Goal: Task Accomplishment & Management: Complete application form

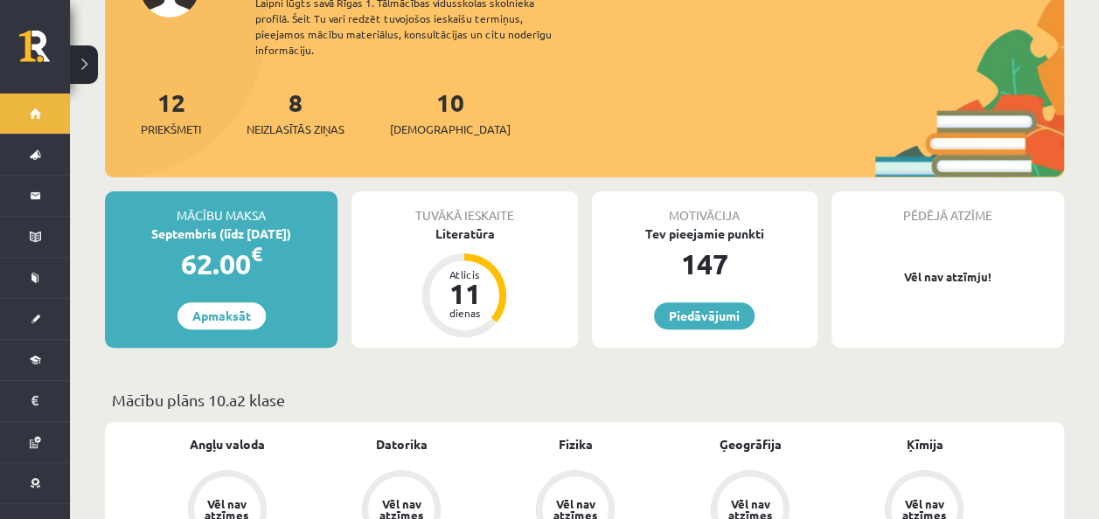
scroll to position [262, 0]
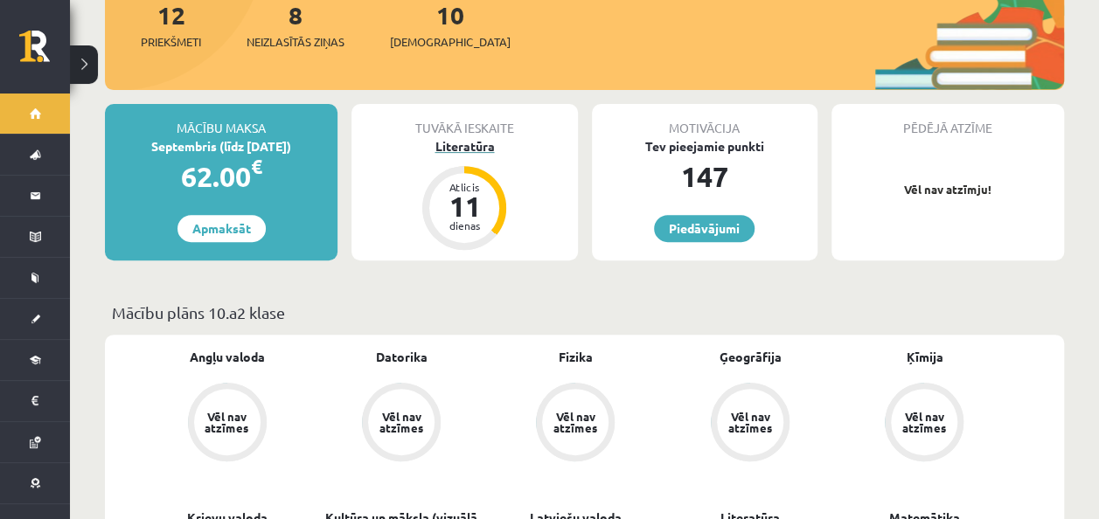
click at [460, 137] on div "Literatūra" at bounding box center [464, 146] width 226 height 18
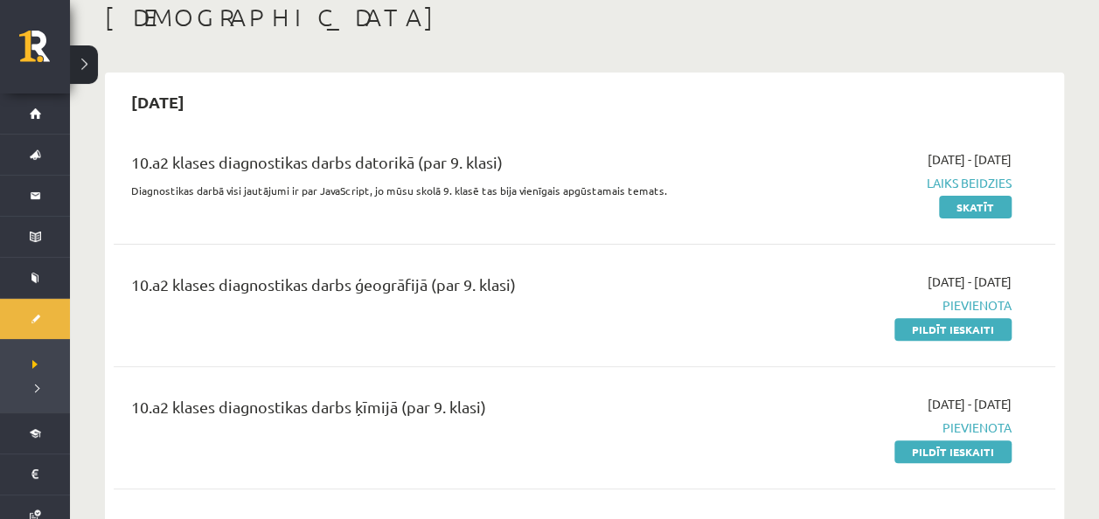
scroll to position [175, 0]
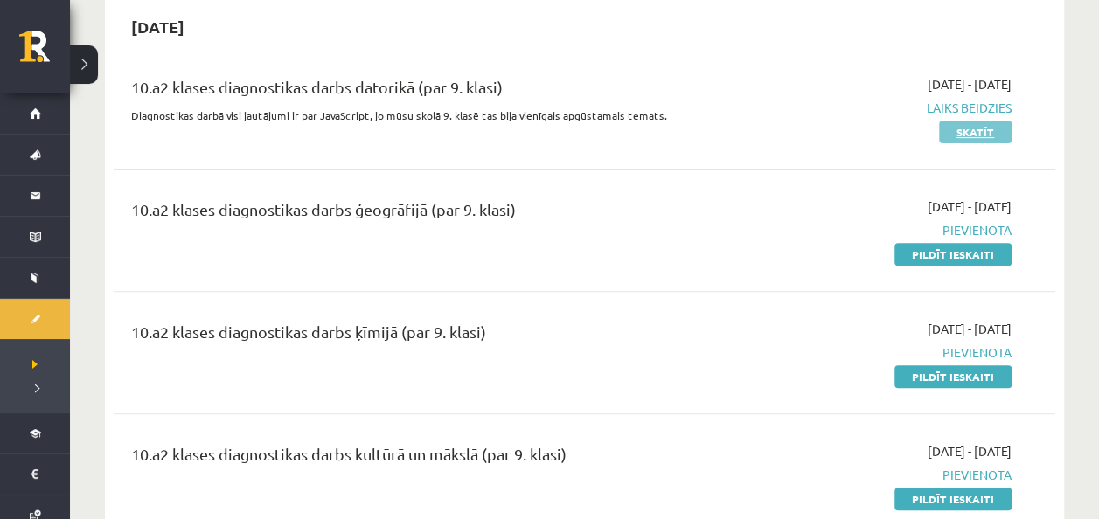
click at [965, 129] on link "Skatīt" at bounding box center [975, 132] width 73 height 23
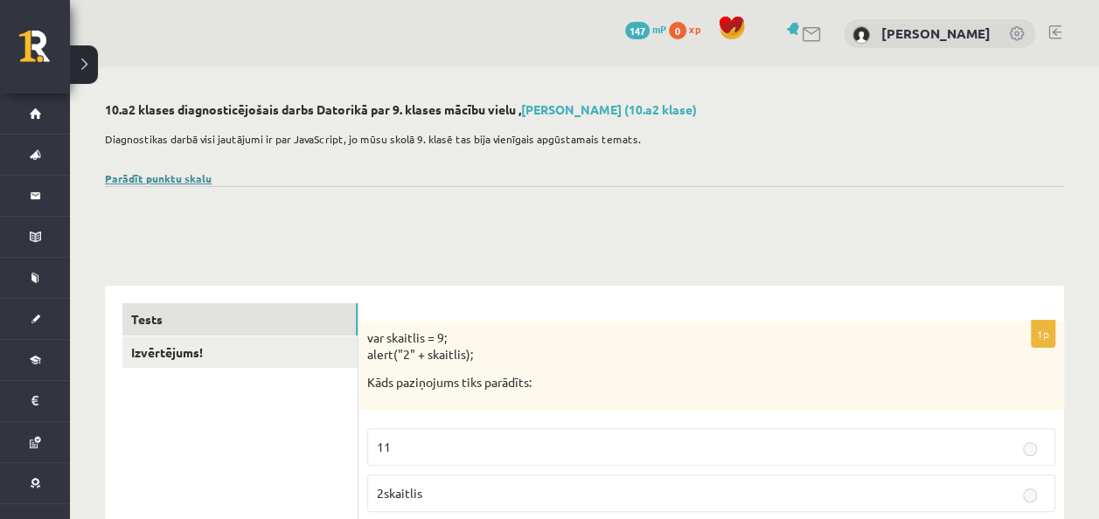
click at [149, 175] on link "Parādīt punktu skalu" at bounding box center [158, 178] width 107 height 14
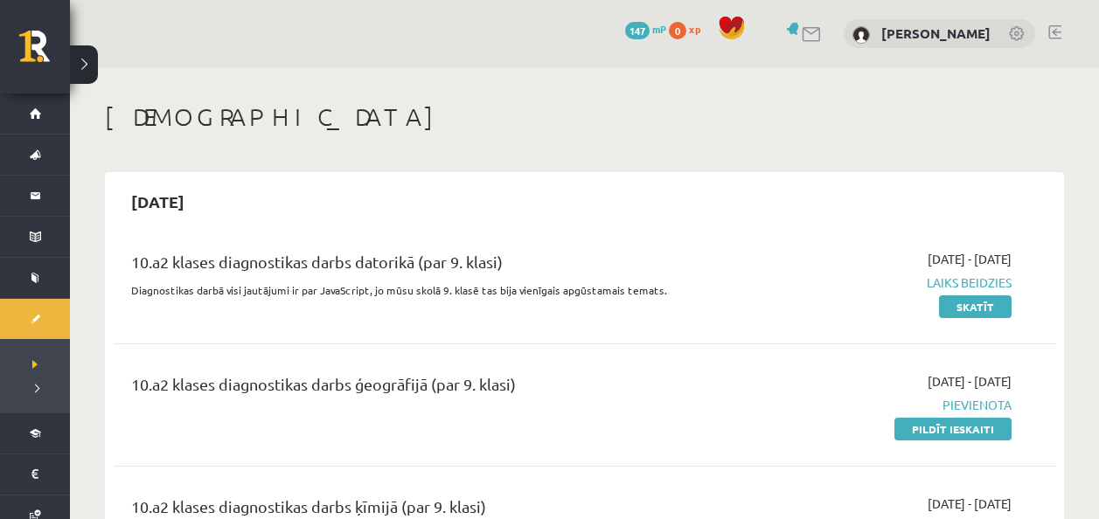
scroll to position [175, 0]
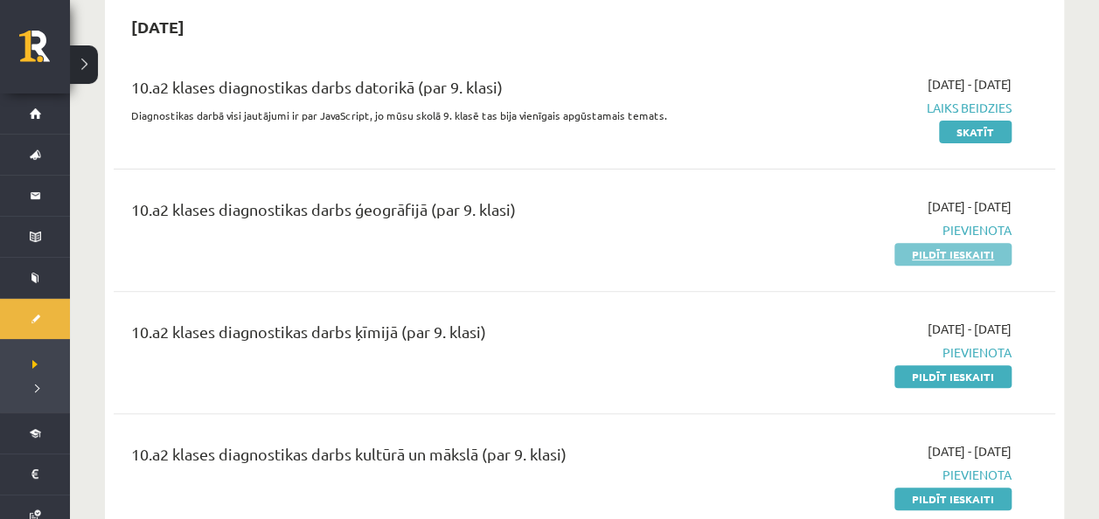
click at [955, 259] on link "Pildīt ieskaiti" at bounding box center [952, 254] width 117 height 23
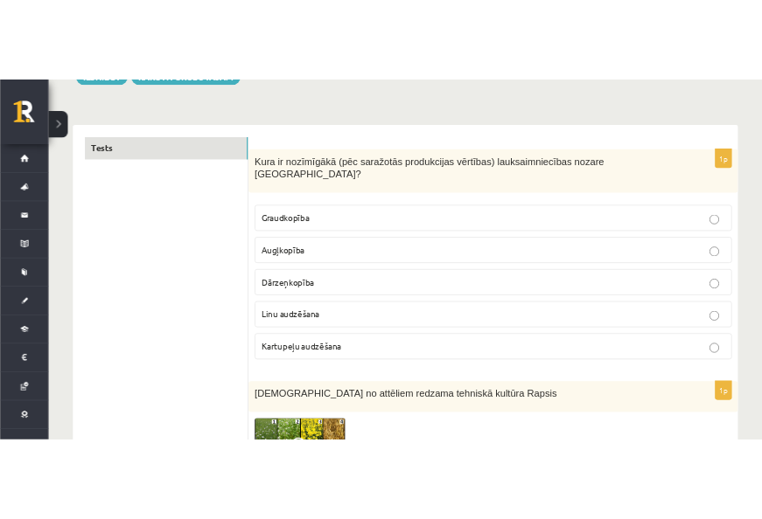
scroll to position [262, 0]
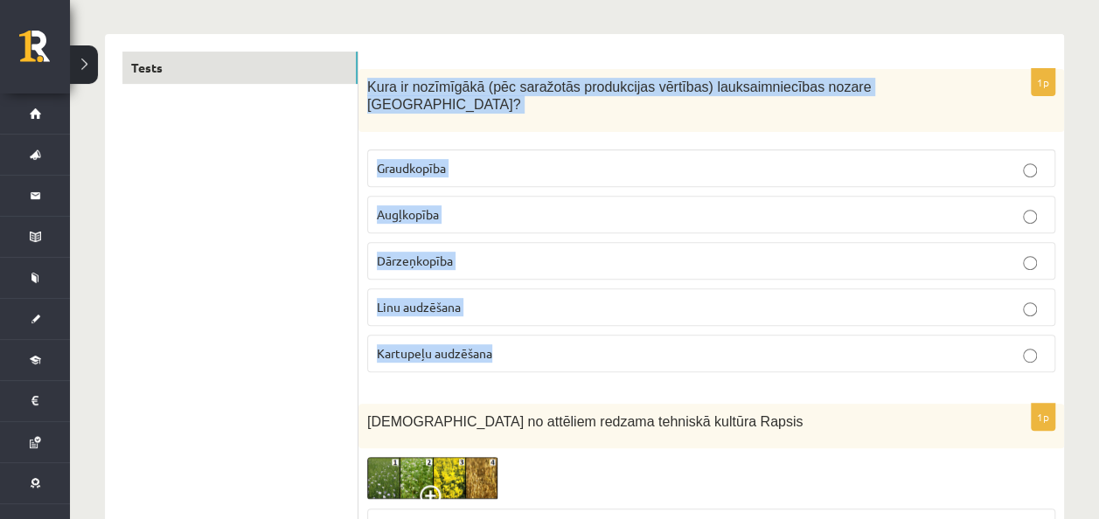
drag, startPoint x: 367, startPoint y: 87, endPoint x: 795, endPoint y: 329, distance: 491.4
click at [795, 329] on div "1p Kura ir nozīmīgākā (pēc saražotās produkcijas vērtības) lauksaimniecības noz…" at bounding box center [711, 227] width 706 height 317
drag, startPoint x: 795, startPoint y: 329, endPoint x: 677, endPoint y: 250, distance: 141.9
copy div "Kura ir nozīmīgākā (pēc saražotās produkcijas vērtības) lauksaimniecības nozare…"
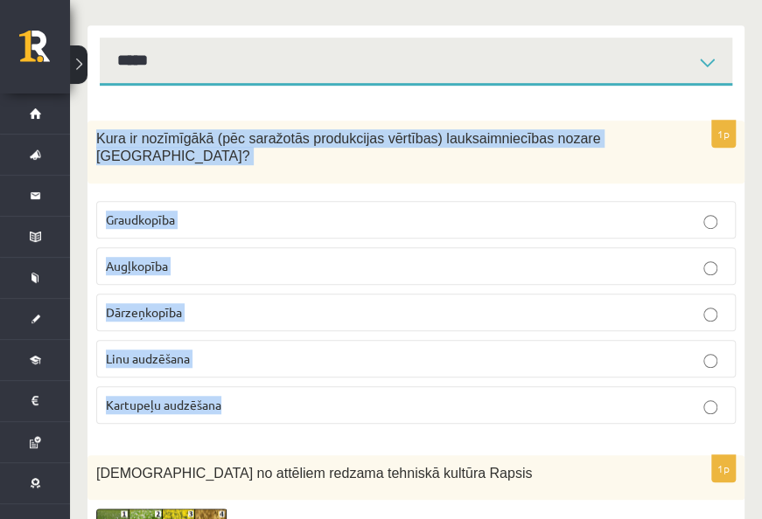
click at [607, 211] on p "Graudkopība" at bounding box center [416, 220] width 620 height 18
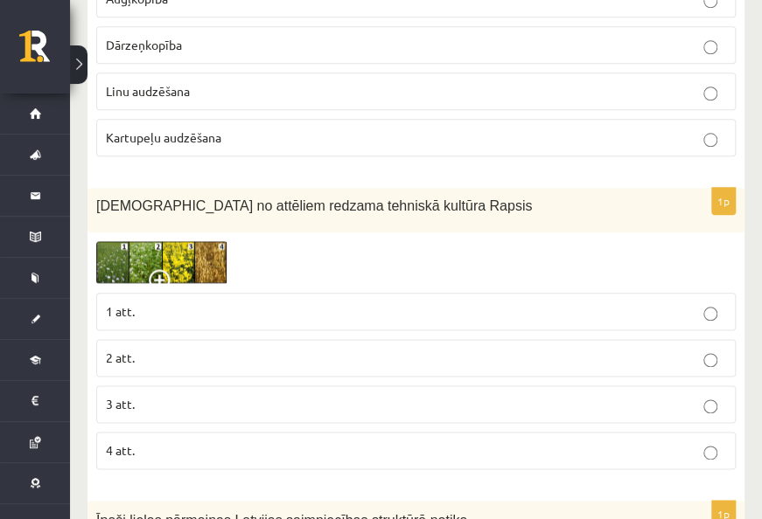
scroll to position [612, 0]
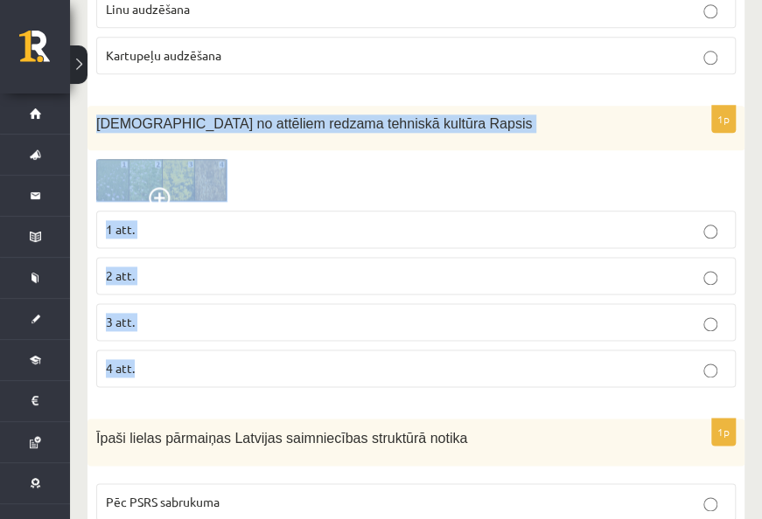
drag, startPoint x: 96, startPoint y: 105, endPoint x: 435, endPoint y: 322, distance: 401.9
click at [435, 322] on div "1p Kurā no attēliem redzama tehniskā kultūra Rapsis 1 att. 2 att. 3 att. 4 att." at bounding box center [415, 254] width 657 height 296
drag, startPoint x: 435, startPoint y: 322, endPoint x: 293, endPoint y: 175, distance: 204.1
copy div "Kurā no attēliem redzama tehniskā kultūra Rapsis 1 att. 2 att. 3 att. 4 att."
click at [257, 313] on p "3 att." at bounding box center [416, 322] width 620 height 18
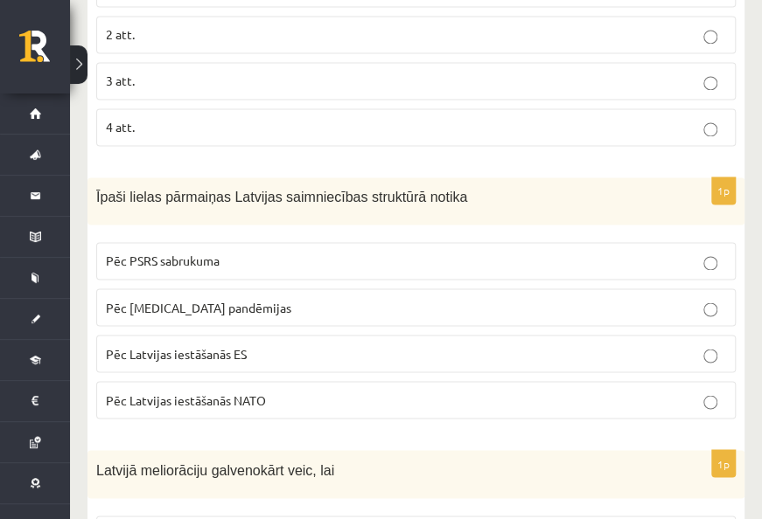
scroll to position [874, 0]
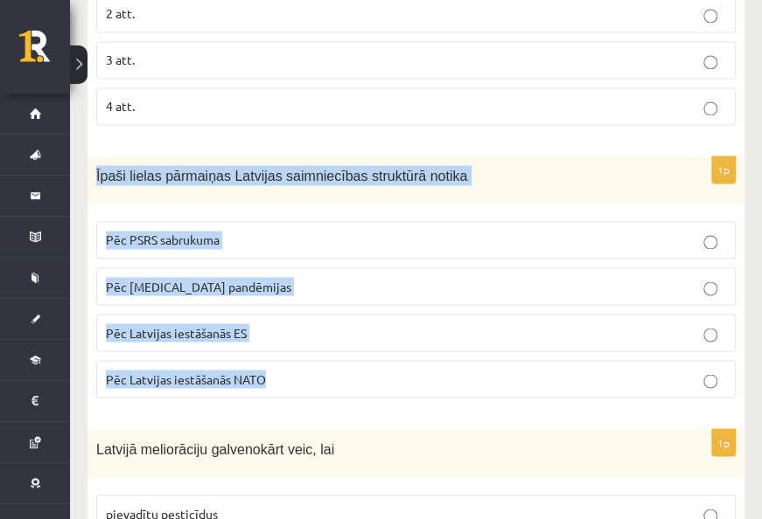
drag, startPoint x: 95, startPoint y: 154, endPoint x: 351, endPoint y: 348, distance: 320.7
click at [351, 348] on div "1p Īpaši lielas pārmaiņas Latvijas saimniecības struktūrā notika Pēc PSRS sabru…" at bounding box center [415, 285] width 657 height 256
drag, startPoint x: 351, startPoint y: 348, endPoint x: 326, endPoint y: 283, distance: 69.2
copy div "Īpaši lielas pārmaiņas Latvijas saimniecības struktūrā notika Pēc PSRS sabrukum…"
click at [434, 231] on p "Pēc PSRS sabrukuma" at bounding box center [416, 240] width 620 height 18
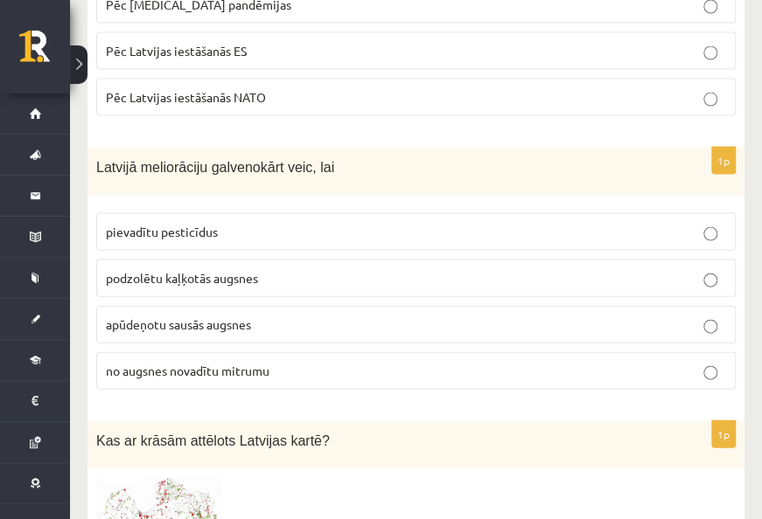
scroll to position [1137, 0]
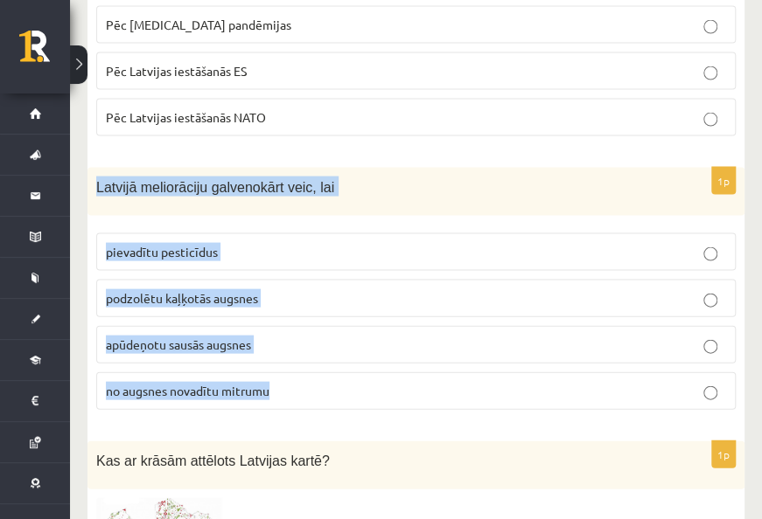
drag, startPoint x: 94, startPoint y: 160, endPoint x: 371, endPoint y: 353, distance: 337.2
click at [371, 353] on div "1p Latvijā meliorāciju galvenokārt veic, lai pievadītu pesticīdus podzolētu kaļ…" at bounding box center [415, 295] width 657 height 256
drag, startPoint x: 371, startPoint y: 353, endPoint x: 369, endPoint y: 344, distance: 9.8
copy div "Latvijā meliorāciju galvenokārt veic, lai pievadītu pesticīdus podzolētu kaļķot…"
click at [331, 381] on p "no augsnes novadītu mitrumu" at bounding box center [416, 390] width 620 height 18
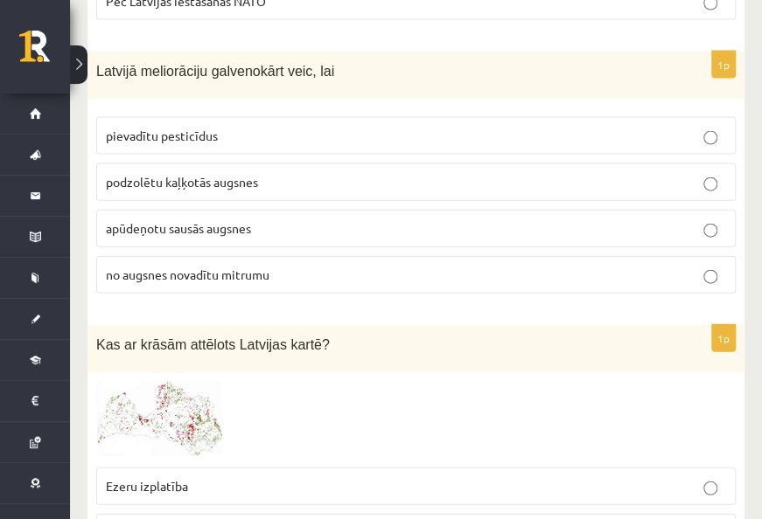
scroll to position [1486, 0]
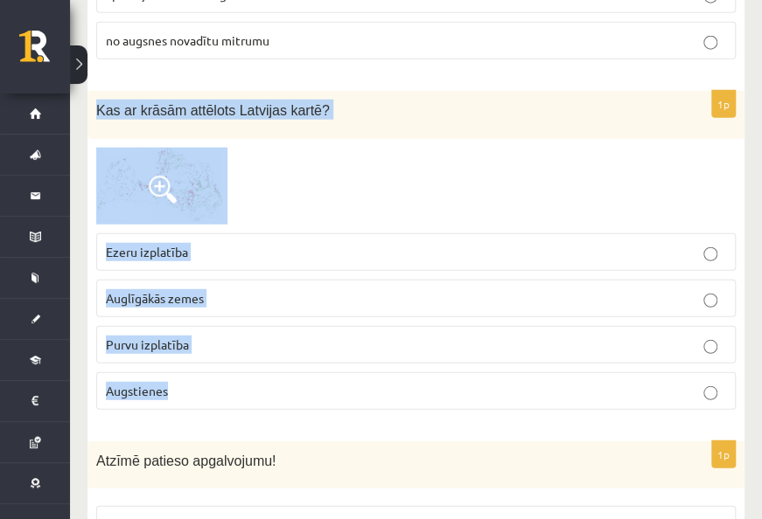
drag, startPoint x: 97, startPoint y: 80, endPoint x: 335, endPoint y: 346, distance: 356.7
click at [335, 346] on div "1p Kas ar krāsām attēlots Latvijas kartē? Ezeru izplatība Auglīgākās zemes Purv…" at bounding box center [415, 257] width 657 height 333
drag, startPoint x: 335, startPoint y: 346, endPoint x: 285, endPoint y: 275, distance: 87.3
copy div "Kas ar krāsām attēlots Latvijas kartē? Ezeru izplatība Auglīgākās zemes Purvu i…"
click at [198, 382] on p "Augstienes" at bounding box center [416, 391] width 620 height 18
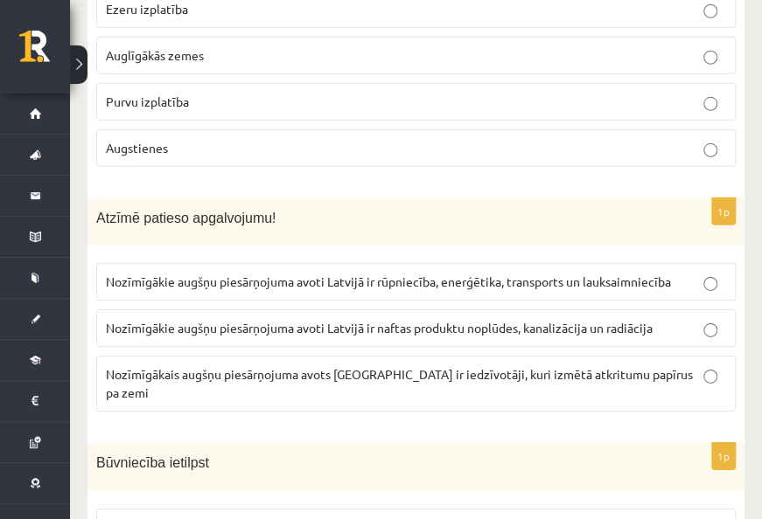
scroll to position [1749, 0]
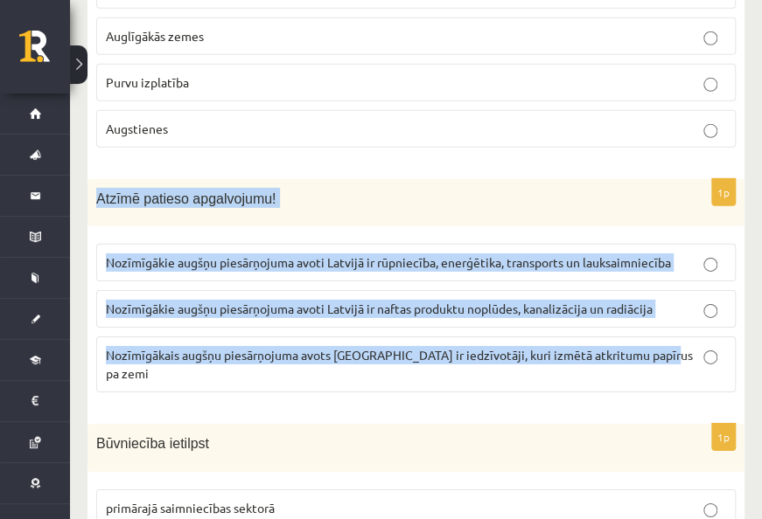
drag, startPoint x: 98, startPoint y: 170, endPoint x: 666, endPoint y: 335, distance: 591.9
click at [666, 335] on div "1p Atzīmē patieso apgalvojumu! Nozīmīgākie augšņu piesārņojuma avoti Latvijā ir…" at bounding box center [415, 293] width 657 height 228
copy div "Atzīmē patieso apgalvojumu! Nozīmīgākie augšņu piesārņojuma avoti Latvijā ir rū…"
click at [589, 254] on span "Nozīmīgākie augšņu piesārņojuma avoti Latvijā ir rūpniecība, enerģētika, transp…" at bounding box center [388, 262] width 565 height 16
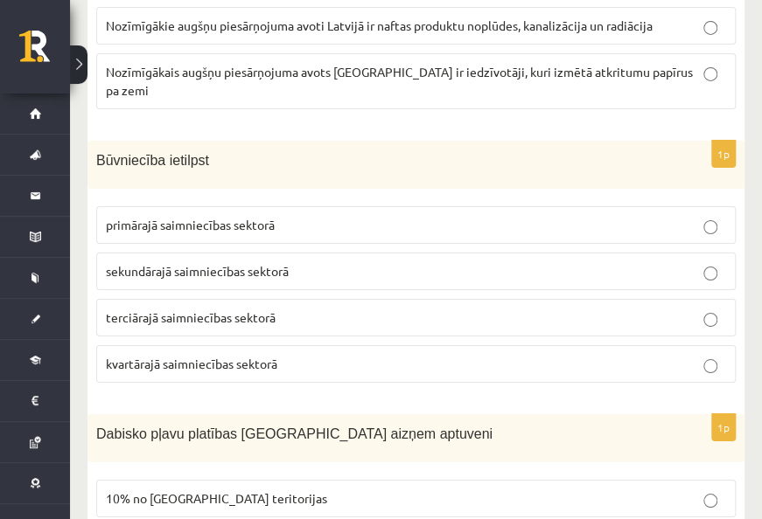
scroll to position [2011, 0]
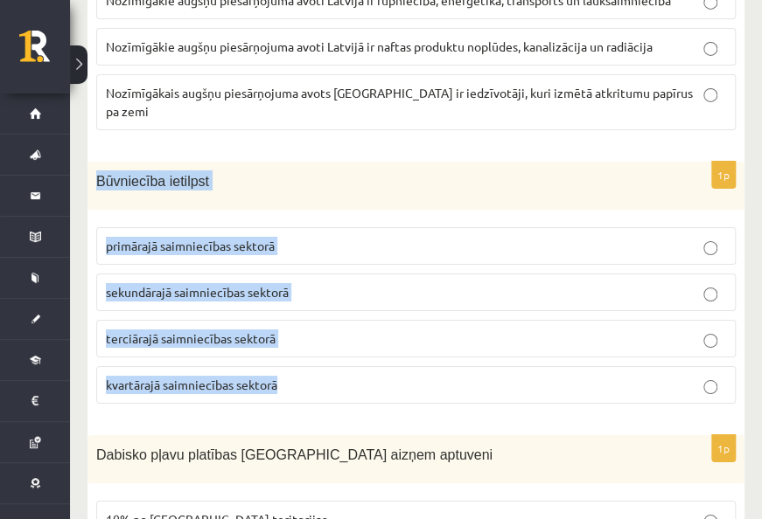
drag, startPoint x: 93, startPoint y: 129, endPoint x: 365, endPoint y: 321, distance: 333.8
click at [365, 324] on div "1p Būvniecība ietilpst primārajā saimniecības sektorā sekundārajā saimniecības …" at bounding box center [415, 290] width 657 height 256
drag, startPoint x: 365, startPoint y: 321, endPoint x: 247, endPoint y: 253, distance: 137.1
copy div "Būvniecība ietilpst primārajā saimniecības sektorā sekundārajā saimniecības sek…"
click at [196, 284] on span "sekundārajā saimniecības sektorā" at bounding box center [197, 292] width 183 height 16
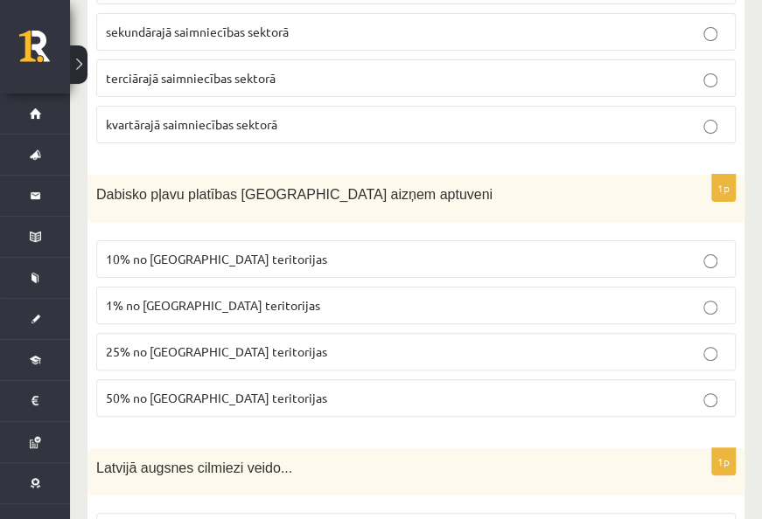
scroll to position [2273, 0]
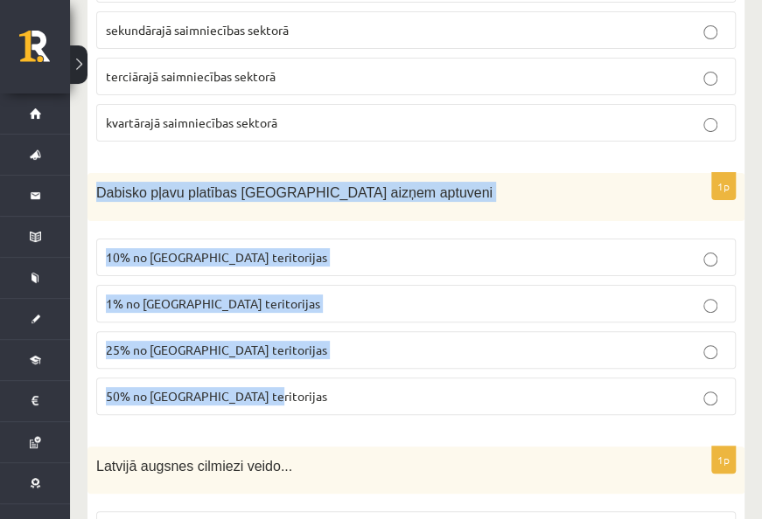
drag, startPoint x: 94, startPoint y: 138, endPoint x: 341, endPoint y: 327, distance: 310.6
click at [341, 327] on div "1p Dabisko pļavu platības Latvijā aizņem aptuveni 10% no Latvijas teritorijas 1…" at bounding box center [415, 301] width 657 height 256
copy div "Dabisko pļavu platības Latvijā aizņem aptuveni 10% no Latvijas teritorijas 1% n…"
click at [184, 296] on span "1% no Latvijas teritorijas" at bounding box center [213, 304] width 214 height 16
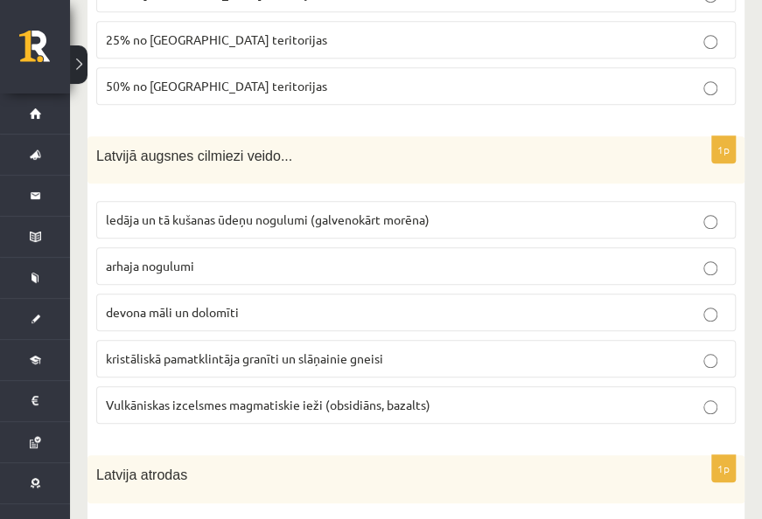
scroll to position [2623, 0]
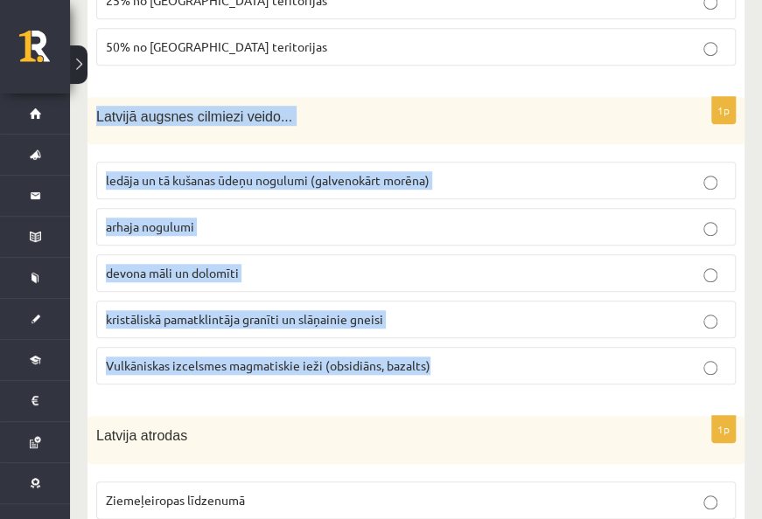
drag, startPoint x: 96, startPoint y: 59, endPoint x: 432, endPoint y: 312, distance: 420.2
click at [432, 312] on div "1p Latvijā augsnes cilmiezi veido... ledāja un tā kušanas ūdeņu nogulumi (galve…" at bounding box center [415, 248] width 657 height 303
drag, startPoint x: 432, startPoint y: 312, endPoint x: 417, endPoint y: 290, distance: 26.4
click at [260, 172] on span "ledāja un tā kušanas ūdeņu nogulumi (galvenokārt morēna)" at bounding box center [268, 180] width 324 height 16
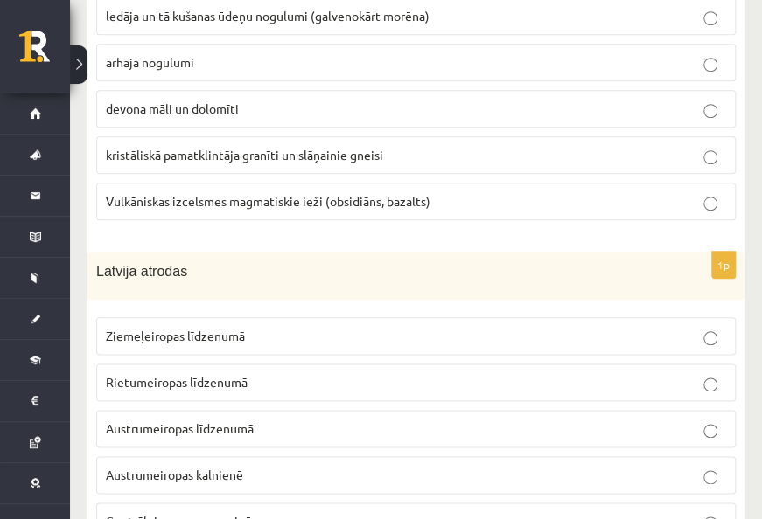
scroll to position [2798, 0]
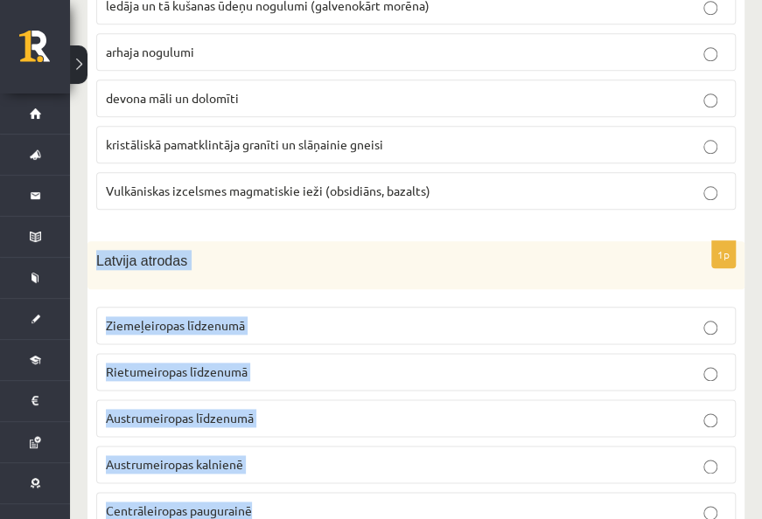
drag, startPoint x: 95, startPoint y: 201, endPoint x: 289, endPoint y: 428, distance: 298.9
click at [292, 431] on div "1p Latvija atrodas Ziemeļeiropas līdzenumā Rietumeiropas līdzenumā Austrumeirop…" at bounding box center [415, 392] width 657 height 303
drag, startPoint x: 289, startPoint y: 428, endPoint x: 152, endPoint y: 351, distance: 157.8
click at [142, 410] on span "Austrumeiropas līdzenumā" at bounding box center [180, 418] width 148 height 16
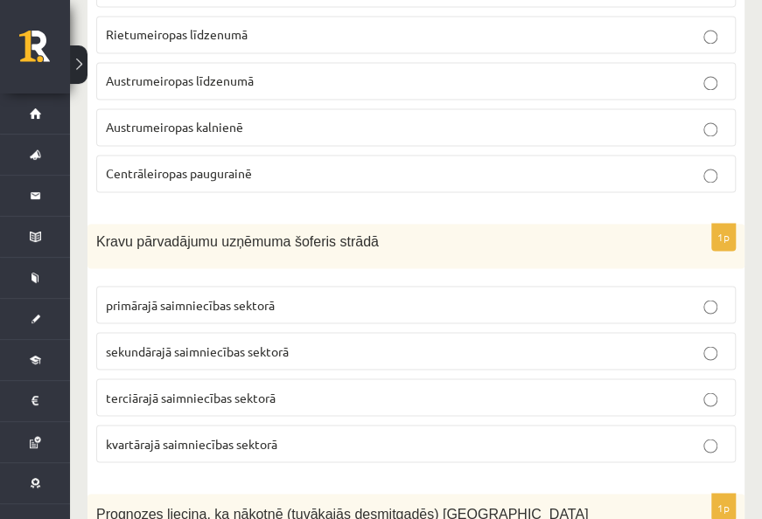
scroll to position [3235, 0]
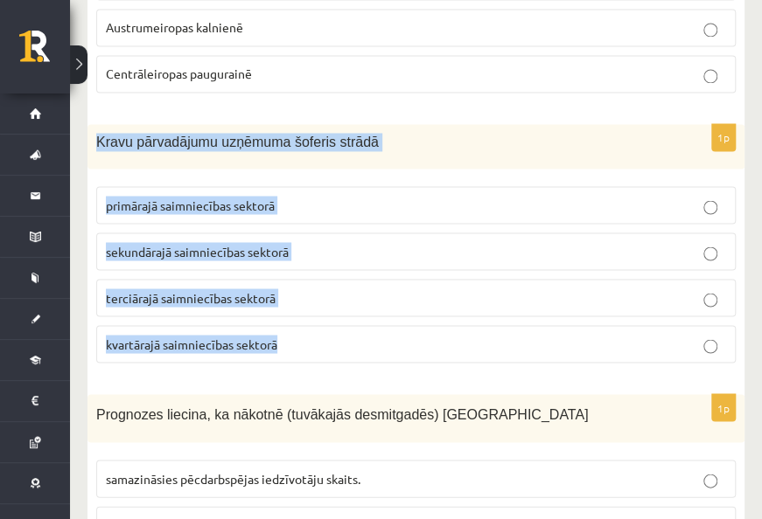
drag, startPoint x: 170, startPoint y: 81, endPoint x: 360, endPoint y: 281, distance: 275.8
click at [360, 281] on div "1p Kravu pārvadājumu uzņēmuma šoferis strādā primārajā saimniecības sektorā sek…" at bounding box center [415, 250] width 657 height 253
drag, startPoint x: 360, startPoint y: 281, endPoint x: 216, endPoint y: 242, distance: 149.3
copy div "Kravu pārvadājumu uzņēmuma šoferis strādā primārajā saimniecības sektorā sekund…"
click at [154, 289] on span "terciārajā saimniecības sektorā" at bounding box center [191, 297] width 170 height 16
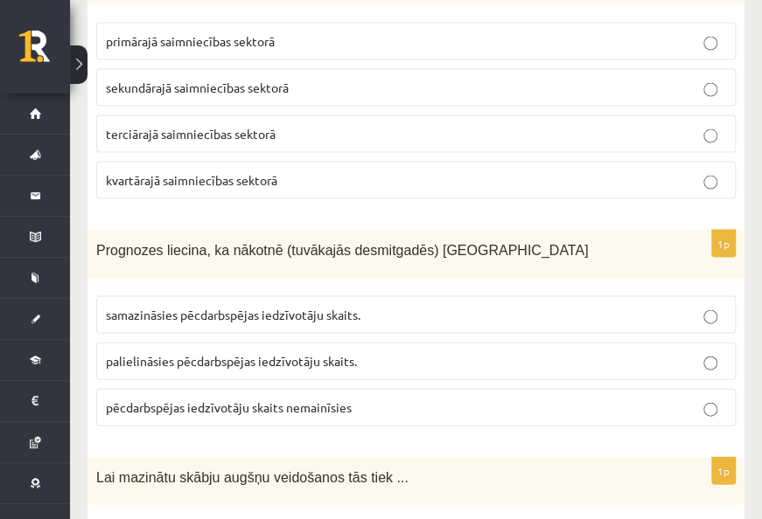
scroll to position [3410, 0]
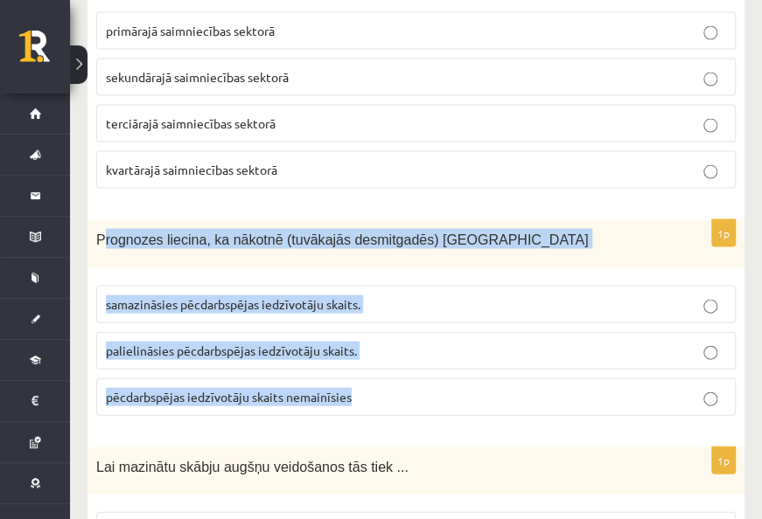
drag, startPoint x: 110, startPoint y: 175, endPoint x: 449, endPoint y: 333, distance: 374.3
click at [449, 333] on div "1p Prognozes liecina, ka nākotnē (tuvākajās desmitgadēs) Latvijā samazināsies p…" at bounding box center [415, 324] width 657 height 210
drag, startPoint x: 449, startPoint y: 333, endPoint x: 280, endPoint y: 283, distance: 176.8
click at [131, 342] on span "palielināsies pēcdarbspējas iedzīvotāju skaits." at bounding box center [231, 350] width 251 height 16
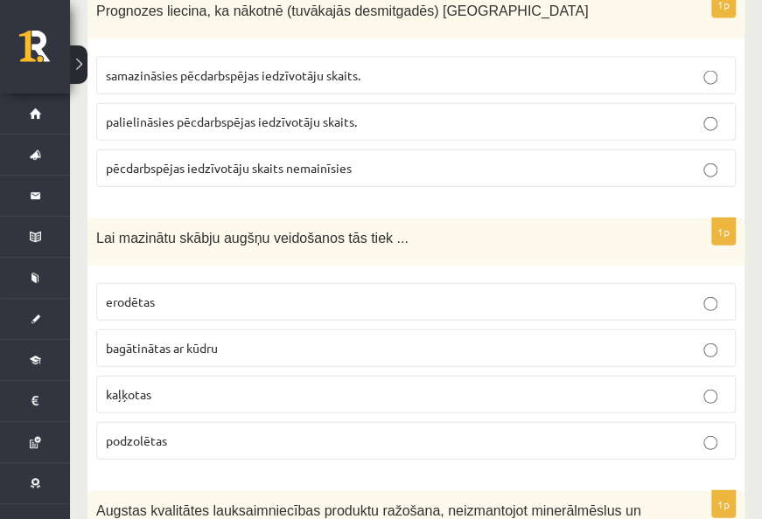
scroll to position [3672, 0]
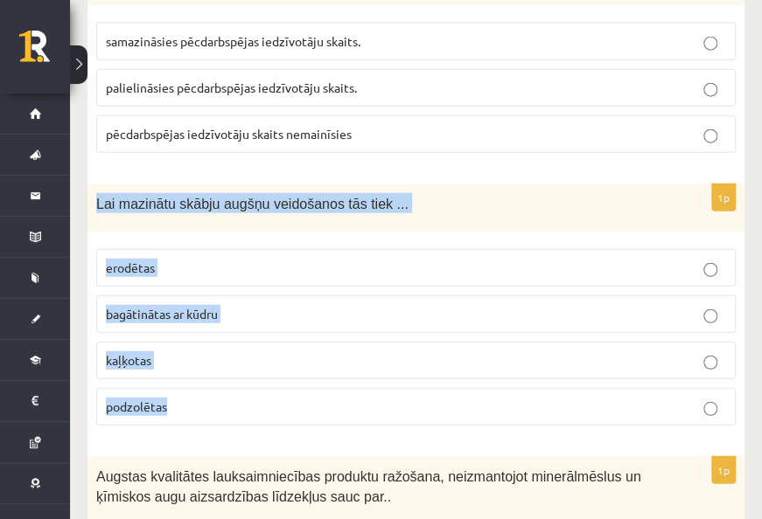
drag, startPoint x: 95, startPoint y: 134, endPoint x: 300, endPoint y: 320, distance: 276.7
click at [301, 321] on div "1p Lai mazinātu skābju augšņu veidošanos tās tiek ... erodētas bagātinātas ar k…" at bounding box center [415, 312] width 657 height 256
drag, startPoint x: 300, startPoint y: 320, endPoint x: 289, endPoint y: 299, distance: 23.5
copy div "Lai mazinātu skābju augšņu veidošanos tās tiek ... erodētas bagātinātas ar kūdr…"
click at [141, 352] on span "kaļķotas" at bounding box center [128, 360] width 45 height 16
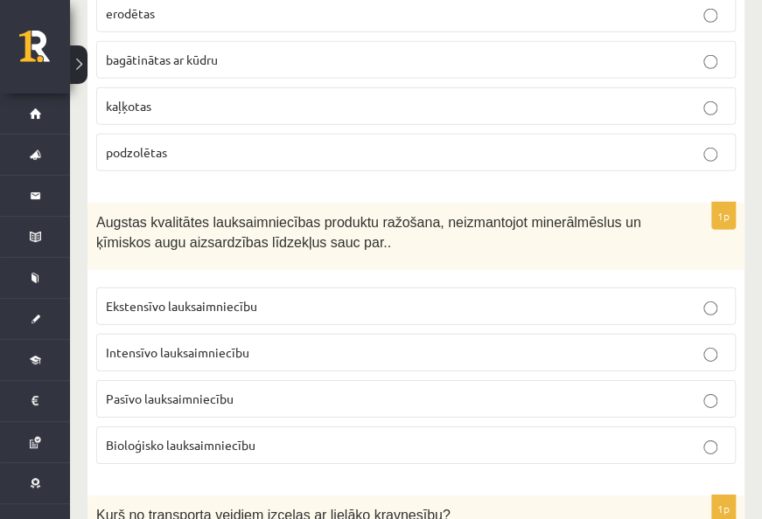
scroll to position [4022, 0]
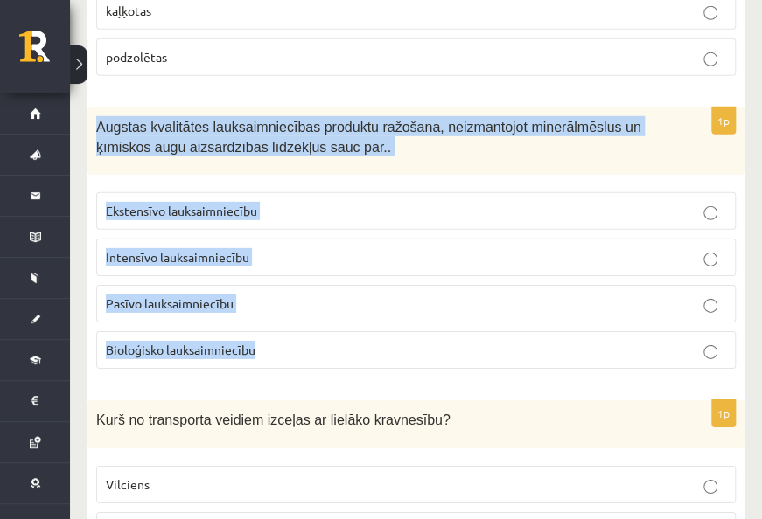
drag, startPoint x: 94, startPoint y: 59, endPoint x: 366, endPoint y: 279, distance: 350.0
click at [366, 279] on div "1p Augstas kvalitātes lauksaimniecības produktu ražošana, neizmantojot minerālm…" at bounding box center [415, 245] width 657 height 275
drag, startPoint x: 366, startPoint y: 279, endPoint x: 287, endPoint y: 229, distance: 93.9
click at [157, 342] on span "Bioloģisko lauksaimniecību" at bounding box center [181, 350] width 150 height 16
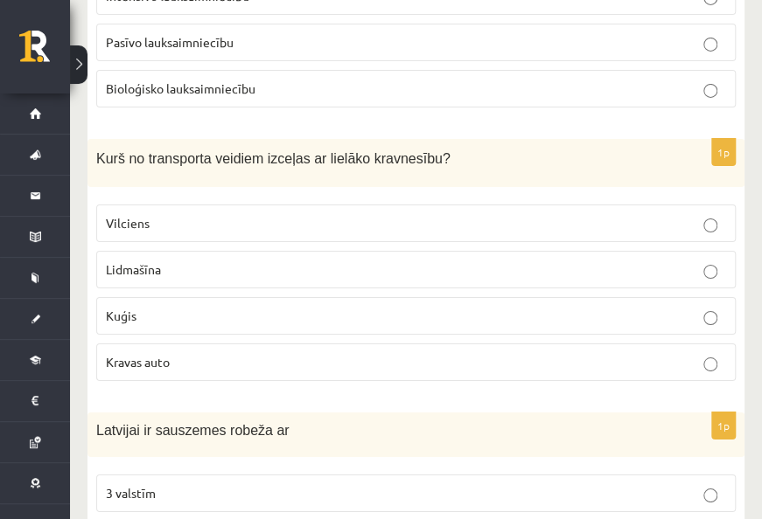
scroll to position [4197, 0]
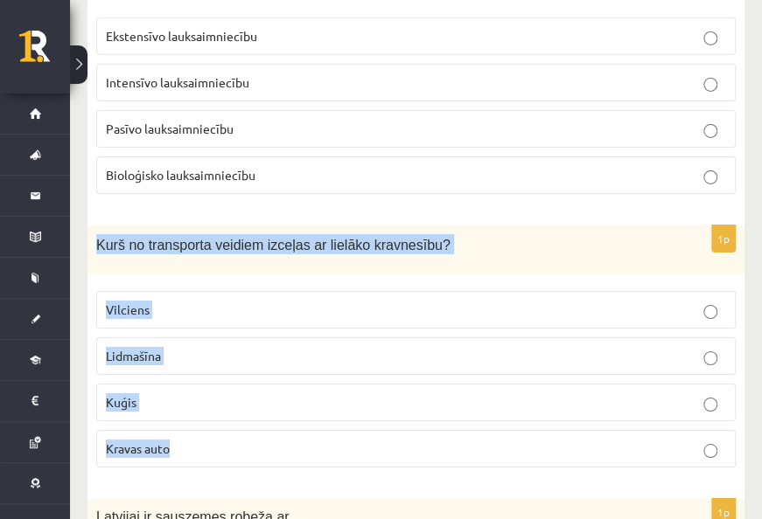
drag, startPoint x: 167, startPoint y: 191, endPoint x: 316, endPoint y: 365, distance: 228.8
click at [316, 365] on div "1p Kurš no transporta veidiem izceļas ar lielāko kravnesību? Vilciens Lidmašīna…" at bounding box center [415, 354] width 657 height 256
drag, startPoint x: 316, startPoint y: 365, endPoint x: 315, endPoint y: 342, distance: 22.7
click at [121, 394] on span "Kuģis" at bounding box center [121, 402] width 31 height 16
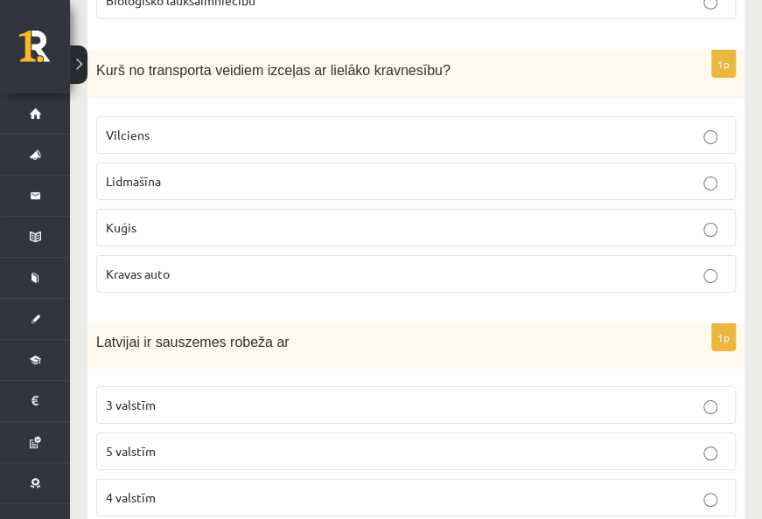
scroll to position [4547, 0]
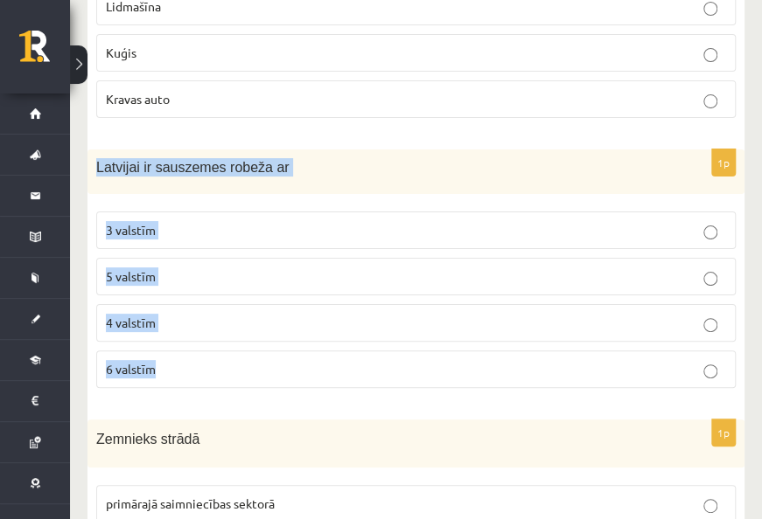
drag, startPoint x: 98, startPoint y: 94, endPoint x: 310, endPoint y: 280, distance: 281.3
click at [310, 280] on div "1p Latvijai ir sauszemes robeža ar 3 valstīm 5 valstīm 4 valstīm 6 valstīm" at bounding box center [415, 276] width 657 height 253
drag, startPoint x: 310, startPoint y: 280, endPoint x: 271, endPoint y: 264, distance: 41.6
click at [172, 314] on p "4 valstīm" at bounding box center [416, 323] width 620 height 18
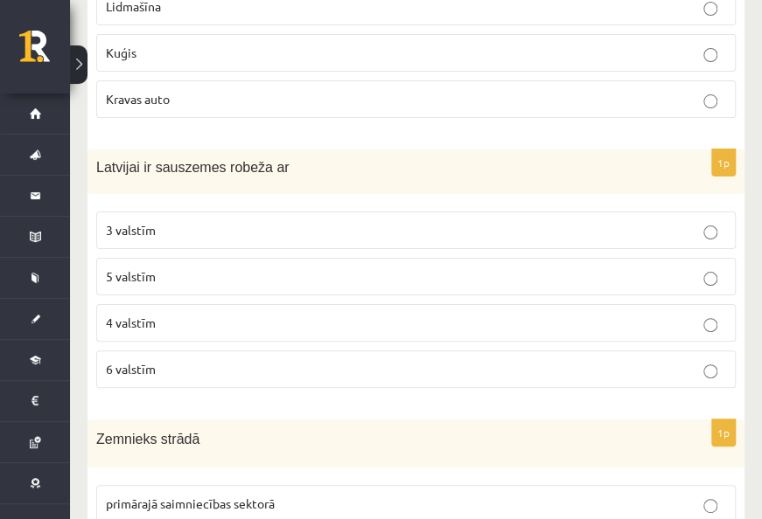
scroll to position [4721, 0]
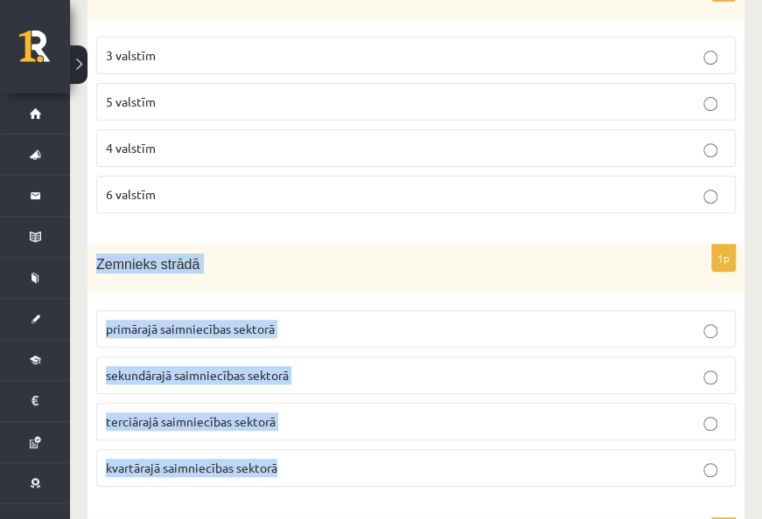
drag, startPoint x: 117, startPoint y: 187, endPoint x: 327, endPoint y: 381, distance: 285.9
click at [327, 381] on div "1p Zemnieks strādā primārajā saimniecības sektorā sekundārajā saimniecības sekt…" at bounding box center [415, 373] width 657 height 256
drag, startPoint x: 327, startPoint y: 381, endPoint x: 209, endPoint y: 323, distance: 131.8
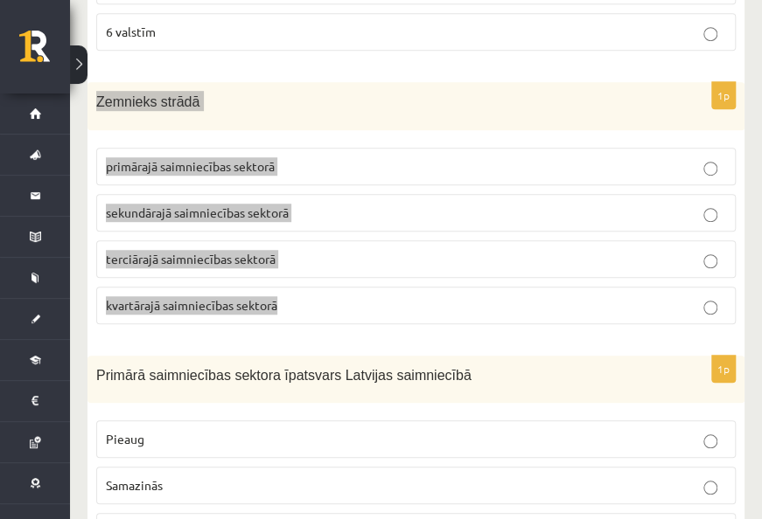
scroll to position [4896, 0]
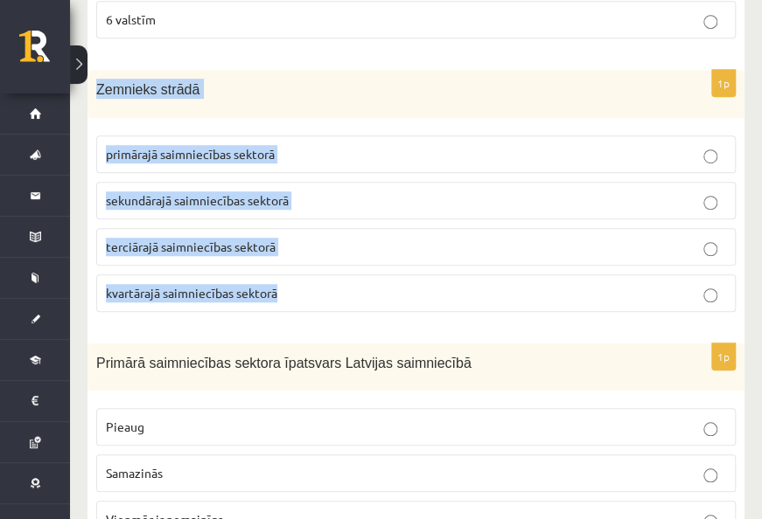
click at [175, 146] on span "primārajā saimniecības sektorā" at bounding box center [190, 154] width 169 height 16
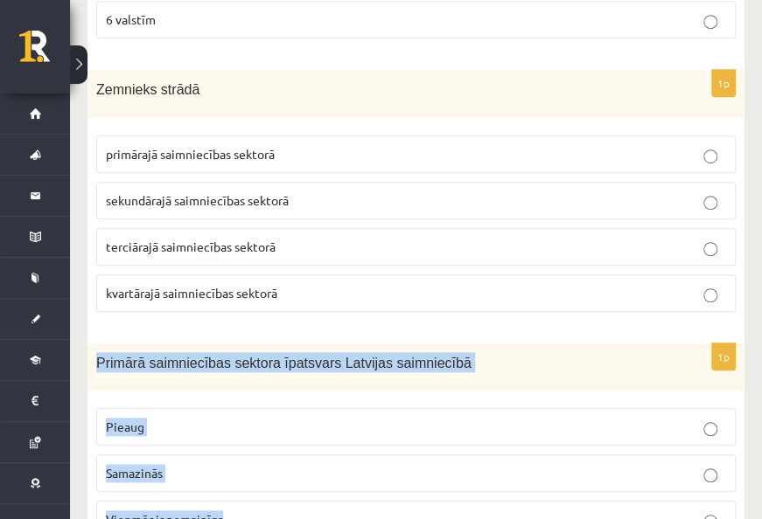
drag, startPoint x: 96, startPoint y: 282, endPoint x: 360, endPoint y: 446, distance: 311.0
click at [360, 446] on div "1p Primārā saimniecības sektora īpatsvars Latvijas saimniecībā Pieaug Samazinās…" at bounding box center [415, 449] width 657 height 210
drag, startPoint x: 360, startPoint y: 446, endPoint x: 198, endPoint y: 373, distance: 177.3
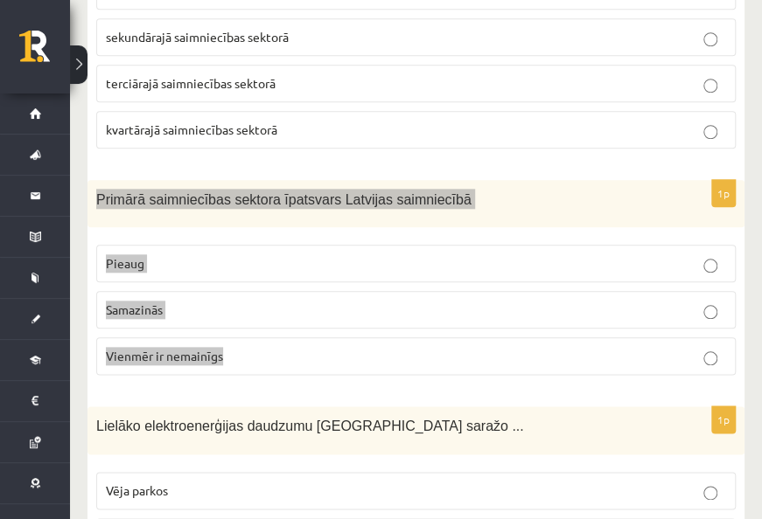
scroll to position [5071, 0]
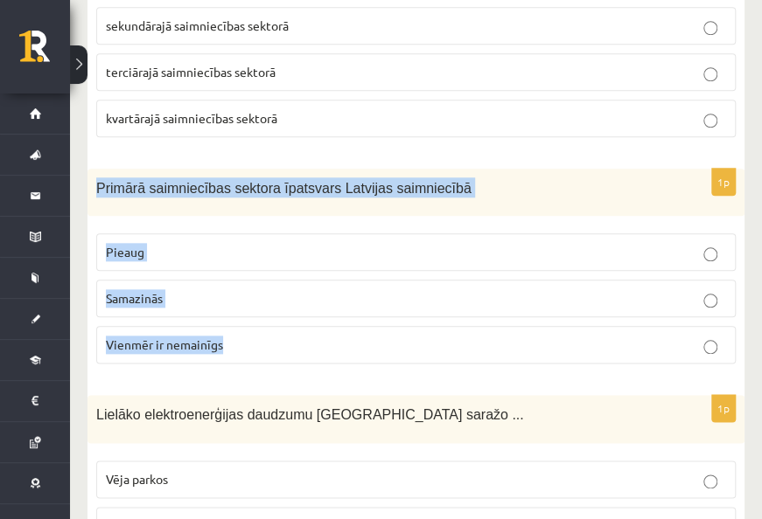
click at [142, 290] on span "Samazinās" at bounding box center [134, 298] width 57 height 16
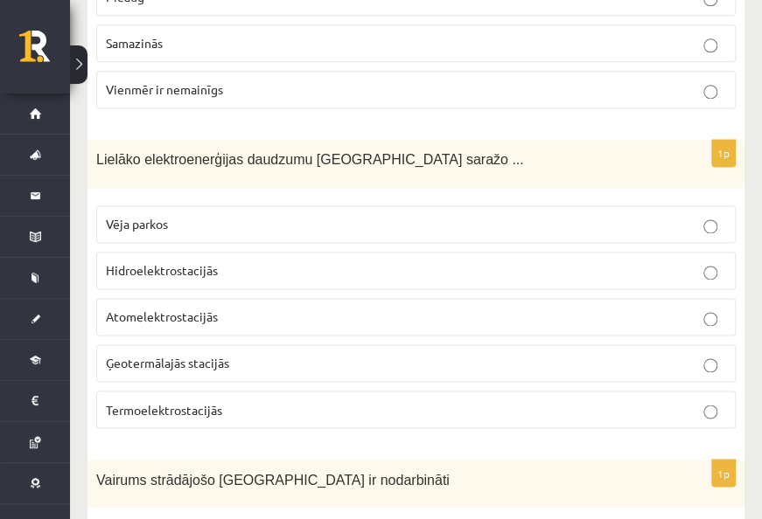
scroll to position [5334, 0]
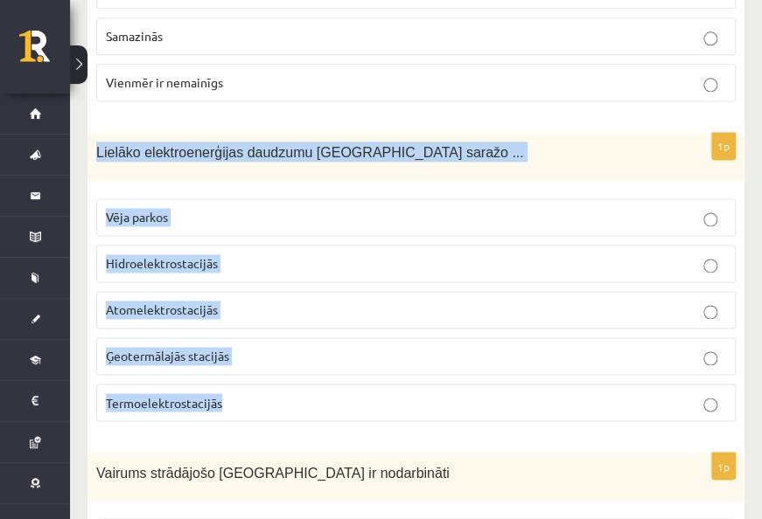
drag, startPoint x: 96, startPoint y: 72, endPoint x: 388, endPoint y: 295, distance: 367.4
click at [388, 295] on div "1p Lielāko elektroenerģijas daudzumu Latvijā saražo ... Vēja parkos Hidroelektr…" at bounding box center [415, 284] width 657 height 303
drag, startPoint x: 388, startPoint y: 295, endPoint x: 298, endPoint y: 234, distance: 108.4
click at [189, 255] on span "Hidroelektrostacijās" at bounding box center [162, 263] width 112 height 16
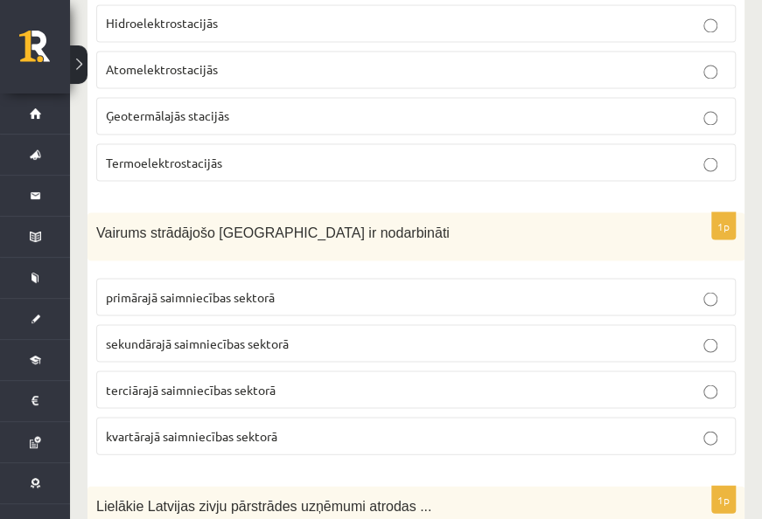
scroll to position [5596, 0]
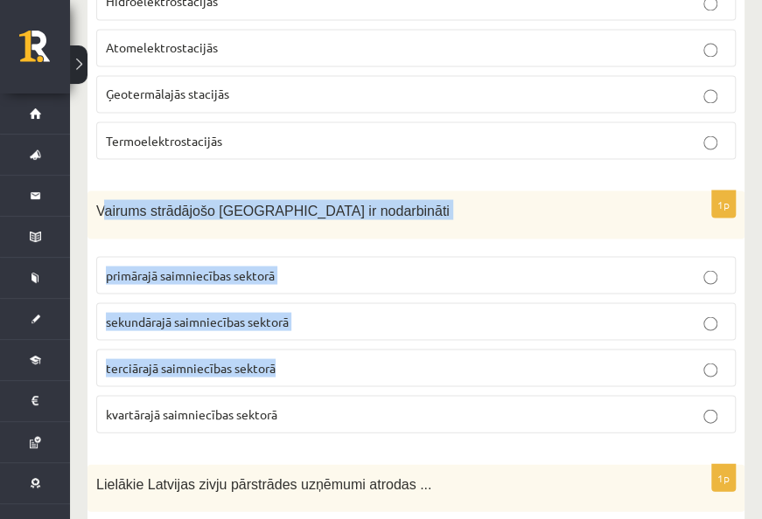
drag, startPoint x: 101, startPoint y: 126, endPoint x: 387, endPoint y: 268, distance: 319.1
click at [387, 268] on div "1p Vairums strādājošo Latvijā ir nodarbināti primārajā saimniecības sektorā sek…" at bounding box center [415, 319] width 657 height 256
drag, startPoint x: 387, startPoint y: 268, endPoint x: 356, endPoint y: 145, distance: 126.4
click at [365, 191] on div "Vairums strādājošo Latvijā ir nodarbināti" at bounding box center [415, 215] width 657 height 48
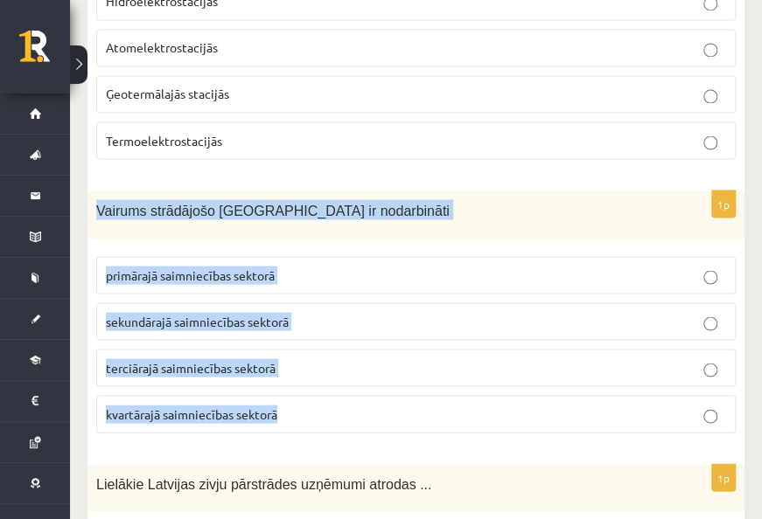
drag, startPoint x: 168, startPoint y: 135, endPoint x: 379, endPoint y: 320, distance: 281.3
click at [379, 320] on div "1p Vairums strādājošo Latvijā ir nodarbināti primārajā saimniecības sektorā sek…" at bounding box center [415, 319] width 657 height 256
drag, startPoint x: 379, startPoint y: 320, endPoint x: 378, endPoint y: 306, distance: 14.1
click at [133, 359] on span "terciārajā saimniecības sektorā" at bounding box center [191, 367] width 170 height 16
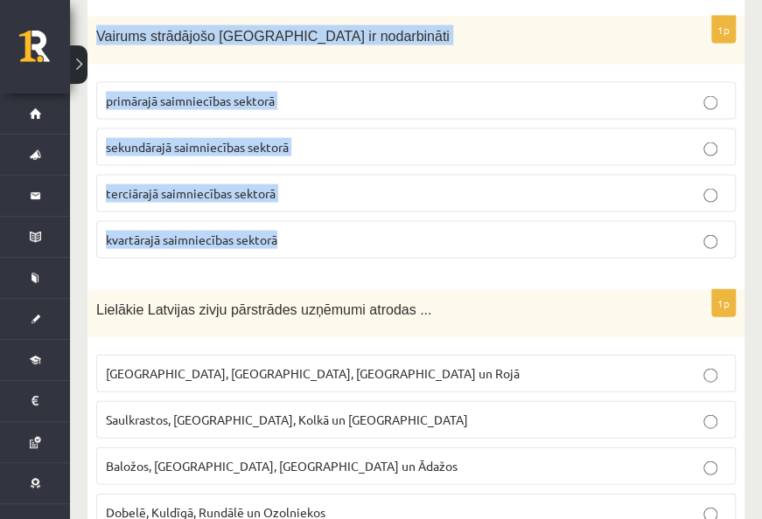
scroll to position [5771, 0]
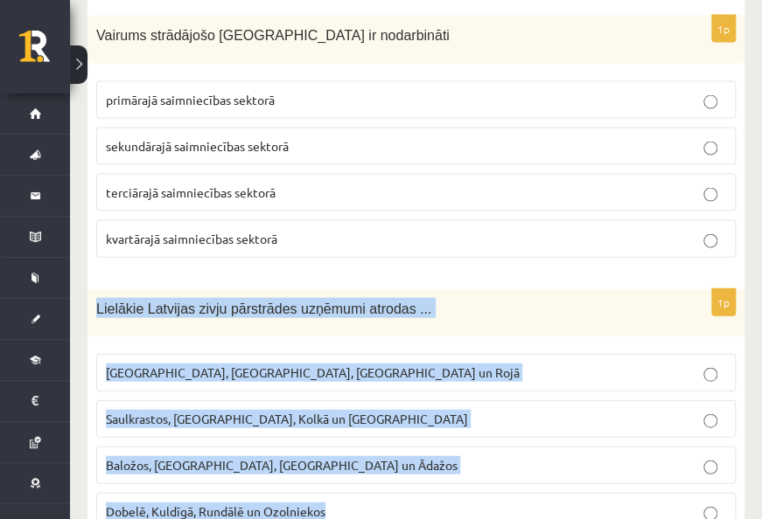
drag, startPoint x: 94, startPoint y: 220, endPoint x: 391, endPoint y: 420, distance: 357.2
click at [391, 420] on div "1p Lielākie Latvijas zivju pārstrādes uzņēmumi atrodas ... Rīgā, Liepājā, Salac…" at bounding box center [415, 417] width 657 height 256
drag, startPoint x: 391, startPoint y: 420, endPoint x: 384, endPoint y: 402, distance: 18.8
click at [240, 365] on span "Rīgā, Liepājā, Salacgrīvā un Rojā" at bounding box center [313, 373] width 414 height 16
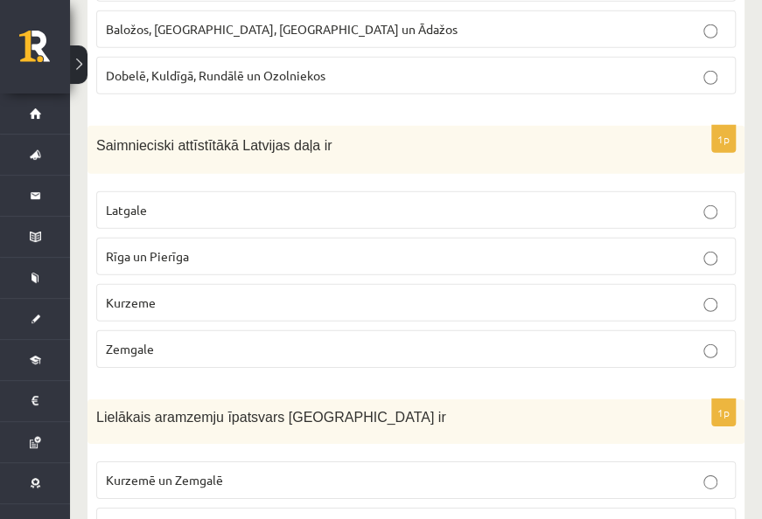
scroll to position [6208, 0]
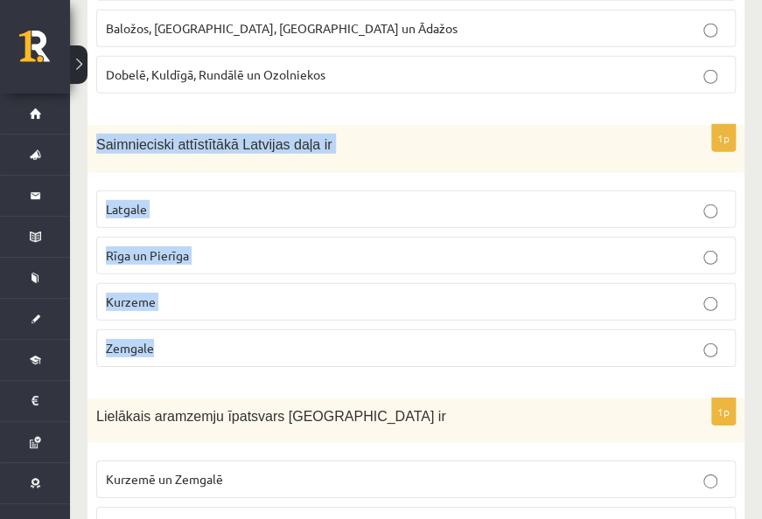
drag, startPoint x: 105, startPoint y: 58, endPoint x: 382, endPoint y: 251, distance: 337.9
click at [382, 251] on div "1p Saimnieciski attīstītākā Latvijas daļa ir Latgale Rīga un Pierīga Kurzeme Ze…" at bounding box center [415, 253] width 657 height 256
click at [157, 247] on span "Rīga un Pierīga" at bounding box center [147, 255] width 83 height 16
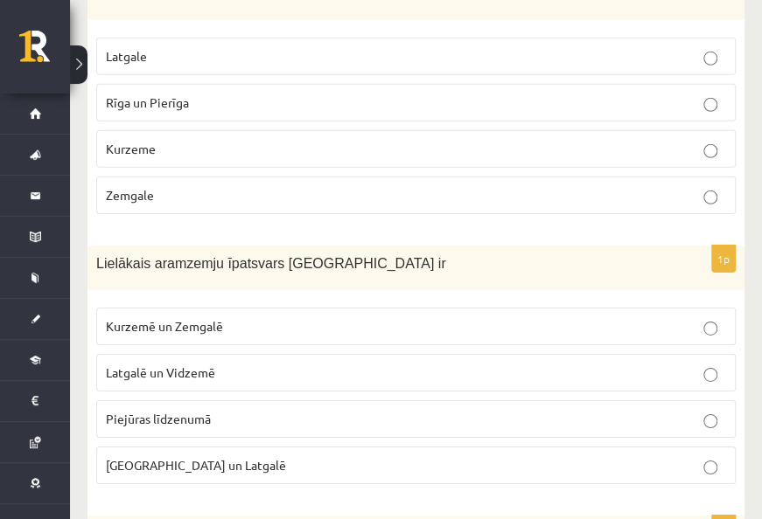
scroll to position [6383, 0]
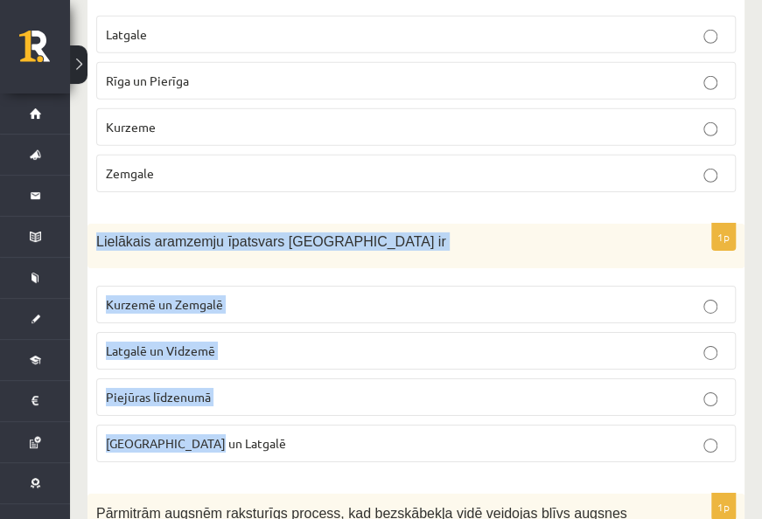
drag, startPoint x: 105, startPoint y: 153, endPoint x: 289, endPoint y: 341, distance: 262.8
click at [289, 341] on div "1p Lielākais aramzemju īpatsvars Latvijā ir Kurzemē un Zemgalē Latgalē un Vidze…" at bounding box center [415, 350] width 657 height 253
click at [108, 296] on span "Kurzemē un Zemgalē" at bounding box center [164, 304] width 117 height 16
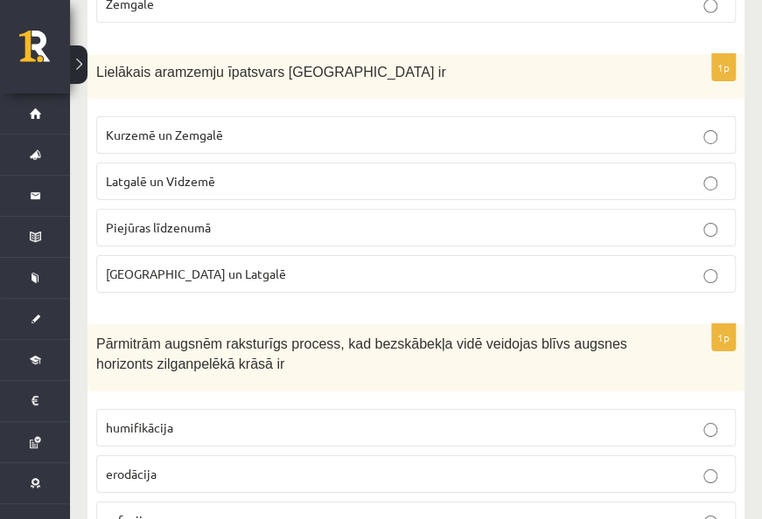
scroll to position [6645, 0]
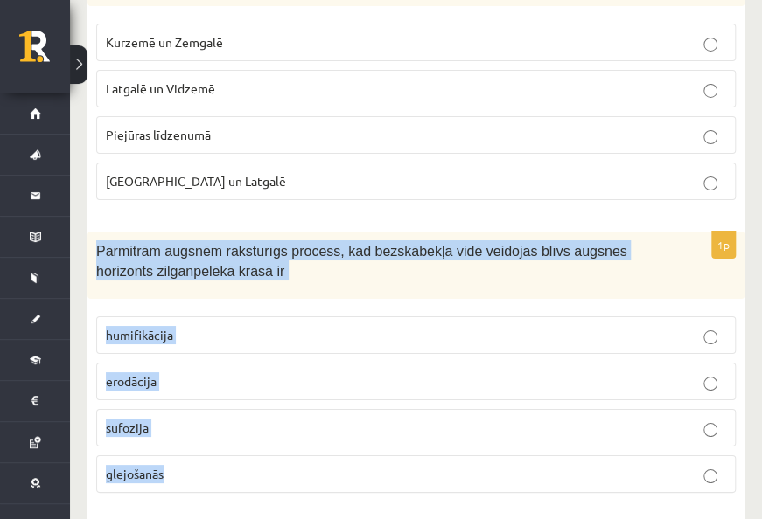
drag, startPoint x: 98, startPoint y: 161, endPoint x: 280, endPoint y: 372, distance: 278.3
click at [280, 372] on div "1p Pārmitrām augsnēm raksturīgs process, kad bezskābekļa vidē veidojas blīvs au…" at bounding box center [415, 369] width 657 height 275
click at [178, 465] on p "glejošanās" at bounding box center [416, 474] width 620 height 18
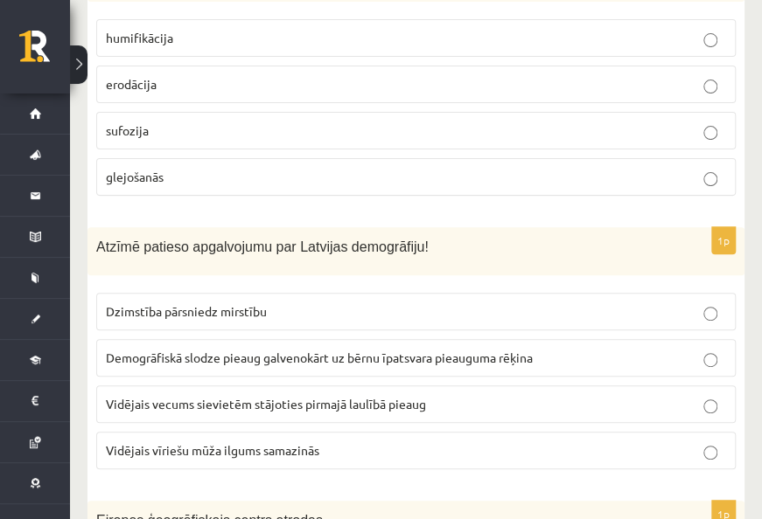
scroll to position [6995, 0]
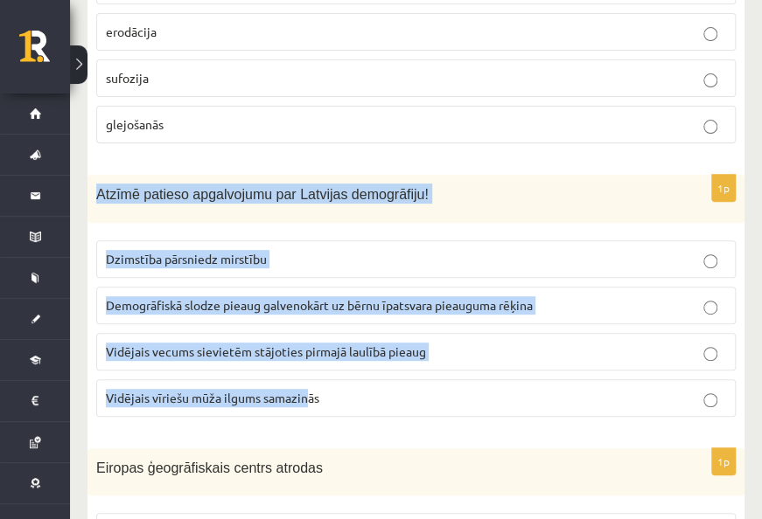
drag, startPoint x: 96, startPoint y: 97, endPoint x: 304, endPoint y: 331, distance: 312.7
click at [304, 331] on div "1p Atzīmē patieso apgalvojumu par Latvijas demogrāfiju! Dzimstība pārsniedz mir…" at bounding box center [415, 303] width 657 height 256
click at [238, 175] on div "Atzīmē patieso apgalvojumu par Latvijas demogrāfiju!" at bounding box center [415, 199] width 657 height 48
drag, startPoint x: 139, startPoint y: 108, endPoint x: 352, endPoint y: 311, distance: 295.0
click at [352, 311] on div "1p Atzīmē patieso apgalvojumu par Latvijas demogrāfiju! Dzimstība pārsniedz mir…" at bounding box center [415, 303] width 657 height 256
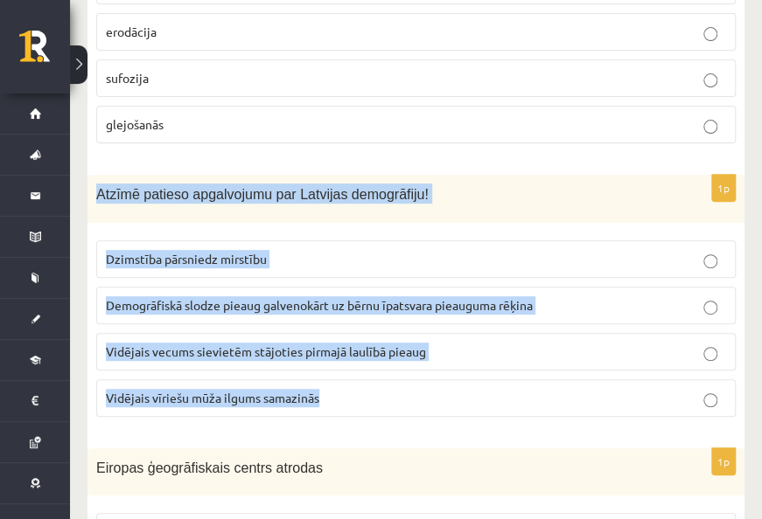
drag, startPoint x: 352, startPoint y: 311, endPoint x: 313, endPoint y: 254, distance: 69.1
click at [176, 344] on span "Vidējais vecums sievietēm stājoties pirmajā laulībā pieaug" at bounding box center [266, 352] width 320 height 16
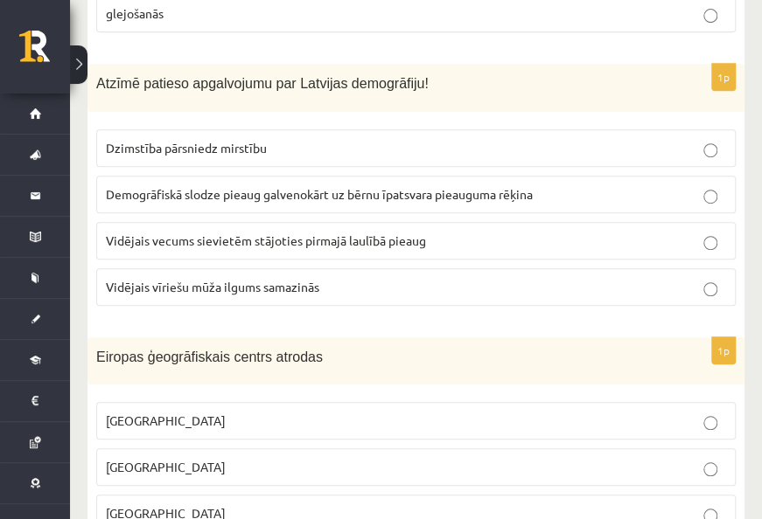
scroll to position [7257, 0]
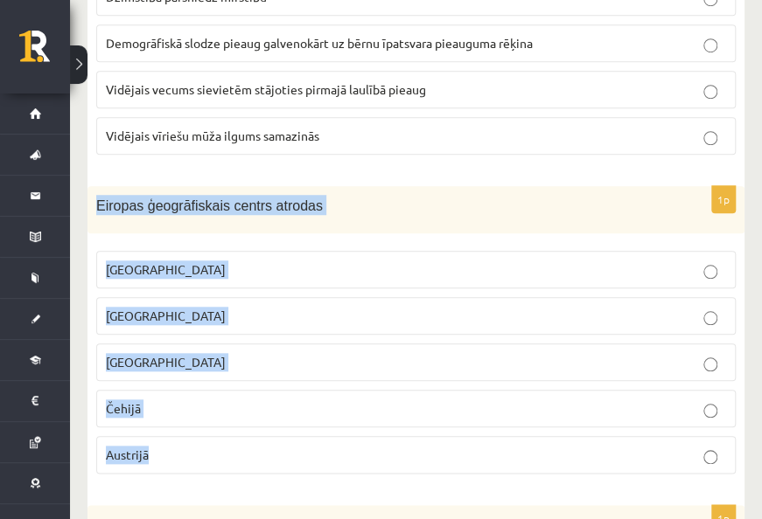
drag, startPoint x: 105, startPoint y: 109, endPoint x: 365, endPoint y: 344, distance: 349.8
click at [365, 344] on div "1p Eiropas ģeogrāfiskais centrs atrodas Latvijā Lietuvā Vācijā Čehijā Austrijā" at bounding box center [415, 337] width 657 height 303
drag, startPoint x: 365, startPoint y: 344, endPoint x: 324, endPoint y: 289, distance: 68.0
click at [209, 307] on p "Lietuvā" at bounding box center [416, 316] width 620 height 18
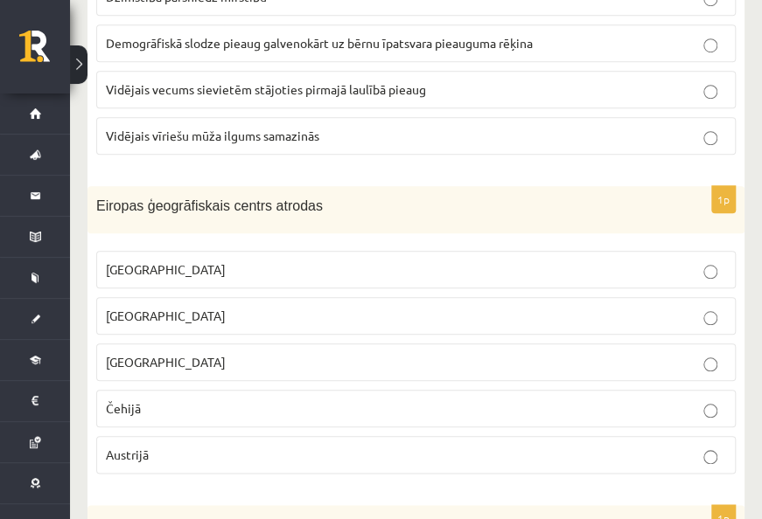
scroll to position [7519, 0]
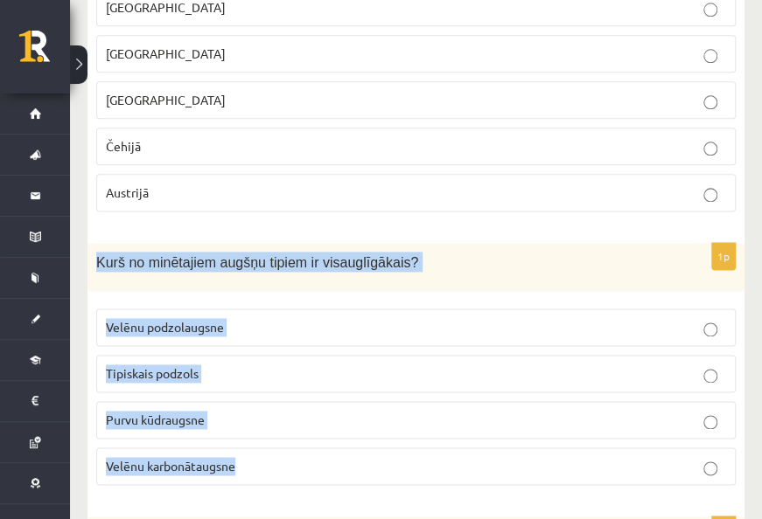
drag, startPoint x: 126, startPoint y: 161, endPoint x: 380, endPoint y: 349, distance: 316.3
click at [380, 349] on div "1p Kurš no minētajiem augšņu tipiem ir visauglīgākais? Velēnu podzolaugsne Tipi…" at bounding box center [415, 371] width 657 height 256
click at [226, 458] on span "Velēnu karbonātaugsne" at bounding box center [170, 466] width 129 height 16
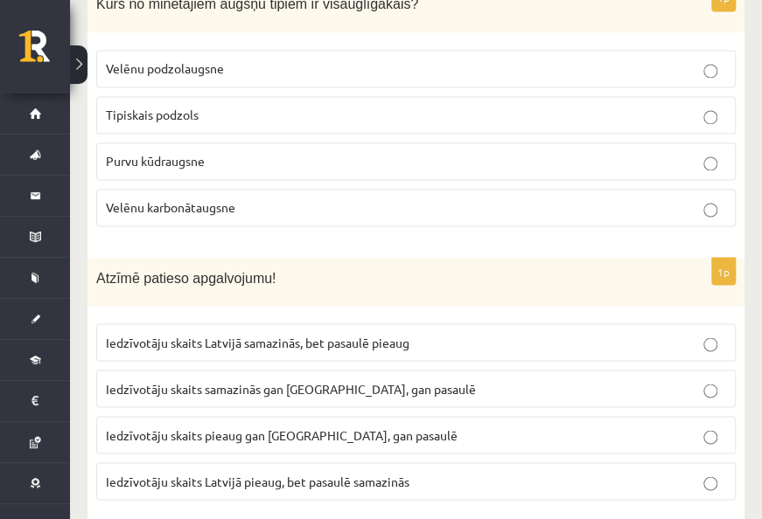
scroll to position [7782, 0]
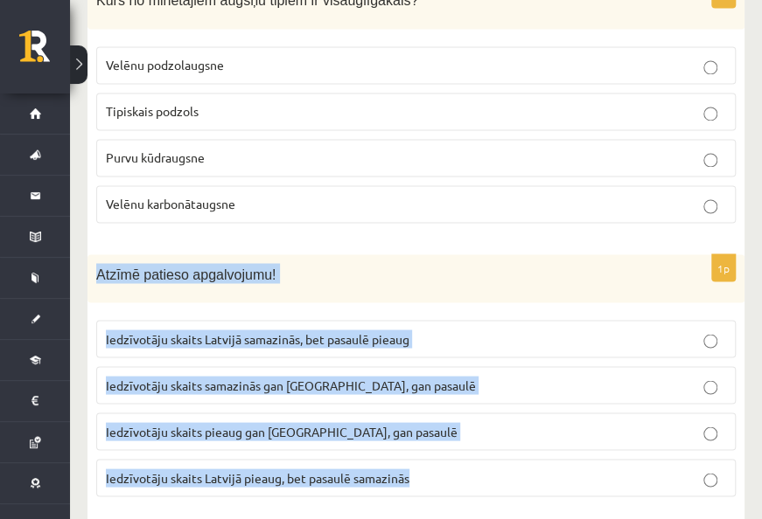
drag, startPoint x: 92, startPoint y: 174, endPoint x: 439, endPoint y: 367, distance: 397.3
click at [439, 367] on div "1p Atzīmē patieso apgalvojumu! Iedzīvotāju skaits Latvijā samazinās, bet pasaul…" at bounding box center [415, 382] width 657 height 256
drag, startPoint x: 439, startPoint y: 367, endPoint x: 358, endPoint y: 337, distance: 85.8
click at [326, 331] on span "Iedzīvotāju skaits Latvijā samazinās, bet pasaulē pieaug" at bounding box center [257, 339] width 303 height 16
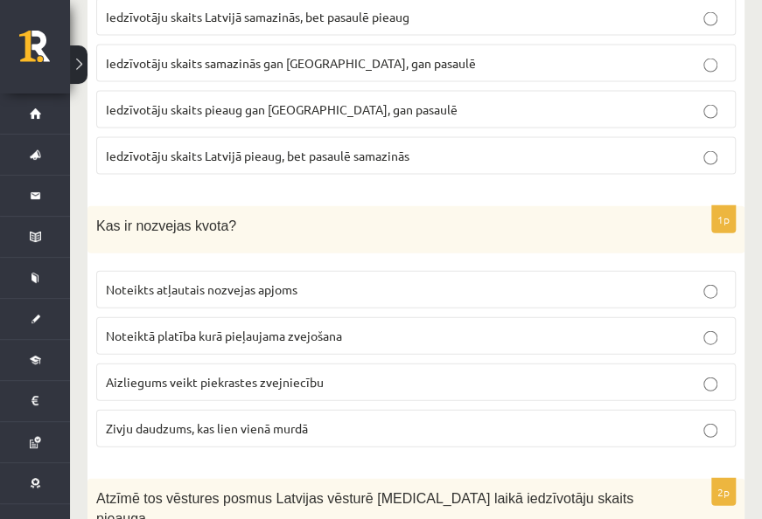
scroll to position [8131, 0]
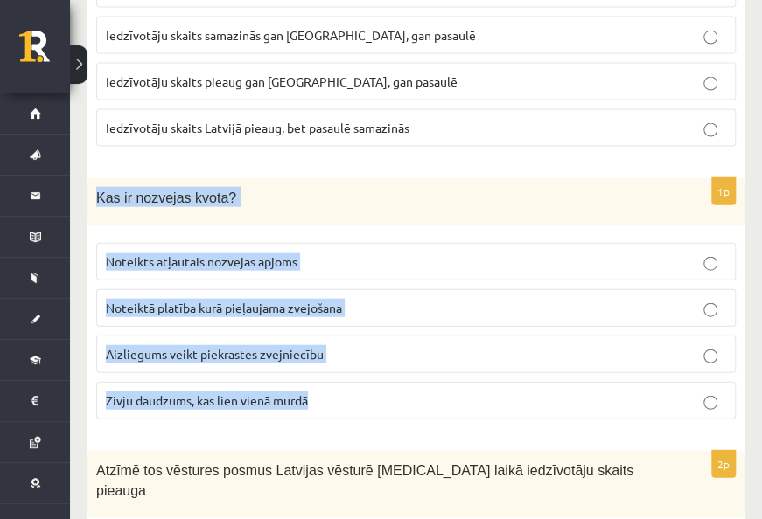
drag, startPoint x: 93, startPoint y: 87, endPoint x: 377, endPoint y: 287, distance: 347.6
click at [377, 287] on div "1p Kas ir nozvejas kvota? Noteikts atļautais nozvejas apjoms Noteiktā platība k…" at bounding box center [415, 306] width 657 height 256
drag, startPoint x: 377, startPoint y: 287, endPoint x: 288, endPoint y: 252, distance: 95.8
click at [203, 254] on span "Noteikts atļautais nozvejas apjoms" at bounding box center [201, 262] width 191 height 16
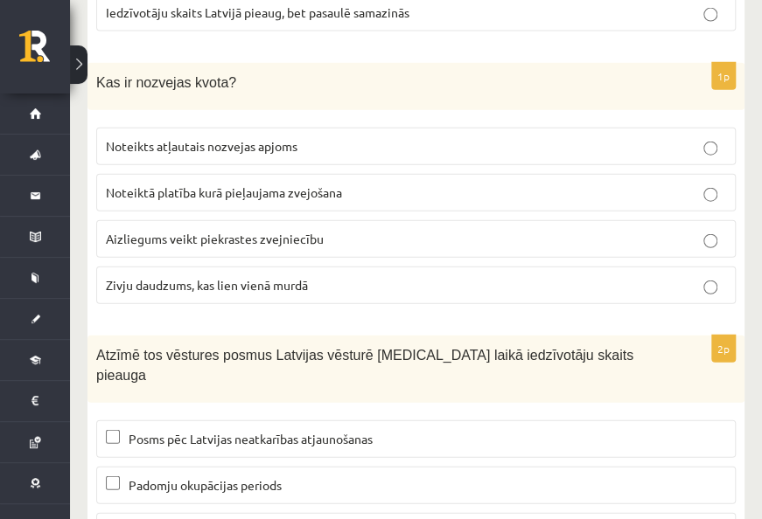
scroll to position [8250, 0]
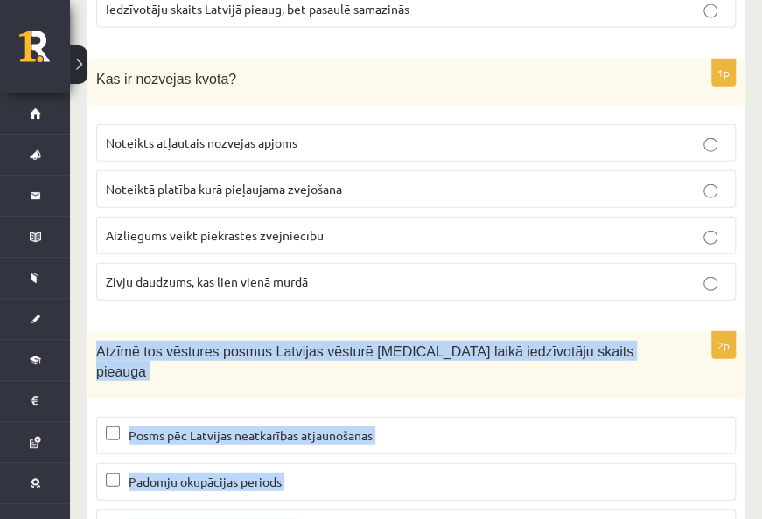
drag, startPoint x: 101, startPoint y: 239, endPoint x: 484, endPoint y: 459, distance: 442.6
click at [484, 459] on div "2p Atzīmē tos vēstures posmus Latvijas vēsturē kuru laikā iedzīvotāju skaits pi…" at bounding box center [415, 469] width 657 height 275
drag, startPoint x: 484, startPoint y: 459, endPoint x: 383, endPoint y: 404, distance: 115.4
click at [206, 474] on span "Padomju okupācijas periods" at bounding box center [205, 482] width 153 height 16
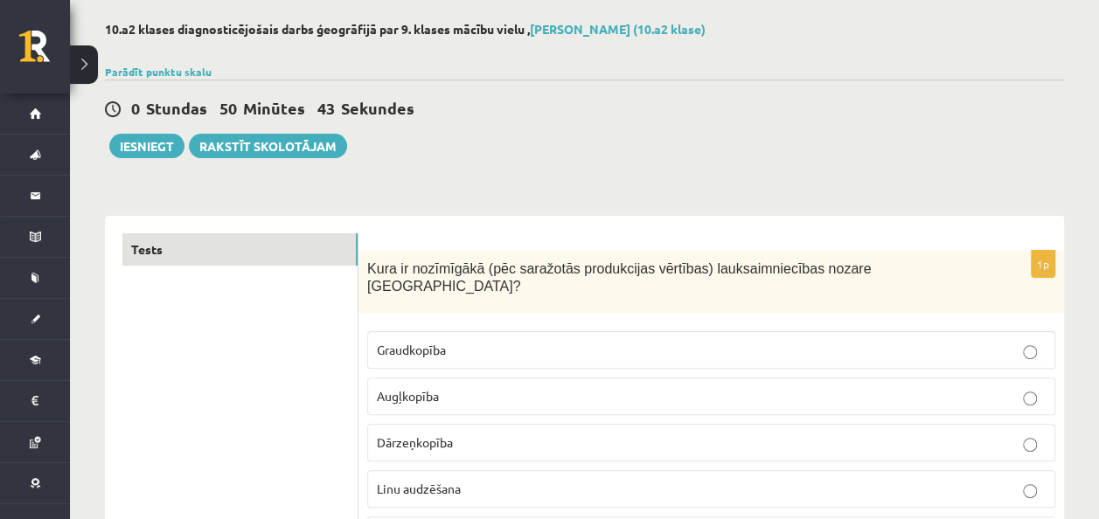
scroll to position [0, 0]
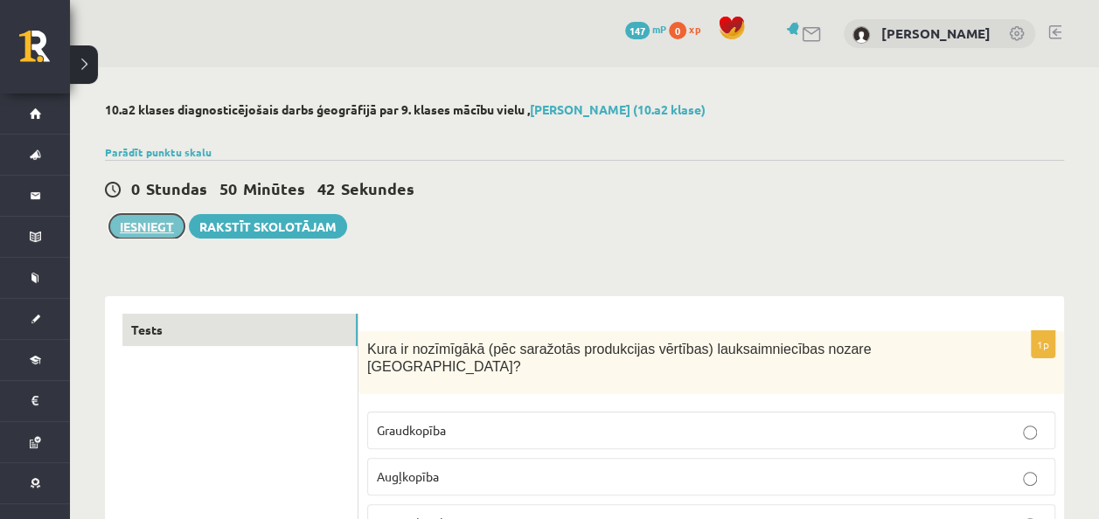
click at [152, 233] on button "Iesniegt" at bounding box center [146, 226] width 75 height 24
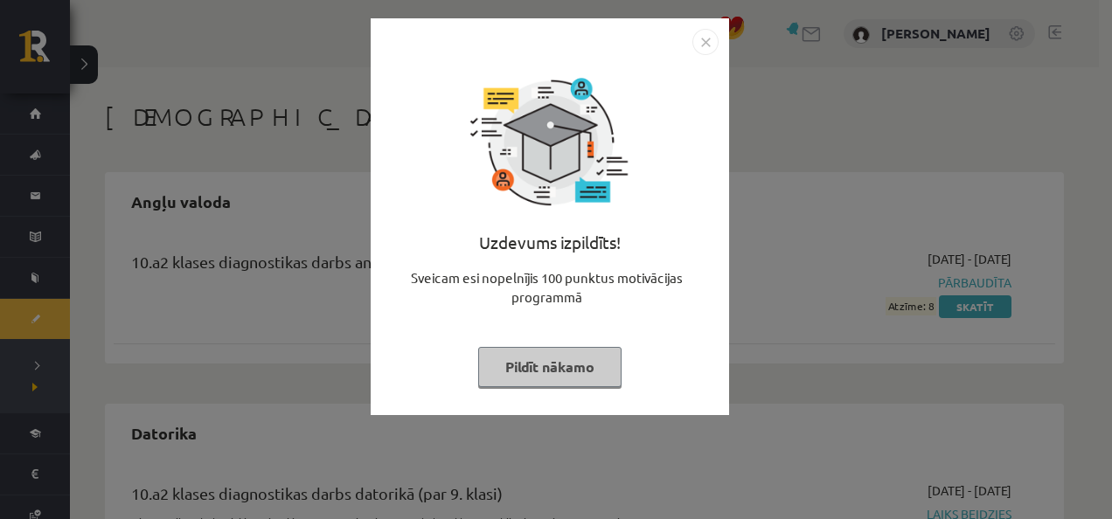
click at [706, 47] on img "Close" at bounding box center [705, 42] width 26 height 26
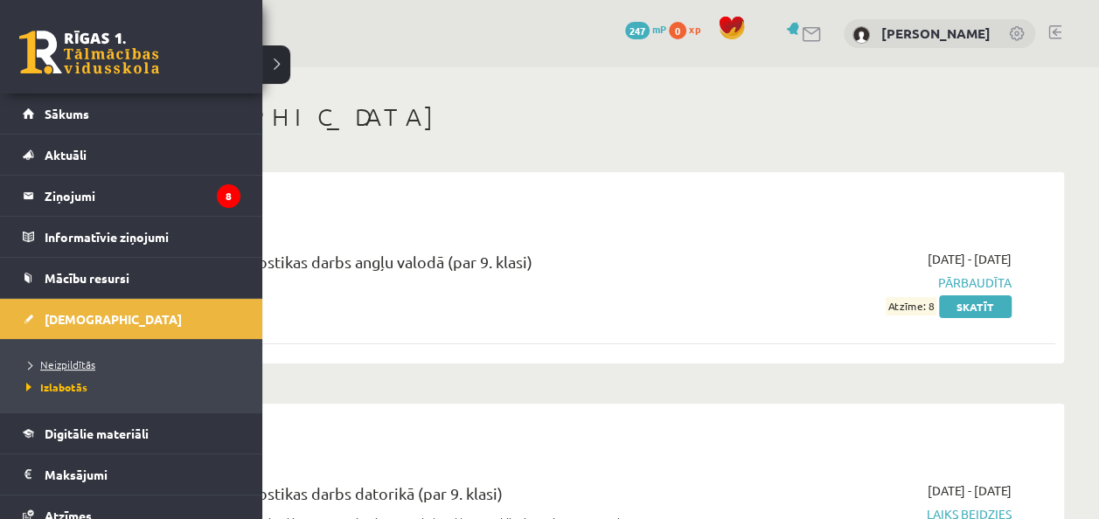
click at [70, 358] on span "Neizpildītās" at bounding box center [58, 365] width 73 height 14
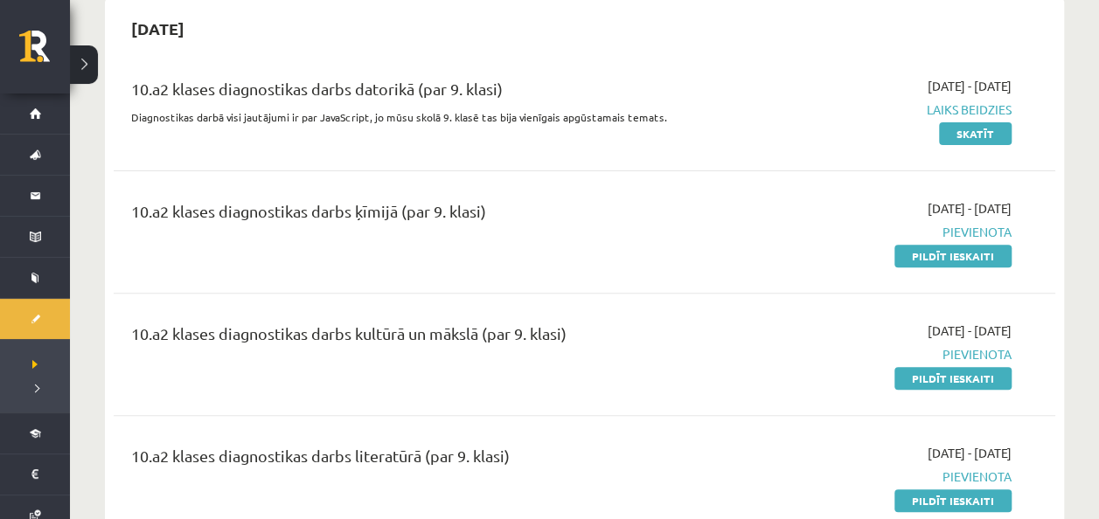
scroll to position [175, 0]
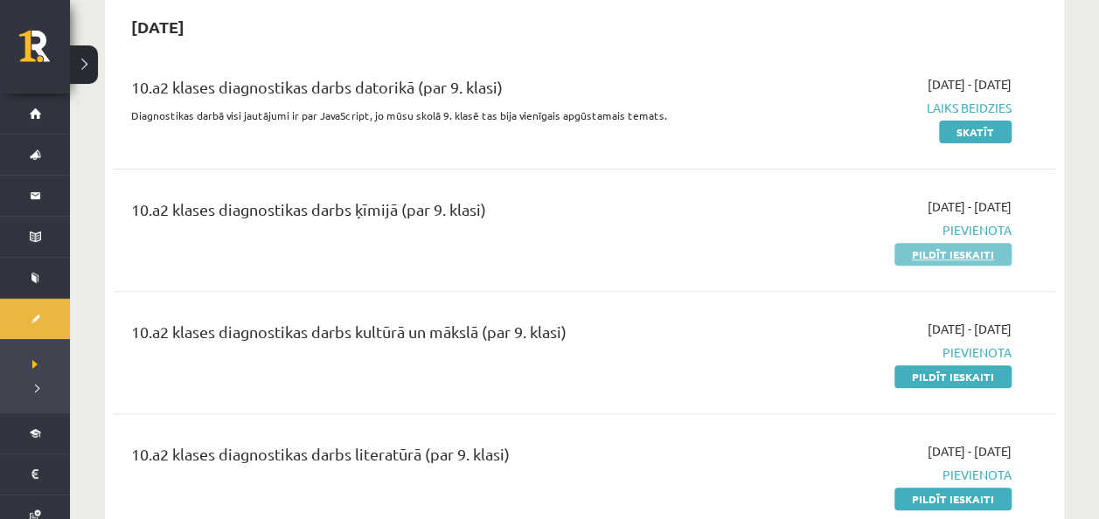
click at [908, 252] on link "Pildīt ieskaiti" at bounding box center [952, 254] width 117 height 23
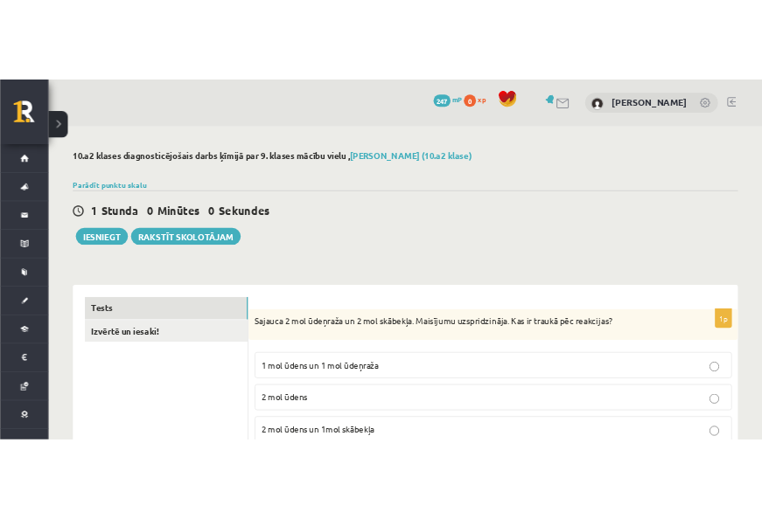
scroll to position [175, 0]
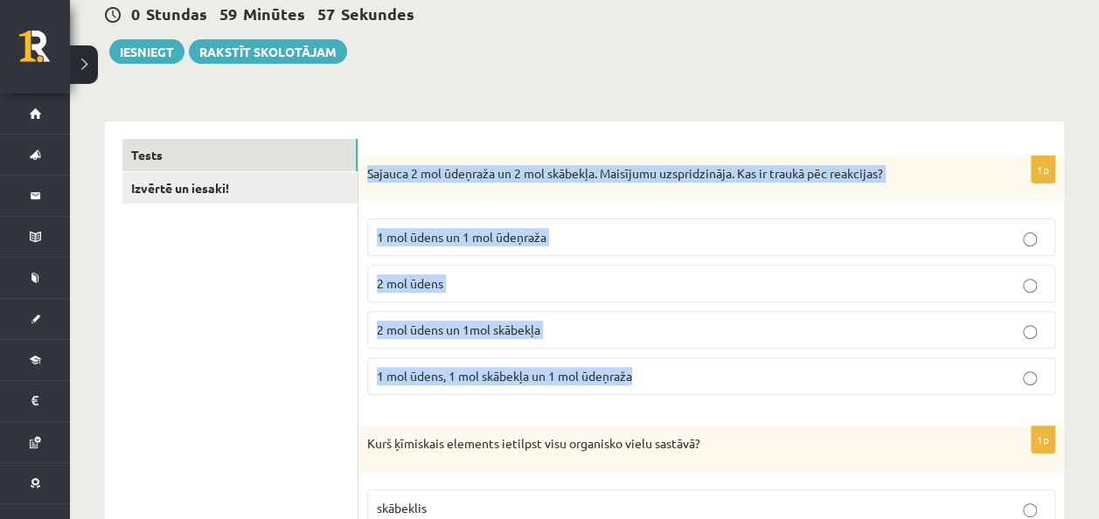
drag, startPoint x: 367, startPoint y: 175, endPoint x: 684, endPoint y: 358, distance: 365.9
click at [684, 358] on div "1p Sajauca 2 mol ūdeņraža un 2 mol skābekļa. Maisījumu uzspridzināja. Kas ir tr…" at bounding box center [711, 284] width 706 height 254
drag, startPoint x: 684, startPoint y: 358, endPoint x: 526, endPoint y: 329, distance: 160.2
copy div "Sajauca 2 mol ūdeņraža un 2 mol skābekļa. Maisījumu uzspridzināja. Kas ir trauk…"
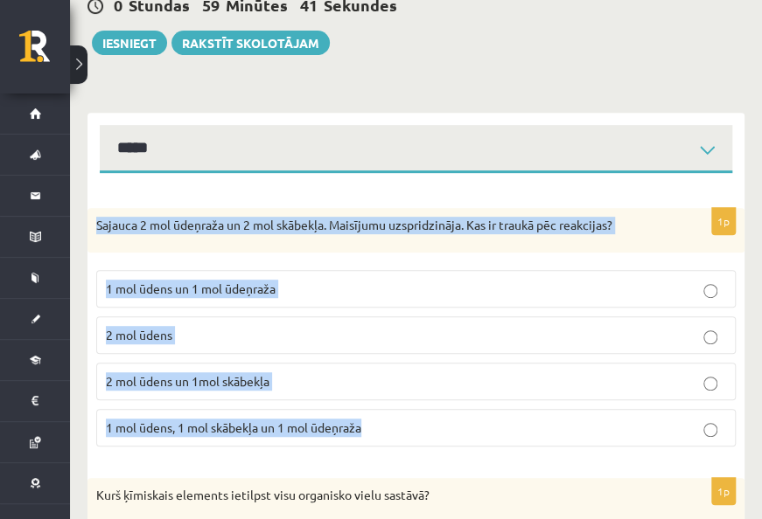
click at [216, 338] on p "2 mol ūdens" at bounding box center [416, 335] width 620 height 18
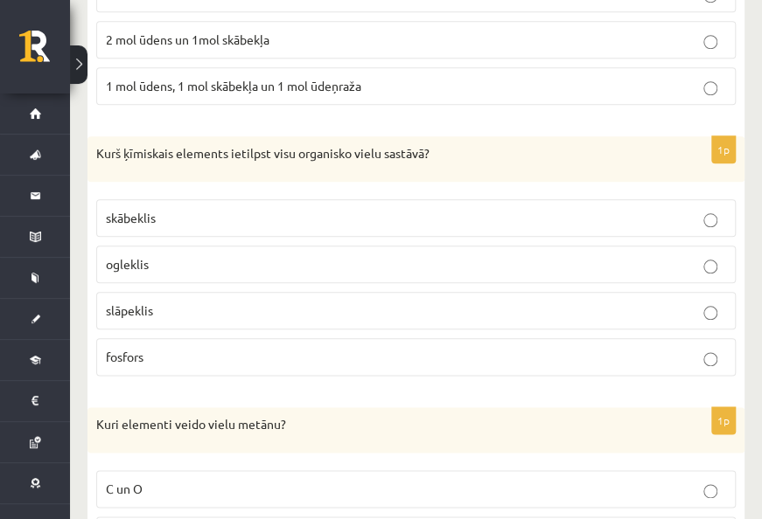
scroll to position [525, 0]
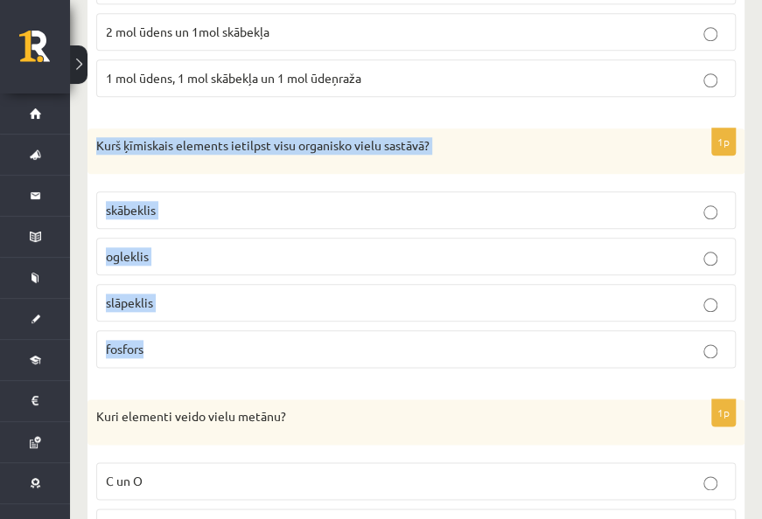
drag, startPoint x: 94, startPoint y: 140, endPoint x: 287, endPoint y: 324, distance: 266.6
click at [287, 324] on div "1p Kurš ķīmiskais elements ietilpst visu organisko vielu sastāvā? skābeklis ogl…" at bounding box center [415, 256] width 657 height 254
copy div "Kurš ķīmiskais elements ietilpst visu organisko vielu sastāvā? skābeklis oglekl…"
click at [208, 252] on p "ogleklis" at bounding box center [416, 256] width 620 height 18
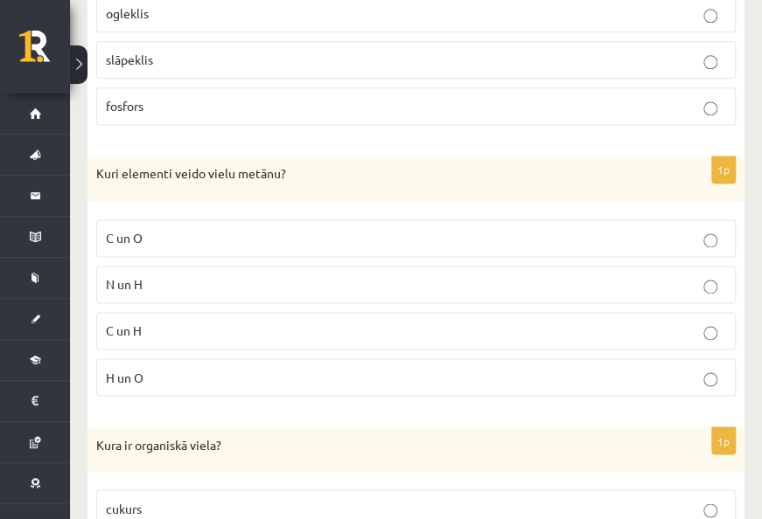
scroll to position [787, 0]
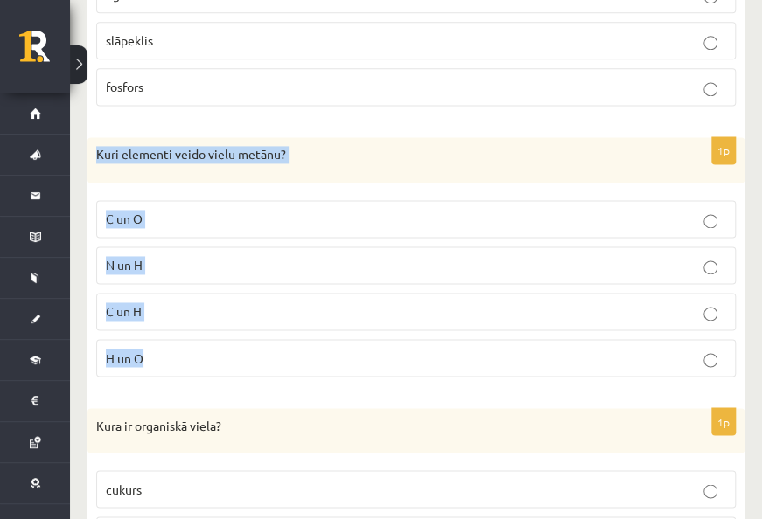
drag, startPoint x: 94, startPoint y: 156, endPoint x: 303, endPoint y: 360, distance: 291.8
click at [303, 360] on div "1p Kuri elementi veido vielu metānu? C un O N un H C un H H un O" at bounding box center [415, 264] width 657 height 254
drag, startPoint x: 303, startPoint y: 360, endPoint x: 288, endPoint y: 325, distance: 38.0
copy div "Kuri elementi veido vielu metānu? C un O N un H C un H H un O"
click at [204, 310] on p "C un H" at bounding box center [416, 312] width 620 height 18
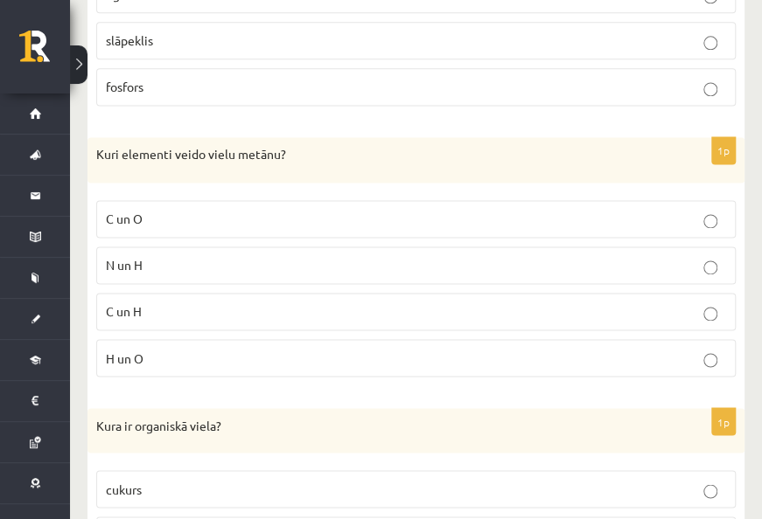
scroll to position [1049, 0]
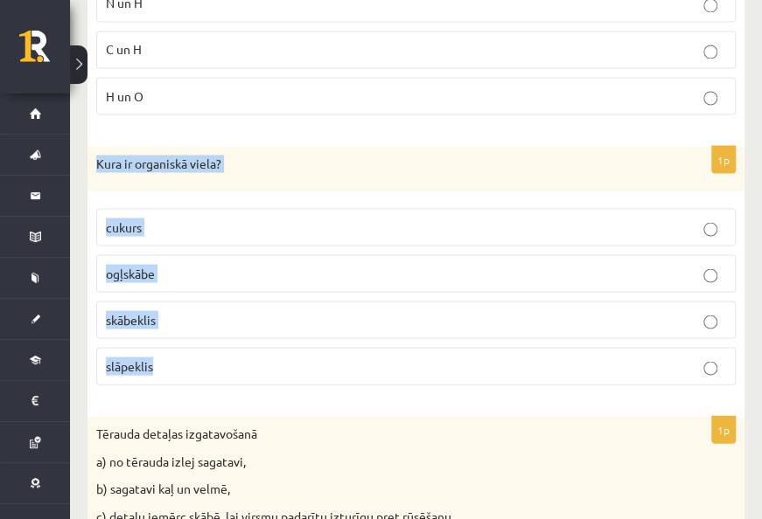
drag, startPoint x: 96, startPoint y: 157, endPoint x: 269, endPoint y: 347, distance: 256.8
click at [269, 347] on div "1p Kura ir organiskā viela? cukurs ogļskābe skābeklis slāpeklis" at bounding box center [415, 273] width 657 height 254
drag, startPoint x: 269, startPoint y: 347, endPoint x: 201, endPoint y: 318, distance: 74.1
copy div "Kura ir organiskā viela? cukurs ogļskābe skābeklis slāpeklis"
click at [182, 219] on p "cukurs" at bounding box center [416, 227] width 620 height 18
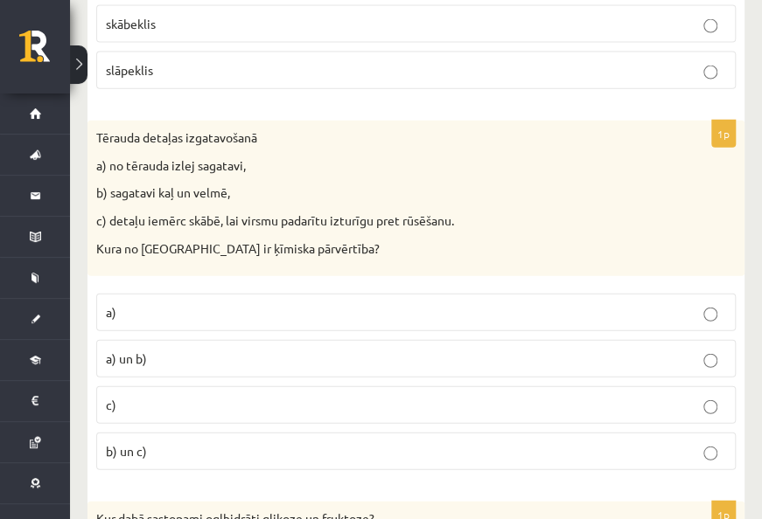
scroll to position [1399, 0]
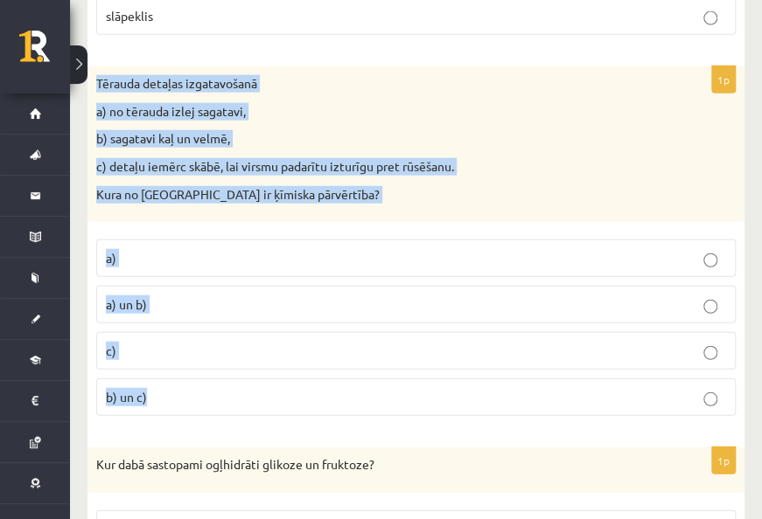
drag, startPoint x: 97, startPoint y: 76, endPoint x: 351, endPoint y: 376, distance: 393.3
click at [351, 376] on div "1p Tērauda detaļas izgatavošanā a) no tērauda izlej sagatavi, b) sagatavi kaļ u…" at bounding box center [415, 248] width 657 height 364
drag, startPoint x: 351, startPoint y: 376, endPoint x: 220, endPoint y: 329, distance: 139.4
click at [375, 345] on p "c)" at bounding box center [416, 351] width 620 height 18
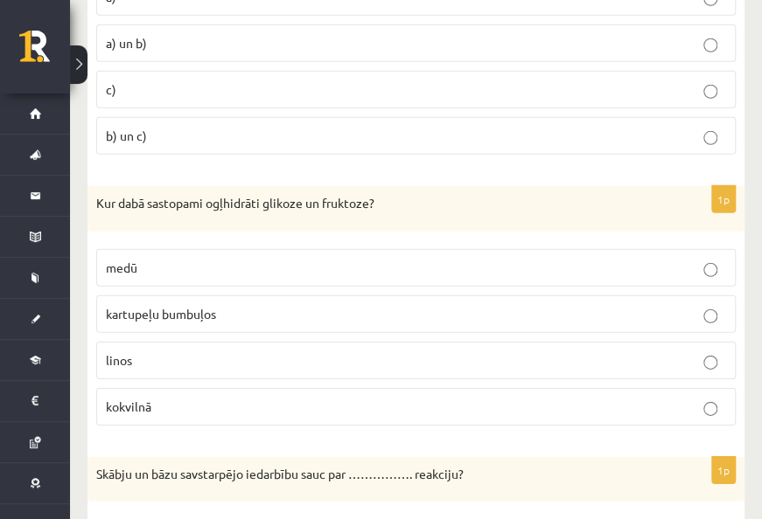
scroll to position [1661, 0]
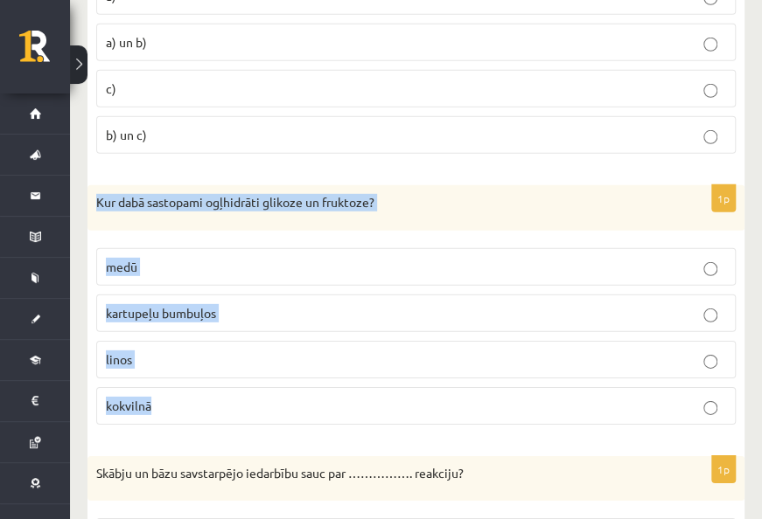
drag, startPoint x: 117, startPoint y: 205, endPoint x: 232, endPoint y: 378, distance: 206.9
click at [232, 378] on div "1p Kur dabā sastopami ogļhidrāti glikoze un fruktoze? medū kartupeļu bumbuļos l…" at bounding box center [415, 312] width 657 height 254
click at [165, 258] on p "medū" at bounding box center [416, 267] width 620 height 18
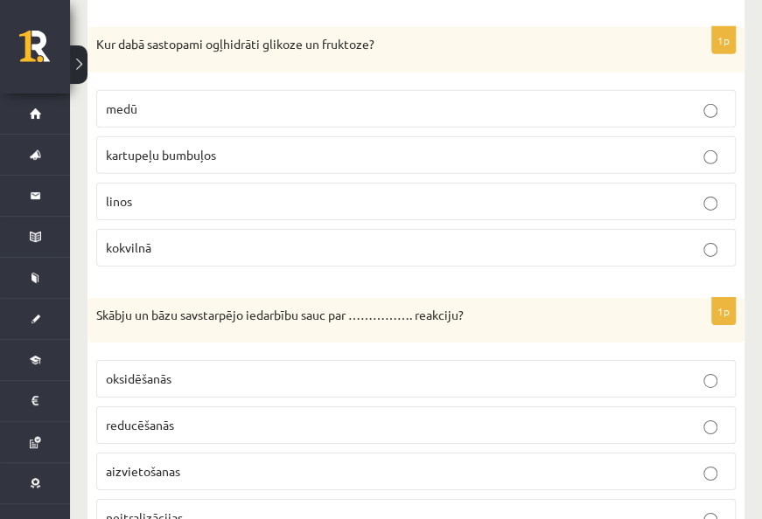
scroll to position [1924, 0]
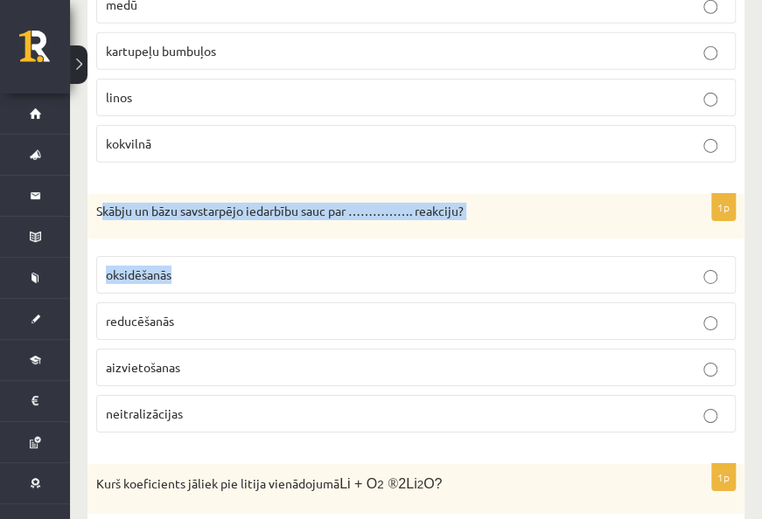
drag, startPoint x: 124, startPoint y: 199, endPoint x: 262, endPoint y: 253, distance: 148.1
click at [262, 253] on div "1p Skābju un bāzu savstarpējo iedarbību sauc par ……………. reakciju? oksidēšanās r…" at bounding box center [415, 321] width 657 height 254
drag, startPoint x: 262, startPoint y: 253, endPoint x: 166, endPoint y: 213, distance: 103.9
click at [206, 223] on div "Skābju un bāzu savstarpējo iedarbību sauc par ……………. reakciju?" at bounding box center [415, 216] width 657 height 45
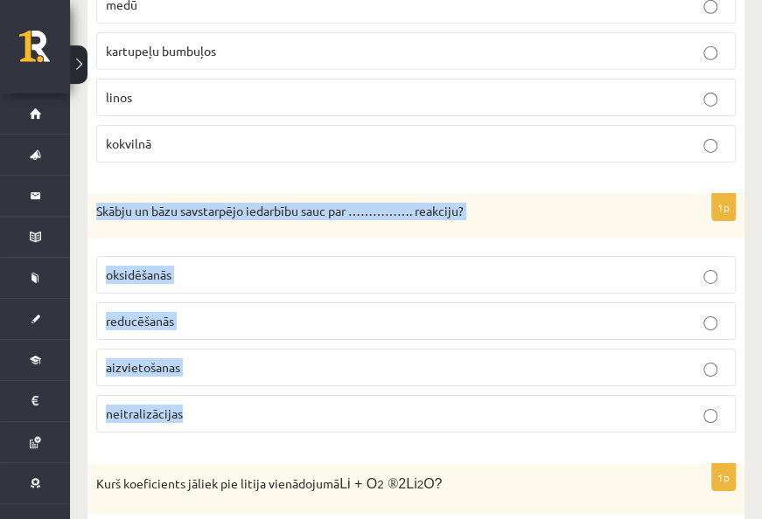
drag, startPoint x: 96, startPoint y: 198, endPoint x: 331, endPoint y: 395, distance: 306.5
click at [331, 395] on div "1p Skābju un bāzu savstarpējo iedarbību sauc par ……………. reakciju? oksidēšanās r…" at bounding box center [415, 321] width 657 height 254
drag, startPoint x: 331, startPoint y: 395, endPoint x: 232, endPoint y: 346, distance: 110.3
click at [212, 405] on p "neitralizācijas" at bounding box center [416, 414] width 620 height 18
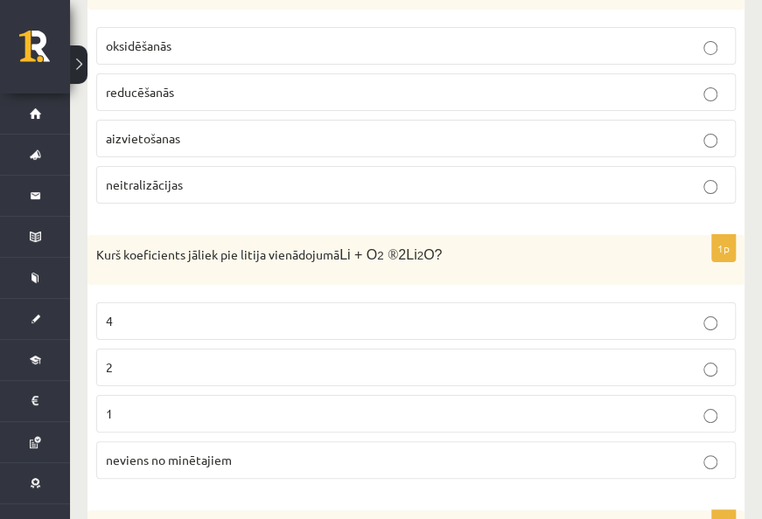
scroll to position [2186, 0]
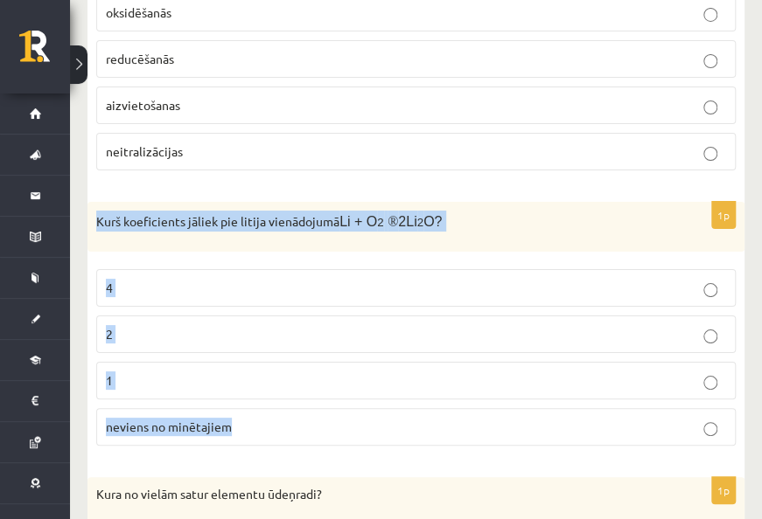
drag, startPoint x: 96, startPoint y: 209, endPoint x: 308, endPoint y: 400, distance: 284.8
click at [308, 400] on div "1p Kurš koeficients jāliek pie litija vienādojumā Li + O 2 ® 2Li 2 O? 4 2 1 nev…" at bounding box center [415, 330] width 657 height 257
drag, startPoint x: 308, startPoint y: 400, endPoint x: 187, endPoint y: 371, distance: 124.1
copy div "Kurš koeficients jāliek pie litija vienādojumā Li + O 2 ® 2Li 2 O? 4 2 1 nevien…"
click at [126, 279] on p "4" at bounding box center [416, 288] width 620 height 18
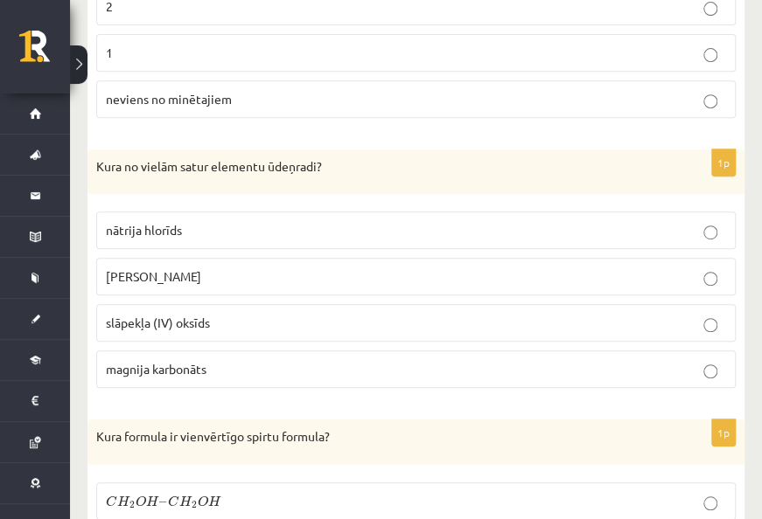
scroll to position [2536, 0]
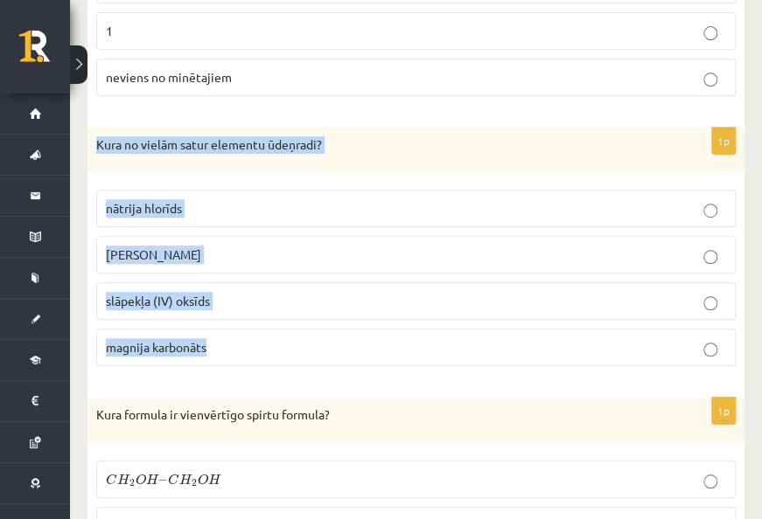
drag, startPoint x: 93, startPoint y: 131, endPoint x: 357, endPoint y: 322, distance: 325.7
click at [357, 322] on div "1p Kura no vielām satur elementu ūdeņradi? nātrija hlorīds kālija hidroksīds sl…" at bounding box center [415, 255] width 657 height 254
copy div "Kura no vielām satur elementu ūdeņradi? nātrija hlorīds kālija hidroksīds slāpe…"
click at [138, 247] on span "kālija hidroksīds" at bounding box center [153, 255] width 95 height 16
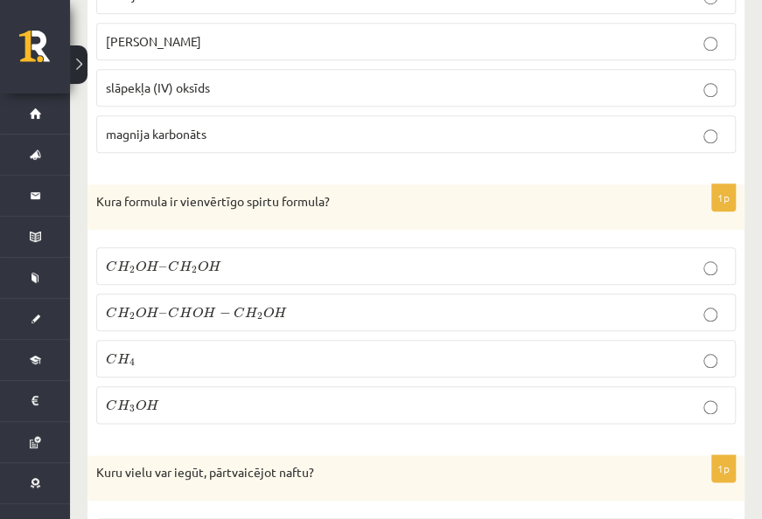
scroll to position [2798, 0]
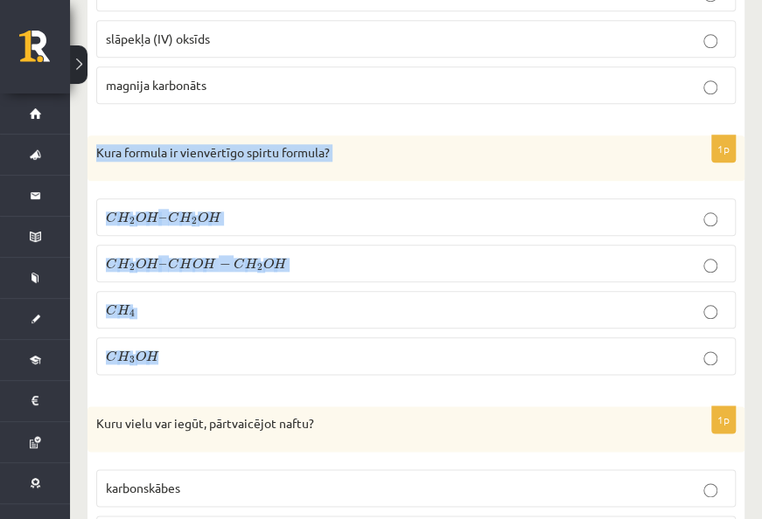
drag, startPoint x: 95, startPoint y: 139, endPoint x: 311, endPoint y: 324, distance: 284.6
click at [311, 324] on div "1p Kura formula ir vienvērtīgo spirtu formula? C H 2 O H – C H 2 O H C H 2 O H …" at bounding box center [415, 263] width 657 height 254
drag, startPoint x: 94, startPoint y: 135, endPoint x: 309, endPoint y: 329, distance: 289.1
click at [309, 329] on div "1p Kura formula ir vienvērtīgo spirtu formula? C H 2 O H – C H 2 O H C H 2 O H …" at bounding box center [415, 263] width 657 height 254
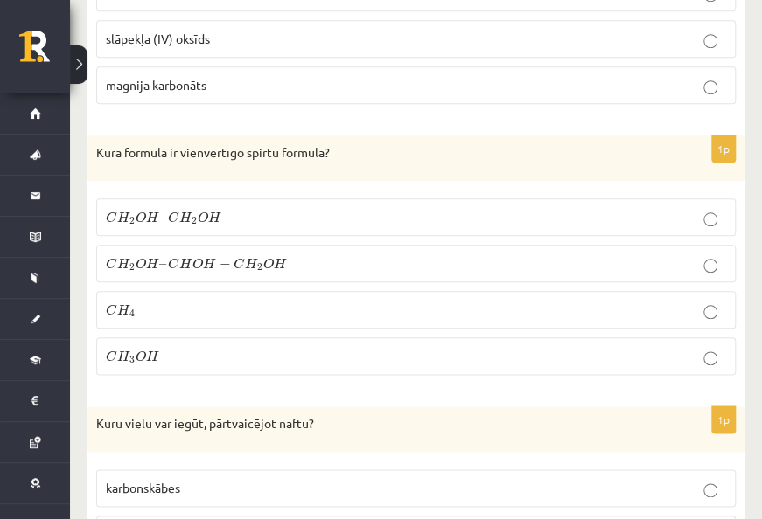
drag, startPoint x: 309, startPoint y: 329, endPoint x: 238, endPoint y: 156, distance: 187.0
click at [238, 156] on div "Kura formula ir vienvērtīgo spirtu formula?" at bounding box center [415, 158] width 657 height 45
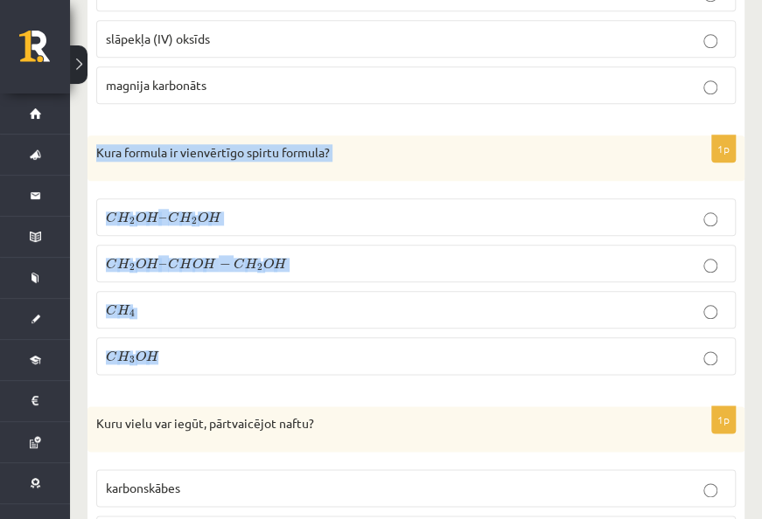
drag, startPoint x: 96, startPoint y: 135, endPoint x: 272, endPoint y: 329, distance: 261.8
click at [272, 329] on div "1p Kura formula ir vienvērtīgo spirtu formula? C H 2 O H – C H 2 O H C H 2 O H …" at bounding box center [415, 263] width 657 height 254
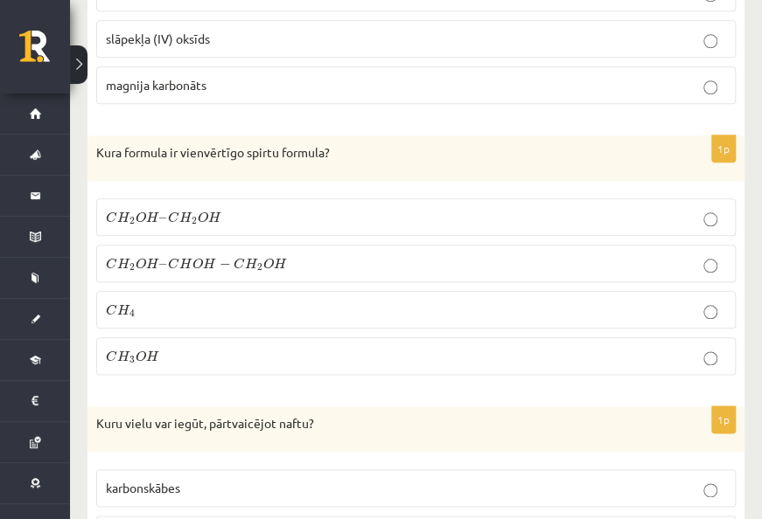
drag, startPoint x: 272, startPoint y: 329, endPoint x: 190, endPoint y: 329, distance: 82.2
click at [188, 347] on p "C H 3 O H C H 3 O H" at bounding box center [416, 356] width 620 height 18
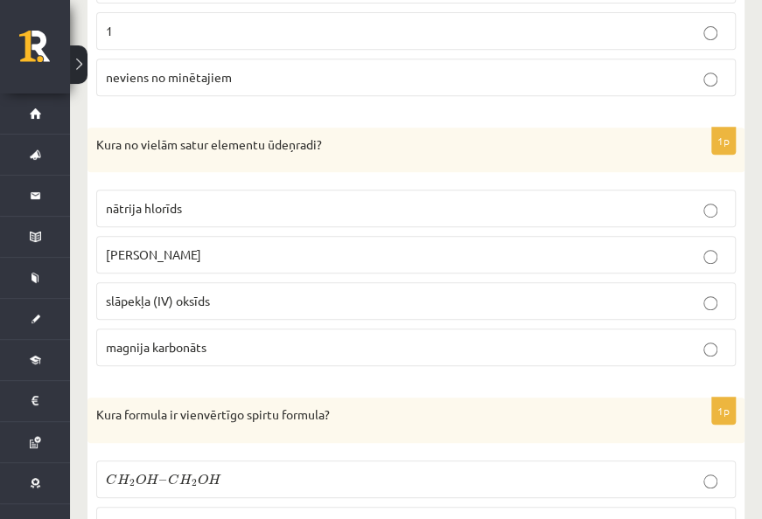
scroll to position [2710, 0]
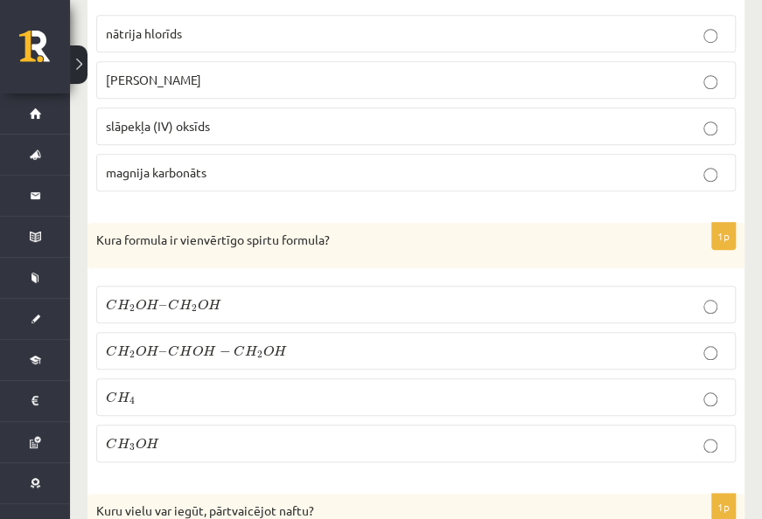
click at [103, 231] on div "Kura formula ir vienvērtīgo spirtu formula?" at bounding box center [415, 245] width 657 height 45
click at [103, 233] on div "Kura formula ir vienvērtīgo spirtu formula?" at bounding box center [415, 245] width 657 height 45
click at [115, 234] on div "Kura formula ir vienvērtīgo spirtu formula?" at bounding box center [415, 245] width 657 height 45
click at [255, 237] on div "Kura formula ir vienvērtīgo spirtu formula?" at bounding box center [415, 245] width 657 height 45
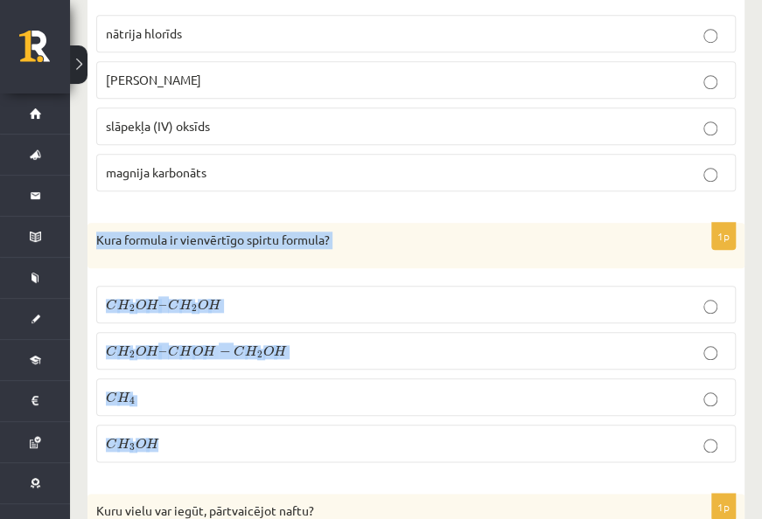
drag, startPoint x: 117, startPoint y: 225, endPoint x: 305, endPoint y: 434, distance: 281.1
click at [305, 434] on div "1p Kura formula ir vienvērtīgo spirtu formula? C H 2 O H – C H 2 O H C H 2 O H …" at bounding box center [415, 350] width 657 height 254
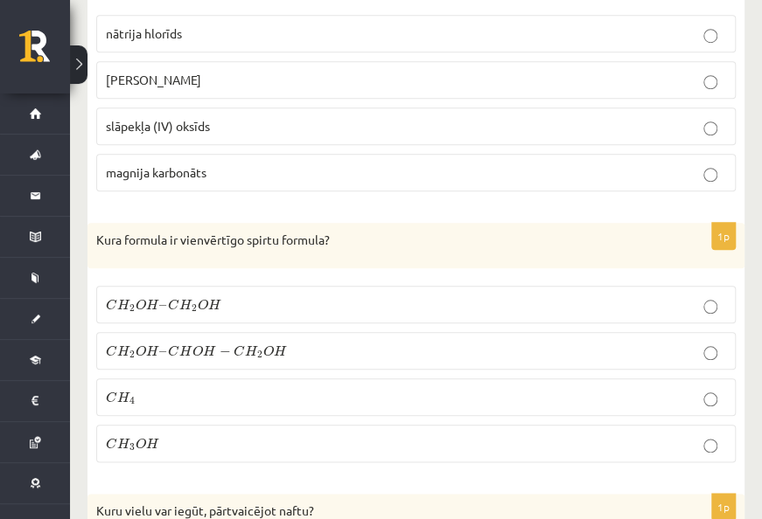
drag, startPoint x: 305, startPoint y: 434, endPoint x: 297, endPoint y: 458, distance: 25.7
drag, startPoint x: 297, startPoint y: 458, endPoint x: 185, endPoint y: 339, distance: 163.3
click at [185, 339] on label "C H 2 O H – C H O H − C H 2 O H C H 2 O H – C H O H − C H 2 O H" at bounding box center [415, 351] width 639 height 38
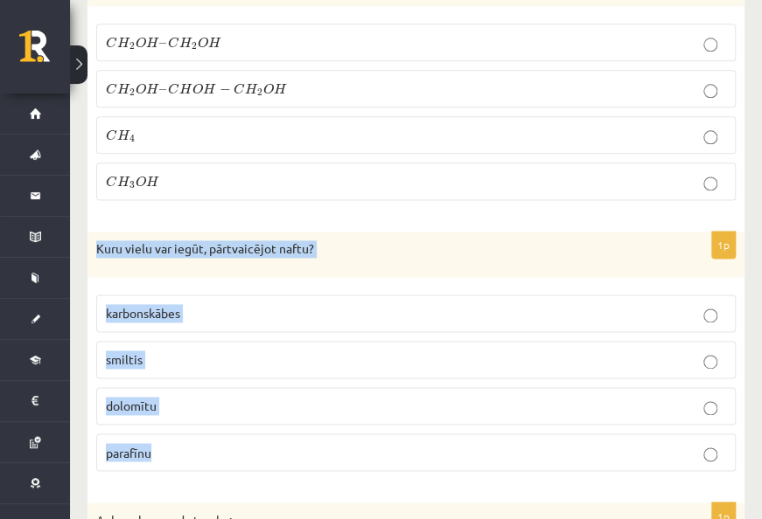
drag, startPoint x: 94, startPoint y: 237, endPoint x: 254, endPoint y: 413, distance: 237.1
click at [254, 413] on div "1p Kuru vielu var iegūt, pārtvaicējot naftu? karbonskābes smiltis dolomītu para…" at bounding box center [415, 359] width 657 height 254
copy div "Kuru vielu var iegūt, pārtvaicējot naftu? karbonskābes smiltis dolomītu parafīnu"
click at [152, 443] on p "parafīnu" at bounding box center [416, 452] width 620 height 18
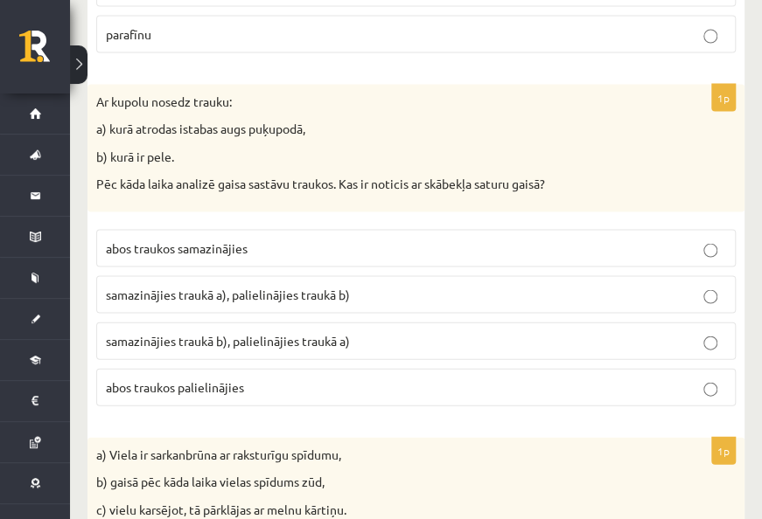
scroll to position [3410, 0]
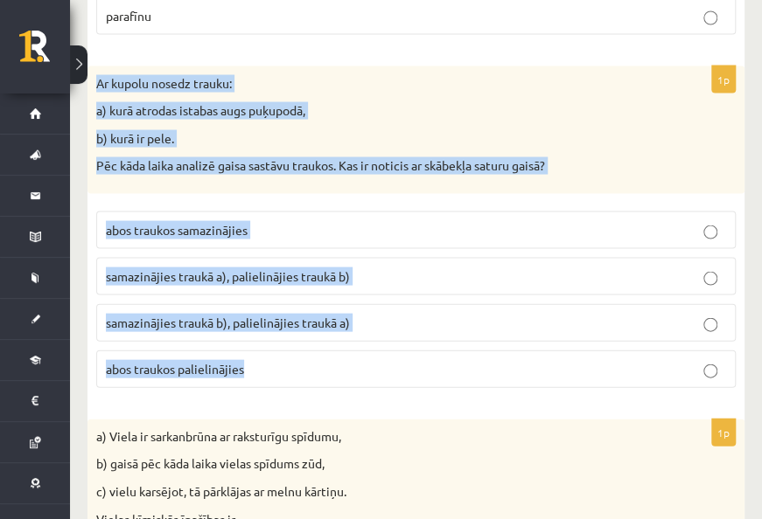
drag, startPoint x: 96, startPoint y: 59, endPoint x: 361, endPoint y: 332, distance: 380.3
click at [361, 332] on div "1p Ar kupolu nosedz trauku: a) kurā atrodas istabas augs puķupodā, b) kurā ir p…" at bounding box center [415, 234] width 657 height 336
copy div "Ar kupolu nosedz trauku: a) kurā atrodas istabas augs puķupodā, b) kurā ir pele…"
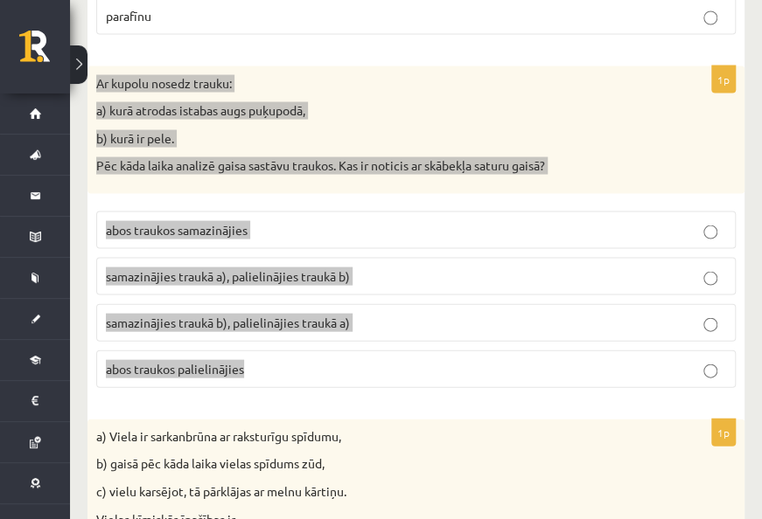
scroll to position [3497, 0]
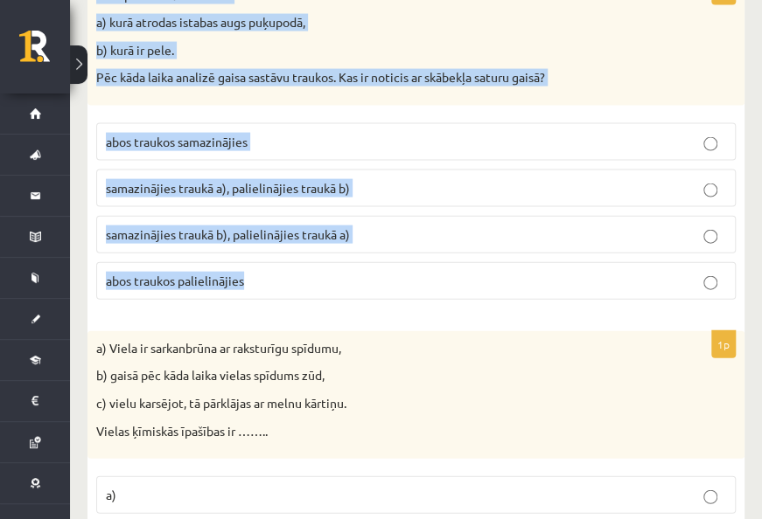
click at [213, 134] on span "abos traukos samazinājies" at bounding box center [177, 142] width 142 height 16
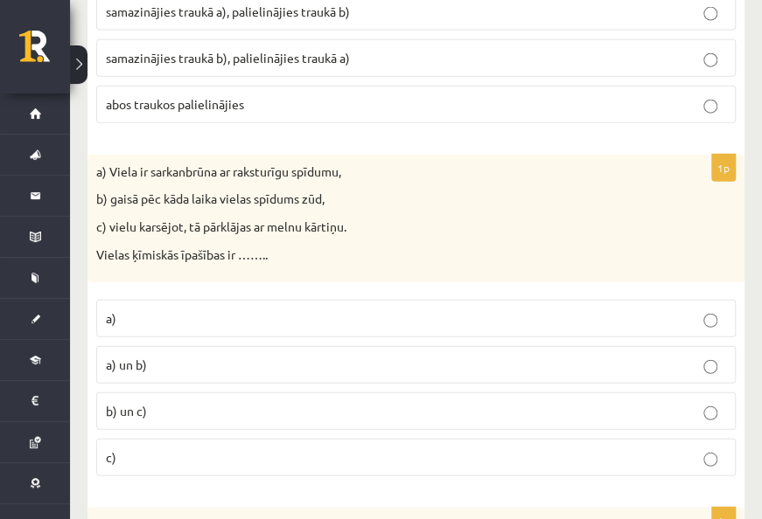
scroll to position [3760, 0]
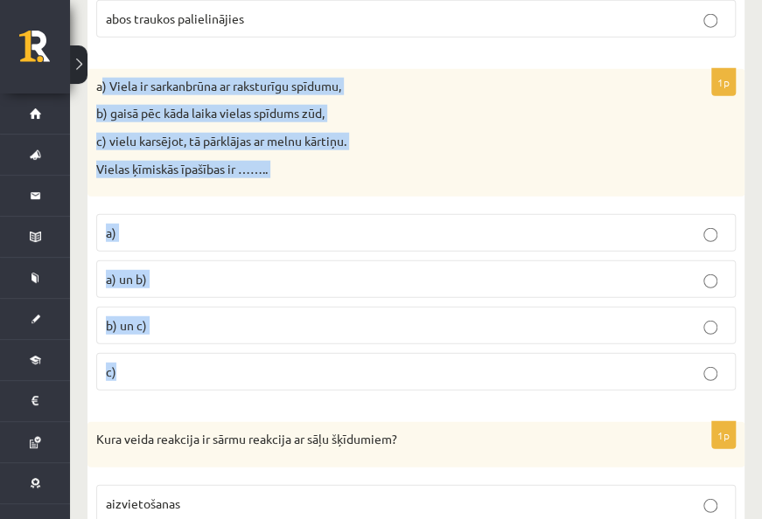
drag, startPoint x: 100, startPoint y: 65, endPoint x: 257, endPoint y: 324, distance: 302.9
click at [257, 324] on div "1p a) Viela ir sarkanbrūna ar raksturīgu spīdumu, b) gaisā pēc kāda laika viela…" at bounding box center [415, 237] width 657 height 336
copy div ") Viela ir sarkanbrūna ar raksturīgu spīdumu, b) gaisā pēc kāda laika vielas sp…"
click at [178, 317] on p "b) un c)" at bounding box center [416, 326] width 620 height 18
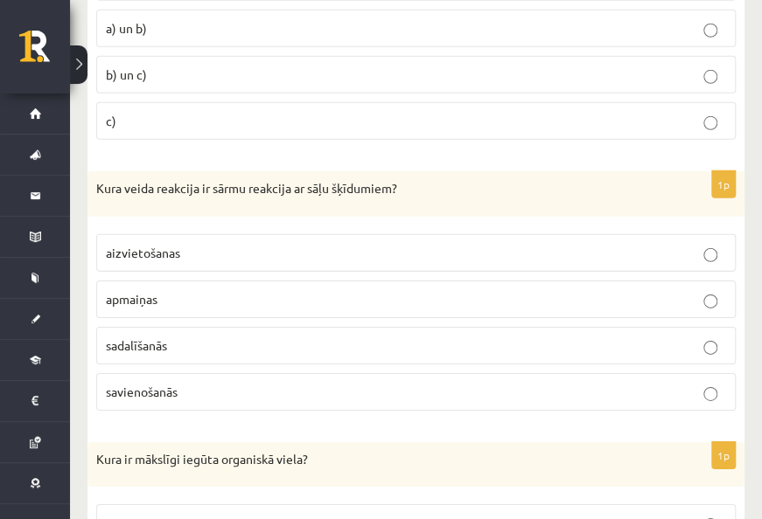
scroll to position [4022, 0]
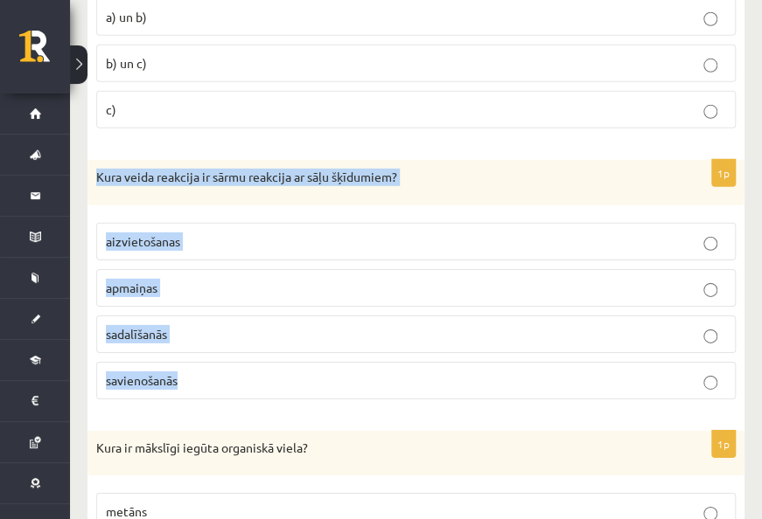
drag, startPoint x: 96, startPoint y: 146, endPoint x: 247, endPoint y: 332, distance: 239.4
click at [247, 332] on div "1p Kura veida reakcija ir sārmu reakcija ar sāļu šķīdumiem? aizvietošanas apmai…" at bounding box center [415, 287] width 657 height 254
drag, startPoint x: 247, startPoint y: 332, endPoint x: 221, endPoint y: 334, distance: 25.4
copy div "Kura veida reakcija ir sārmu reakcija ar sāļu šķīdumiem? aizvietošanas apmaiņas…"
click at [133, 280] on span "apmaiņas" at bounding box center [132, 288] width 52 height 16
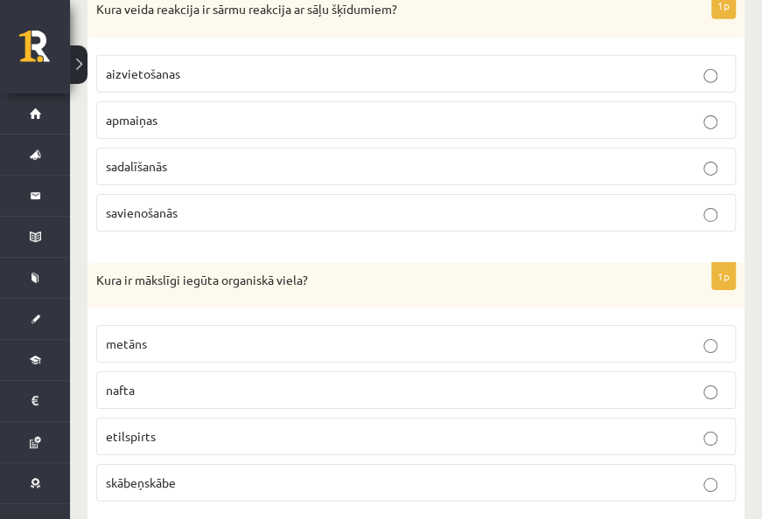
scroll to position [4284, 0]
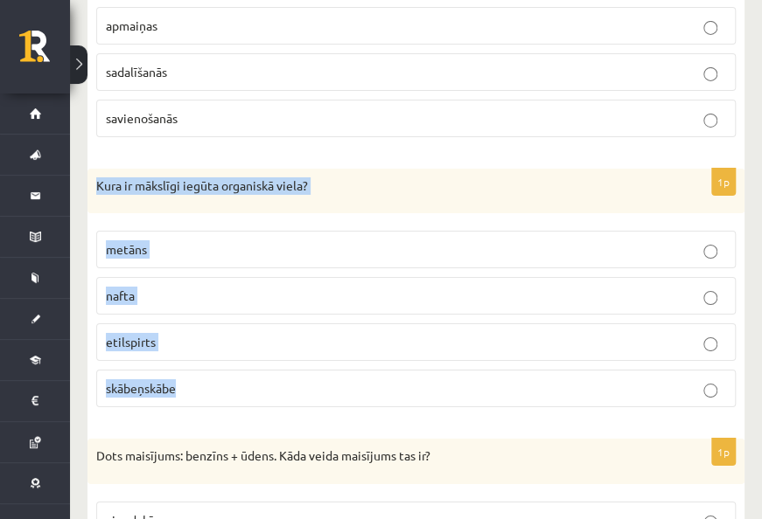
drag, startPoint x: 97, startPoint y: 158, endPoint x: 298, endPoint y: 344, distance: 274.1
click at [298, 344] on div "1p Kura ir mākslīgi iegūta organiskā viela? metāns nafta etilspirts skābeņskābe" at bounding box center [415, 296] width 657 height 254
click at [191, 333] on p "etilspirts" at bounding box center [416, 342] width 620 height 18
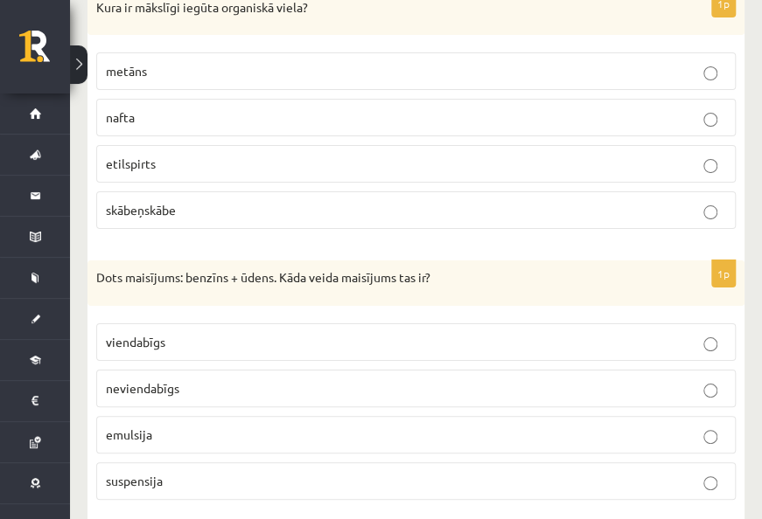
scroll to position [4547, 0]
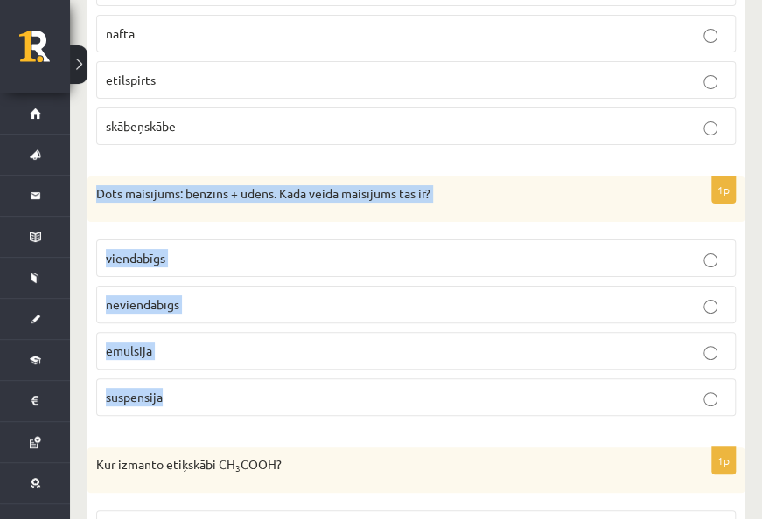
drag, startPoint x: 121, startPoint y: 177, endPoint x: 265, endPoint y: 371, distance: 241.8
click at [265, 371] on div "1p Dots maisījums: benzīns + ūdens. Kāda veida maisījums tas ir? viendabīgs nev…" at bounding box center [415, 304] width 657 height 254
click at [163, 296] on span "neviendabīgs" at bounding box center [142, 304] width 73 height 16
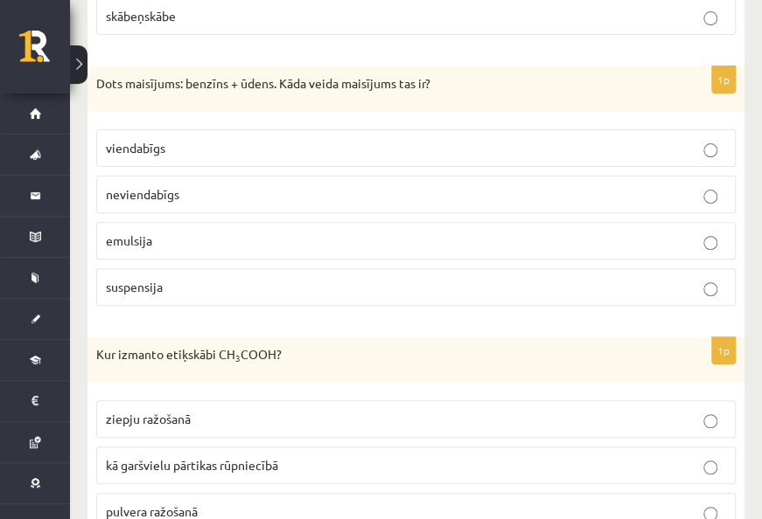
scroll to position [4809, 0]
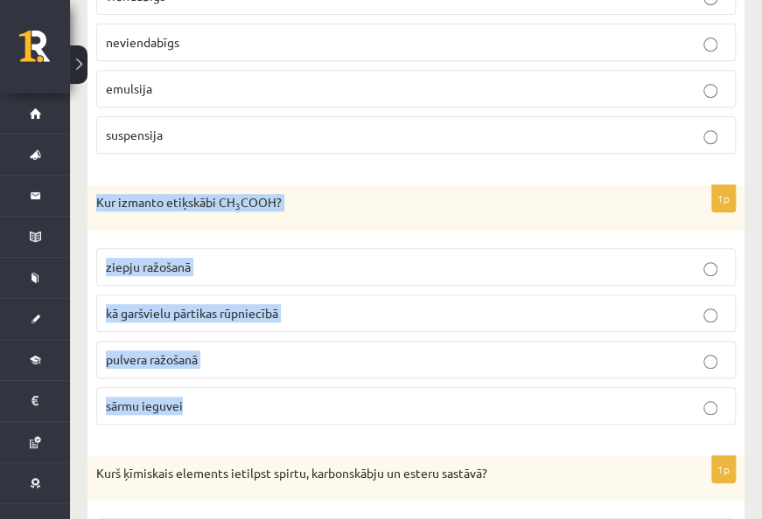
drag, startPoint x: 94, startPoint y: 170, endPoint x: 275, endPoint y: 348, distance: 254.1
click at [275, 348] on div "1p Kur izmanto etiķskābi CH 3 COOH? ziepju ražošanā kā garšvielu pārtikas rūpni…" at bounding box center [415, 312] width 657 height 254
click at [117, 305] on span "kā garšvielu pārtikas rūpniecībā" at bounding box center [192, 313] width 172 height 16
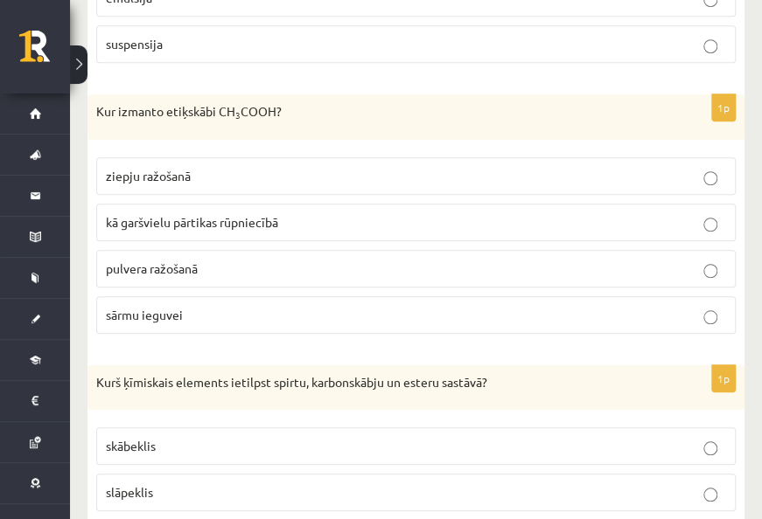
scroll to position [5071, 0]
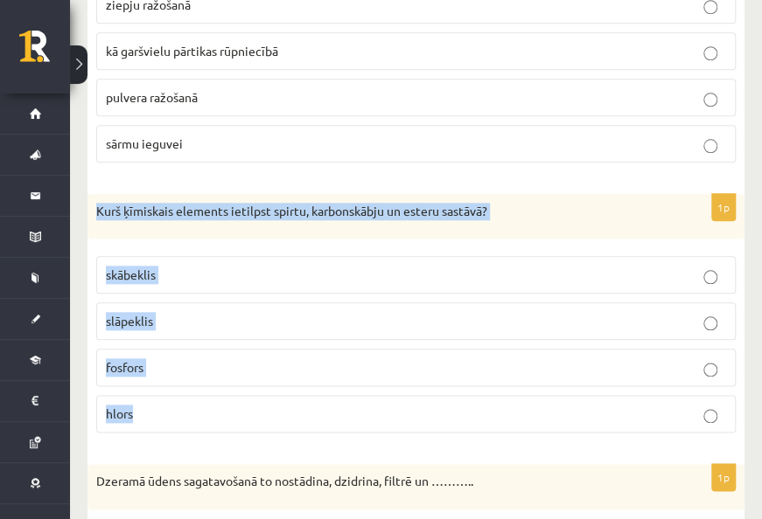
drag, startPoint x: 94, startPoint y: 181, endPoint x: 233, endPoint y: 372, distance: 235.9
click at [233, 372] on div "1p Kurš ķīmiskais elements ietilpst spirtu, karbonskābju un esteru sastāvā? skā…" at bounding box center [415, 321] width 657 height 254
click at [138, 267] on span "skābeklis" at bounding box center [131, 275] width 50 height 16
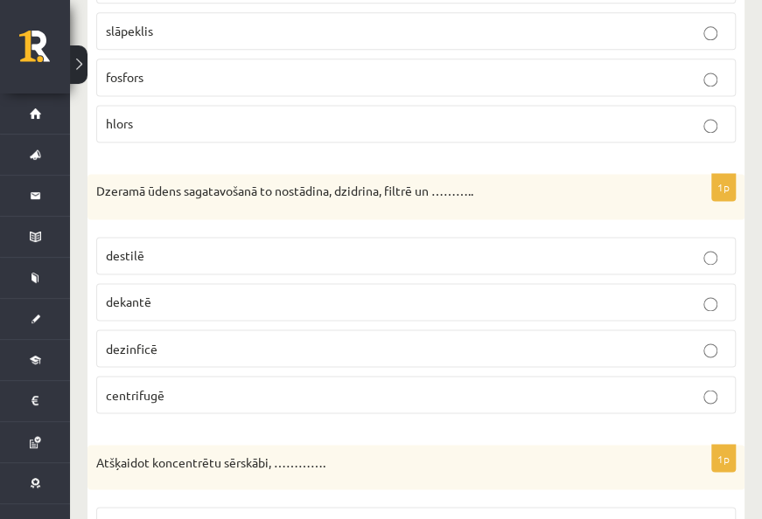
scroll to position [5421, 0]
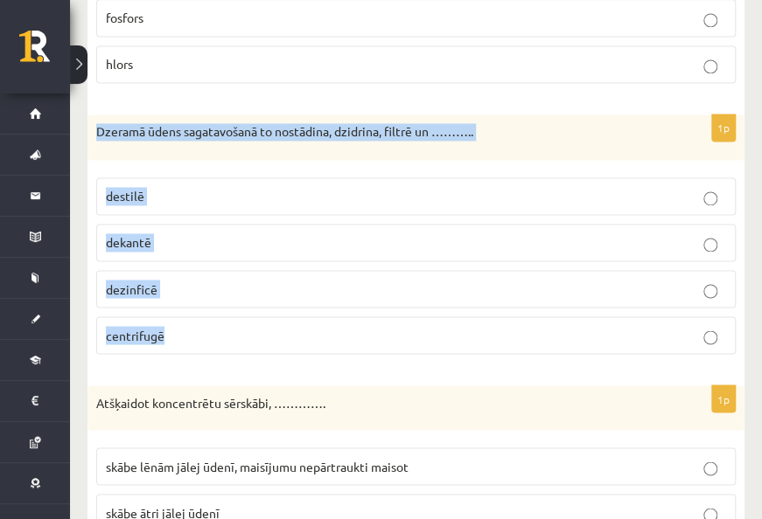
drag, startPoint x: 94, startPoint y: 98, endPoint x: 315, endPoint y: 296, distance: 296.0
click at [315, 296] on div "1p Dzeramā ūdens sagatavošanā to nostādina, dzidrina, filtrē un ……….. destilē d…" at bounding box center [415, 242] width 657 height 254
click at [147, 281] on span "dezinficē" at bounding box center [132, 289] width 52 height 16
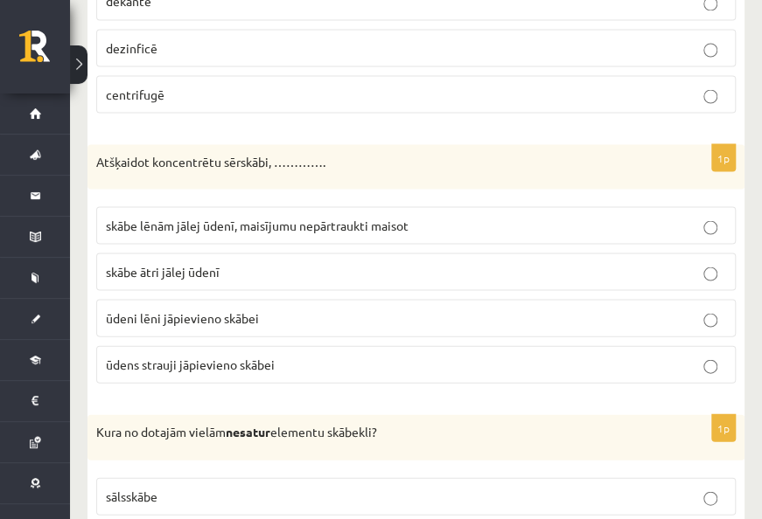
scroll to position [5683, 0]
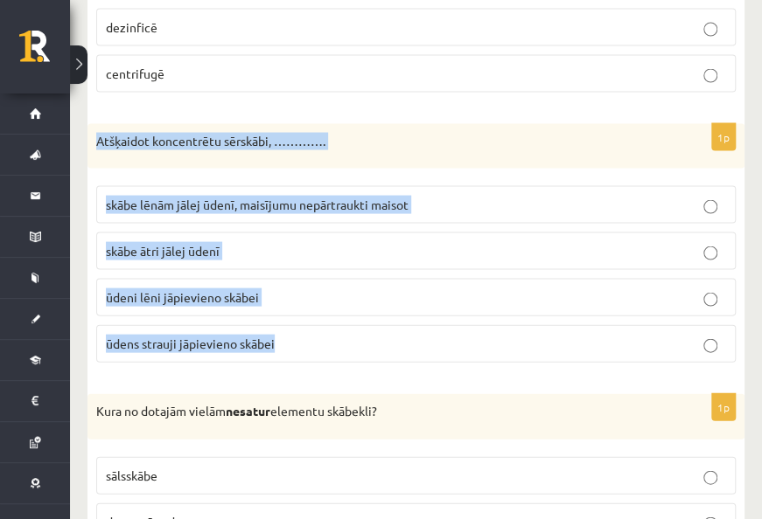
drag, startPoint x: 96, startPoint y: 103, endPoint x: 316, endPoint y: 283, distance: 283.9
click at [316, 283] on div "1p Atšķaidot koncentrētu sērskābi, …………. skābe lēnām jālej ūdenī, maisījumu nep…" at bounding box center [415, 250] width 657 height 254
click at [282, 196] on span "skābe lēnām jālej ūdenī, maisījumu nepārtraukti maisot" at bounding box center [257, 204] width 303 height 16
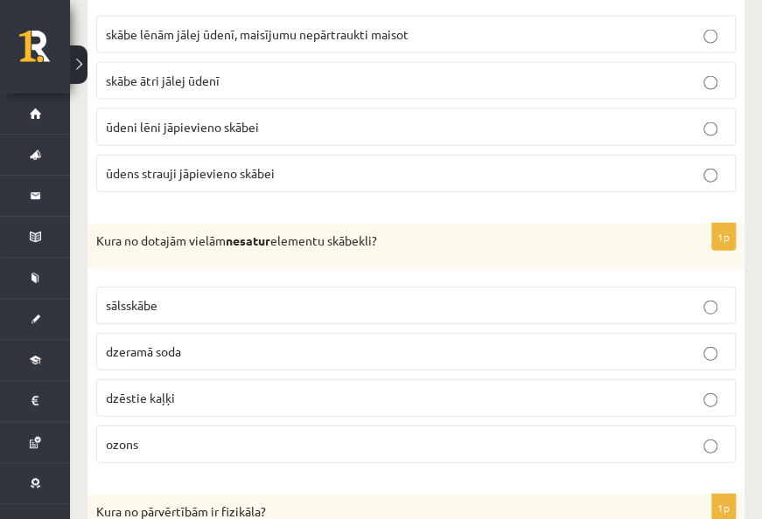
scroll to position [5946, 0]
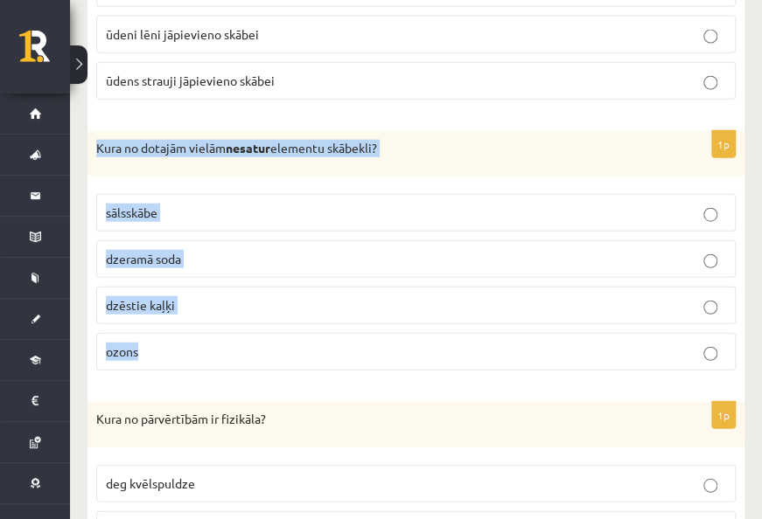
drag, startPoint x: 125, startPoint y: 115, endPoint x: 343, endPoint y: 293, distance: 280.9
click at [343, 293] on div "1p Kura no dotajām vielām nesatur elementu skābekli? sālsskābe dzeramā soda dzē…" at bounding box center [415, 258] width 657 height 254
click at [150, 205] on span "sālsskābe" at bounding box center [132, 213] width 52 height 16
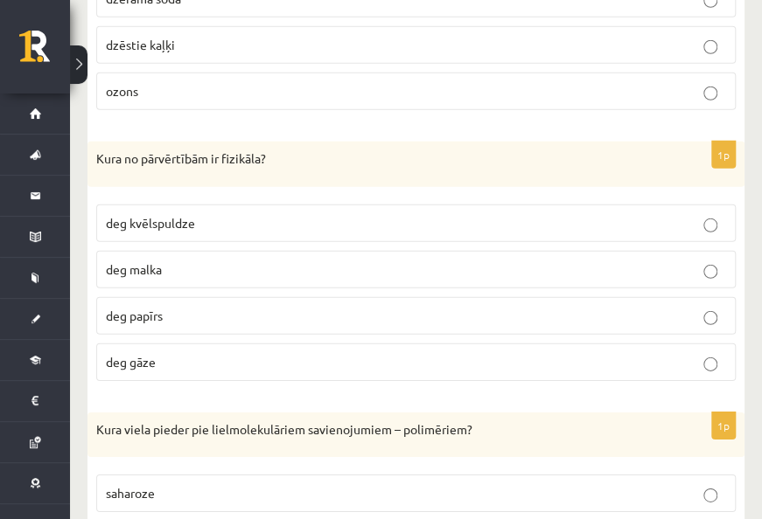
scroll to position [6208, 0]
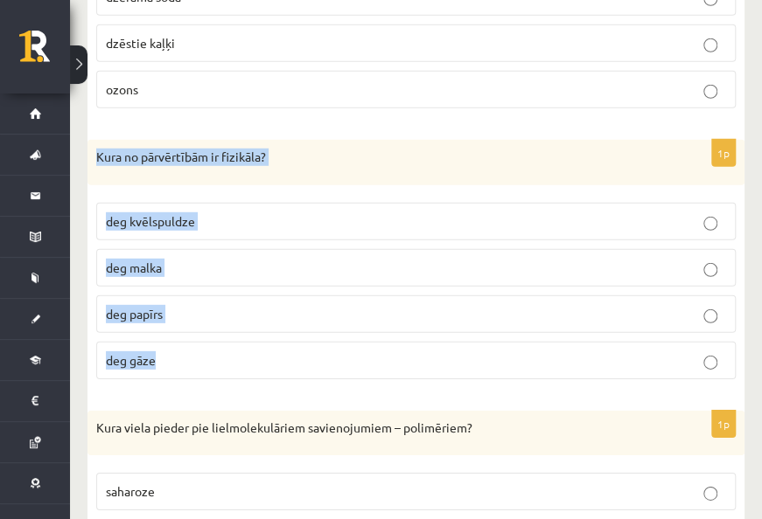
drag, startPoint x: 126, startPoint y: 131, endPoint x: 239, endPoint y: 292, distance: 196.5
click at [239, 292] on div "1p Kura no pārvērtībām ir fizikāla? deg kvēlspuldze deg malka deg papīrs deg gā…" at bounding box center [415, 267] width 657 height 254
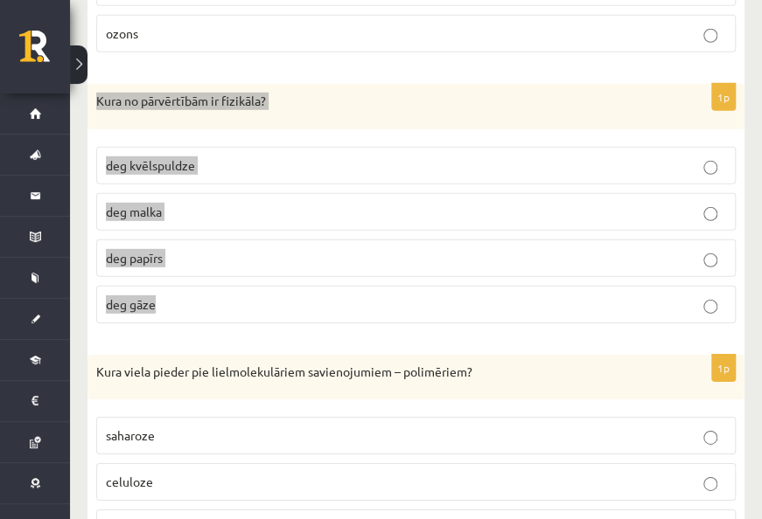
scroll to position [6295, 0]
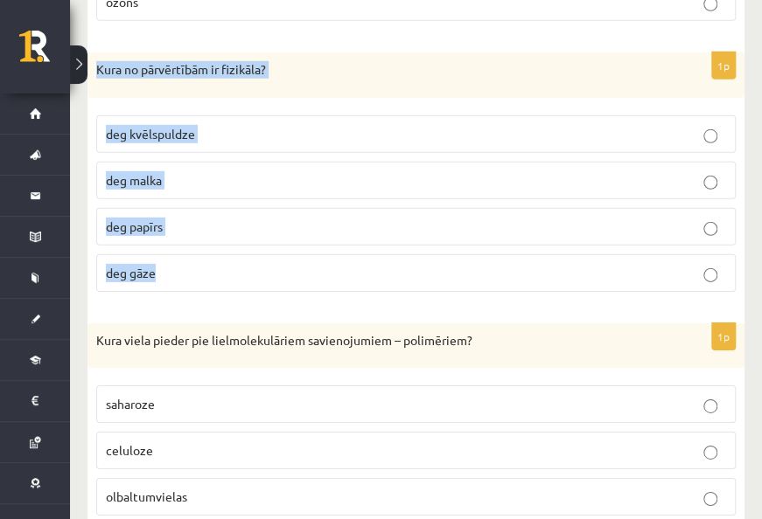
click at [157, 126] on span "deg kvēlspuldze" at bounding box center [150, 134] width 89 height 16
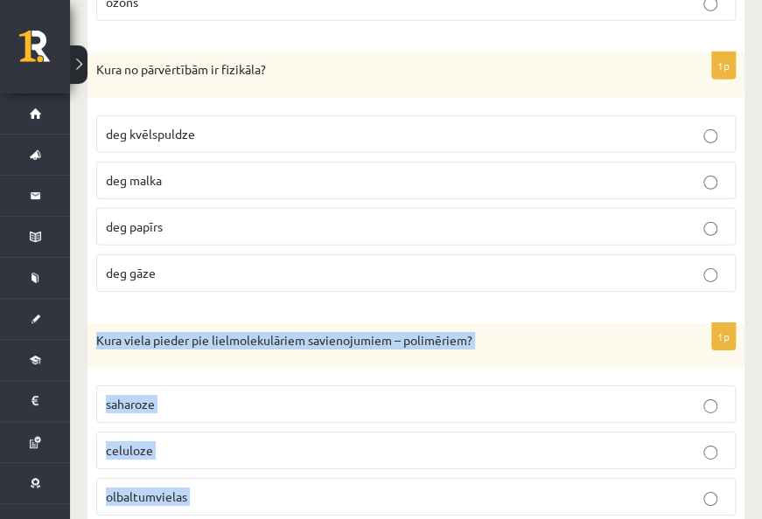
drag, startPoint x: 97, startPoint y: 302, endPoint x: 231, endPoint y: 491, distance: 231.4
click at [231, 491] on div "1p Kura viela pieder pie lielmolekulāriem savienojumiem – polimēriem? saharoze …" at bounding box center [415, 451] width 657 height 254
drag, startPoint x: 231, startPoint y: 491, endPoint x: 228, endPoint y: 460, distance: 30.7
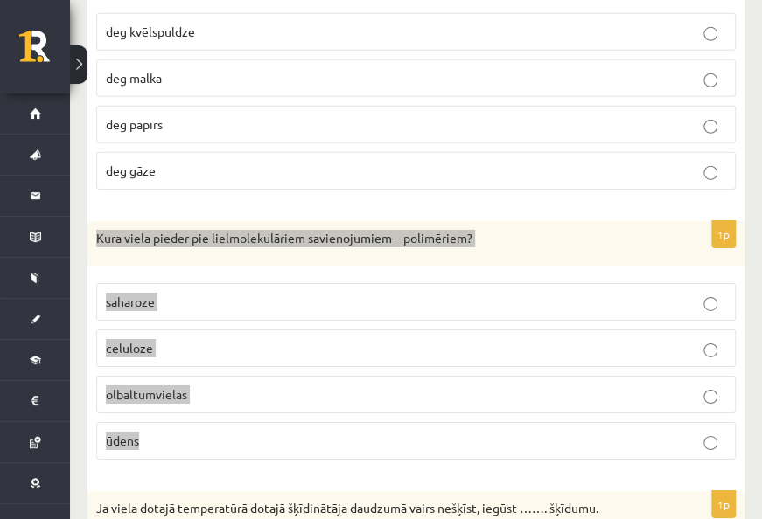
scroll to position [6470, 0]
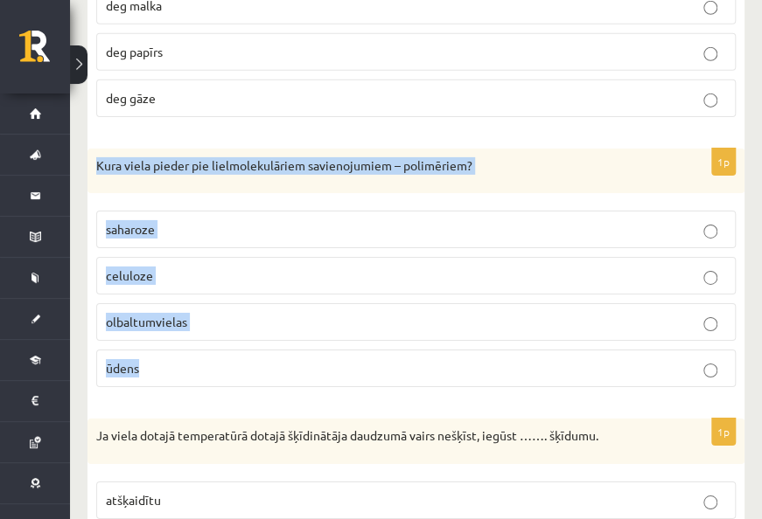
click at [151, 267] on p "celuloze" at bounding box center [416, 276] width 620 height 18
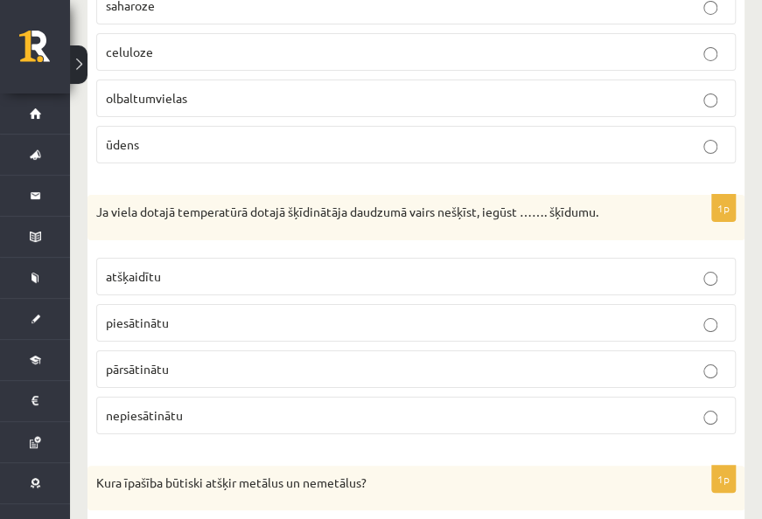
scroll to position [6732, 0]
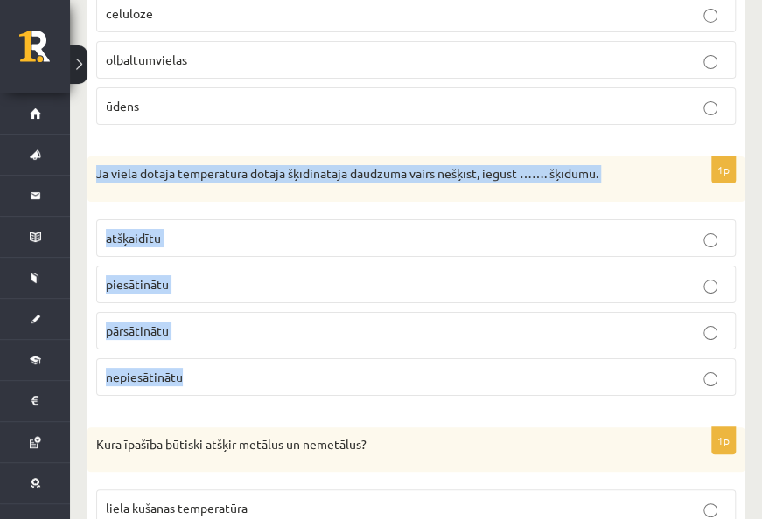
drag, startPoint x: 94, startPoint y: 129, endPoint x: 227, endPoint y: 333, distance: 244.0
click at [227, 333] on div "1p Ja viela dotajā temperatūrā dotajā šķīdinātāja daudzumā vairs nešķīst, iegūs…" at bounding box center [415, 284] width 657 height 254
drag, startPoint x: 227, startPoint y: 333, endPoint x: 208, endPoint y: 312, distance: 28.5
click at [177, 275] on p "piesātinātu" at bounding box center [416, 284] width 620 height 18
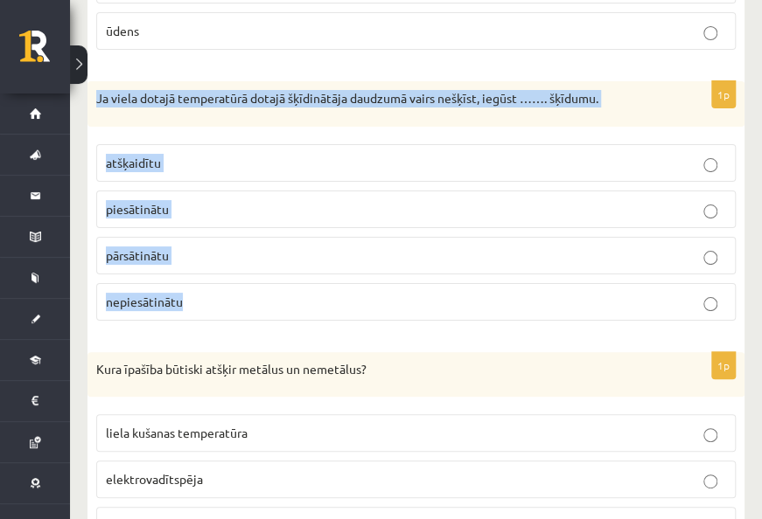
scroll to position [6907, 0]
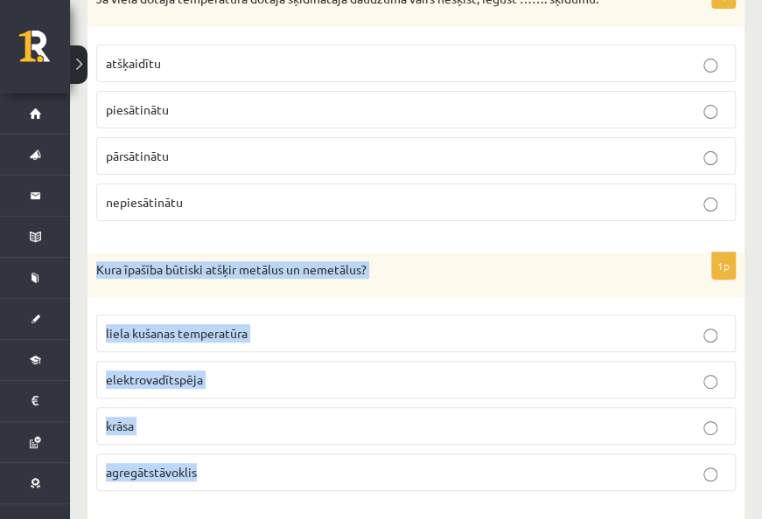
drag, startPoint x: 104, startPoint y: 227, endPoint x: 214, endPoint y: 428, distance: 228.5
click at [214, 428] on div "1p Kura īpašība būtiski atšķir metālus un nemetālus? liela kušanas temperatūra …" at bounding box center [415, 380] width 657 height 254
drag, startPoint x: 214, startPoint y: 428, endPoint x: 215, endPoint y: 417, distance: 10.5
click at [192, 372] on span "elektrovadītspēja" at bounding box center [154, 380] width 97 height 16
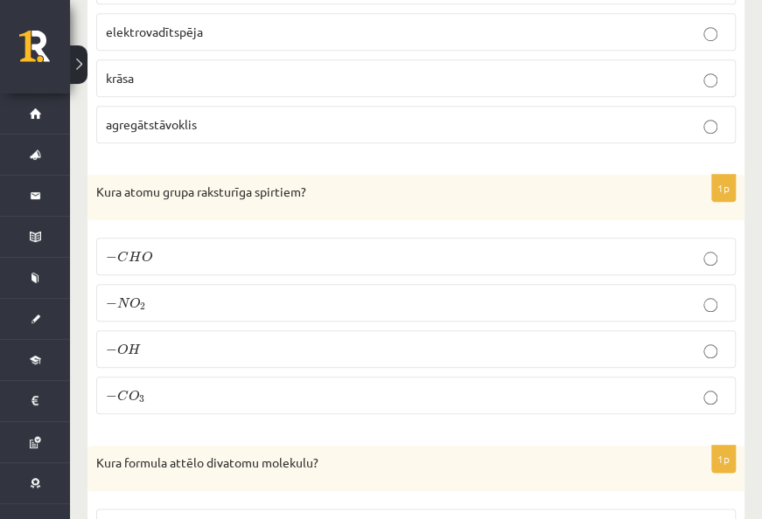
scroll to position [7257, 0]
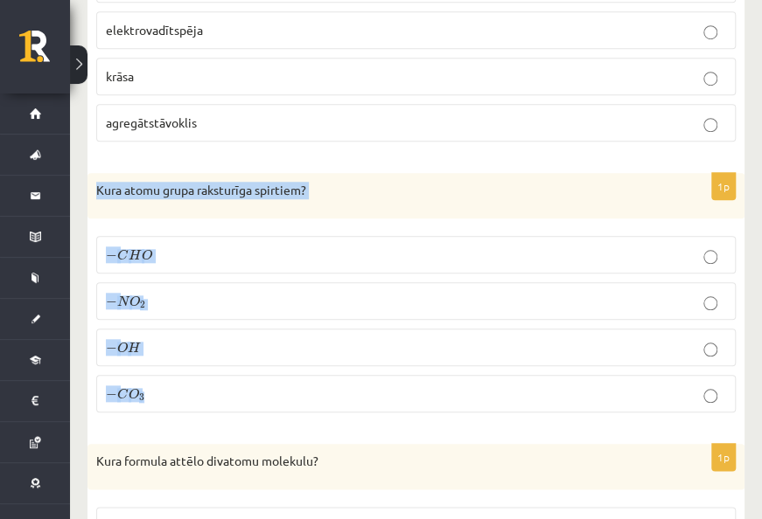
drag, startPoint x: 91, startPoint y: 143, endPoint x: 269, endPoint y: 332, distance: 259.8
click at [269, 332] on div "1p Kura atomu grupa raksturīga spirtiem? − C H O − C H O − N O 2 − N O 2 − O H …" at bounding box center [415, 300] width 657 height 254
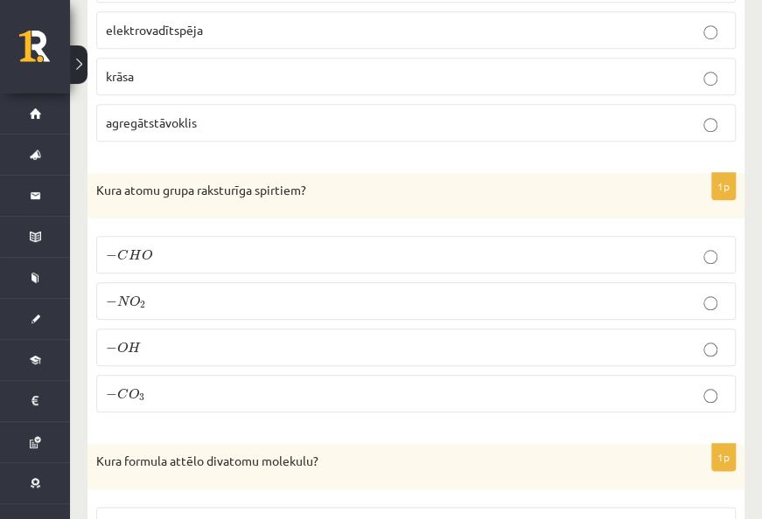
drag, startPoint x: 269, startPoint y: 332, endPoint x: 144, endPoint y: 311, distance: 126.8
click at [144, 311] on fieldset "− C H O − C H O − N O 2 − N O 2 − O H − O H − C O 3 − C O 3" at bounding box center [415, 322] width 639 height 191
drag, startPoint x: 144, startPoint y: 311, endPoint x: 223, endPoint y: 296, distance: 80.2
click at [223, 329] on label "− O H − O H" at bounding box center [415, 348] width 639 height 38
click at [217, 246] on p "− C H O − C H O" at bounding box center [416, 255] width 620 height 18
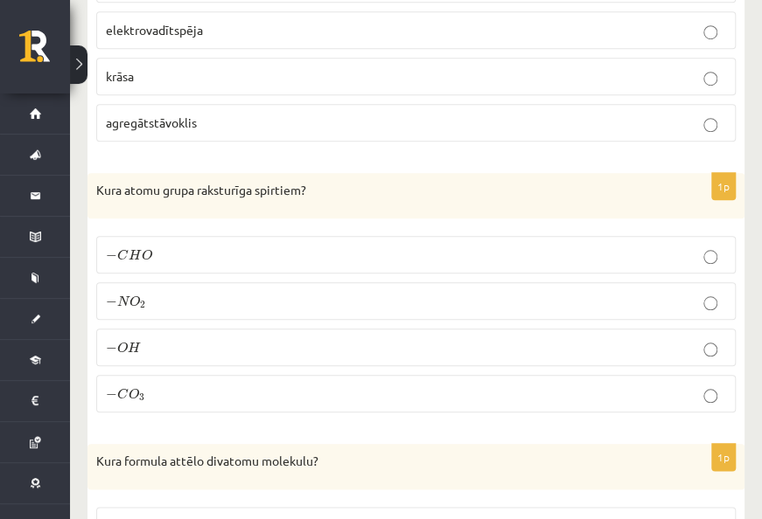
click at [220, 246] on p "− C H O − C H O" at bounding box center [416, 255] width 620 height 18
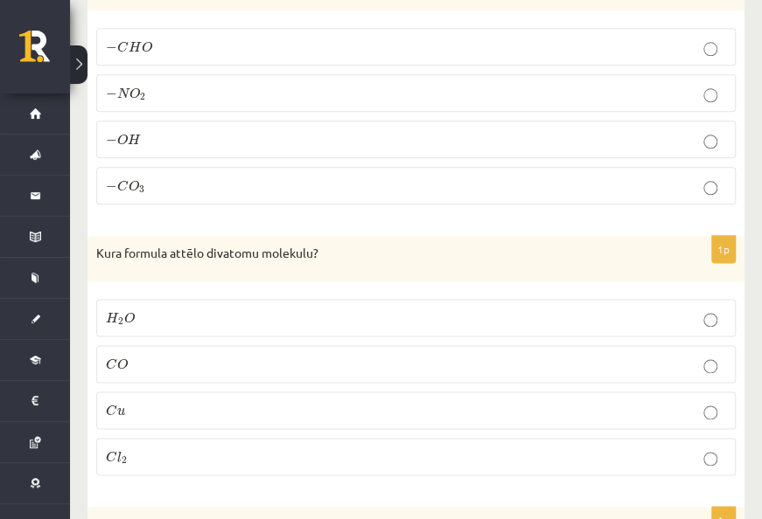
scroll to position [7519, 0]
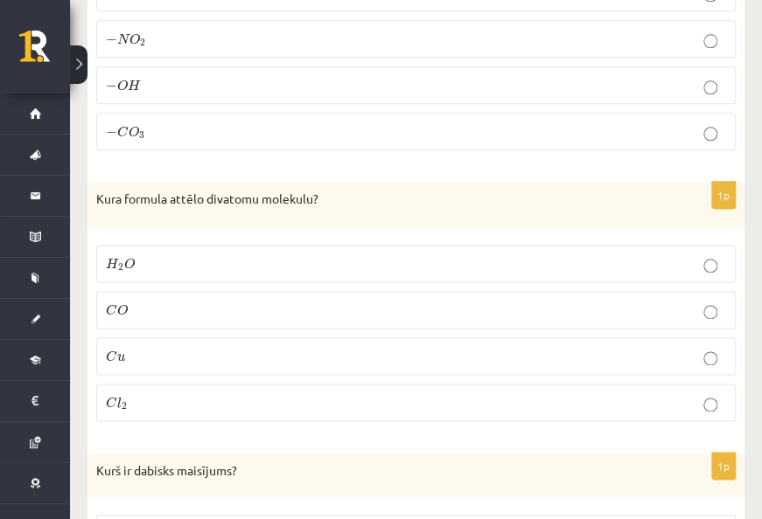
click at [171, 266] on fieldset "H 2 O H 2 O C O C O C u C u C l 2 C l 2" at bounding box center [415, 331] width 639 height 191
click at [179, 347] on p "C u C u" at bounding box center [416, 356] width 620 height 18
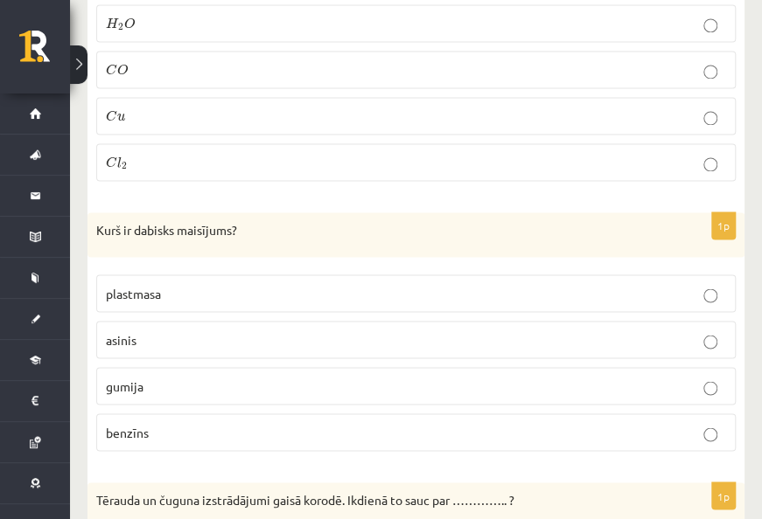
scroll to position [7782, 0]
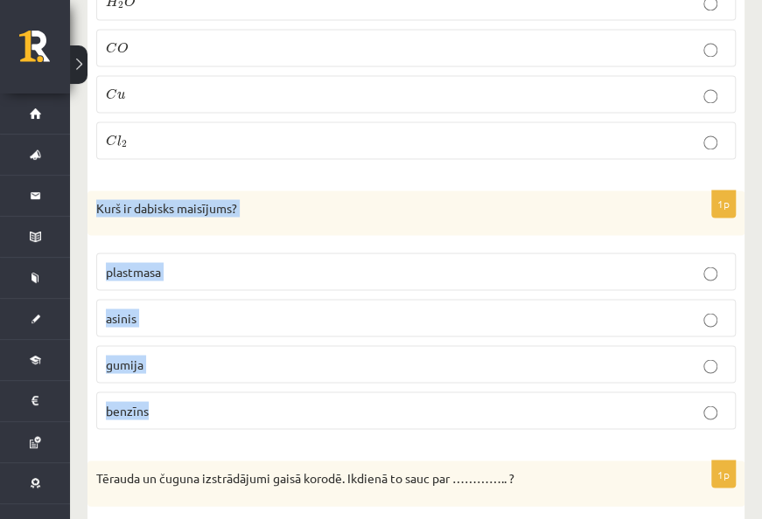
drag, startPoint x: 93, startPoint y: 152, endPoint x: 226, endPoint y: 331, distance: 222.4
click at [226, 331] on div "1p Kurš ir dabisks maisījums? plastmasa asinis gumija benzīns" at bounding box center [415, 318] width 657 height 254
click at [175, 309] on p "asinis" at bounding box center [416, 318] width 620 height 18
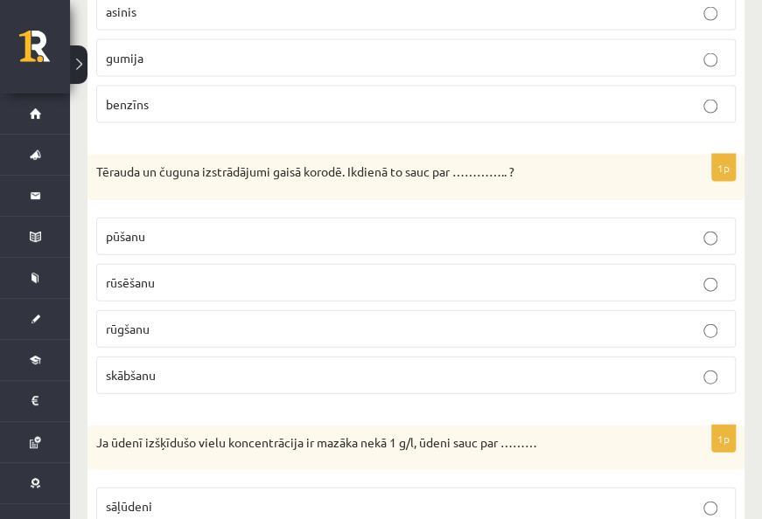
scroll to position [8131, 0]
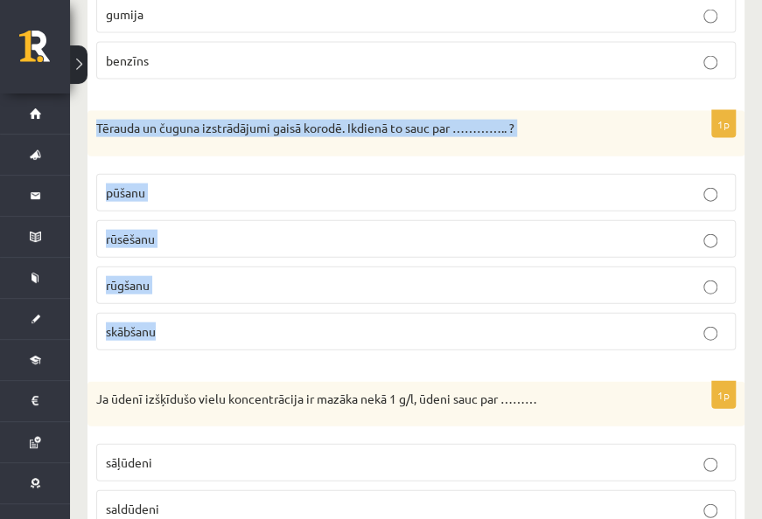
drag, startPoint x: 93, startPoint y: 80, endPoint x: 285, endPoint y: 261, distance: 263.5
click at [285, 261] on div "1p Tērauda un čuguna izstrādājumi gaisā korodē. Ikdienā to sauc par ………….. ? pū…" at bounding box center [415, 238] width 657 height 254
click at [170, 230] on p "rūsēšanu" at bounding box center [416, 239] width 620 height 18
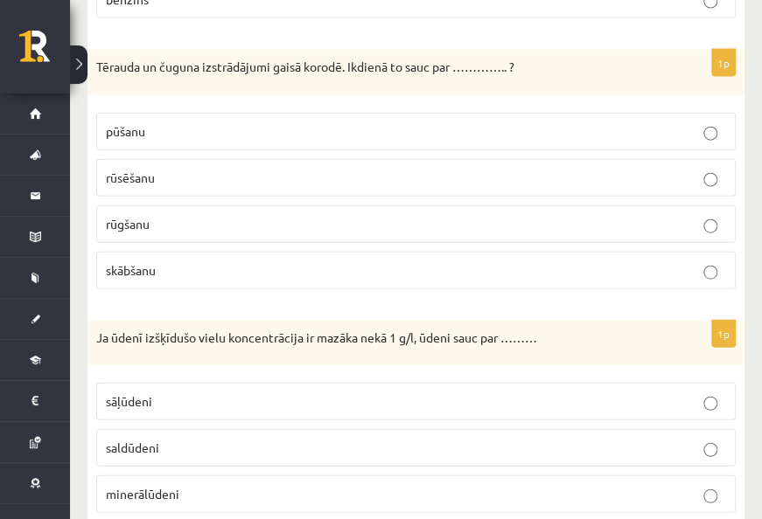
scroll to position [8219, 0]
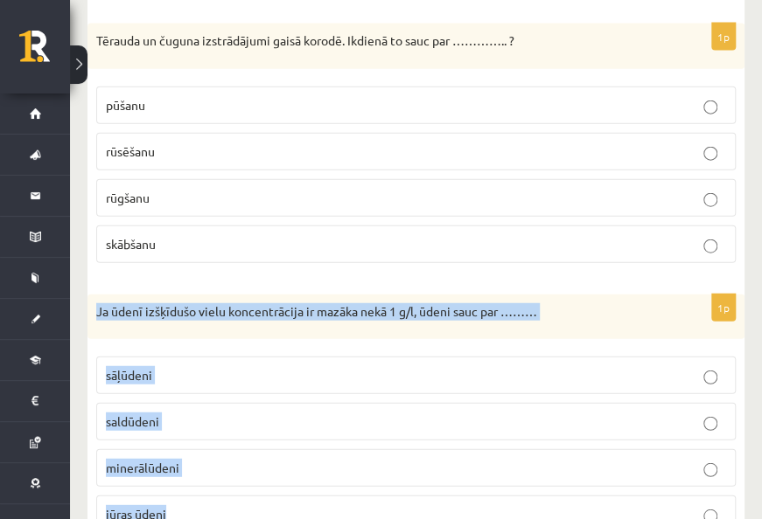
drag, startPoint x: 98, startPoint y: 250, endPoint x: 352, endPoint y: 427, distance: 309.7
click at [352, 427] on div "1p Ja ūdenī izšķīdušo vielu koncentrācija ir mazāka nekā 1 g/l, ūdeni sauc par …" at bounding box center [415, 422] width 657 height 254
click at [204, 413] on p "saldūdeni" at bounding box center [416, 422] width 620 height 18
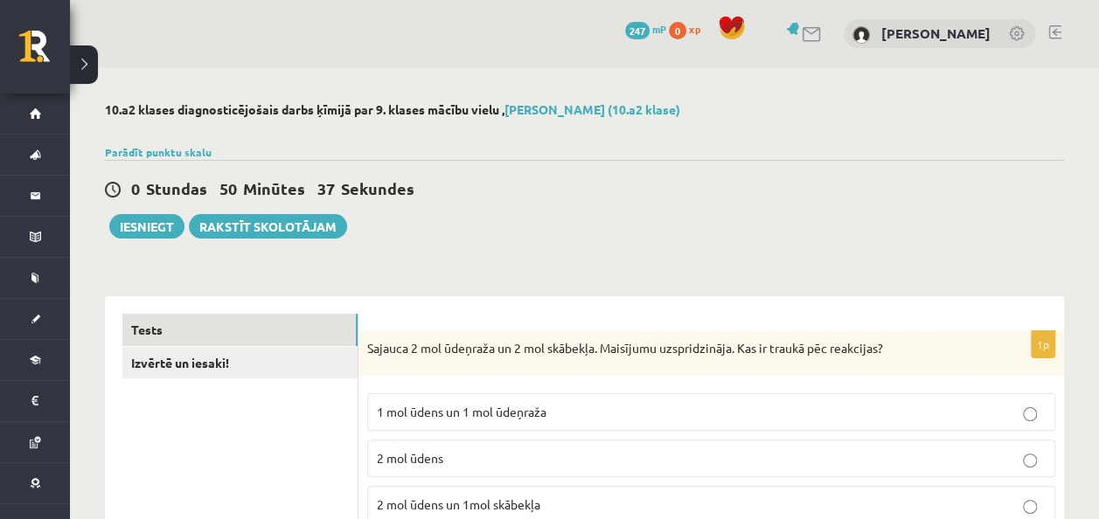
scroll to position [0, 0]
click at [128, 222] on button "Iesniegt" at bounding box center [146, 226] width 75 height 24
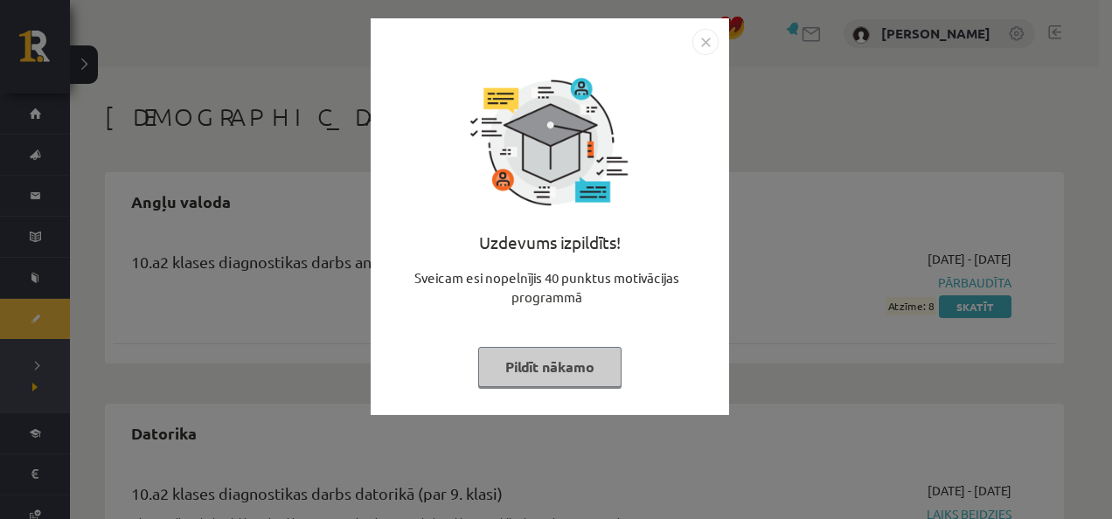
click at [702, 47] on img "Close" at bounding box center [705, 42] width 26 height 26
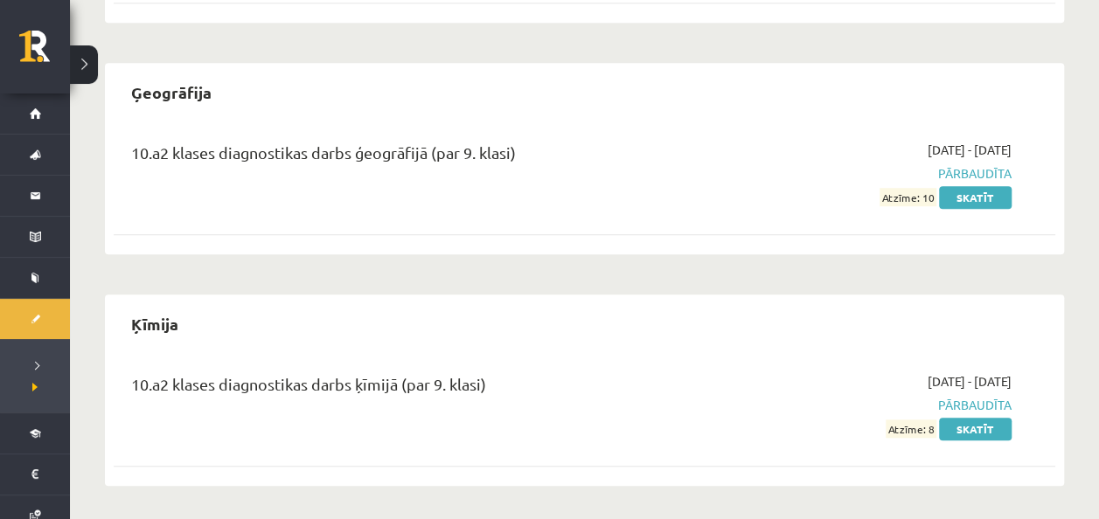
scroll to position [398, 0]
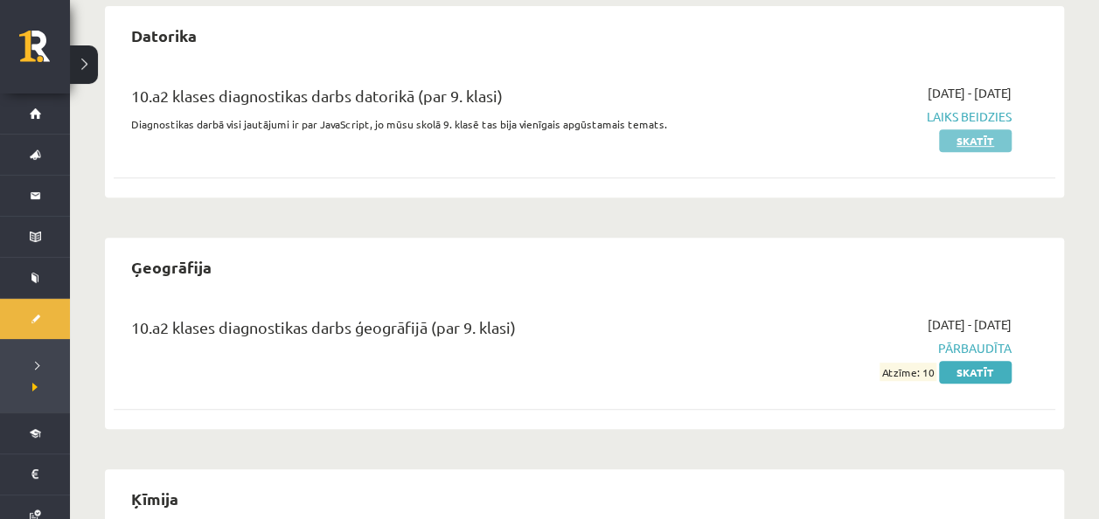
click at [962, 142] on link "Skatīt" at bounding box center [975, 140] width 73 height 23
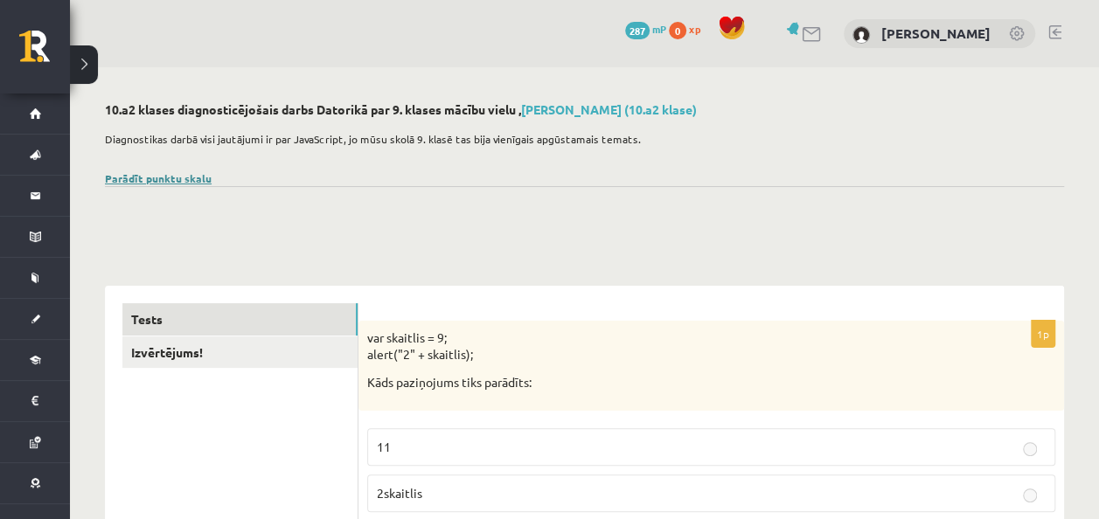
click at [149, 183] on link "Parādīt punktu skalu" at bounding box center [158, 178] width 107 height 14
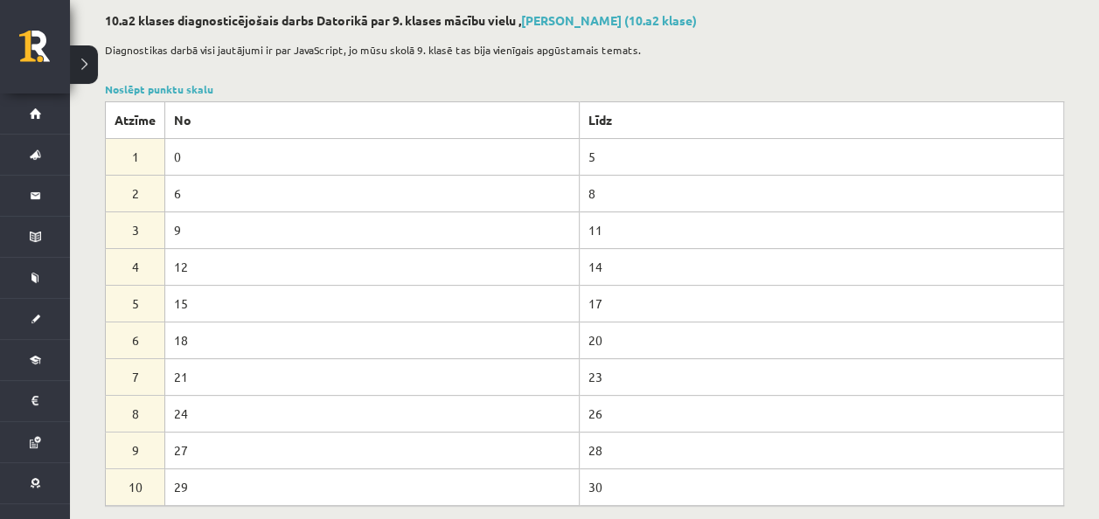
scroll to position [175, 0]
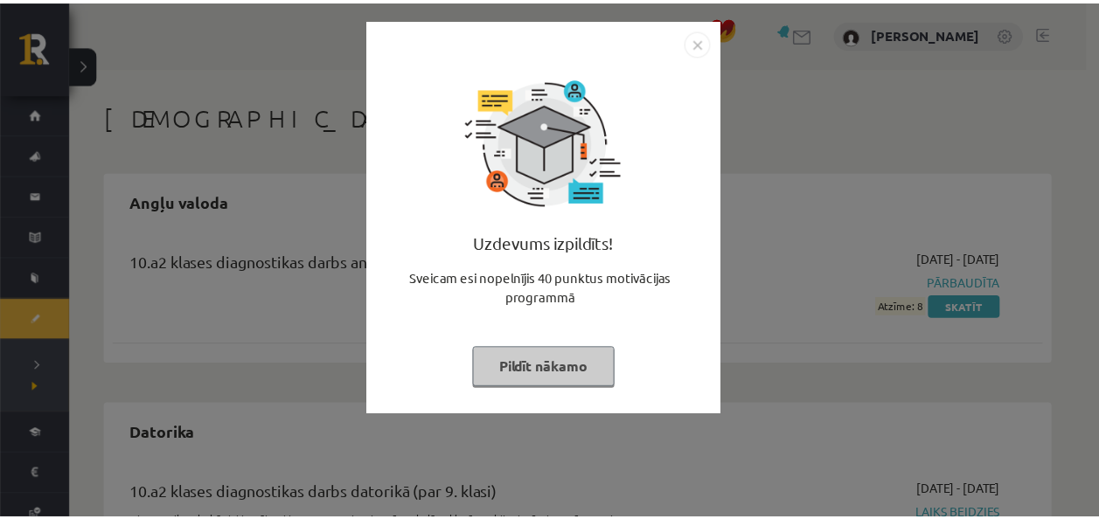
scroll to position [398, 0]
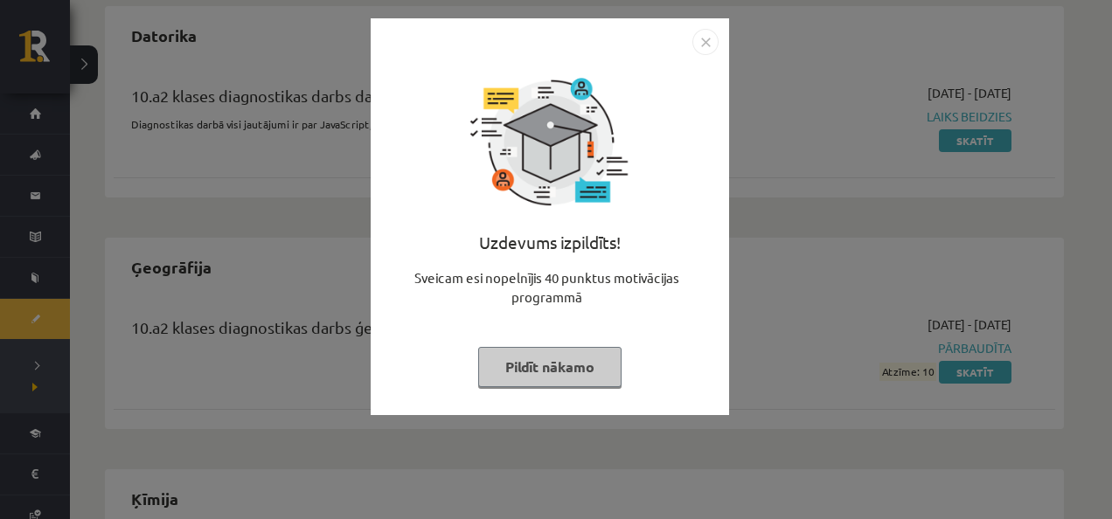
click at [568, 361] on button "Pildīt nākamo" at bounding box center [549, 367] width 143 height 40
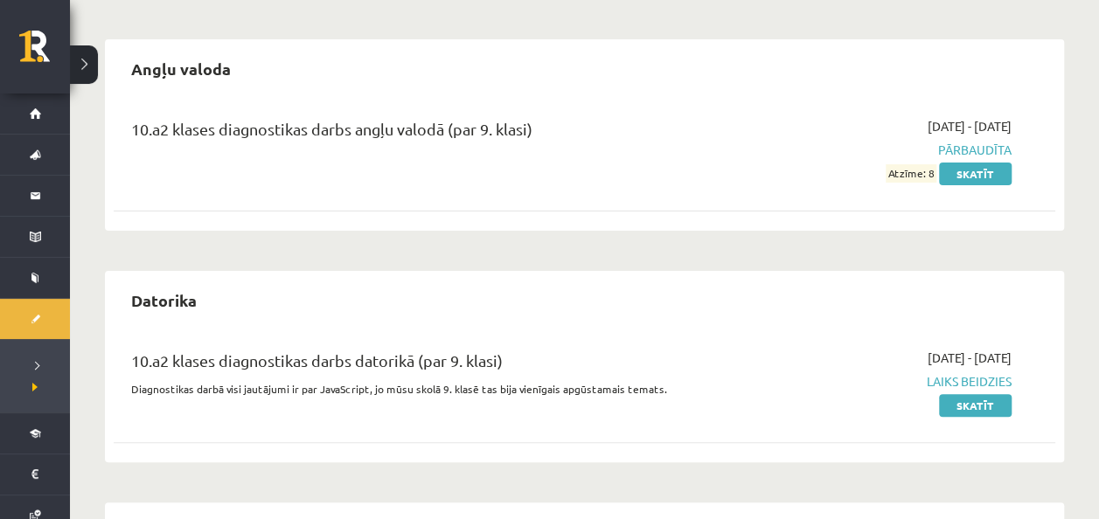
scroll to position [0, 0]
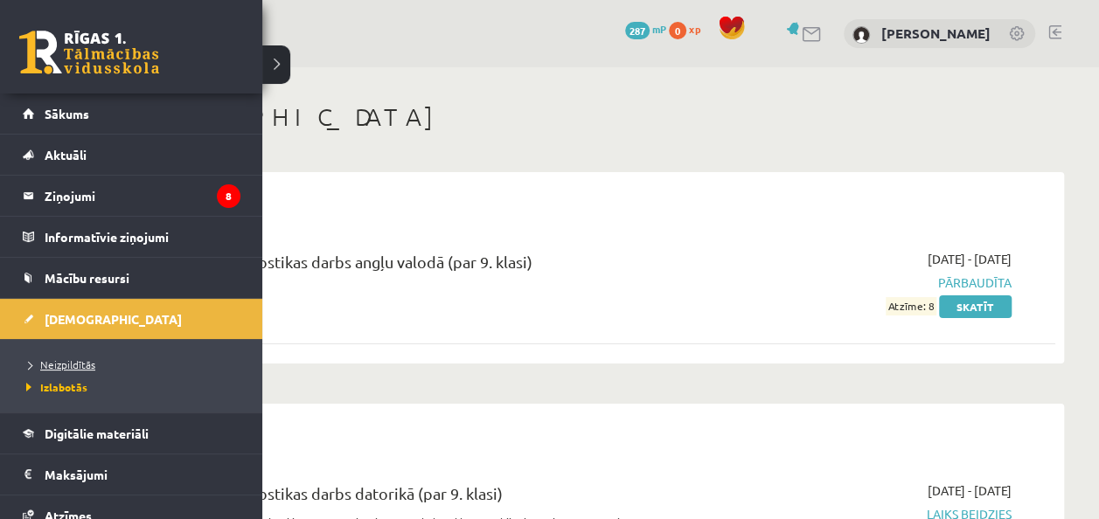
click at [75, 363] on span "Neizpildītās" at bounding box center [58, 365] width 73 height 14
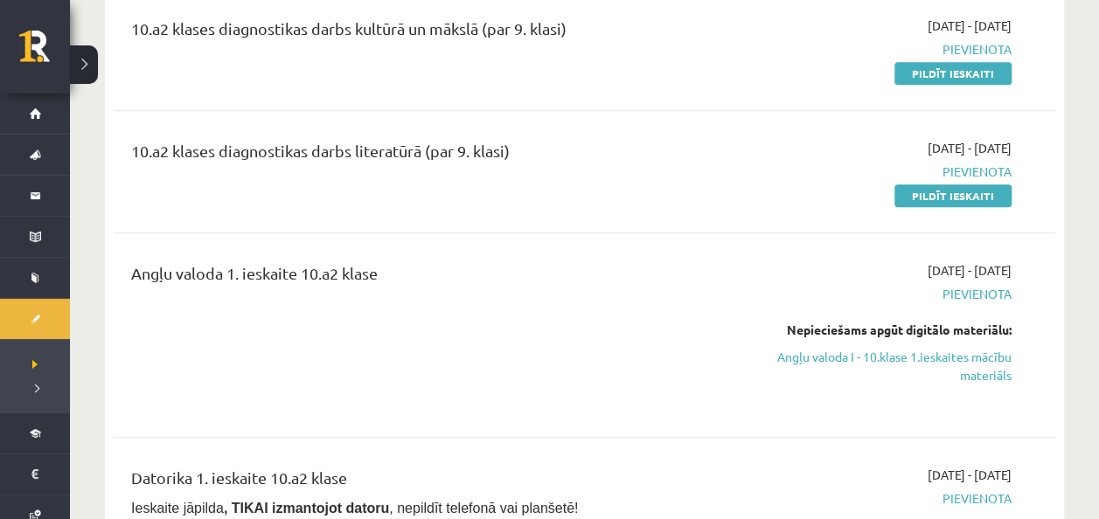
scroll to position [175, 0]
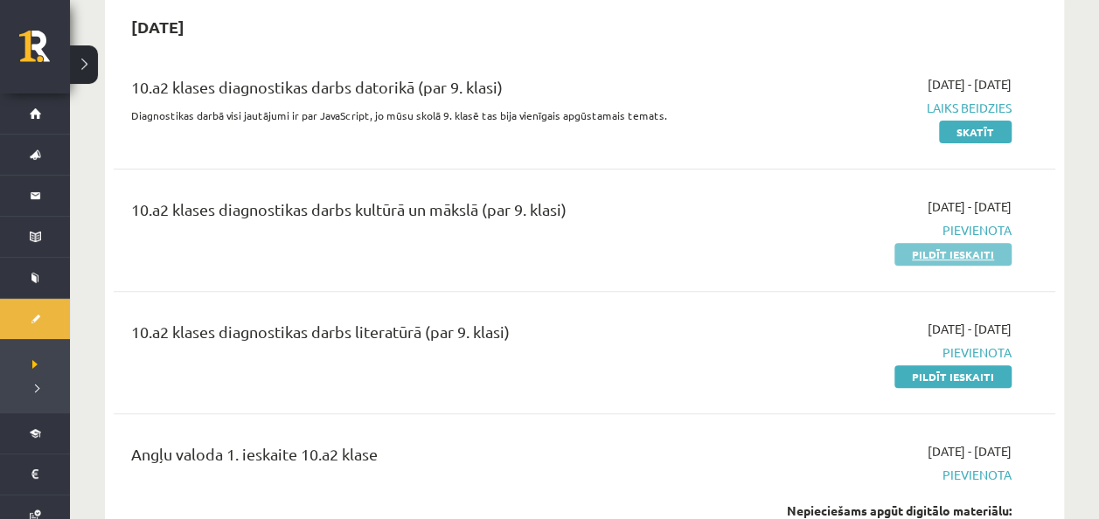
click at [958, 253] on link "Pildīt ieskaiti" at bounding box center [952, 254] width 117 height 23
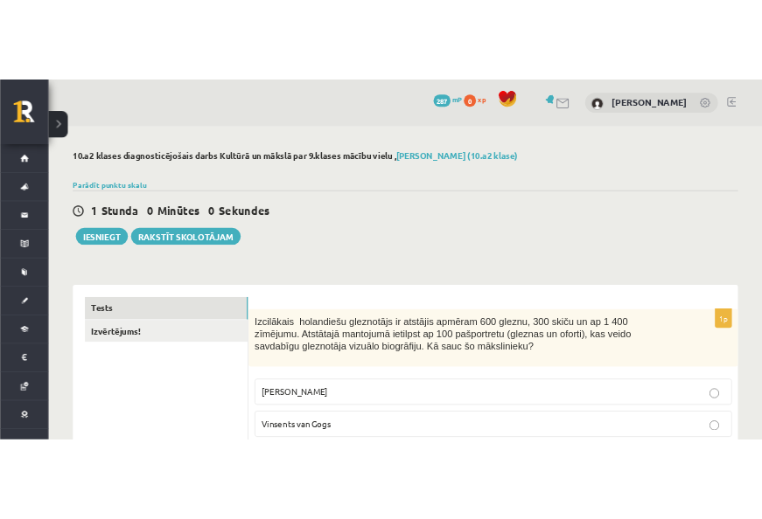
scroll to position [262, 0]
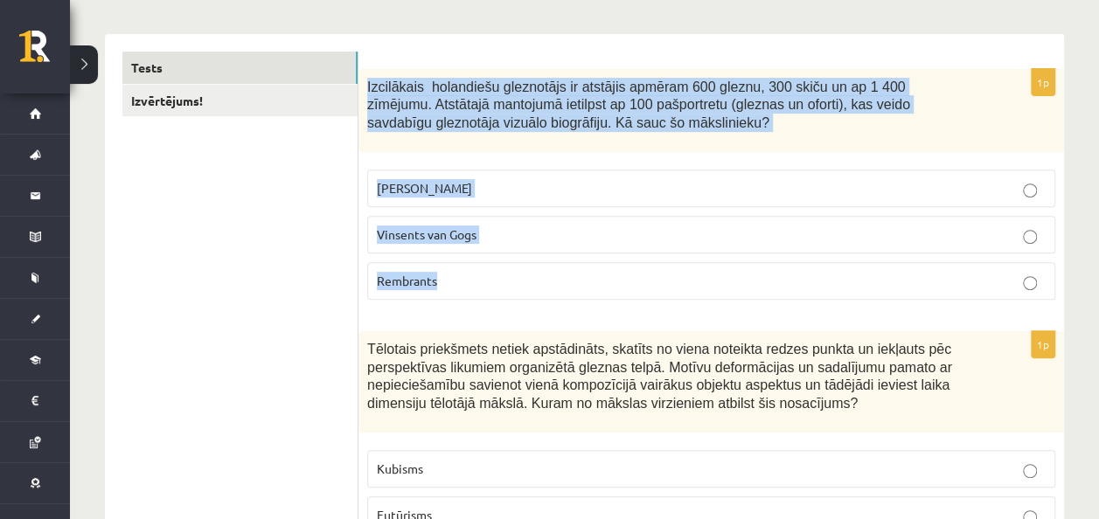
drag, startPoint x: 368, startPoint y: 82, endPoint x: 581, endPoint y: 267, distance: 281.4
click at [581, 267] on div "1p Izcilākais [DEMOGRAPHIC_DATA] gleznotājs ir atstājis apmēram 600 gleznu, 300…" at bounding box center [711, 191] width 706 height 245
drag, startPoint x: 581, startPoint y: 267, endPoint x: 522, endPoint y: 272, distance: 58.8
copy div "Izcilākais holandiešu gleznotājs ir atstājis apmēram 600 gleznu, 300 skiču un a…"
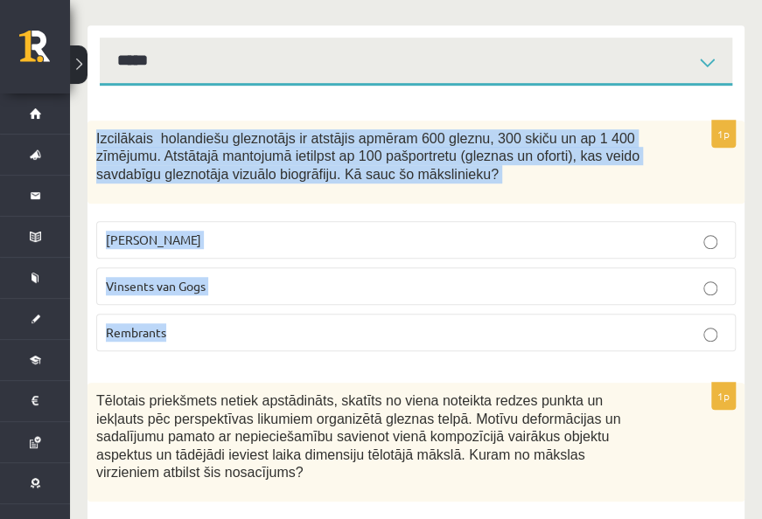
click at [197, 334] on p "Rembrants" at bounding box center [416, 333] width 620 height 18
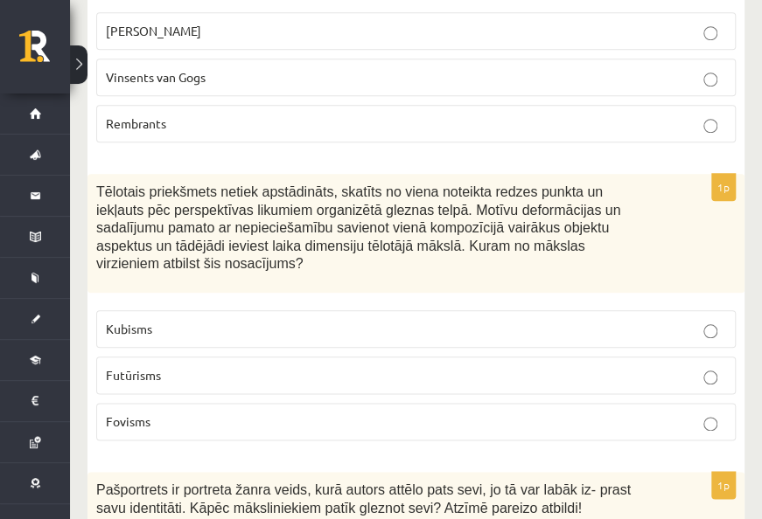
scroll to position [525, 0]
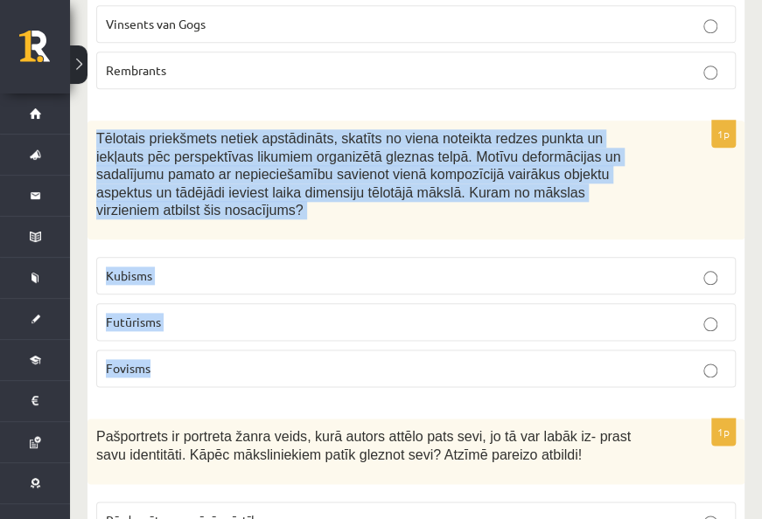
drag, startPoint x: 93, startPoint y: 136, endPoint x: 220, endPoint y: 341, distance: 241.2
click at [220, 341] on div "1p Tēlotais priekšmets netiek apstādināts, skatīts no viena noteikta redzes pun…" at bounding box center [415, 261] width 657 height 281
copy div "Tēlotais priekšmets netiek apstādināts, skatīts no viena noteikta redzes punkta…"
click at [169, 267] on p "Kubisms" at bounding box center [416, 276] width 620 height 18
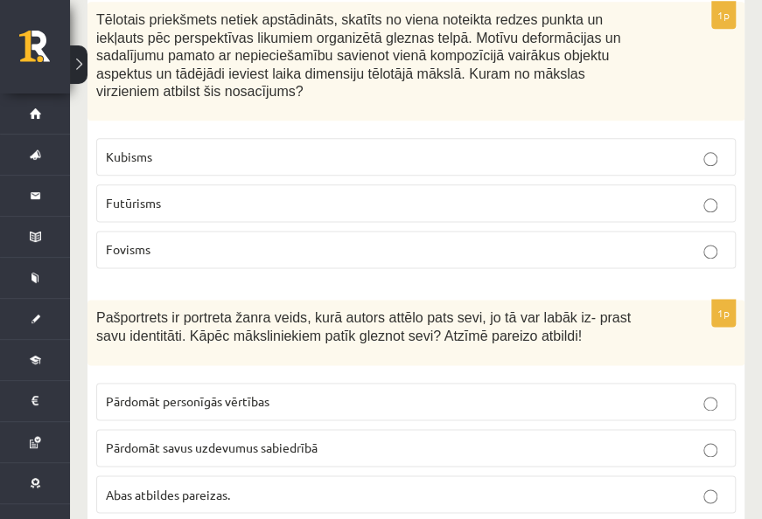
scroll to position [787, 0]
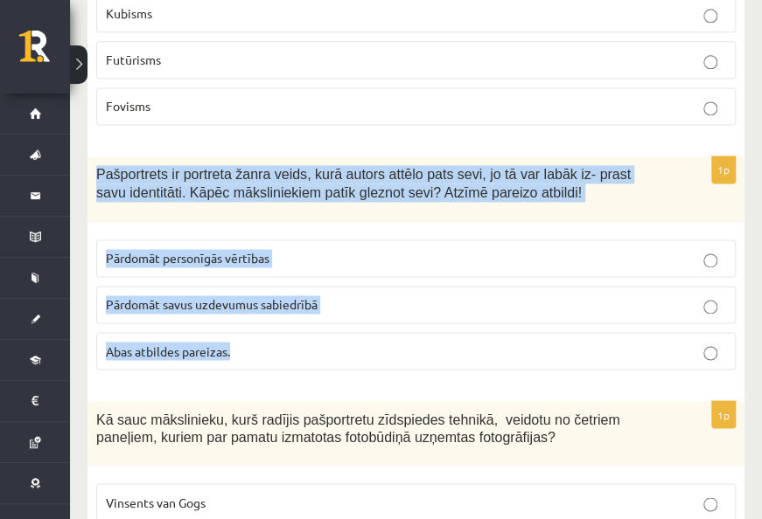
drag, startPoint x: 94, startPoint y: 155, endPoint x: 231, endPoint y: 352, distance: 240.1
click at [231, 352] on div "1p Pašportrets ir portreta žanra veids, kurā autors attēlo pats sevi, jo tā var…" at bounding box center [415, 270] width 657 height 227
drag, startPoint x: 231, startPoint y: 352, endPoint x: 216, endPoint y: 305, distance: 49.5
copy div "Pašportrets ir portreta žanra veids, kurā autors attēlo pats sevi, jo tā var la…"
click at [196, 343] on span "Abas atbildes pareizas." at bounding box center [168, 351] width 124 height 16
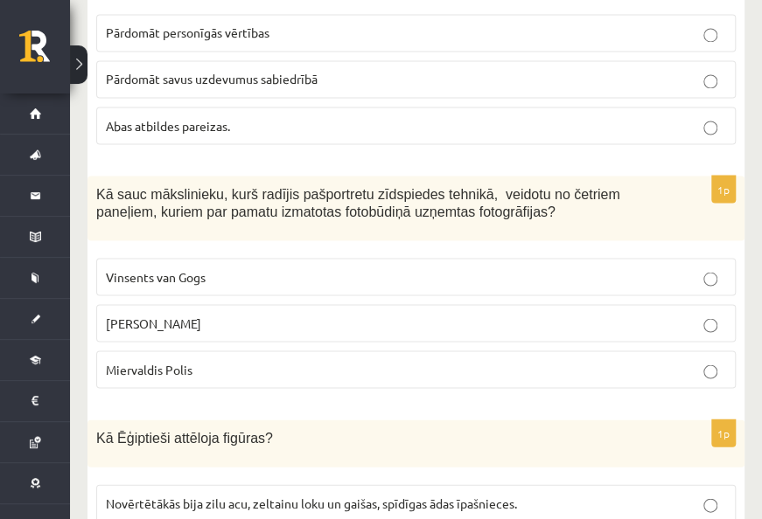
scroll to position [1049, 0]
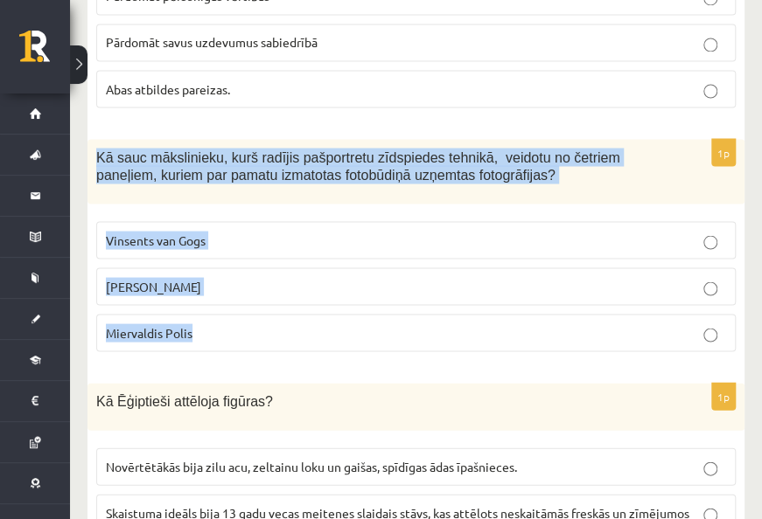
drag, startPoint x: 96, startPoint y: 138, endPoint x: 215, endPoint y: 301, distance: 201.5
click at [215, 301] on div "1p Kā sauc mākslinieku, kurš radījis pašportretu zīdspiedes tehnikā, veidotu no…" at bounding box center [415, 252] width 657 height 227
drag, startPoint x: 215, startPoint y: 301, endPoint x: 199, endPoint y: 316, distance: 21.6
copy div "Kā sauc mākslinieku, kurš radījis pašportretu zīdspiedes tehnikā, veidotu no če…"
click at [184, 277] on p "Endijs Vorhols" at bounding box center [416, 286] width 620 height 18
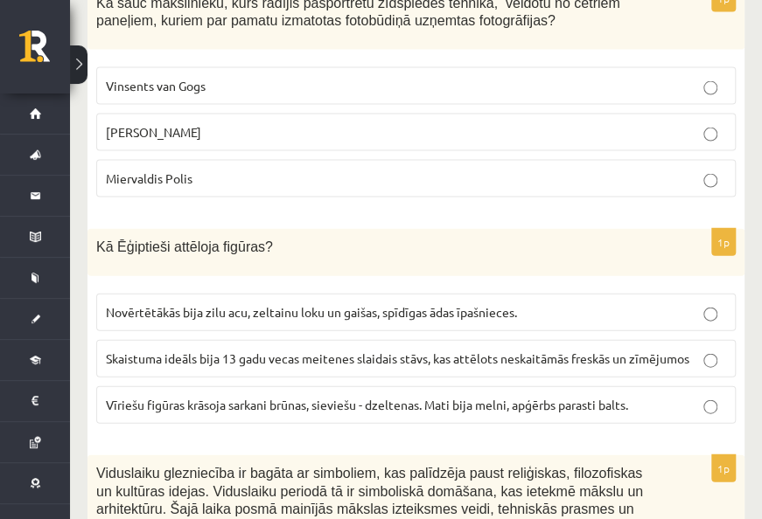
scroll to position [1312, 0]
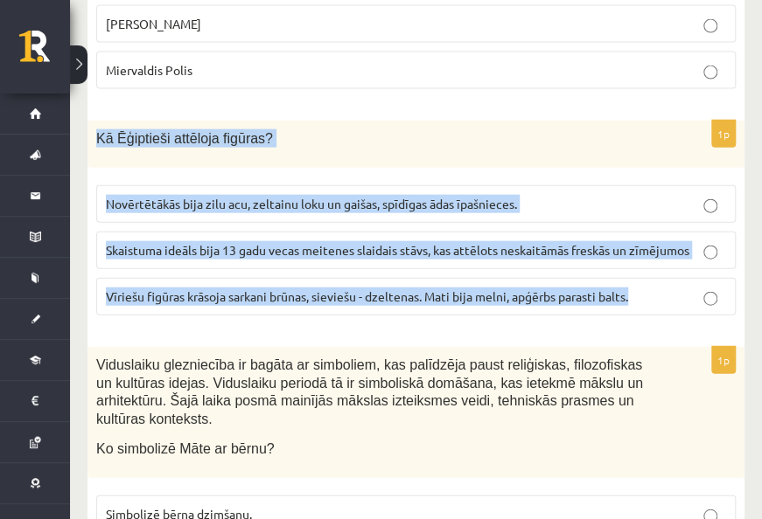
drag, startPoint x: 94, startPoint y: 121, endPoint x: 644, endPoint y: 301, distance: 579.5
click at [644, 301] on div "1p Kā Ēģiptieši attēloja figūras? Novērtētākās bija zilu acu, zeltainu loku un …" at bounding box center [415, 225] width 657 height 209
drag, startPoint x: 644, startPoint y: 301, endPoint x: 511, endPoint y: 275, distance: 135.5
copy div "Kā Ēģiptieši attēloja figūras? Novērtētākās bija zilu acu, zeltainu loku un gai…"
click at [255, 289] on span "Vīriešu figūras krāsoja sarkani brūnas, sieviešu - dzeltenas. Mati bija melni, …" at bounding box center [367, 297] width 522 height 16
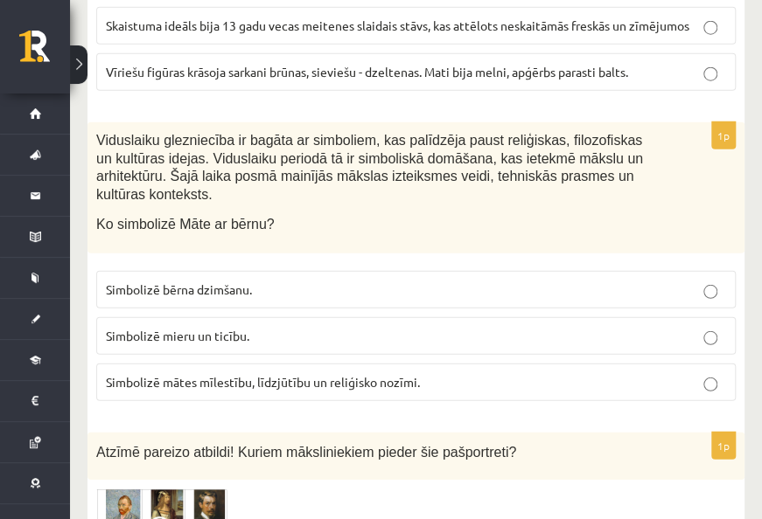
scroll to position [1574, 0]
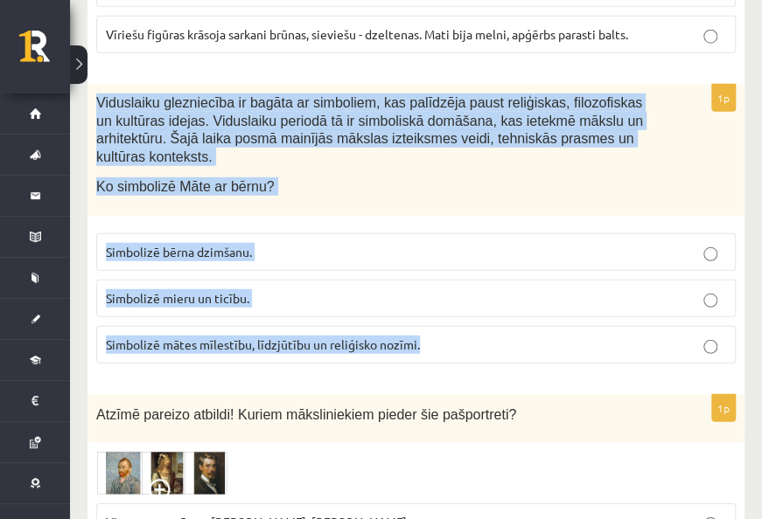
drag, startPoint x: 94, startPoint y: 81, endPoint x: 454, endPoint y: 314, distance: 428.1
click at [454, 314] on div "1p Viduslaiku glezniecība ir bagāta ar simboliem, kas palīdzēja paust reliģiska…" at bounding box center [415, 231] width 657 height 293
drag, startPoint x: 454, startPoint y: 314, endPoint x: 310, endPoint y: 302, distance: 144.8
copy div "Viduslaiku glezniecība ir bagāta ar simboliem, kas palīdzēja paust reliģiskas, …"
click at [255, 337] on span "Simbolizē mātes mīlestību, līdzjūtību un reliģisko nozīmi." at bounding box center [263, 345] width 314 height 16
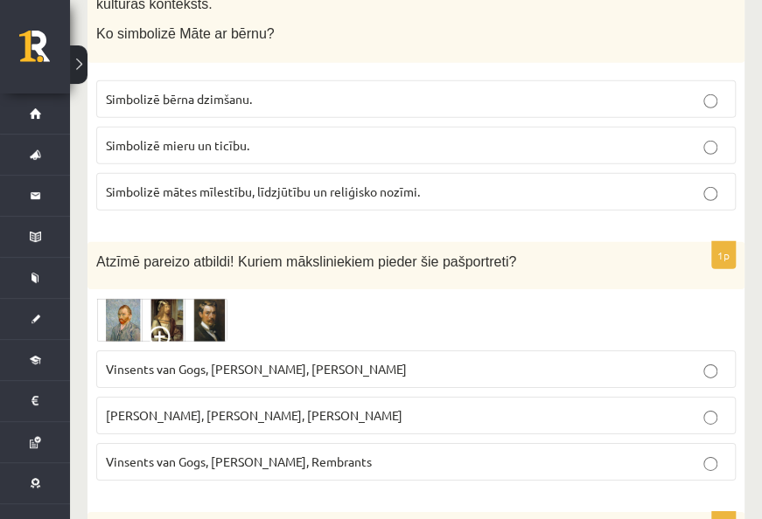
scroll to position [1836, 0]
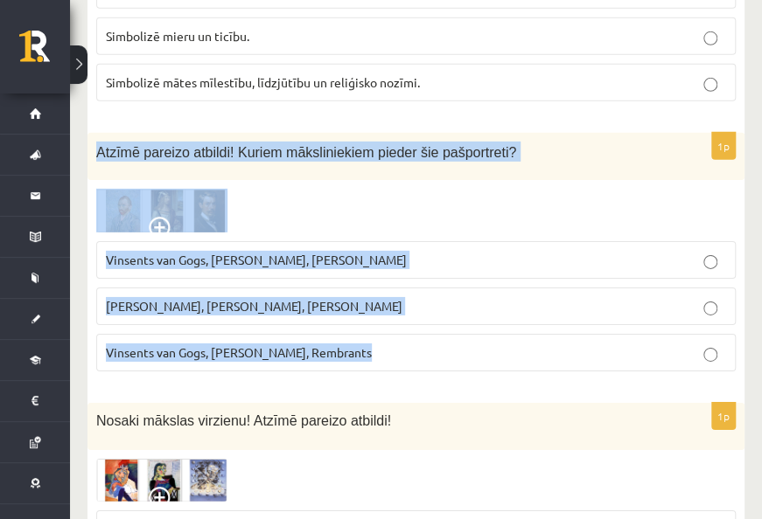
drag, startPoint x: 94, startPoint y: 111, endPoint x: 389, endPoint y: 313, distance: 357.2
click at [389, 313] on div "1p Atzīmē pareizo atbildi! Kuriem māksliniekiem pieder šie pašportreti? Vinsent…" at bounding box center [415, 260] width 657 height 254
copy div "Atzīmē pareizo atbildi! Kuriem māksliniekiem pieder šie pašportreti? Vinsents v…"
click at [322, 252] on span "Vinsents van Gogs, Albrehts Dīrers, Janis Rozentāls" at bounding box center [256, 260] width 301 height 16
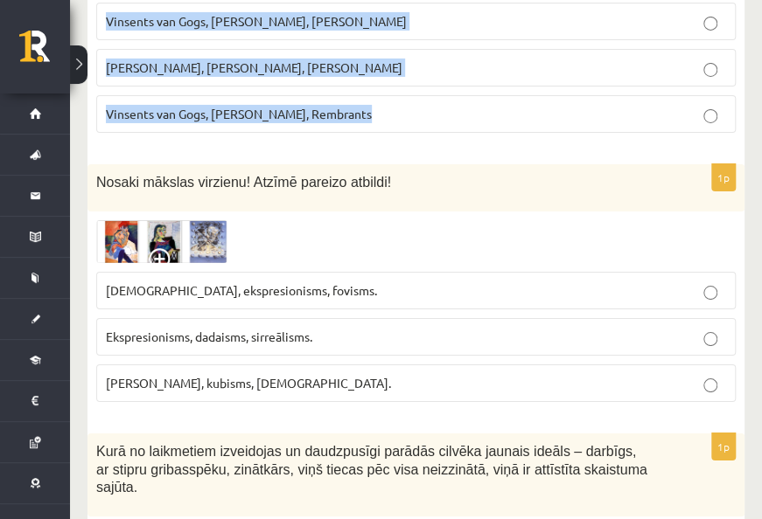
scroll to position [2098, 0]
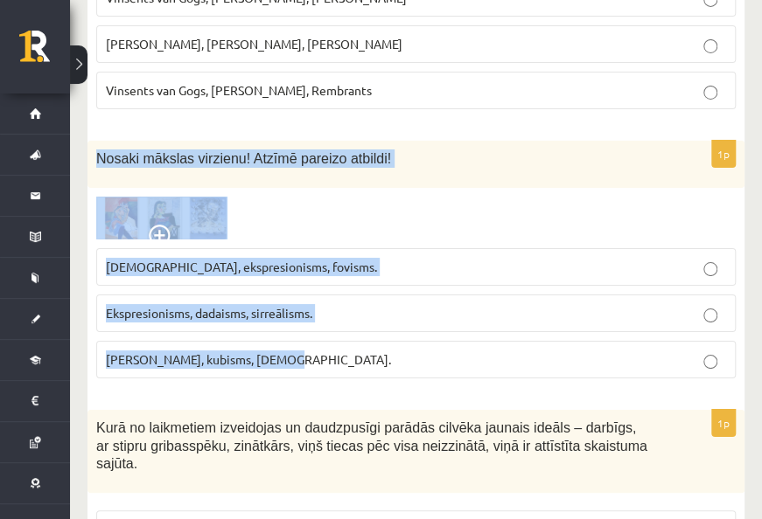
drag, startPoint x: 93, startPoint y: 116, endPoint x: 386, endPoint y: 303, distance: 347.8
click at [386, 303] on div "1p Nosaki mākslas virzienu! Atzīmē pareizo atbildi! Sirreālisms, ekspresionisms…" at bounding box center [415, 267] width 657 height 252
drag, startPoint x: 386, startPoint y: 303, endPoint x: 341, endPoint y: 301, distance: 45.5
copy div "Nosaki mākslas virzienu! Atzīmē pareizo atbildi! Sirreālisms, ekspresionisms, f…"
click at [165, 305] on span "Ekspresionisms, dadaisms, sirreālisms." at bounding box center [209, 313] width 206 height 16
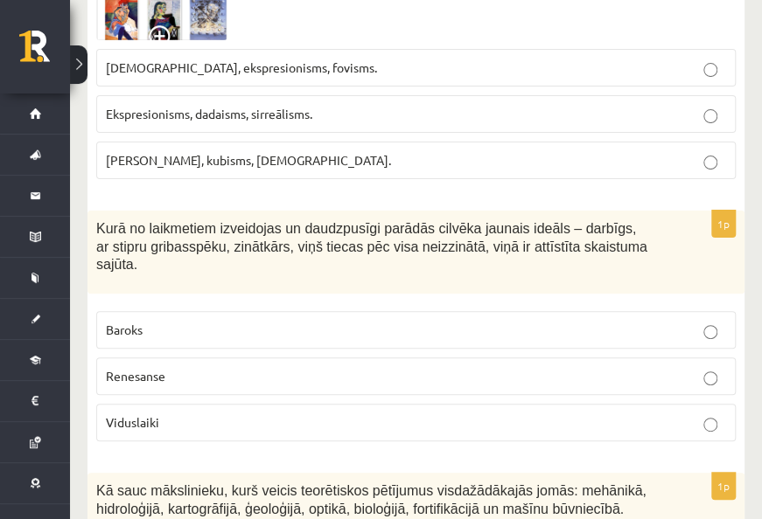
scroll to position [2361, 0]
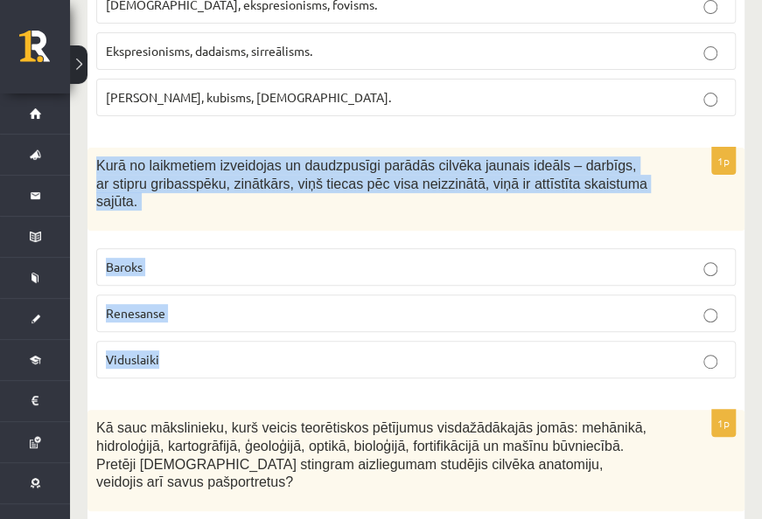
drag, startPoint x: 94, startPoint y: 122, endPoint x: 346, endPoint y: 296, distance: 305.6
click at [346, 296] on div "1p Kurā no laikmetiem izveidojas un daudzpusīgi parādās cilvēka jaunais ideāls …" at bounding box center [415, 270] width 657 height 245
copy div "Kurā no laikmetiem izveidojas un daudzpusīgi parādās cilvēka jaunais ideāls – d…"
click at [199, 304] on p "Renesanse" at bounding box center [416, 313] width 620 height 18
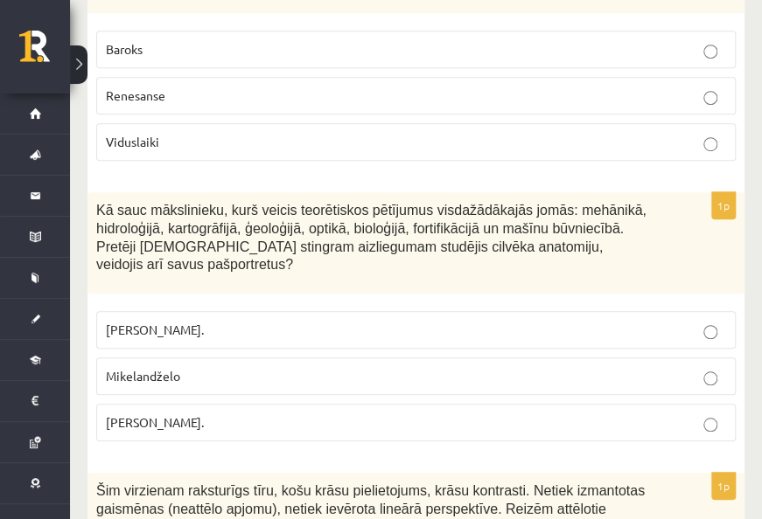
scroll to position [2623, 0]
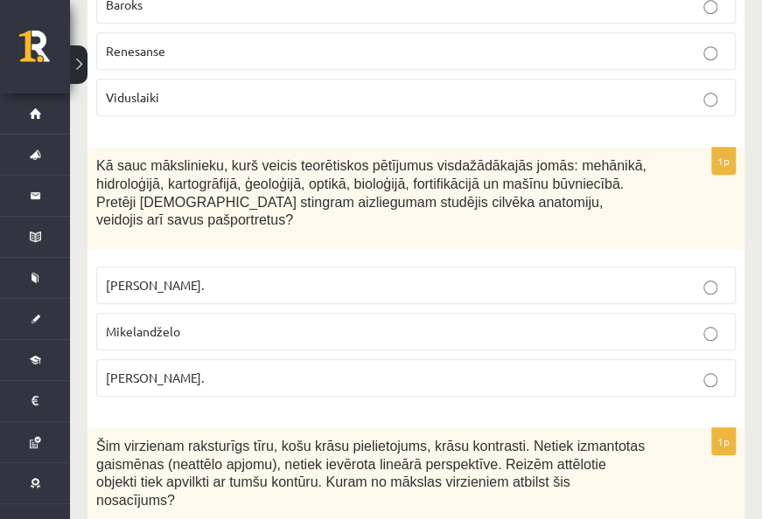
drag, startPoint x: 112, startPoint y: 101, endPoint x: 276, endPoint y: 279, distance: 241.9
click at [276, 279] on div "1p Kā sauc mākslinieku, kurš veicis teorētiskos pētījumus visdažādākajās jomās:…" at bounding box center [415, 279] width 657 height 263
copy div "Kā sauc mākslinieku, kurš veicis teorētiskos pētījumus visdažādākajās jomās: me…"
click at [249, 369] on p "Leonardo da Vinči." at bounding box center [416, 378] width 620 height 18
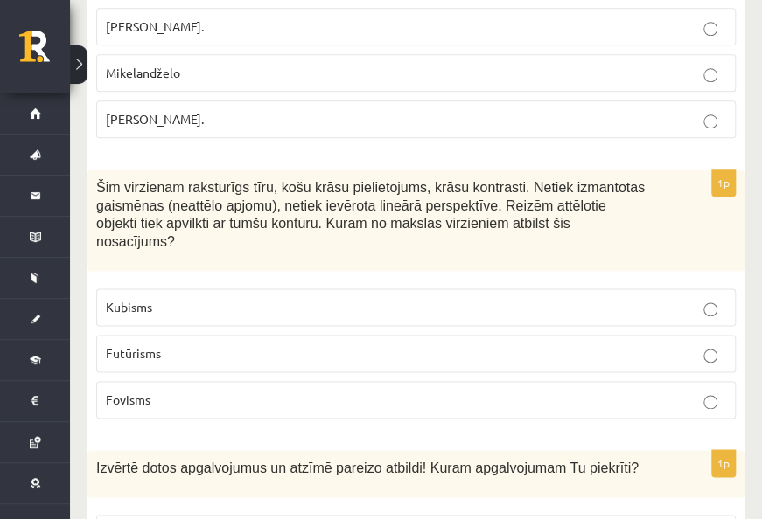
scroll to position [2885, 0]
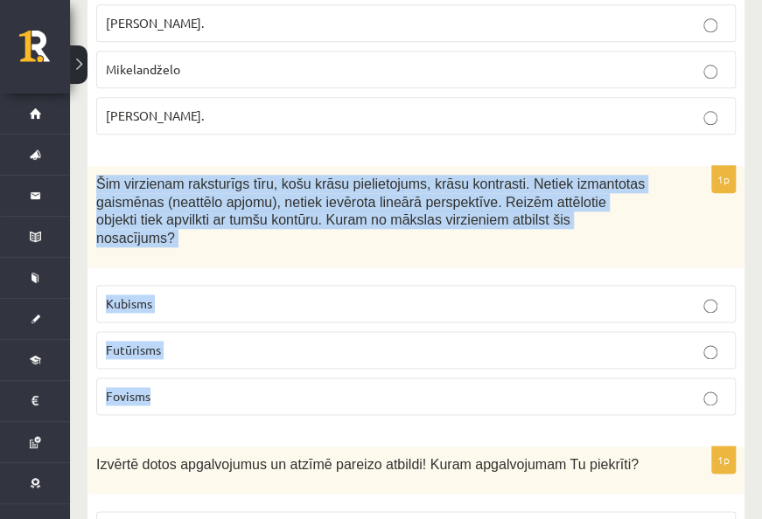
drag, startPoint x: 93, startPoint y: 96, endPoint x: 313, endPoint y: 273, distance: 282.4
click at [313, 273] on div "1p Šim virzienam raksturīgs tīru, košu krāsu pielietojums, krāsu kontrasti. Net…" at bounding box center [415, 297] width 657 height 263
drag, startPoint x: 313, startPoint y: 273, endPoint x: 310, endPoint y: 291, distance: 18.7
click at [206, 387] on p "Fovisms" at bounding box center [416, 396] width 620 height 18
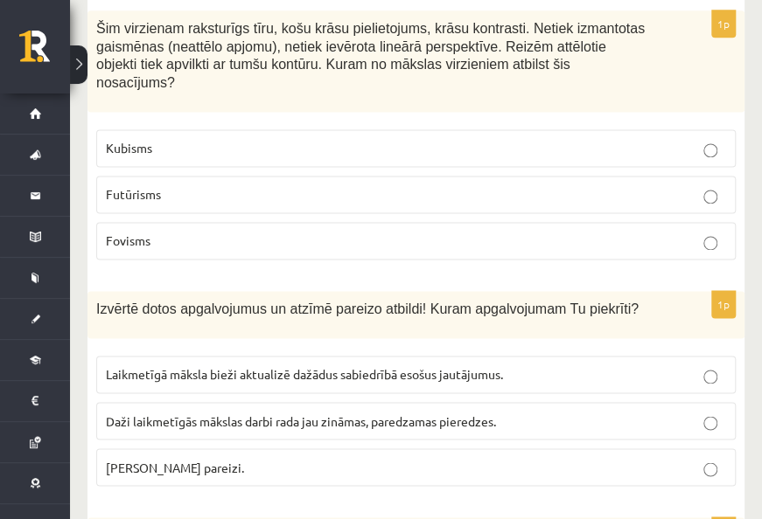
scroll to position [3060, 0]
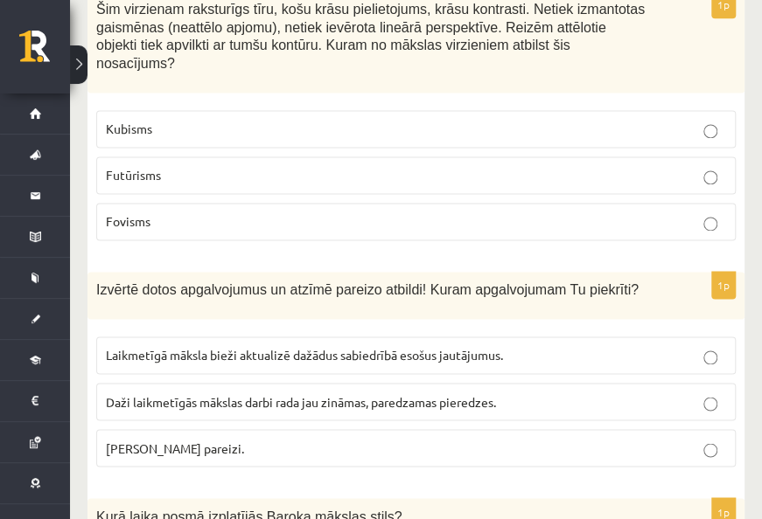
drag, startPoint x: 93, startPoint y: 182, endPoint x: 357, endPoint y: 331, distance: 303.4
click at [357, 331] on div "1p Izvērtē dotos apgalvojumus un atzīmē pareizo atbildi! Kuram apgalvojumam Tu …" at bounding box center [415, 376] width 657 height 209
click at [283, 439] on p "Abi apgalvojumi pareizi." at bounding box center [416, 448] width 620 height 18
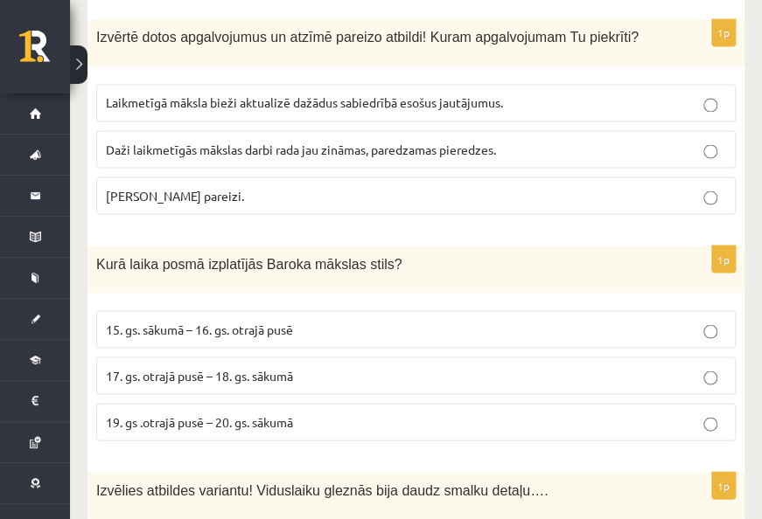
scroll to position [3323, 0]
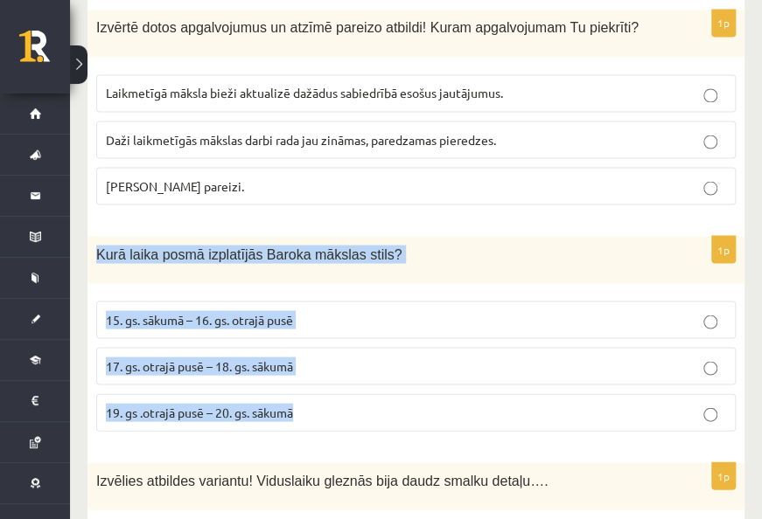
drag, startPoint x: 93, startPoint y: 147, endPoint x: 333, endPoint y: 320, distance: 296.3
click at [333, 320] on div "1p Kurā laika posmā izplatījās Baroka mākslas stils? 15. gs. sākumā – 16. gs. o…" at bounding box center [415, 340] width 657 height 209
drag, startPoint x: 333, startPoint y: 320, endPoint x: 328, endPoint y: 301, distance: 19.9
click at [161, 358] on span "17. gs. otrajā pusē – 18. gs. sākumā" at bounding box center [199, 366] width 187 height 16
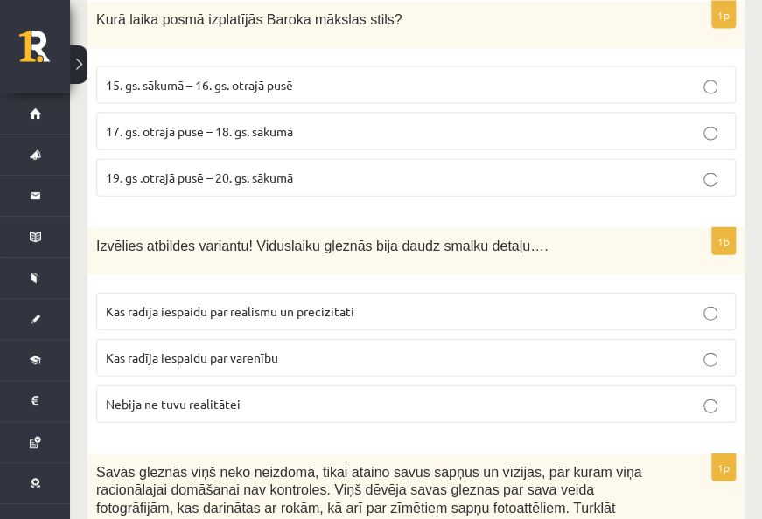
scroll to position [3585, 0]
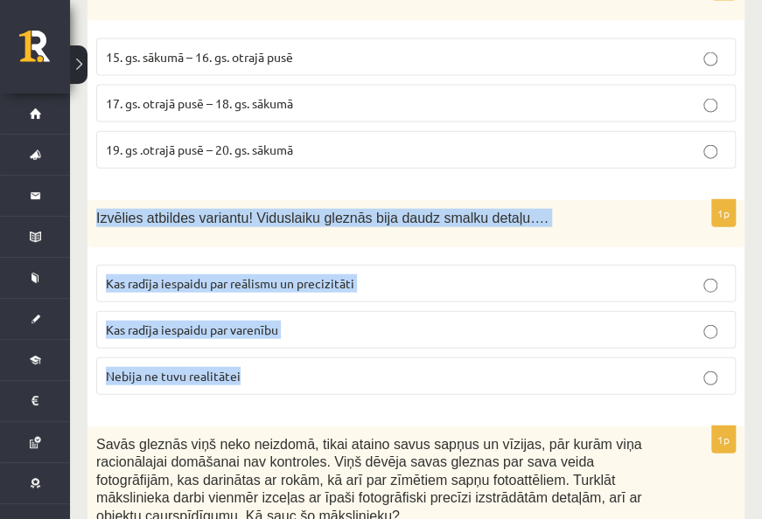
drag, startPoint x: 93, startPoint y: 109, endPoint x: 250, endPoint y: 262, distance: 219.5
click at [250, 262] on div "1p Izvēlies atbildes variantu! Viduslaiku gleznās bija daudz smalku detaļu…. Ka…" at bounding box center [415, 304] width 657 height 209
click at [294, 275] on span "Kas radīja iespaidu par reālismu un precizitāti" at bounding box center [230, 283] width 248 height 16
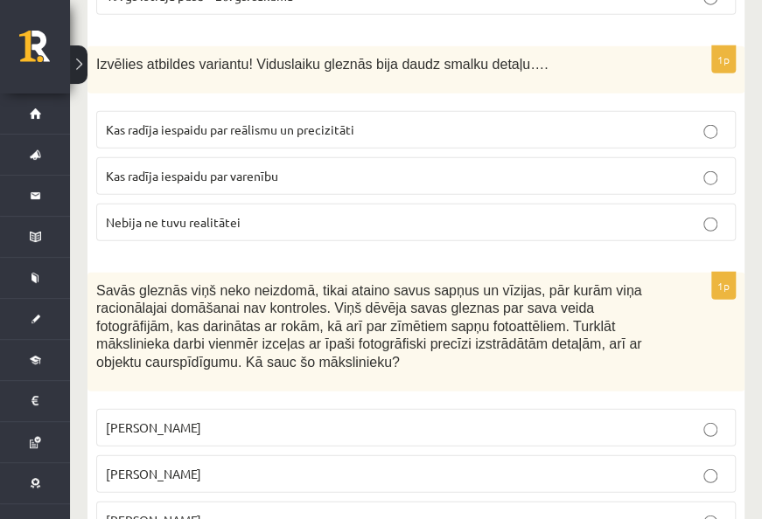
scroll to position [3760, 0]
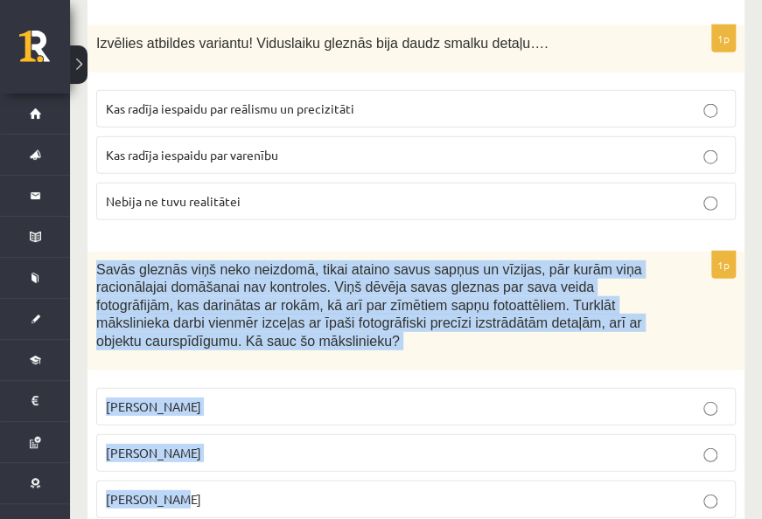
drag, startPoint x: 94, startPoint y: 155, endPoint x: 258, endPoint y: 367, distance: 268.1
click at [258, 367] on div "1p Savās gleznās viņš neko neizdomā, tikai ataino savus sapņus un vīzijas, pār …" at bounding box center [415, 392] width 657 height 281
click at [223, 444] on p "Salvadors Dalī" at bounding box center [416, 453] width 620 height 18
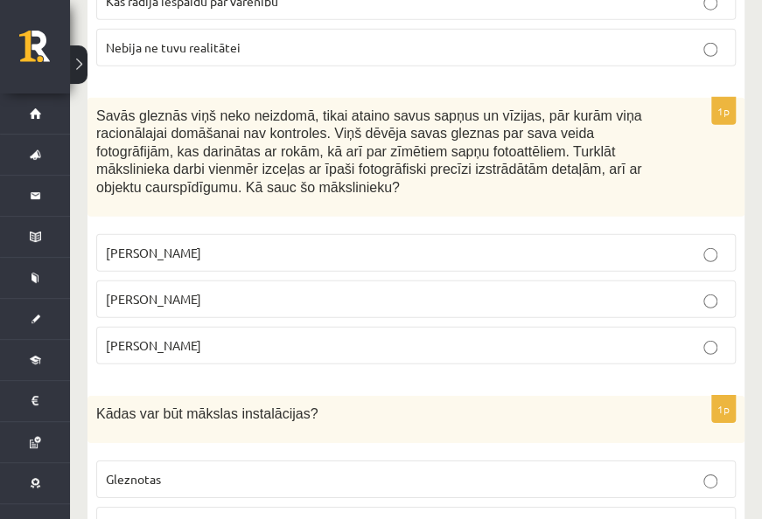
scroll to position [4022, 0]
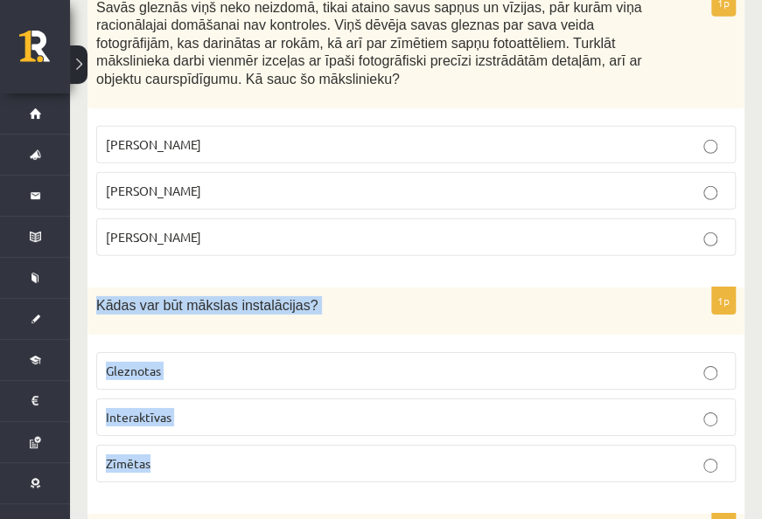
drag, startPoint x: 94, startPoint y: 191, endPoint x: 270, endPoint y: 341, distance: 230.7
click at [270, 341] on div "1p Kādas var būt mākslas instalācijas? Gleznotas Interaktīvas Zīmētas" at bounding box center [415, 392] width 657 height 209
click at [313, 408] on p "Interaktīvas" at bounding box center [416, 417] width 620 height 18
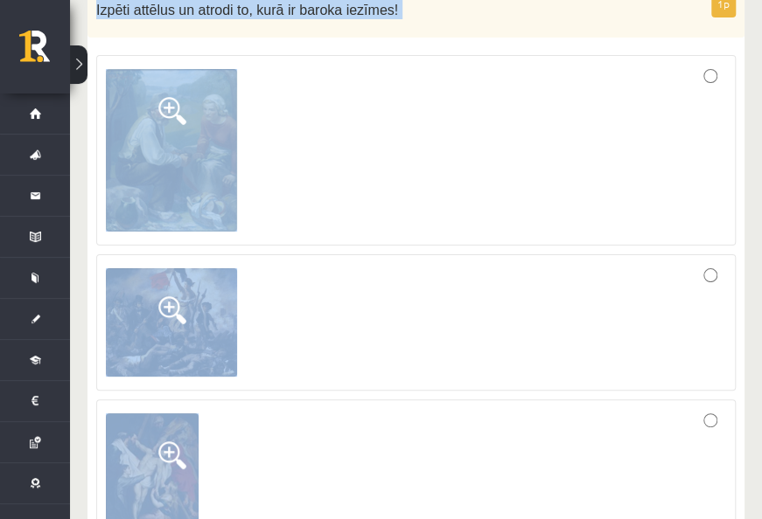
scroll to position [4547, 0]
drag, startPoint x: 100, startPoint y: 156, endPoint x: 322, endPoint y: 439, distance: 360.0
click at [322, 439] on div "1p Izpēti attēlus un atrodi to, kurā ir baroka iezīmes!" at bounding box center [415, 284] width 657 height 589
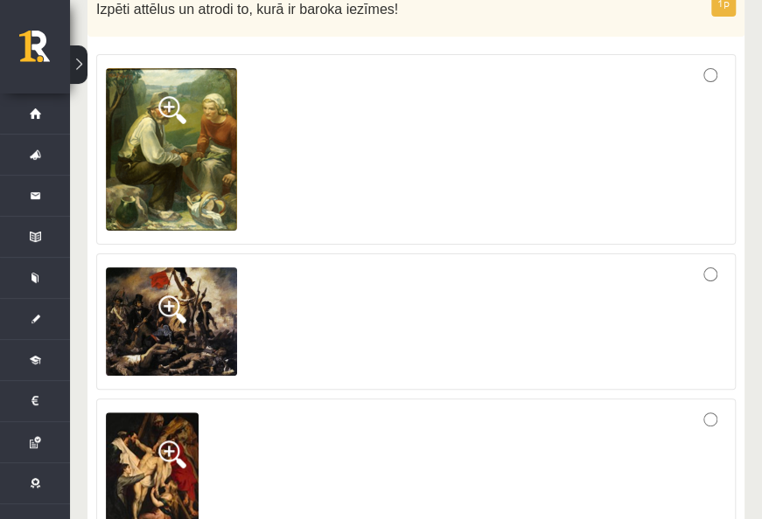
drag, startPoint x: 322, startPoint y: 439, endPoint x: 310, endPoint y: 403, distance: 37.9
drag, startPoint x: 310, startPoint y: 403, endPoint x: 591, endPoint y: 446, distance: 284.8
click at [591, 446] on fieldset at bounding box center [415, 307] width 639 height 524
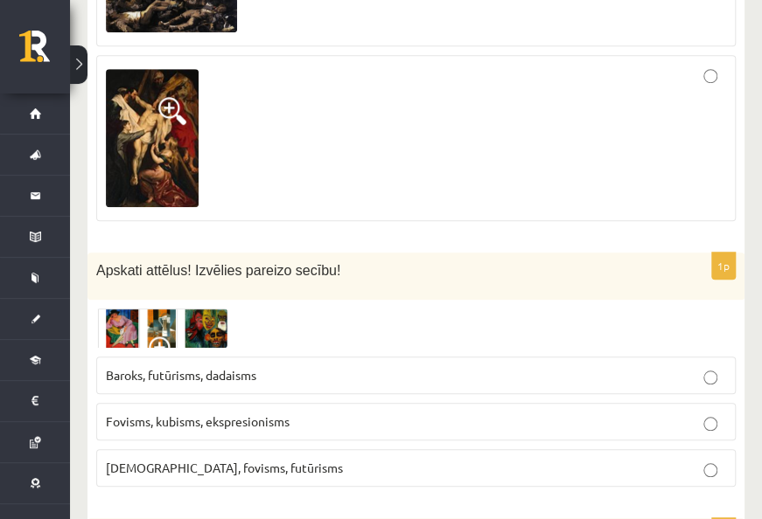
scroll to position [4896, 0]
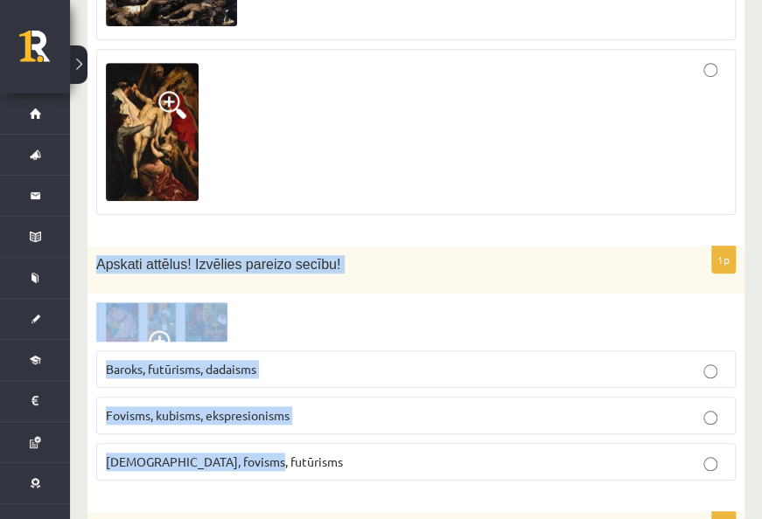
drag, startPoint x: 91, startPoint y: 146, endPoint x: 287, endPoint y: 360, distance: 290.3
click at [287, 360] on div "1p Apskati attēlus! Izvēlies pareizo secību! Baroks, futūrisms, dadaisms Fovism…" at bounding box center [415, 371] width 657 height 249
drag, startPoint x: 287, startPoint y: 360, endPoint x: 284, endPoint y: 343, distance: 17.7
click at [317, 407] on p "Fovisms, kubisms, ekspresionisms" at bounding box center [416, 416] width 620 height 18
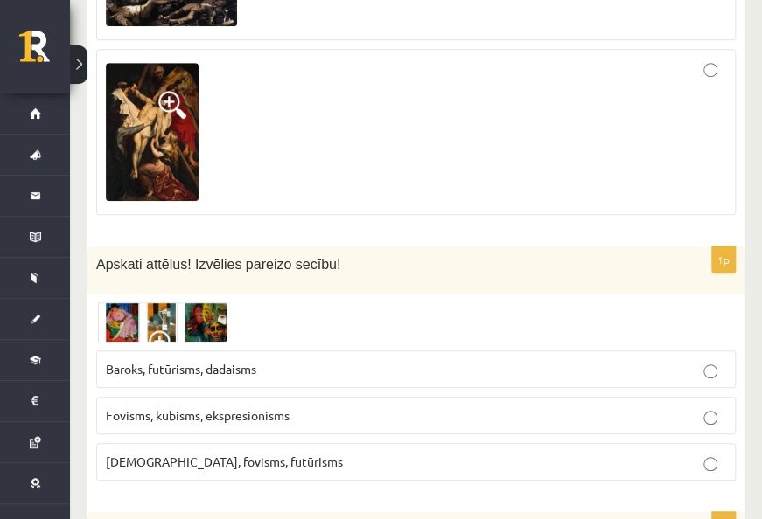
scroll to position [5159, 0]
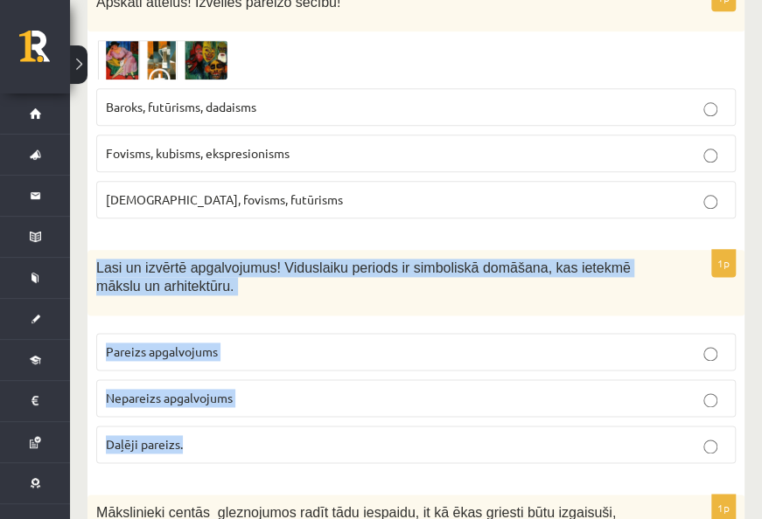
drag, startPoint x: 97, startPoint y: 149, endPoint x: 277, endPoint y: 307, distance: 239.8
click at [277, 307] on div "1p Lasi un izvērtē apgalvojumus! Viduslaiku periods ir simboliskā domāšana, kas…" at bounding box center [415, 363] width 657 height 227
click at [142, 344] on span "Pareizs apgalvojums" at bounding box center [162, 352] width 112 height 16
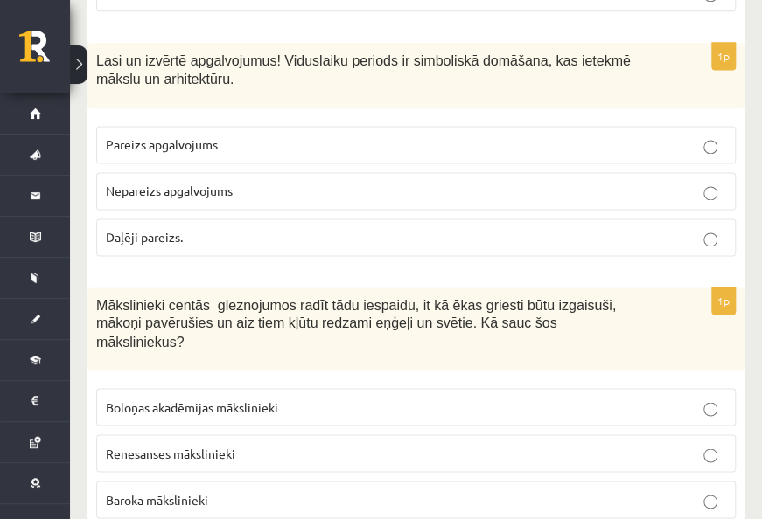
scroll to position [5421, 0]
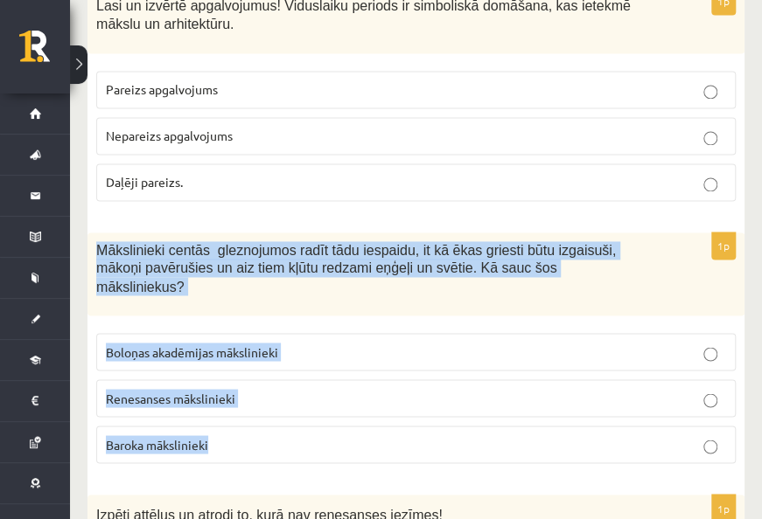
drag, startPoint x: 94, startPoint y: 126, endPoint x: 290, endPoint y: 308, distance: 267.3
click at [290, 308] on div "1p Mākslinieki centās gleznojumos radīt tādu iespaidu, it kā ēkas griesti būtu …" at bounding box center [415, 355] width 657 height 245
click at [254, 435] on p "Baroka mākslinieki" at bounding box center [416, 444] width 620 height 18
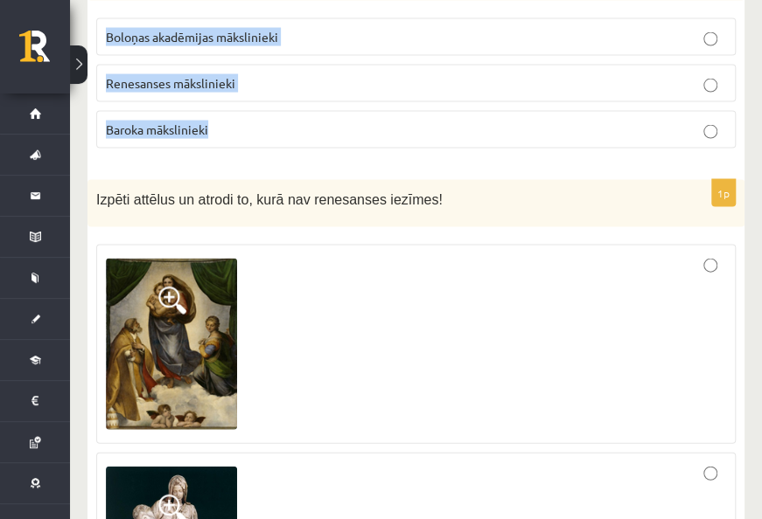
scroll to position [5771, 0]
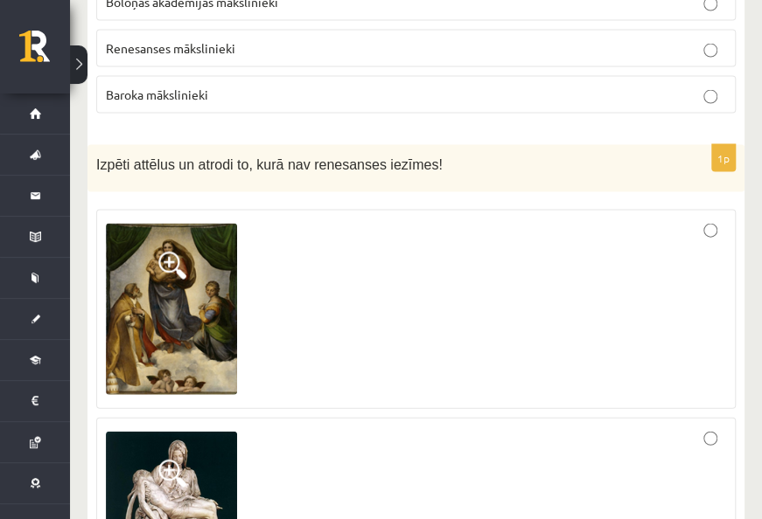
click at [717, 219] on div at bounding box center [416, 308] width 620 height 179
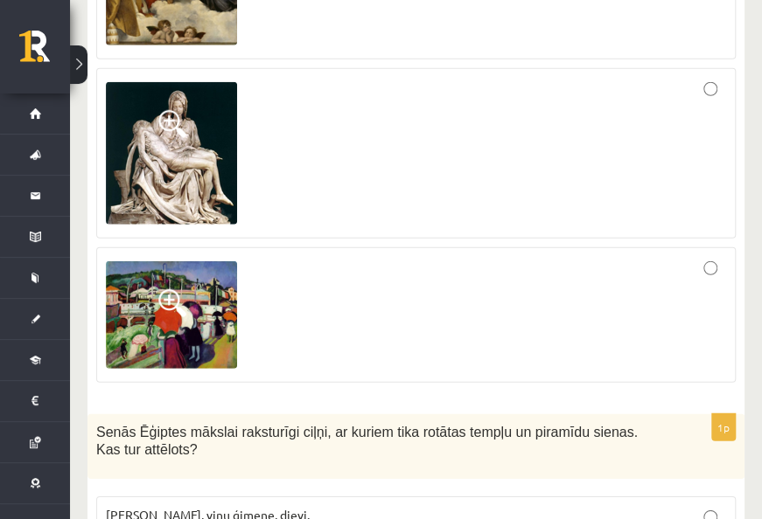
scroll to position [6295, 0]
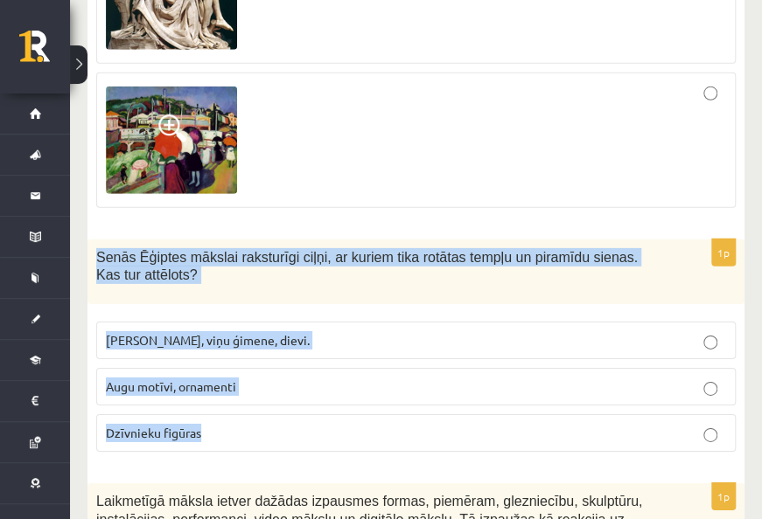
drag, startPoint x: 95, startPoint y: 114, endPoint x: 286, endPoint y: 306, distance: 270.8
click at [286, 306] on div "1p Senās Ēģiptes mākslai raksturīgi ciļņi, ar kuriem tika rotātas tempļu un pir…" at bounding box center [415, 353] width 657 height 227
click at [261, 331] on p "Faraoni, viņu ģimene, dievi." at bounding box center [416, 340] width 620 height 18
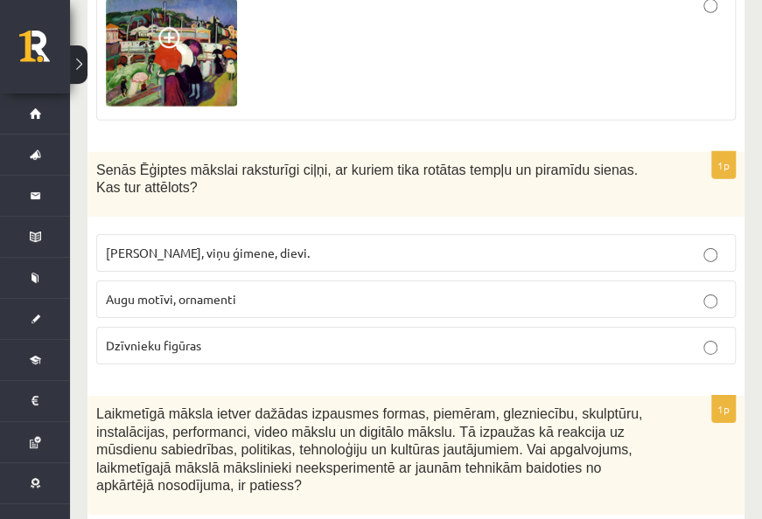
scroll to position [6470, 0]
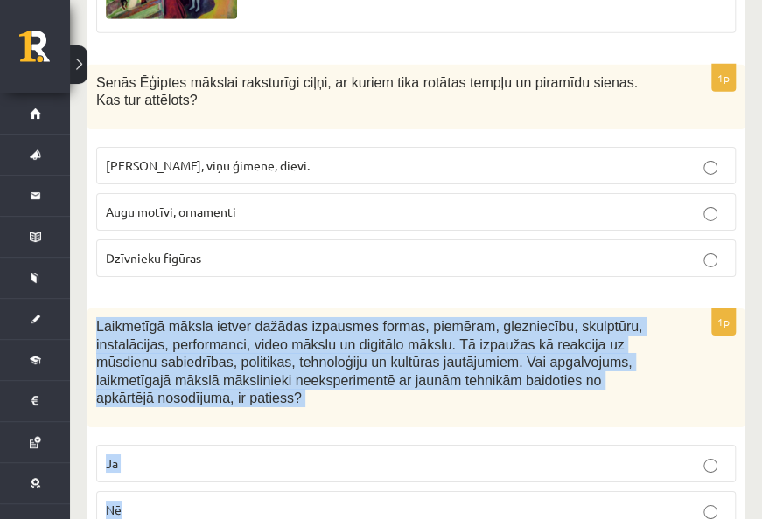
drag, startPoint x: 92, startPoint y: 177, endPoint x: 229, endPoint y: 344, distance: 216.2
click at [229, 344] on div "1p Laikmetīgā māksla ietver dažādas izpausmes formas, piemēram, glezniecību, sk…" at bounding box center [415, 426] width 657 height 234
click at [244, 501] on p "Nē" at bounding box center [416, 510] width 620 height 18
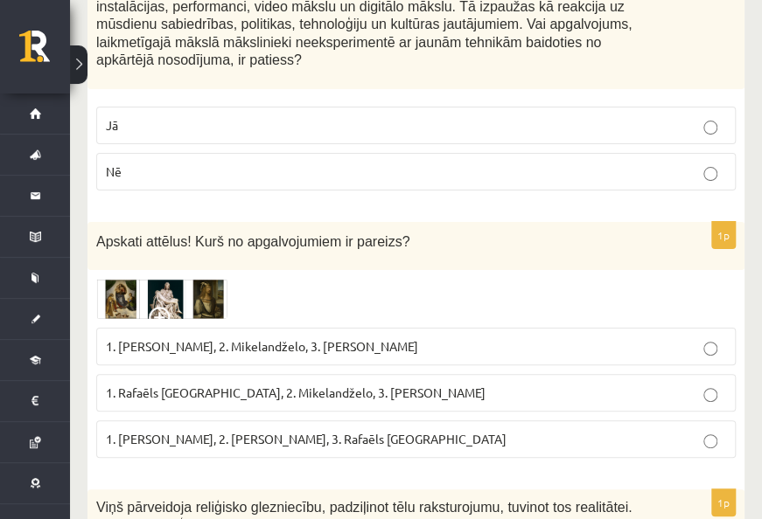
scroll to position [6820, 0]
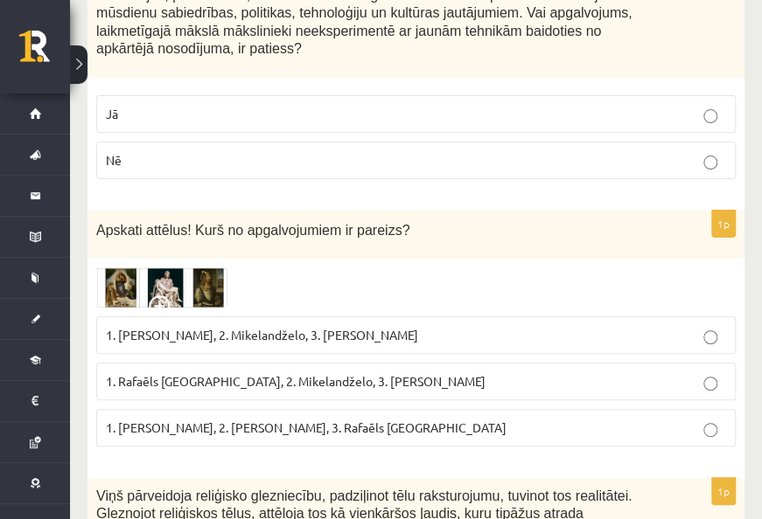
drag, startPoint x: 95, startPoint y: 66, endPoint x: 477, endPoint y: 268, distance: 431.0
click at [477, 268] on div "1p Apskati attēlus! Kurš no apgalvojumiem ir pareizs? 1. Leonardo da Vinči, 2. …" at bounding box center [415, 335] width 657 height 249
click at [227, 327] on span "1. Leonardo da Vinči, 2. Mikelandželo, 3. Albrehts Dīrers" at bounding box center [262, 335] width 312 height 16
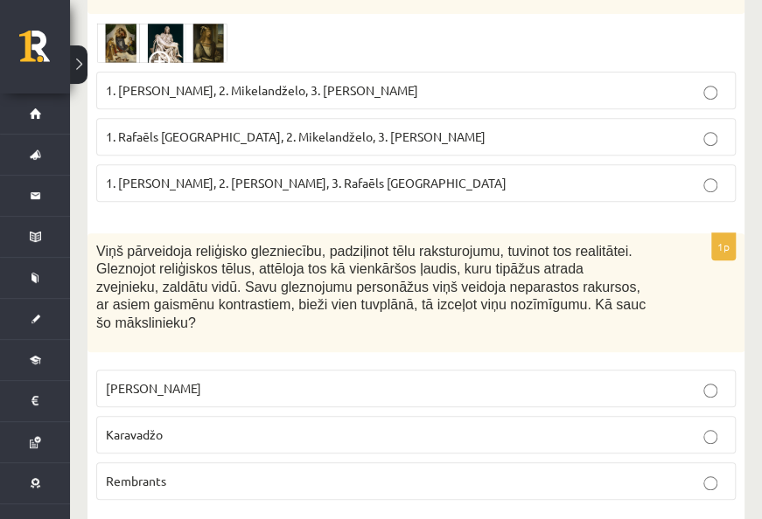
scroll to position [7082, 0]
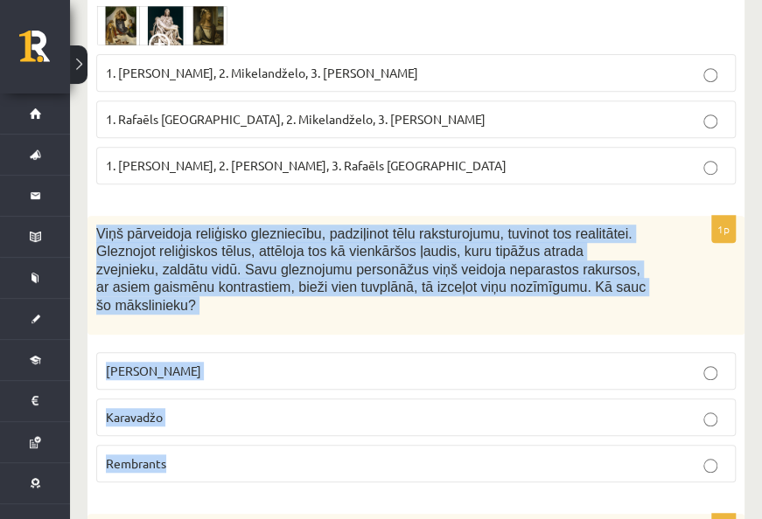
drag, startPoint x: 94, startPoint y: 65, endPoint x: 275, endPoint y: 260, distance: 265.4
click at [275, 260] on div "1p Viņš pārveidoja reliģisko glezniecību, padziļinot tēlu raksturojumu, tuvinot…" at bounding box center [415, 356] width 657 height 281
click at [192, 408] on p "Karavadžo" at bounding box center [416, 417] width 620 height 18
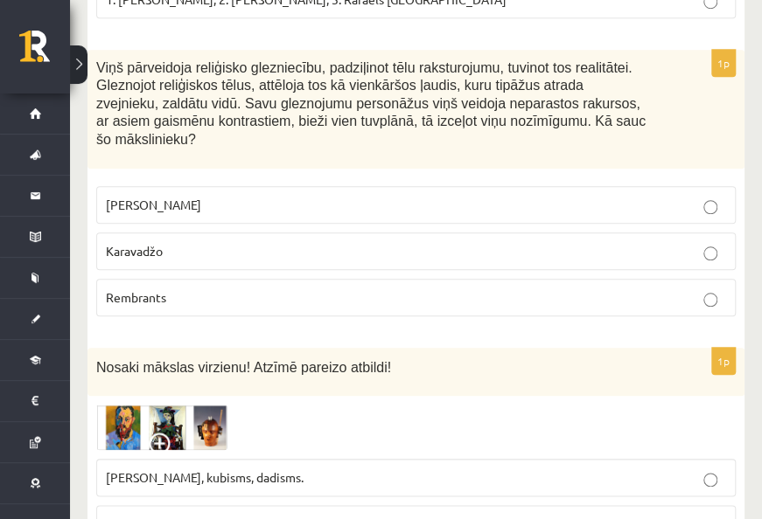
scroll to position [7345, 0]
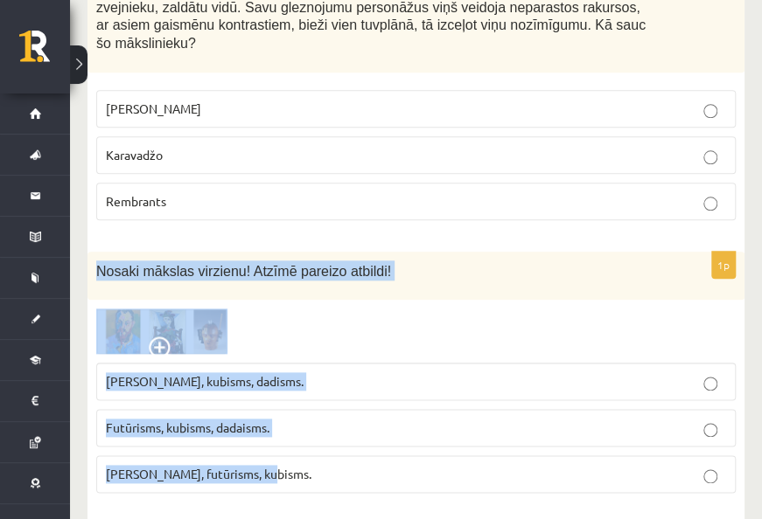
drag, startPoint x: 95, startPoint y: 88, endPoint x: 313, endPoint y: 266, distance: 280.9
click at [313, 266] on div "1p Nosaki mākslas virzienu! Atzīmē pareizo atbildi! Fovisms, kubisms, dadisms. …" at bounding box center [415, 379] width 657 height 255
click at [294, 419] on p "Futūrisms, kubisms, dadaisms." at bounding box center [416, 428] width 620 height 18
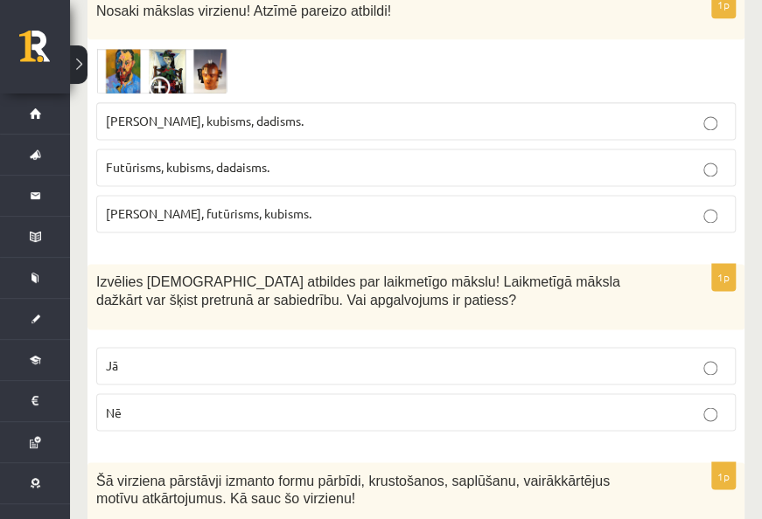
scroll to position [7607, 0]
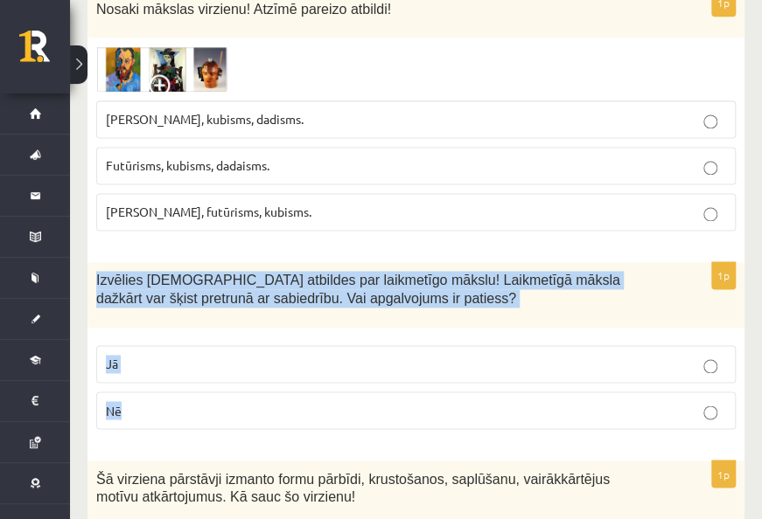
drag, startPoint x: 94, startPoint y: 91, endPoint x: 225, endPoint y: 222, distance: 184.9
click at [225, 262] on div "1p Izvēlies pareizās atbildes par laikmetīgo mākslu! Laikmetīgā māksla dažkārt …" at bounding box center [415, 352] width 657 height 181
click at [442, 355] on p "Jā" at bounding box center [416, 364] width 620 height 18
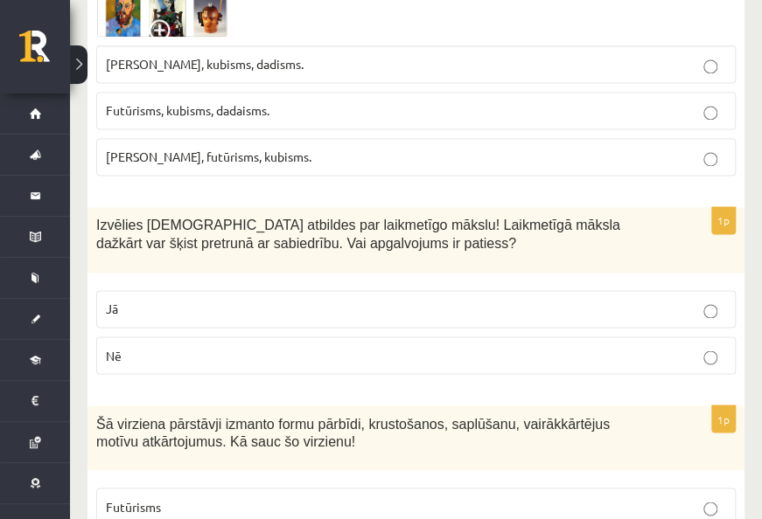
scroll to position [7782, 0]
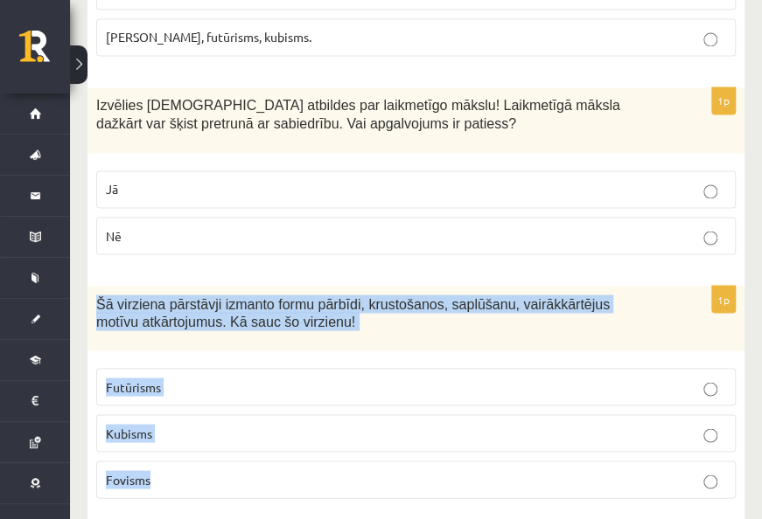
drag, startPoint x: 95, startPoint y: 112, endPoint x: 223, endPoint y: 282, distance: 212.3
click at [223, 286] on div "1p Šā virziena pārstāvji izmanto formu pārbīdi, krustošanos, saplūšanu, vairākk…" at bounding box center [415, 399] width 657 height 227
click at [182, 378] on p "Futūrisms" at bounding box center [416, 387] width 620 height 18
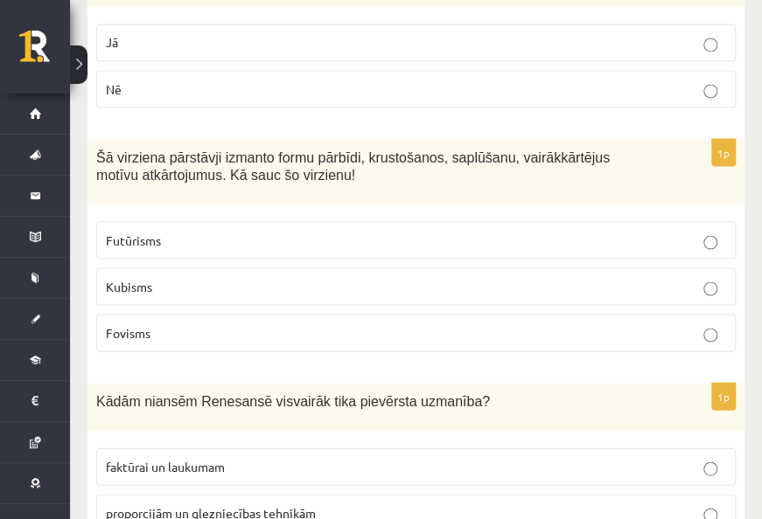
scroll to position [7957, 0]
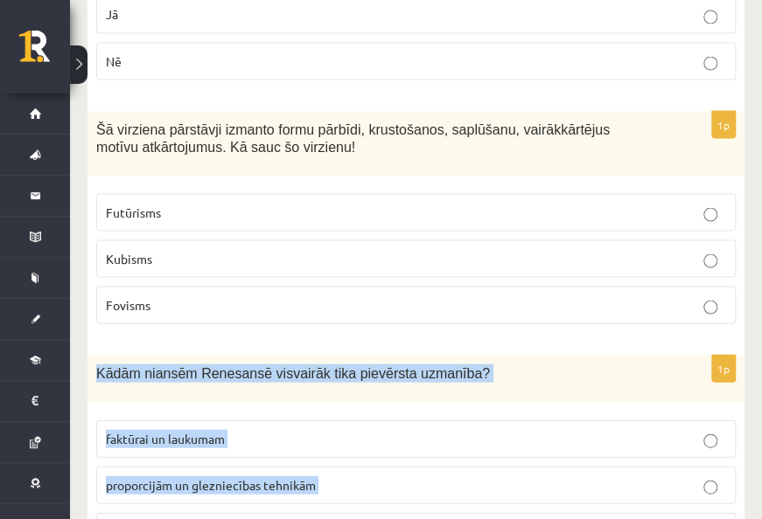
drag, startPoint x: 105, startPoint y: 192, endPoint x: 336, endPoint y: 364, distance: 287.5
click at [336, 364] on div "1p Kādām niansēm Renesansē visvairāk tika pievērsta uzmanība? faktūrai un lauku…" at bounding box center [415, 459] width 657 height 209
drag, startPoint x: 336, startPoint y: 364, endPoint x: 334, endPoint y: 342, distance: 21.9
click at [334, 476] on p "proporcijām un glezniecības tehnikām" at bounding box center [416, 485] width 620 height 18
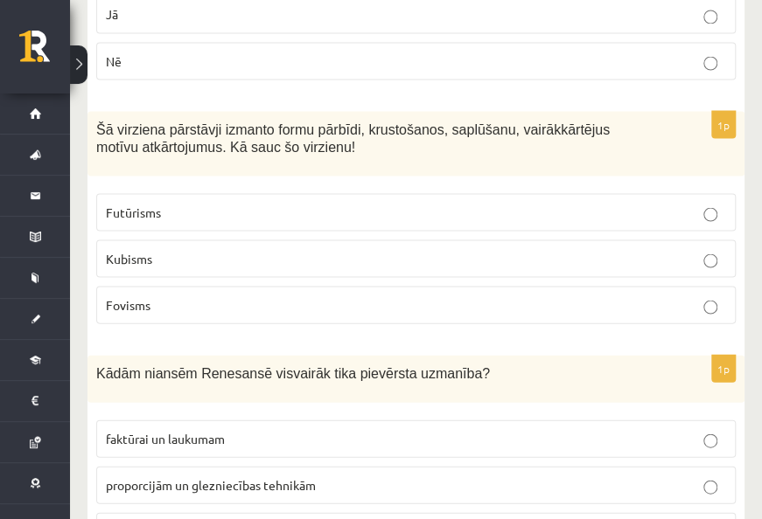
scroll to position [8126, 0]
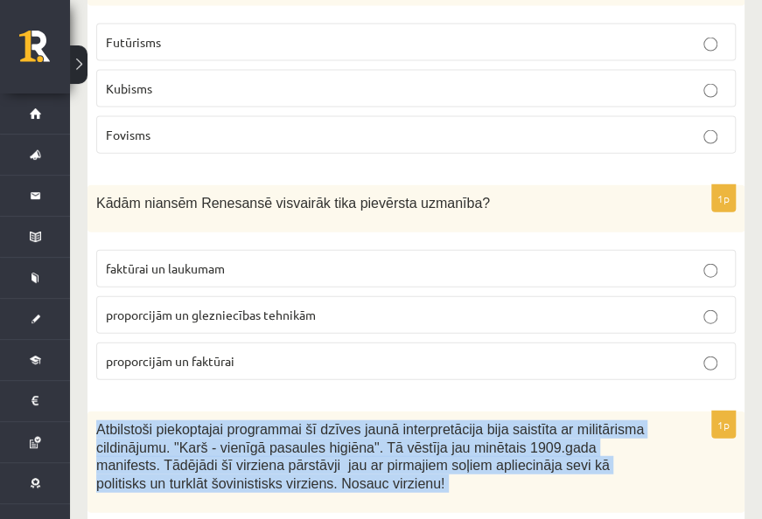
drag, startPoint x: 94, startPoint y: 239, endPoint x: 219, endPoint y: 441, distance: 237.1
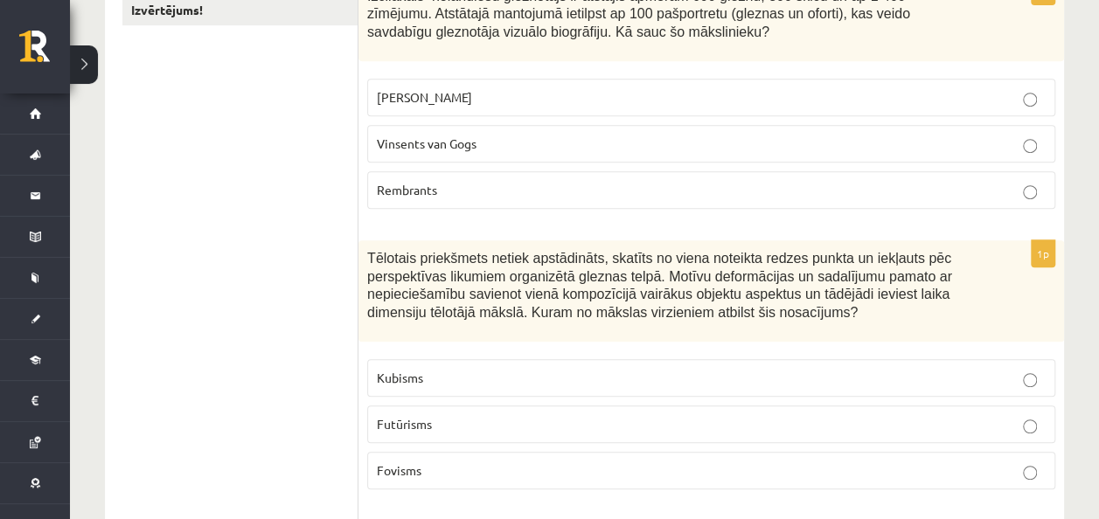
scroll to position [0, 0]
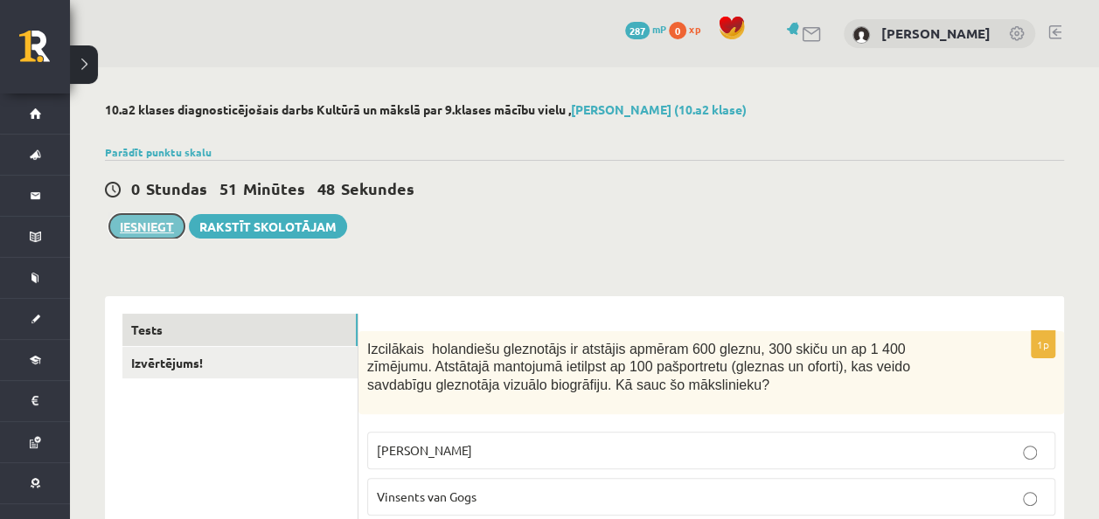
click at [156, 224] on button "Iesniegt" at bounding box center [146, 226] width 75 height 24
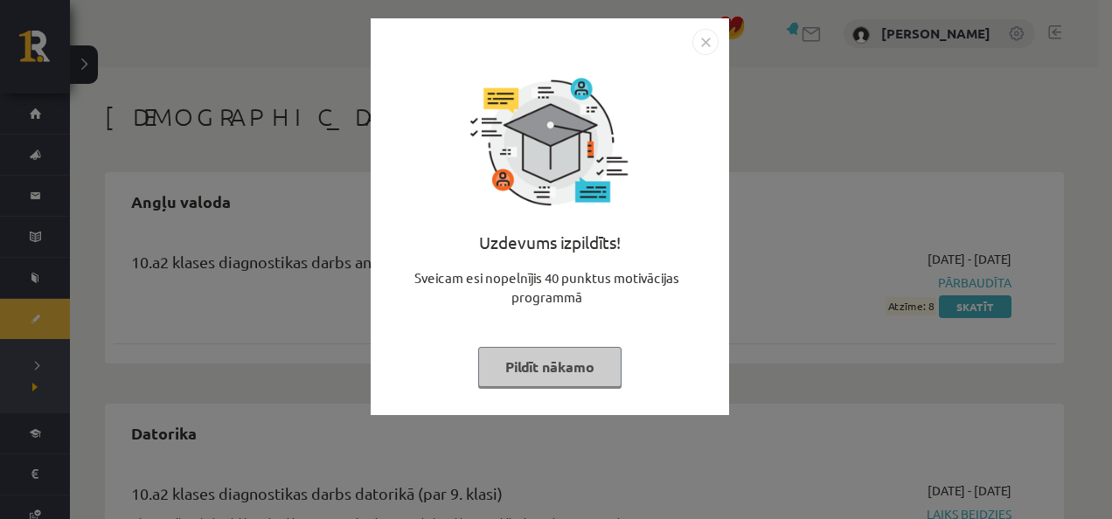
click at [706, 38] on img "Close" at bounding box center [705, 42] width 26 height 26
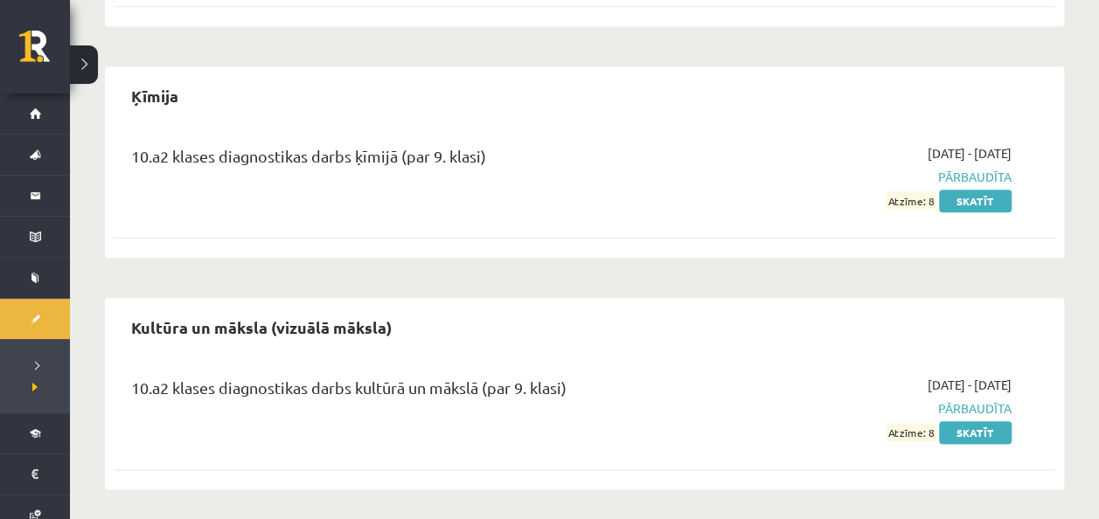
scroll to position [804, 0]
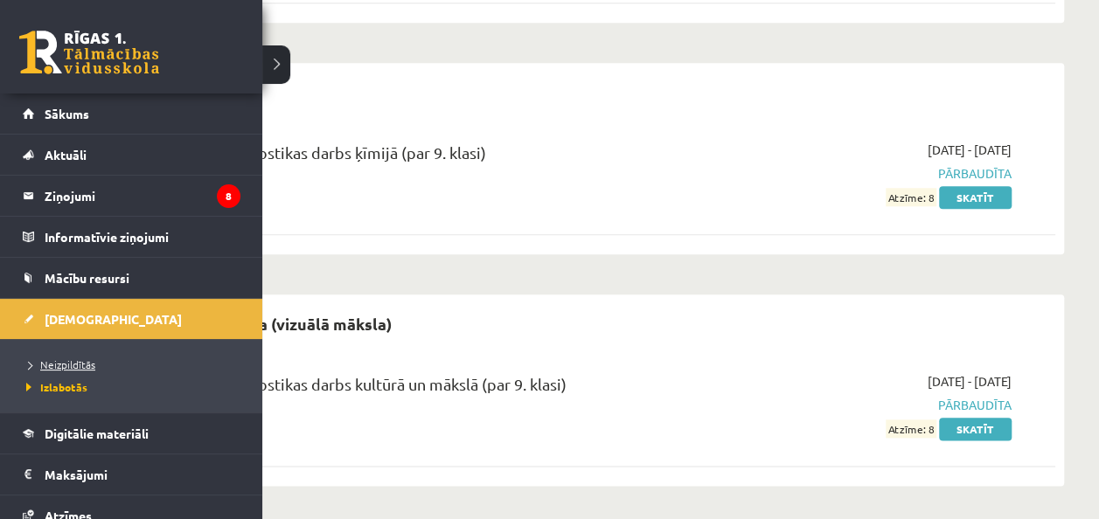
click at [79, 365] on span "Neizpildītās" at bounding box center [58, 365] width 73 height 14
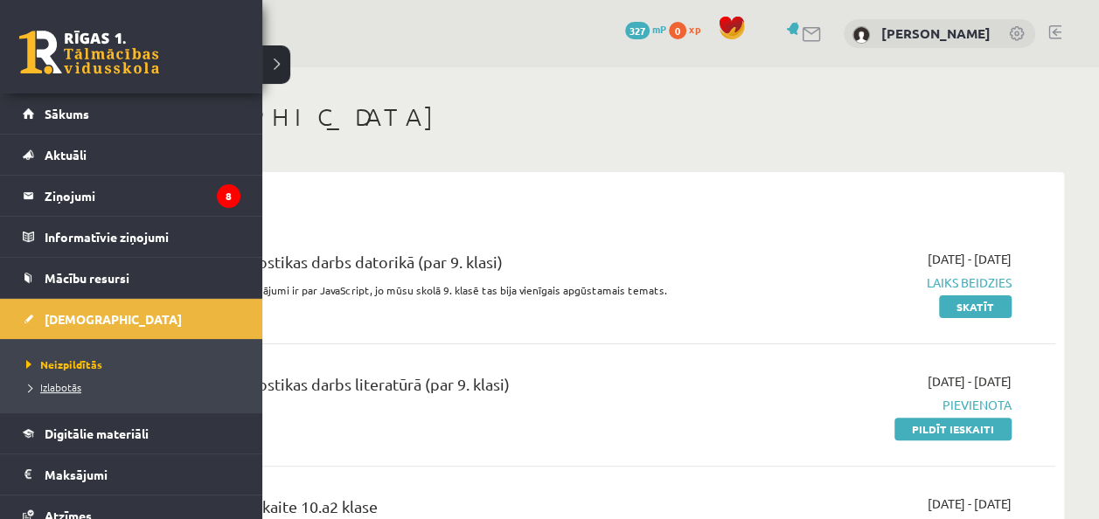
click at [61, 386] on span "Izlabotās" at bounding box center [51, 387] width 59 height 14
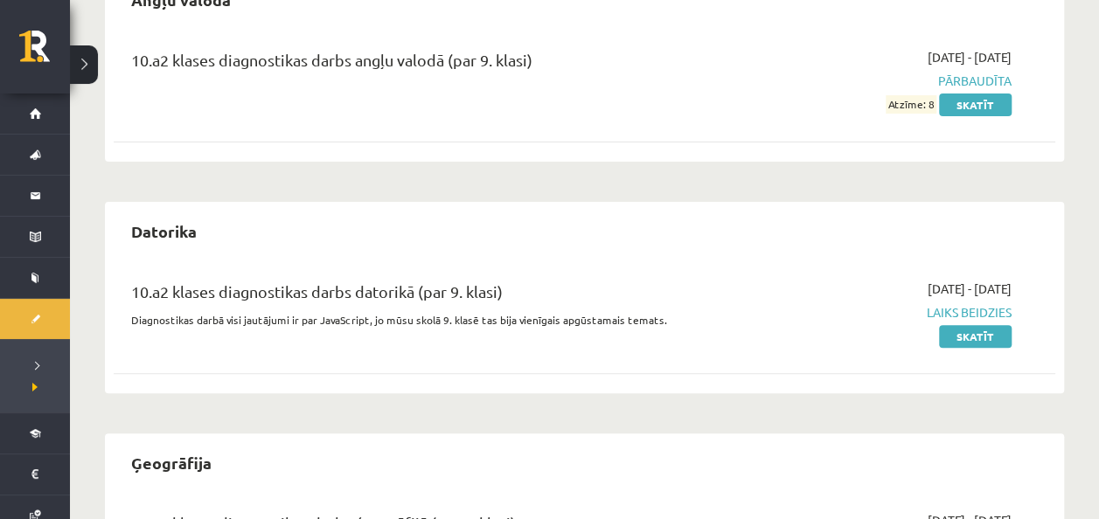
scroll to position [192, 0]
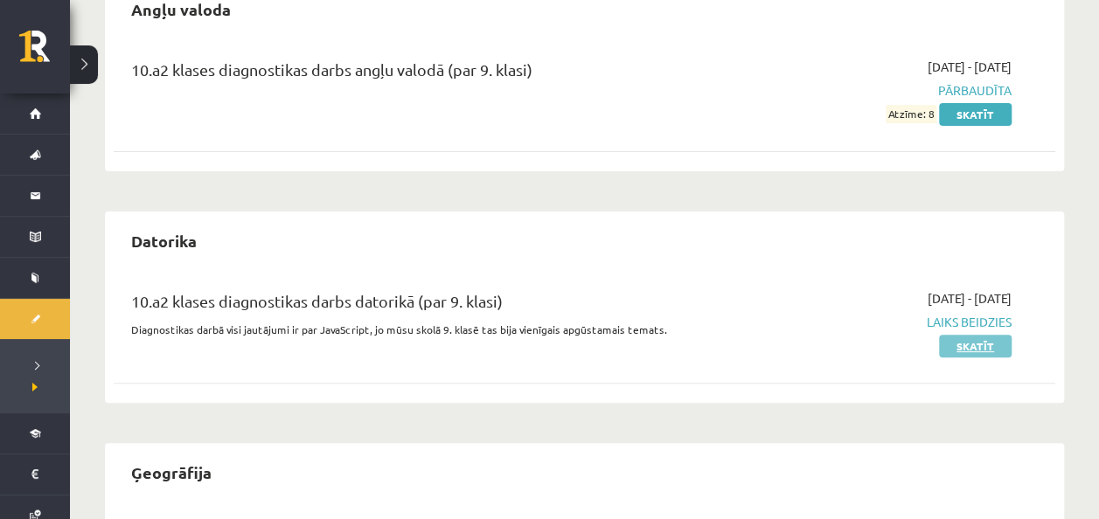
click at [966, 344] on link "Skatīt" at bounding box center [975, 346] width 73 height 23
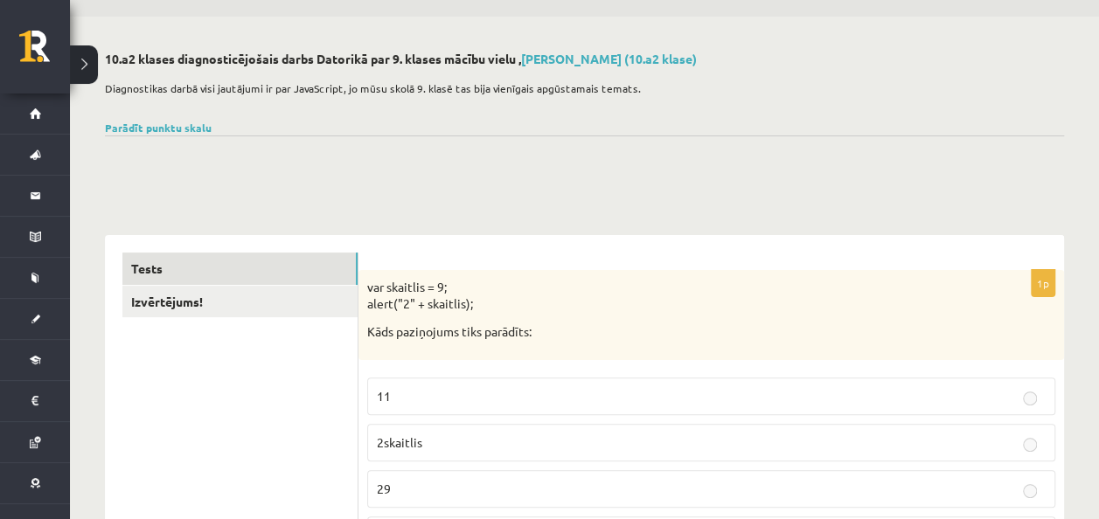
scroll to position [87, 0]
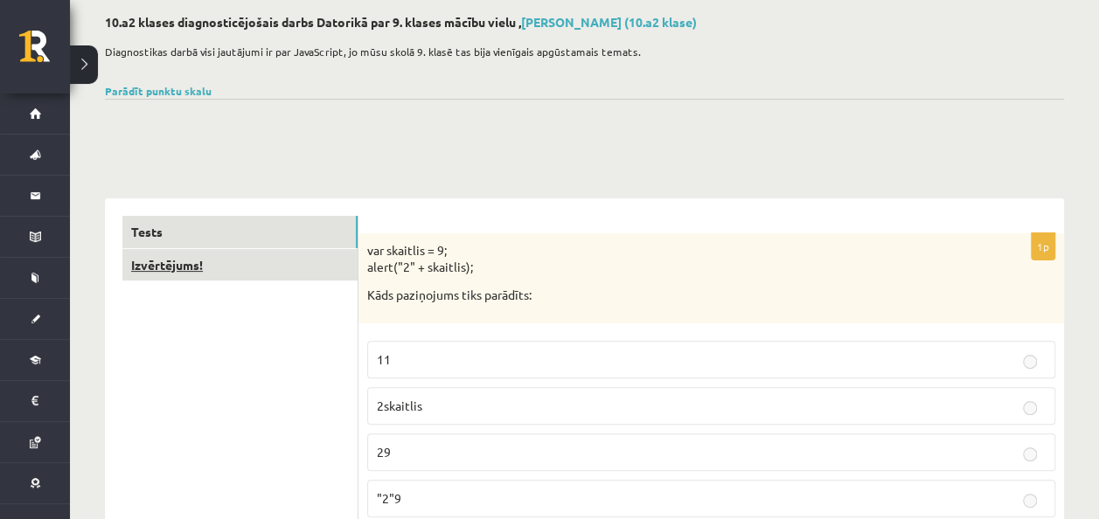
click at [240, 262] on link "Izvērtējums!" at bounding box center [239, 265] width 235 height 32
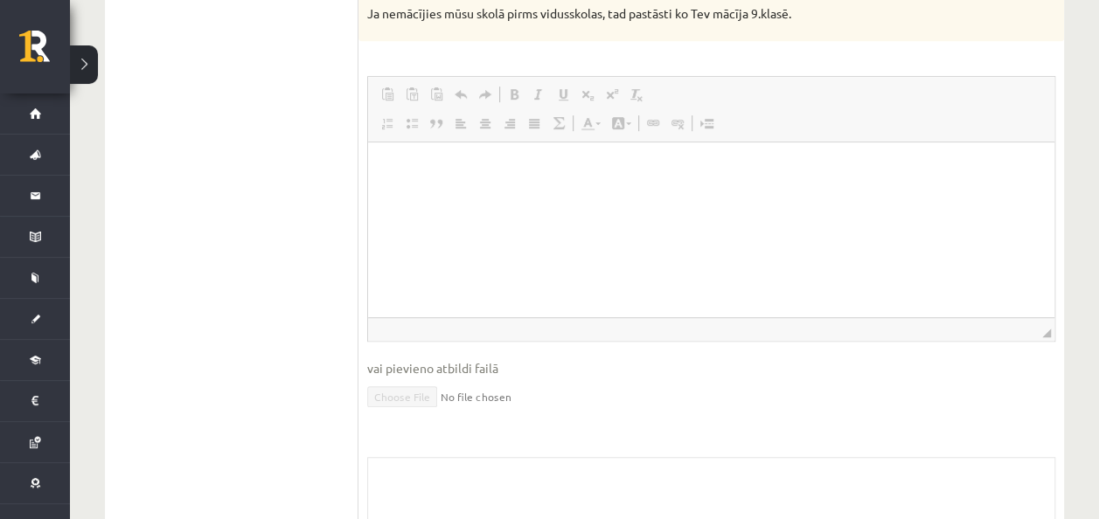
scroll to position [0, 0]
click at [421, 196] on html at bounding box center [711, 169] width 686 height 53
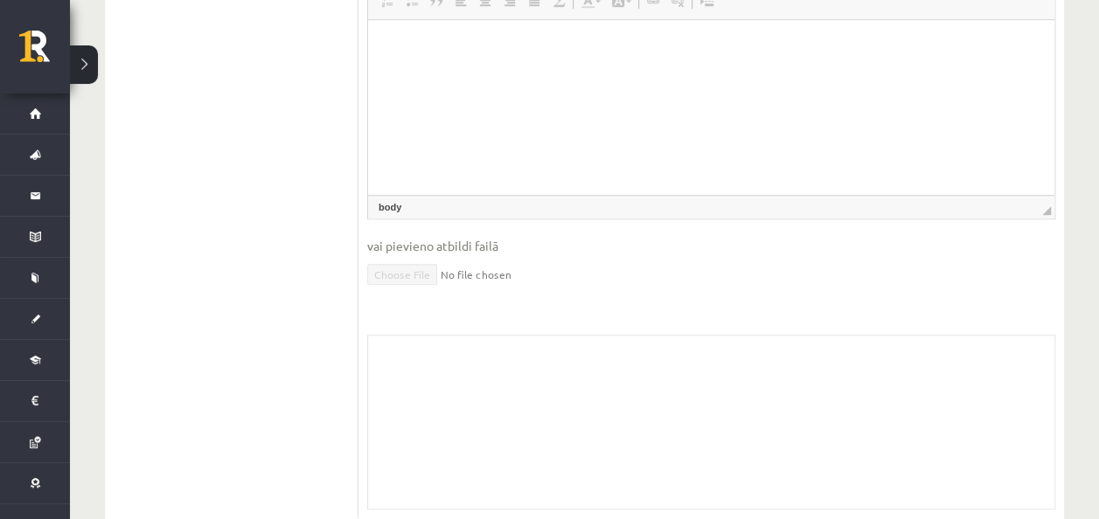
scroll to position [581, 0]
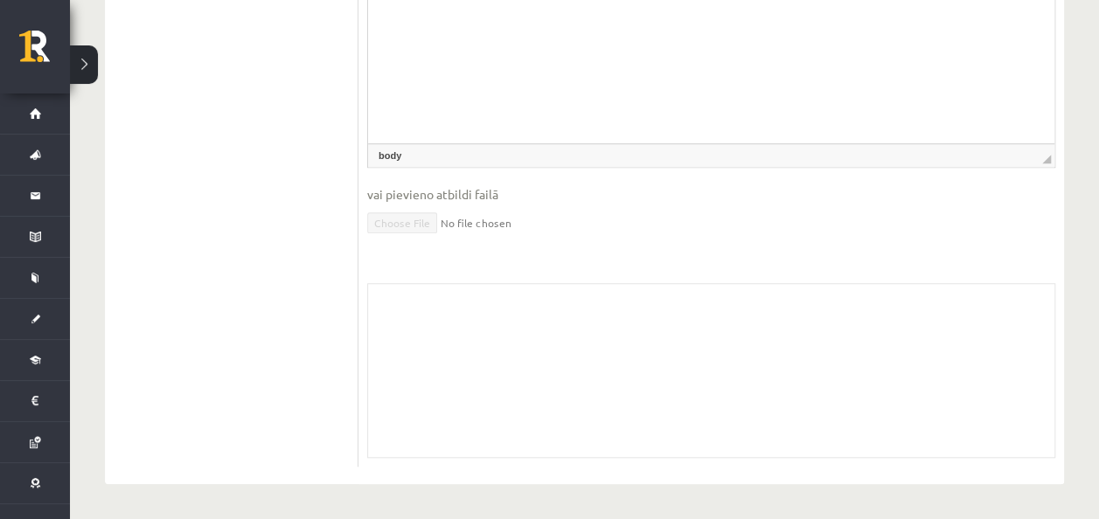
click at [456, 322] on div "Skolotāja pielikums" at bounding box center [711, 370] width 688 height 175
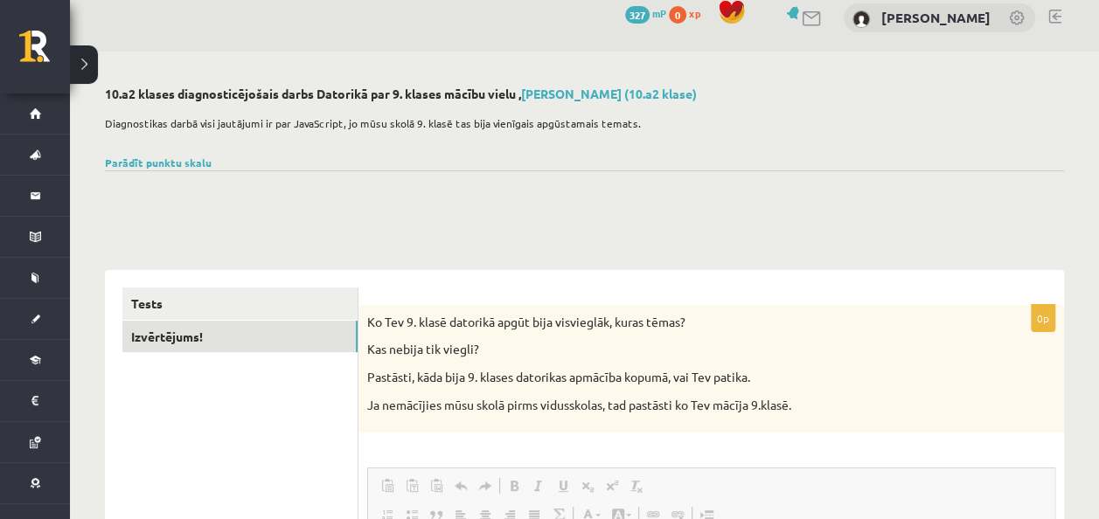
scroll to position [0, 0]
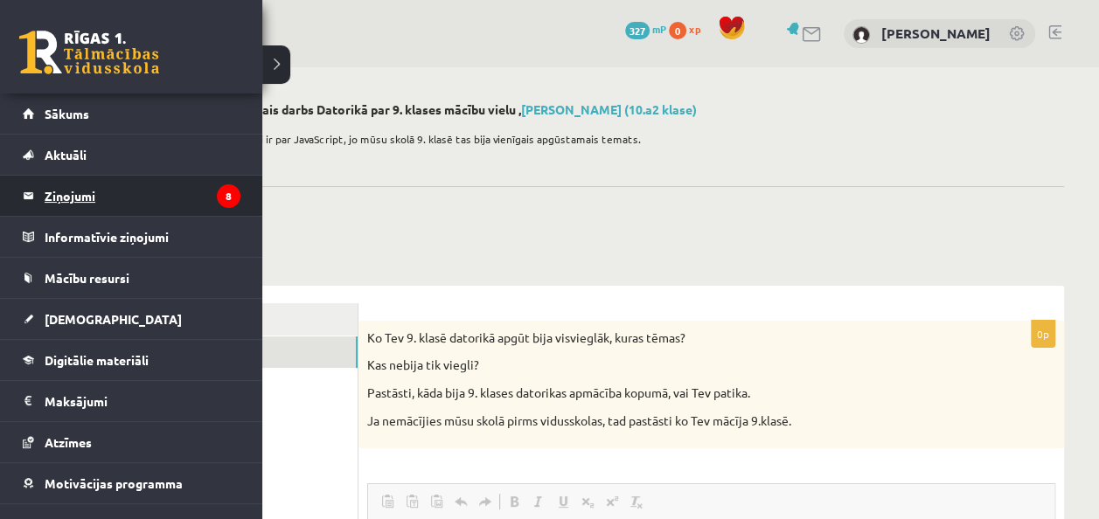
click at [89, 201] on legend "Ziņojumi 8" at bounding box center [143, 196] width 196 height 40
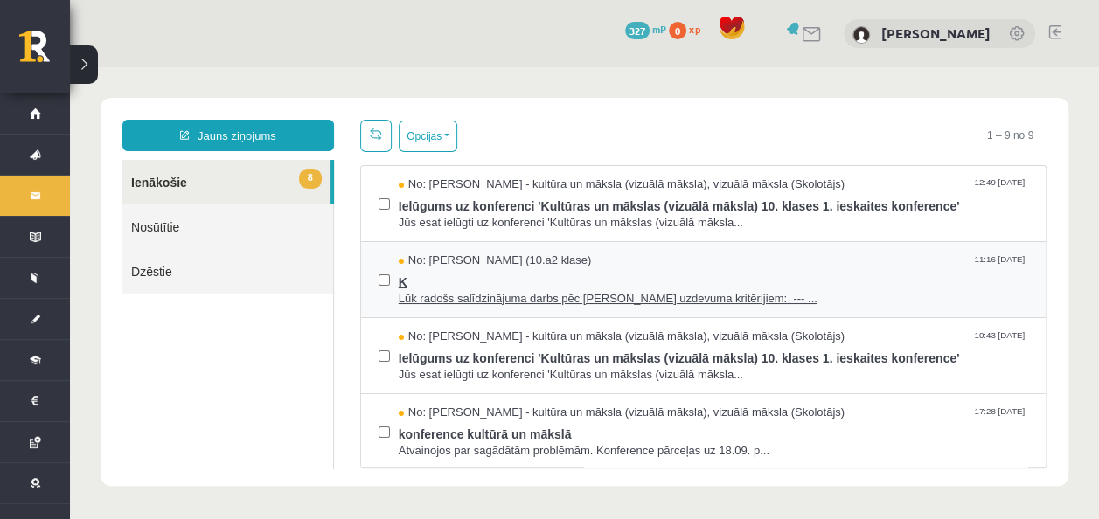
click at [434, 289] on span "K" at bounding box center [714, 280] width 630 height 22
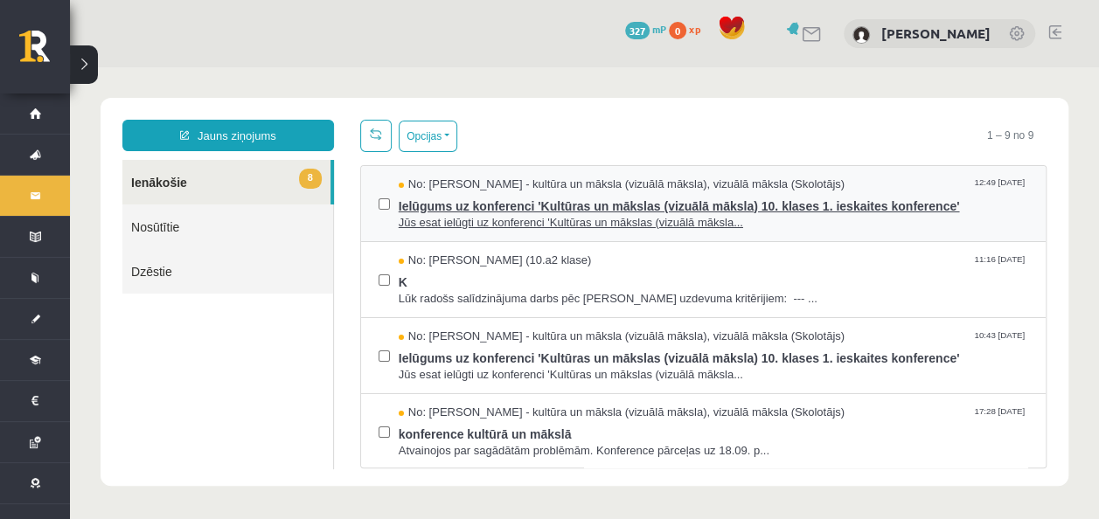
click at [485, 202] on span "Ielūgums uz konferenci 'Kultūras un mākslas (vizuālā māksla) 10. klases 1. iesk…" at bounding box center [714, 204] width 630 height 22
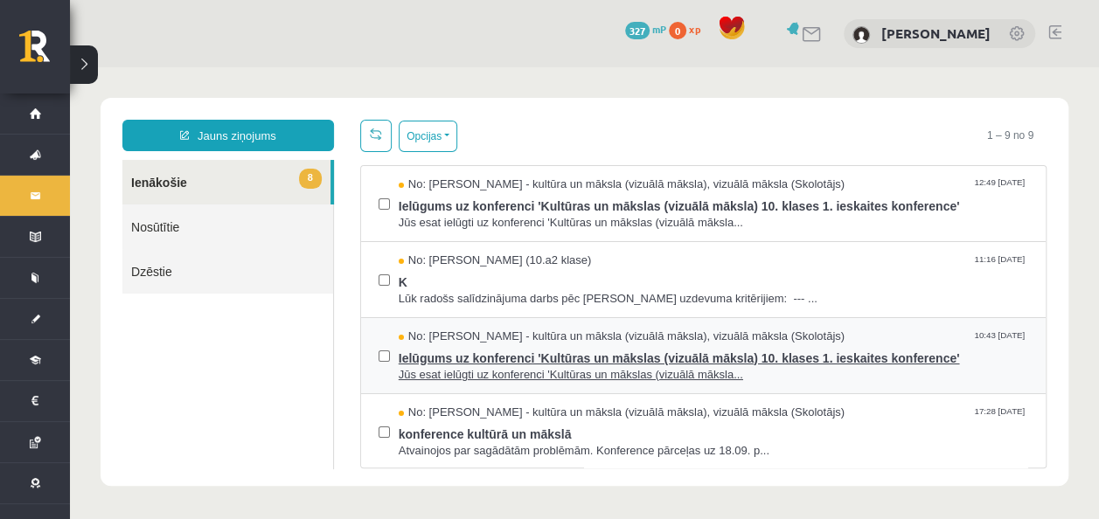
click at [491, 346] on span "Ielūgums uz konferenci 'Kultūras un mākslas (vizuālā māksla) 10. klases 1. iesk…" at bounding box center [714, 356] width 630 height 22
click at [489, 375] on span "Jūs esat ielūgti uz konferenci 'Kultūras un mākslas (vizuālā māksla..." at bounding box center [714, 375] width 630 height 17
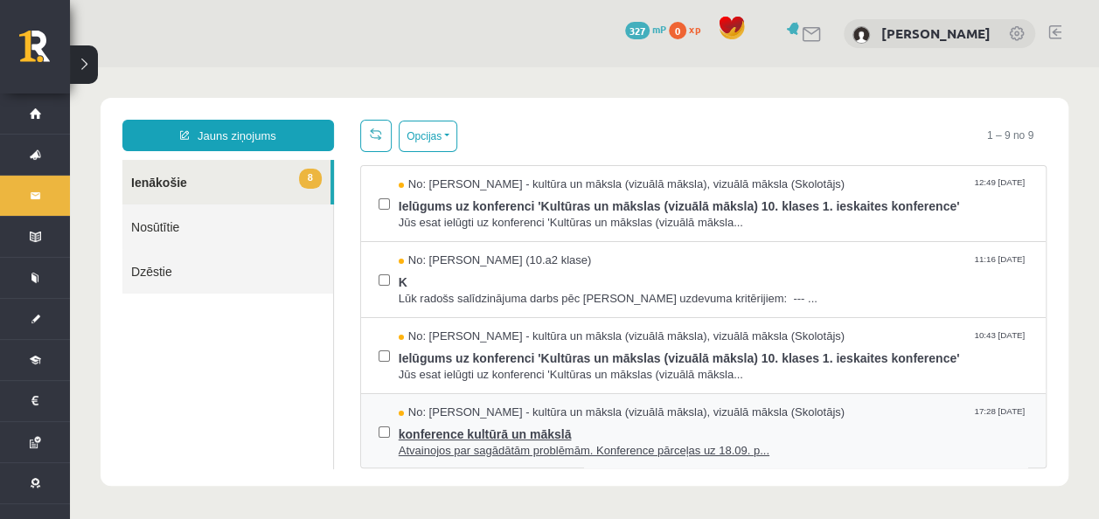
click at [525, 436] on span "konference kultūrā un mākslā" at bounding box center [714, 432] width 630 height 22
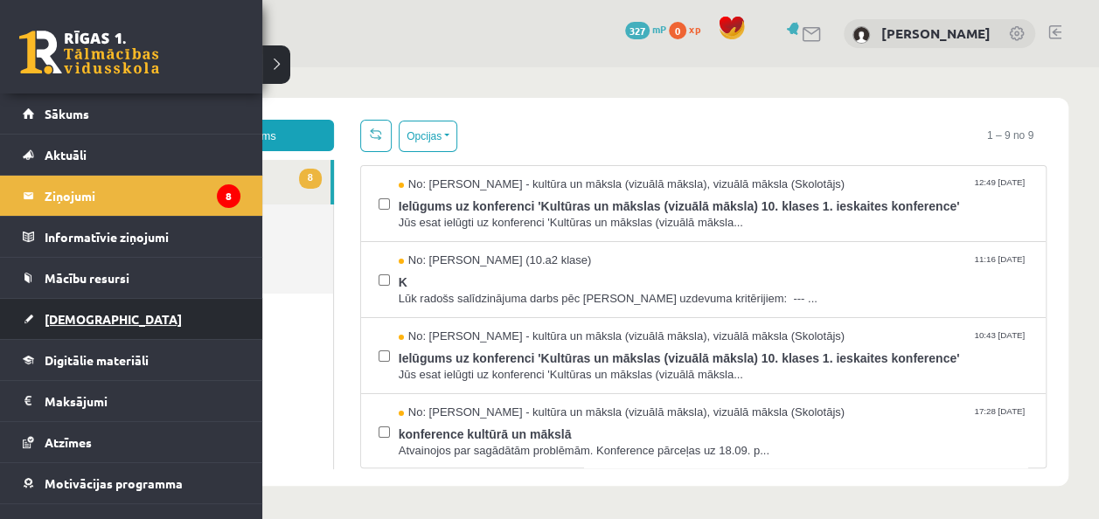
click at [89, 317] on span "[DEMOGRAPHIC_DATA]" at bounding box center [113, 319] width 137 height 16
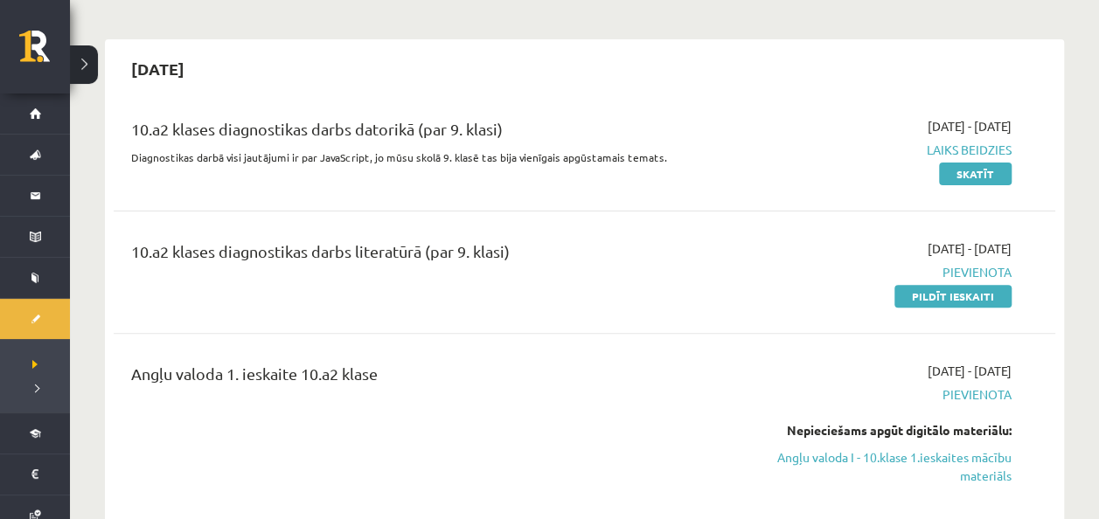
scroll to position [175, 0]
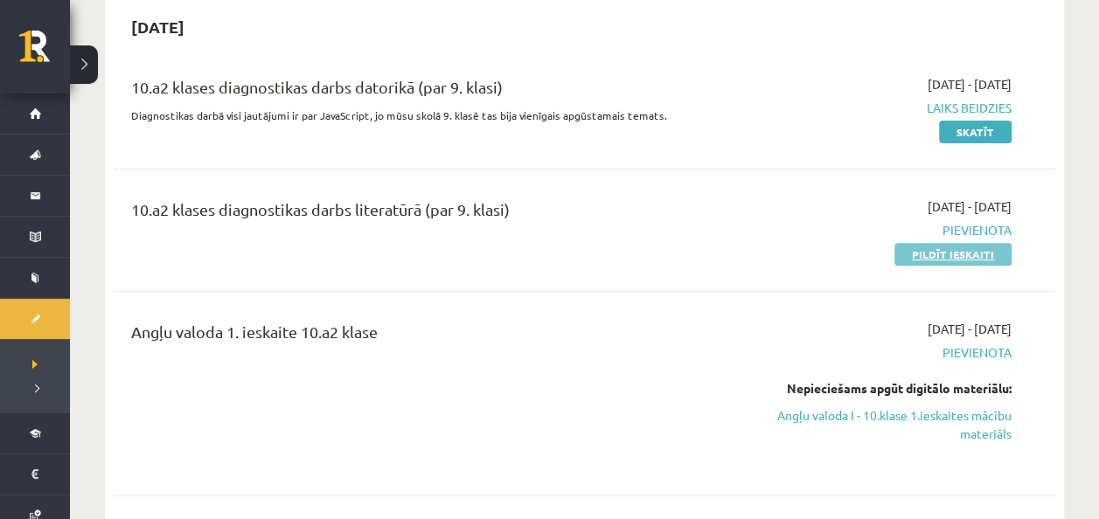
click at [908, 254] on link "Pildīt ieskaiti" at bounding box center [952, 254] width 117 height 23
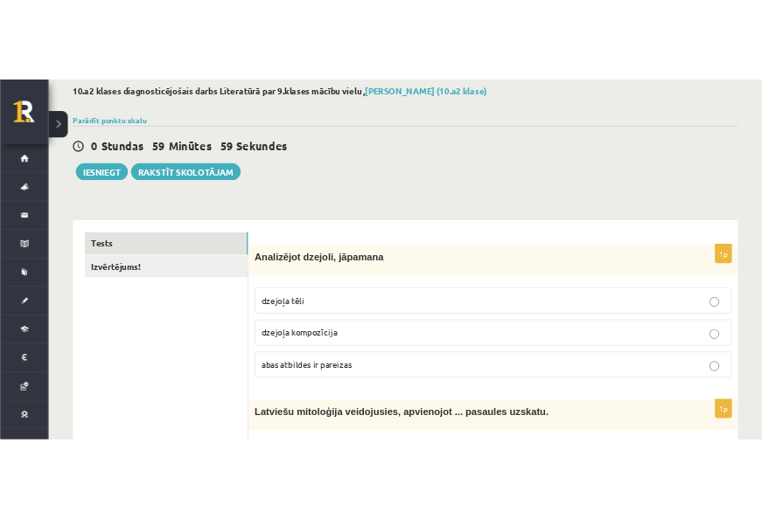
scroll to position [262, 0]
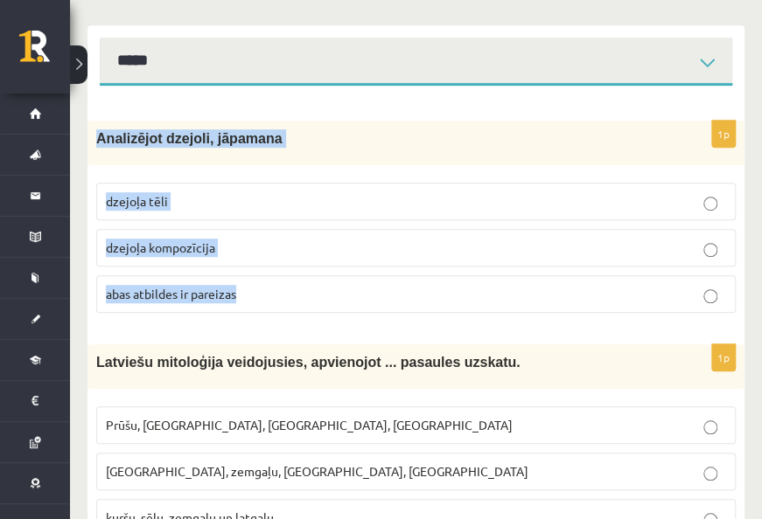
drag, startPoint x: 97, startPoint y: 147, endPoint x: 256, endPoint y: 304, distance: 223.8
click at [256, 304] on div "1p Analizējot dzejoli, jāpamana dzejoļa tēli dzejoļa kompozīcija [PERSON_NAME] …" at bounding box center [415, 224] width 657 height 206
copy div "Analizējot dzejoli, jāpamana dzejoļa tēli dzejoļa kompozīcija abas atbildes ir …"
click at [180, 298] on span "abas atbildes ir pareizas" at bounding box center [171, 294] width 130 height 16
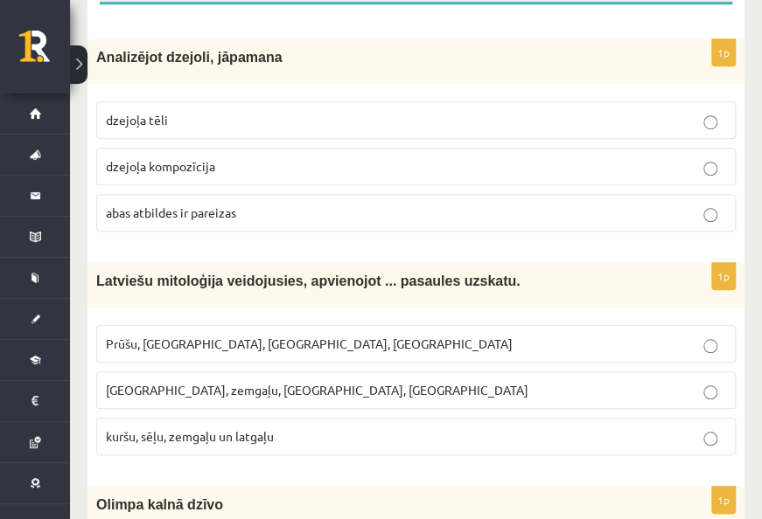
scroll to position [437, 0]
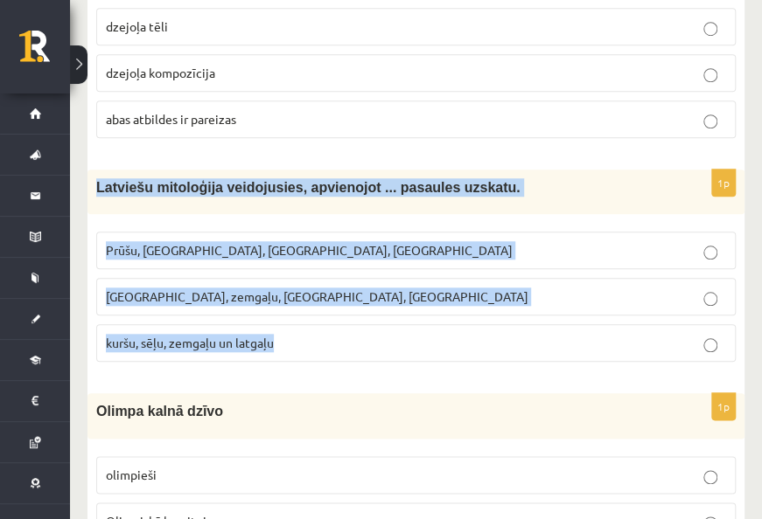
drag, startPoint x: 93, startPoint y: 198, endPoint x: 280, endPoint y: 342, distance: 236.3
click at [280, 342] on div "1p Latviešu mitoloģija veidojusies, apvienojot ... pasaules uzskatu. [GEOGRAPHI…" at bounding box center [415, 273] width 657 height 206
copy div "Latviešu mitoloģija veidojusies, apvienojot ... pasaules uzskatu. [GEOGRAPHIC_D…"
click at [295, 341] on p "kuršu, sēļu, zemgaļu un latgaļu" at bounding box center [416, 343] width 620 height 18
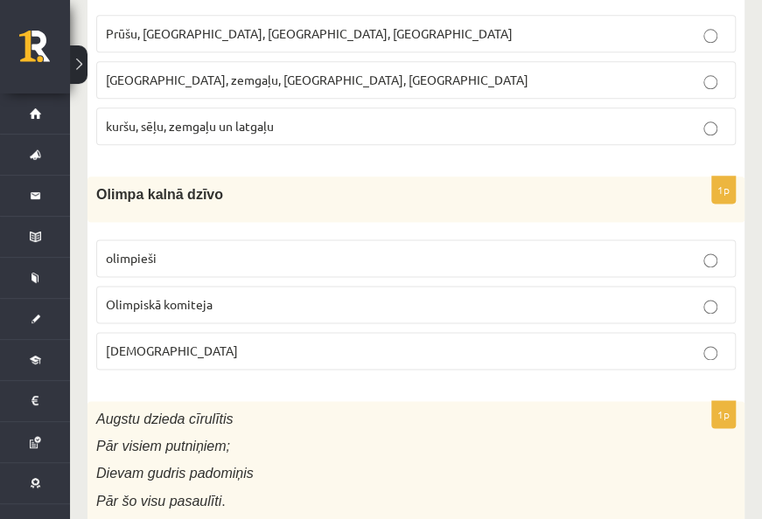
scroll to position [699, 0]
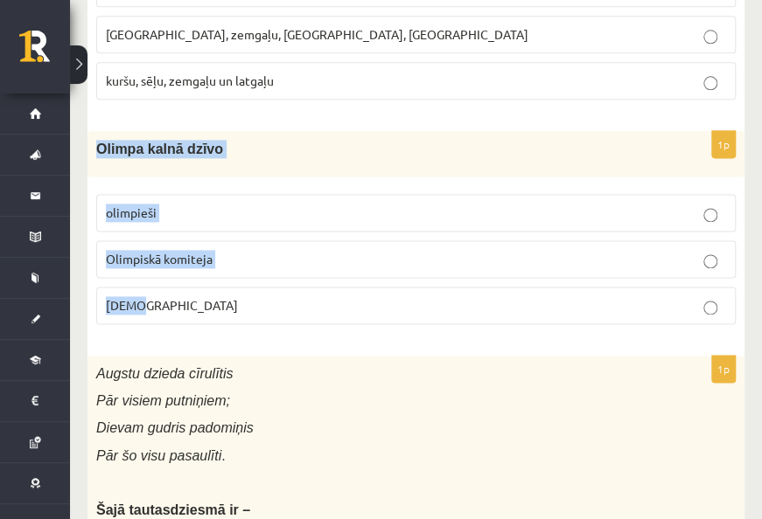
drag, startPoint x: 94, startPoint y: 154, endPoint x: 232, endPoint y: 285, distance: 189.9
click at [232, 285] on div "1p Olimpa kalnā dzīvo [GEOGRAPHIC_DATA] Olimpiskā komiteja [DEMOGRAPHIC_DATA]" at bounding box center [415, 234] width 657 height 206
drag, startPoint x: 232, startPoint y: 285, endPoint x: 234, endPoint y: 310, distance: 24.6
copy div "Olimpa kalnā dzīvo olimpieši Olimpiskā komiteja [DEMOGRAPHIC_DATA]"
click at [208, 303] on p "[DEMOGRAPHIC_DATA]" at bounding box center [416, 305] width 620 height 18
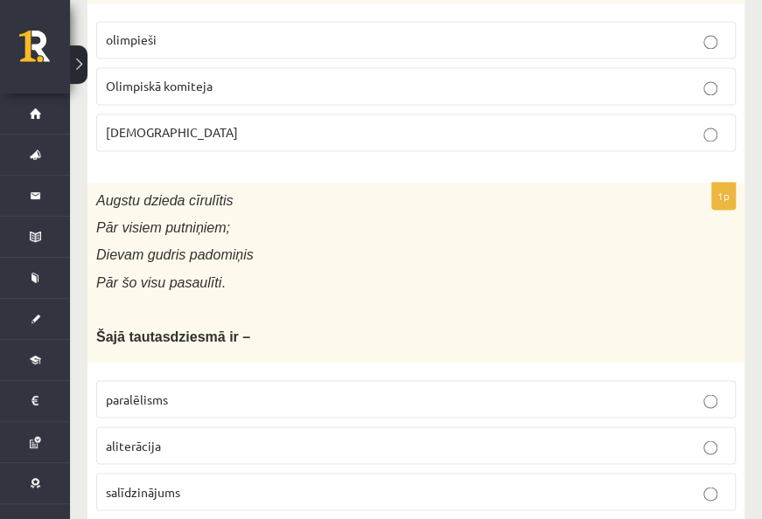
scroll to position [962, 0]
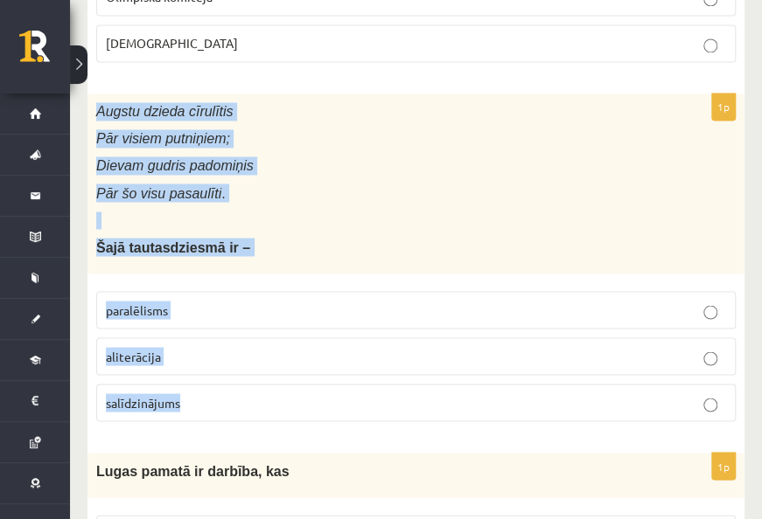
drag, startPoint x: 93, startPoint y: 110, endPoint x: 314, endPoint y: 386, distance: 353.3
click at [314, 386] on div "1p Augstu dzieda cīrulītis Pār visiem putniņiem; Dievam gudris padomiņis Pār šo…" at bounding box center [415, 265] width 657 height 343
drag, startPoint x: 314, startPoint y: 386, endPoint x: 317, endPoint y: 409, distance: 23.8
click at [183, 307] on p "paralēlisms" at bounding box center [416, 310] width 620 height 18
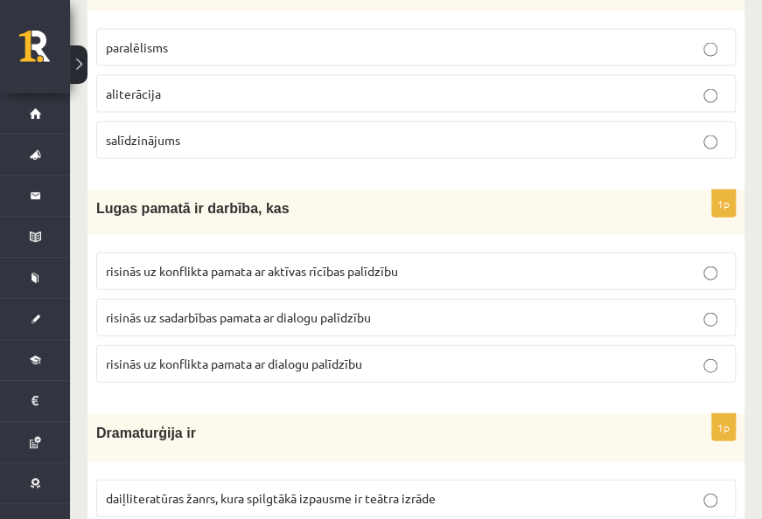
scroll to position [1312, 0]
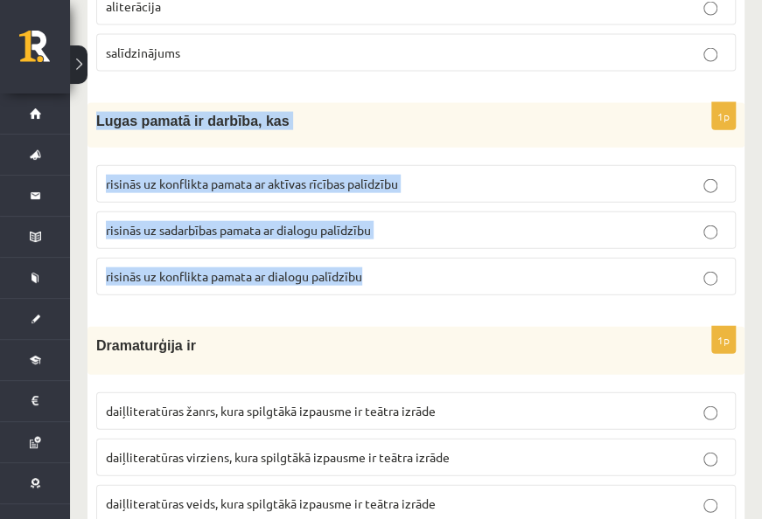
drag, startPoint x: 96, startPoint y: 126, endPoint x: 392, endPoint y: 262, distance: 325.5
click at [392, 262] on div "1p Lugas pamatā ir darbība, kas risinās uz konflikta pamata ar aktīvas rīcības …" at bounding box center [415, 206] width 657 height 206
drag, startPoint x: 392, startPoint y: 262, endPoint x: 393, endPoint y: 279, distance: 16.7
copy div "Lugas pamatā ir darbība, kas risinās uz konflikta pamata ar aktīvas rīcības pal…"
click at [243, 269] on span "risinās uz konflikta pamata ar dialogu palīdzību" at bounding box center [234, 276] width 256 height 16
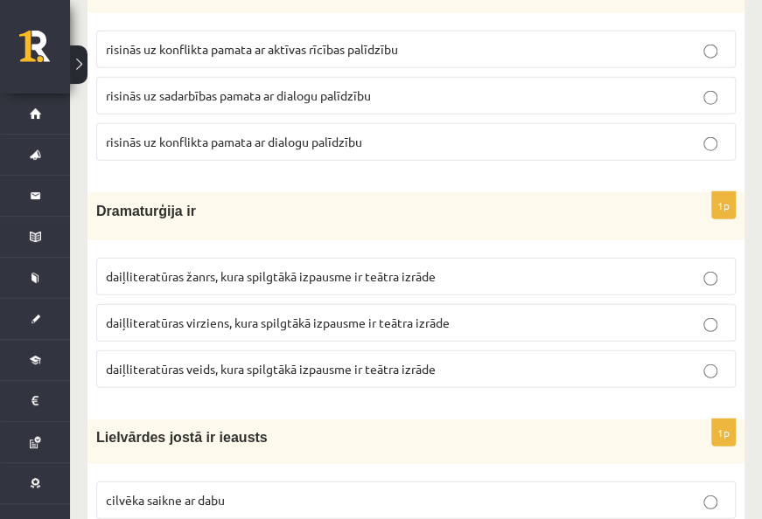
scroll to position [1486, 0]
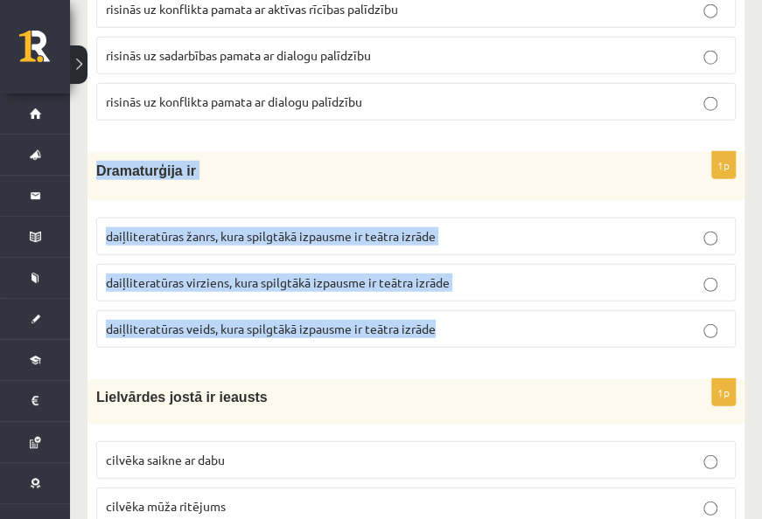
drag, startPoint x: 94, startPoint y: 172, endPoint x: 456, endPoint y: 331, distance: 394.3
click at [456, 331] on div "1p Dramaturģija ir daiļliteratūras žanrs, kura spilgtākā izpausme ir teātra izr…" at bounding box center [415, 256] width 657 height 209
drag, startPoint x: 456, startPoint y: 331, endPoint x: 388, endPoint y: 317, distance: 68.8
copy div "Dramaturģija ir daiļliteratūras žanrs, kura spilgtākā izpausme ir teātra izrāde…"
click at [233, 321] on span "daiļliteratūras veids, kura spilgtākā izpausme ir teātra izrāde" at bounding box center [271, 329] width 330 height 16
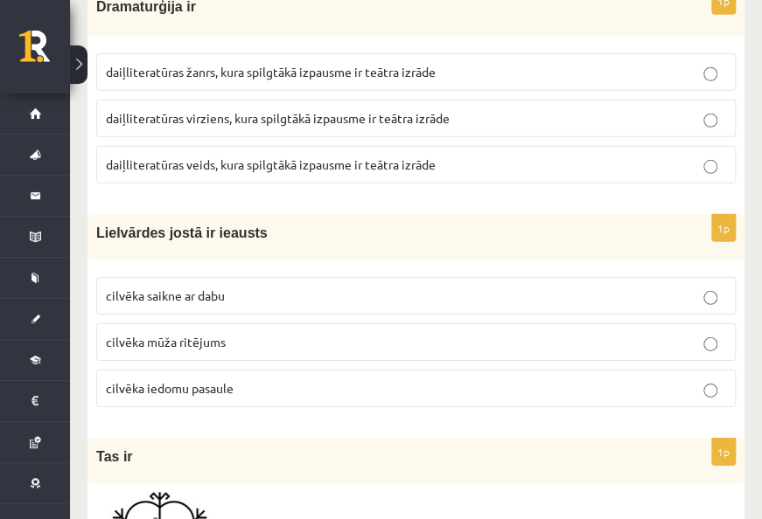
scroll to position [1661, 0]
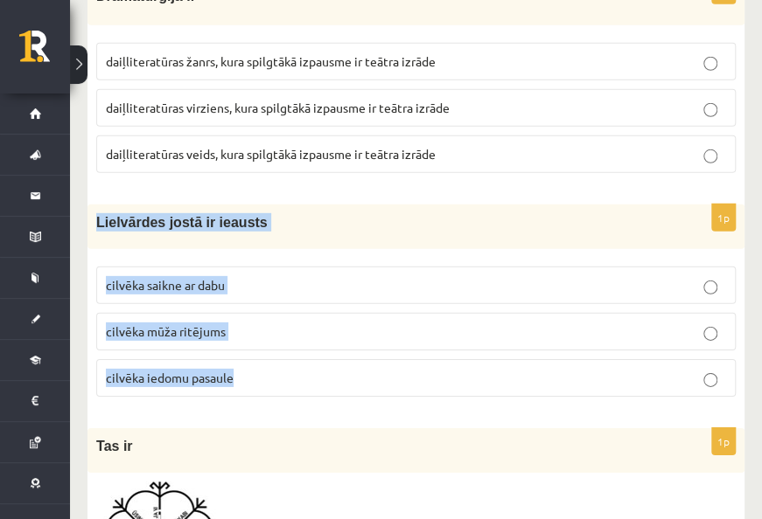
drag, startPoint x: 94, startPoint y: 220, endPoint x: 289, endPoint y: 376, distance: 249.5
click at [289, 376] on div "1p Lielvārdes jostā ir ieausts cilvēka saikne ar dabu cilvēka mūža ritējums cil…" at bounding box center [415, 308] width 657 height 206
copy div "Lielvārdes jostā ir ieausts cilvēka saikne ar dabu cilvēka mūža ritējums cilvēk…"
click at [320, 323] on p "cilvēka mūža ritējums" at bounding box center [416, 332] width 620 height 18
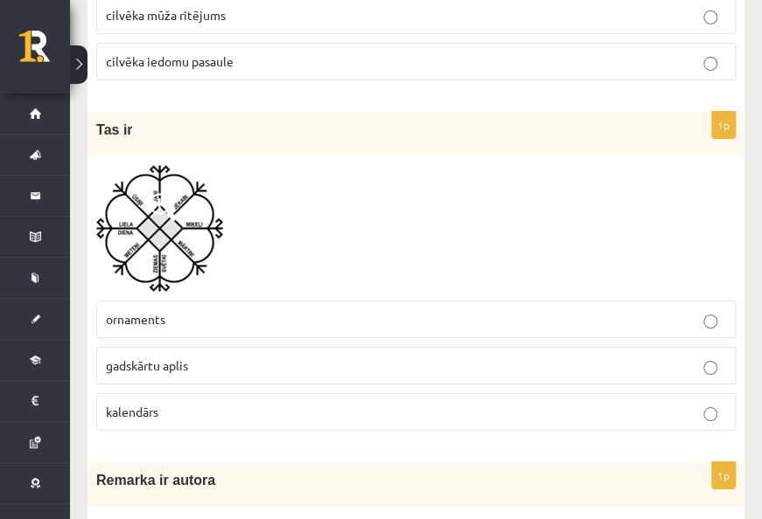
scroll to position [2011, 0]
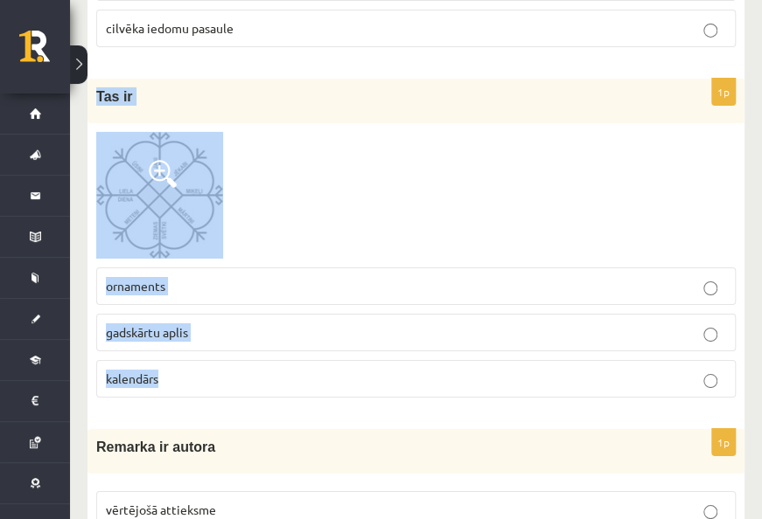
drag, startPoint x: 94, startPoint y: 84, endPoint x: 324, endPoint y: 358, distance: 358.1
click at [324, 358] on div "1p Tas ir ornaments gadskārtu aplis [GEOGRAPHIC_DATA]" at bounding box center [415, 245] width 657 height 333
click at [241, 329] on label "gadskārtu aplis" at bounding box center [415, 333] width 639 height 38
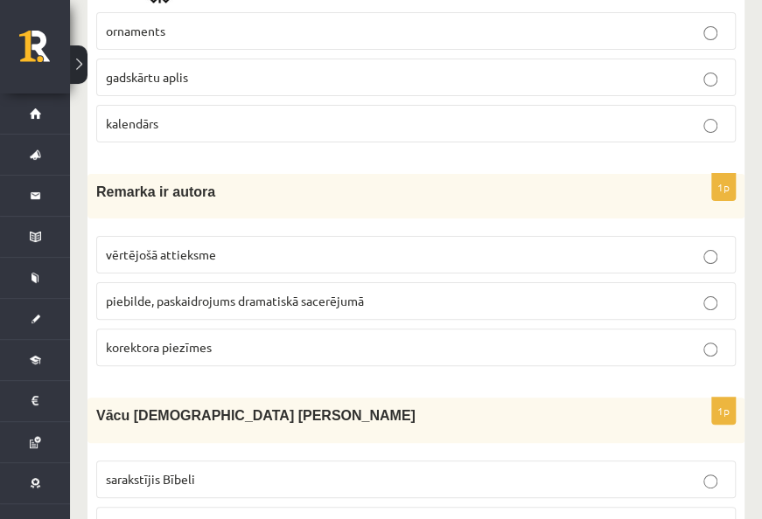
scroll to position [2273, 0]
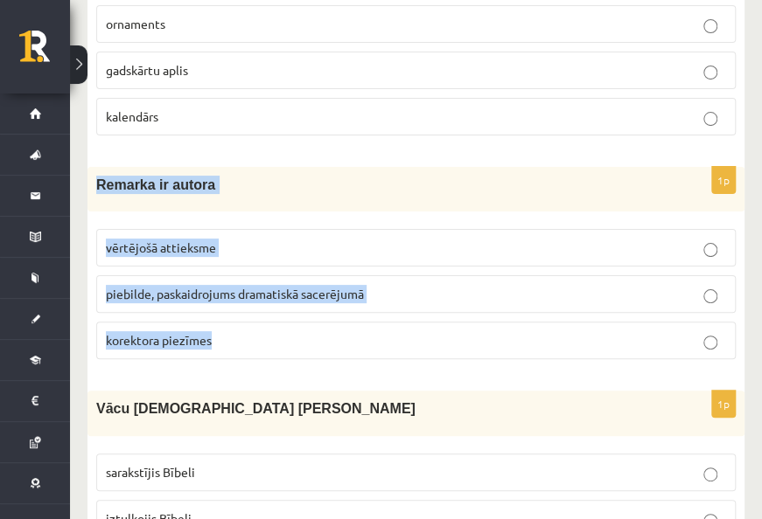
drag, startPoint x: 91, startPoint y: 180, endPoint x: 276, endPoint y: 324, distance: 234.4
click at [276, 324] on div "1p Remarka ir autora vērtējošā attieksme piebilde, paskaidrojums dramatiskā sac…" at bounding box center [415, 270] width 657 height 206
copy div "Remarka ir autora vērtējošā attieksme piebilde, paskaidrojums dramatiskā sacerē…"
click at [282, 286] on span "piebilde, paskaidrojums dramatiskā sacerējumā" at bounding box center [235, 294] width 258 height 16
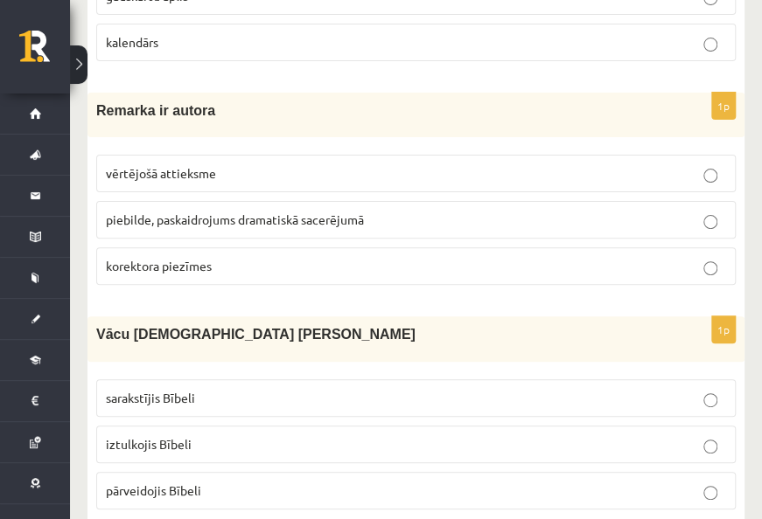
scroll to position [2536, 0]
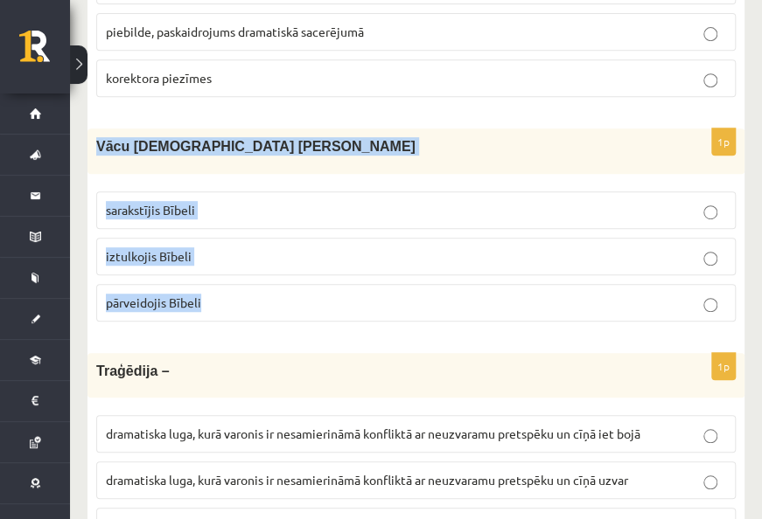
drag, startPoint x: 94, startPoint y: 140, endPoint x: 234, endPoint y: 298, distance: 211.2
click at [234, 298] on div "1p Vācu mācītājs [PERSON_NAME] sarakstījis Bībeli iztulkojis Bībeli pārveidojis…" at bounding box center [415, 232] width 657 height 206
copy div "Vācu [DEMOGRAPHIC_DATA] [PERSON_NAME] sarakstījis [DEMOGRAPHIC_DATA] iztulkojis…"
click at [241, 247] on p "iztulkojis Bībeli" at bounding box center [416, 256] width 620 height 18
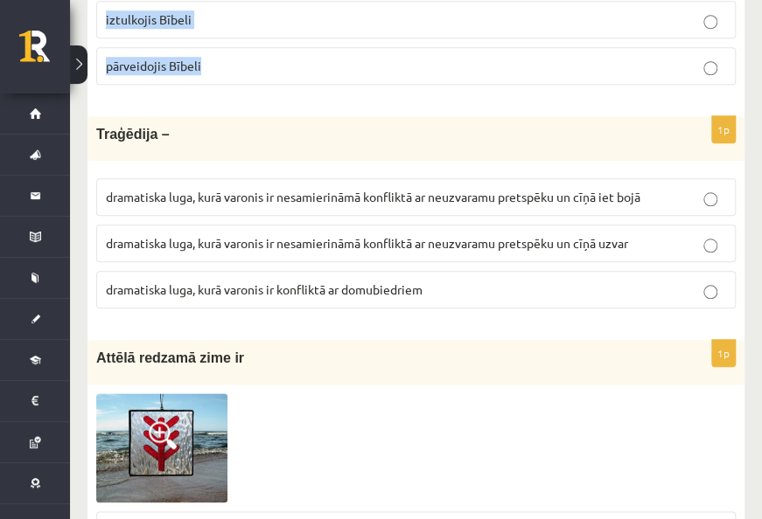
scroll to position [2798, 0]
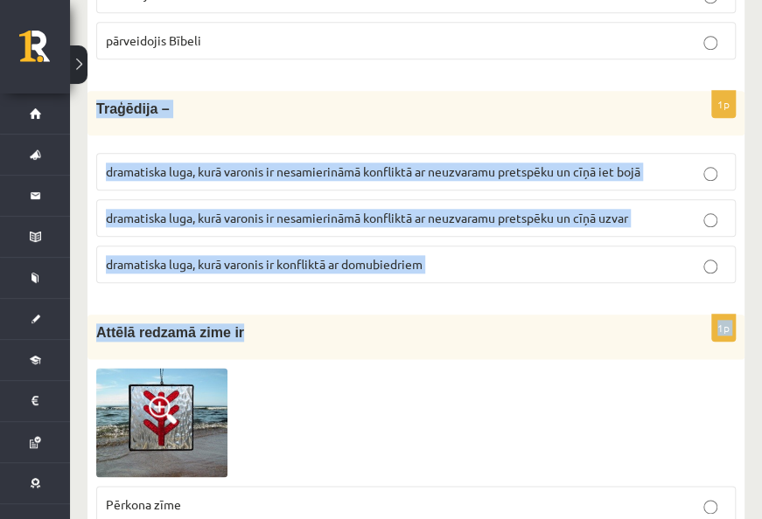
drag, startPoint x: 94, startPoint y: 97, endPoint x: 428, endPoint y: 290, distance: 386.6
drag, startPoint x: 428, startPoint y: 290, endPoint x: 379, endPoint y: 261, distance: 58.0
click at [387, 274] on div "1p [GEOGRAPHIC_DATA] – dramatiska luga, kurā varonis ir nesamierināmā konfliktā…" at bounding box center [415, 194] width 657 height 206
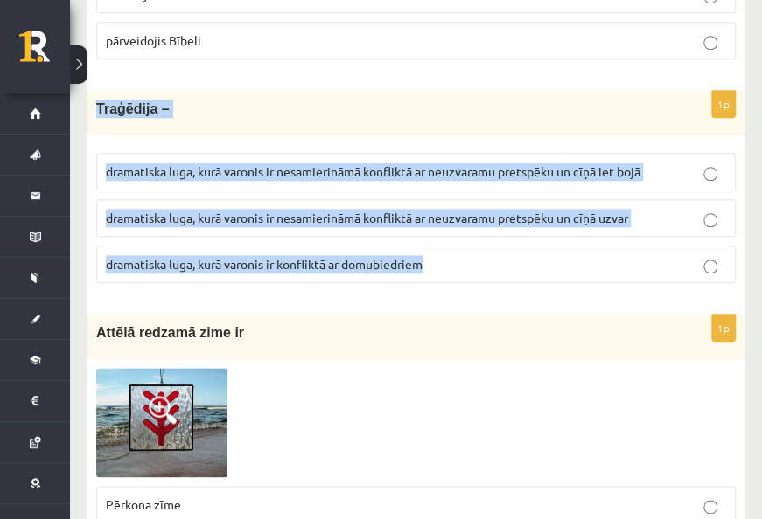
drag, startPoint x: 86, startPoint y: 98, endPoint x: 435, endPoint y: 262, distance: 385.7
copy div "Traģēdija – dramatiska luga, kurā varonis ir nesamierināmā konfliktā ar neuzvar…"
click at [579, 164] on span "dramatiska luga, kurā varonis ir nesamierināmā konfliktā ar neuzvaramu pretspēk…" at bounding box center [373, 172] width 534 height 16
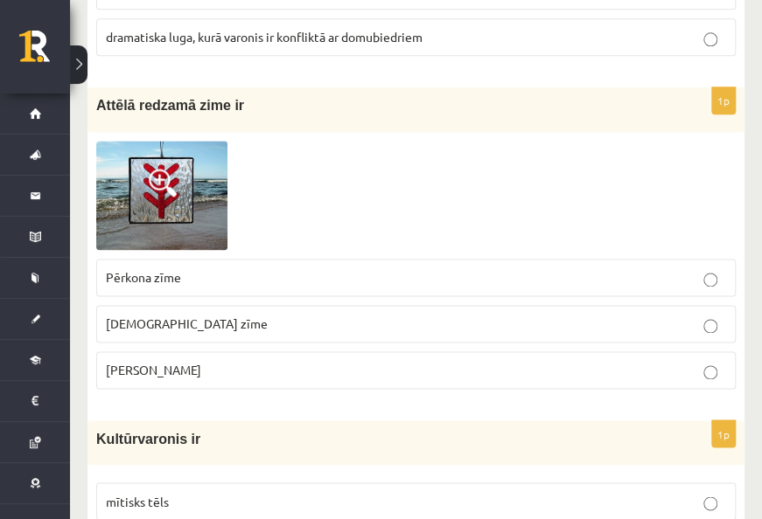
scroll to position [3060, 0]
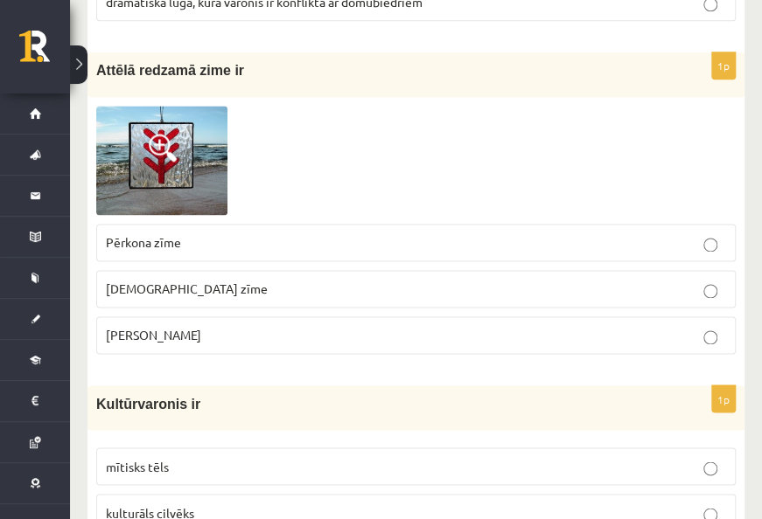
drag, startPoint x: 94, startPoint y: 52, endPoint x: 324, endPoint y: 314, distance: 347.6
click at [324, 314] on div "1p Attēlā redzamā zime ir Pērkona zīme Dieva zīme Laimas slotiņa" at bounding box center [415, 210] width 657 height 316
drag, startPoint x: 324, startPoint y: 314, endPoint x: 313, endPoint y: 317, distance: 10.8
copy div "Attēlā redzamā zime ir Pērkona zīme Dieva zīme Laimas slotiņa"
click at [206, 233] on p "Pērkona zīme" at bounding box center [416, 242] width 620 height 18
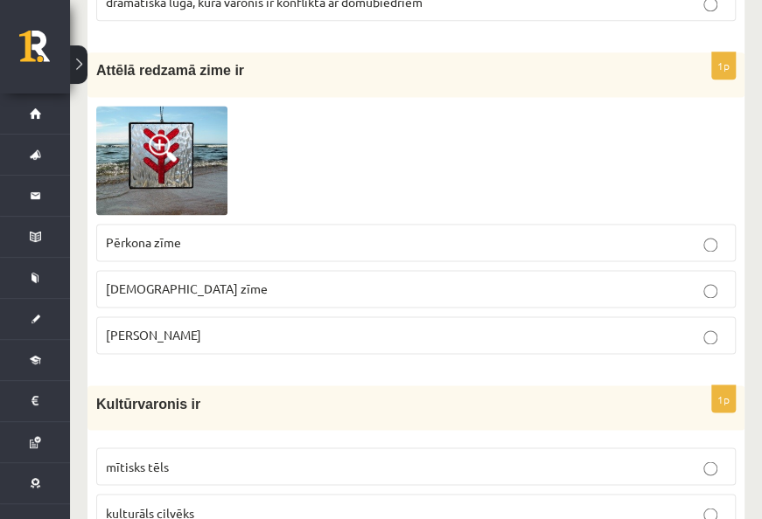
scroll to position [3235, 0]
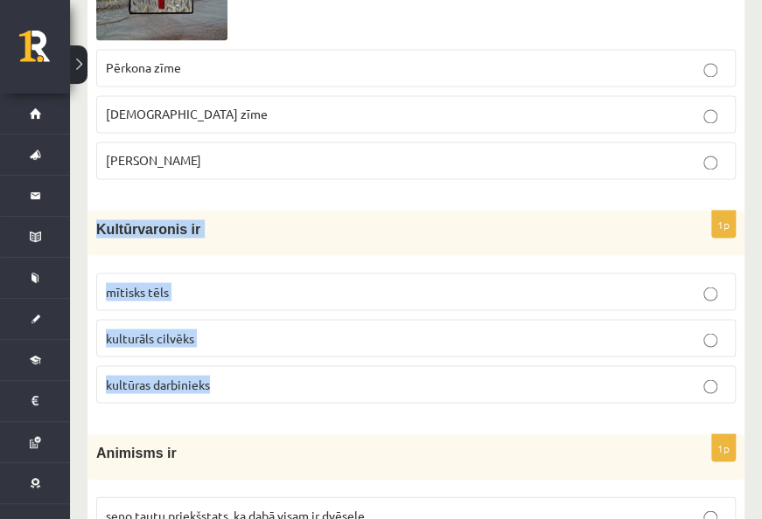
drag, startPoint x: 93, startPoint y: 214, endPoint x: 243, endPoint y: 344, distance: 199.0
click at [243, 344] on div "1p Kultūrvaronis ir mītisks tēls kulturāls cilvēks kultūras darbinieks" at bounding box center [415, 314] width 657 height 206
click at [202, 282] on p "mītisks tēls" at bounding box center [416, 291] width 620 height 18
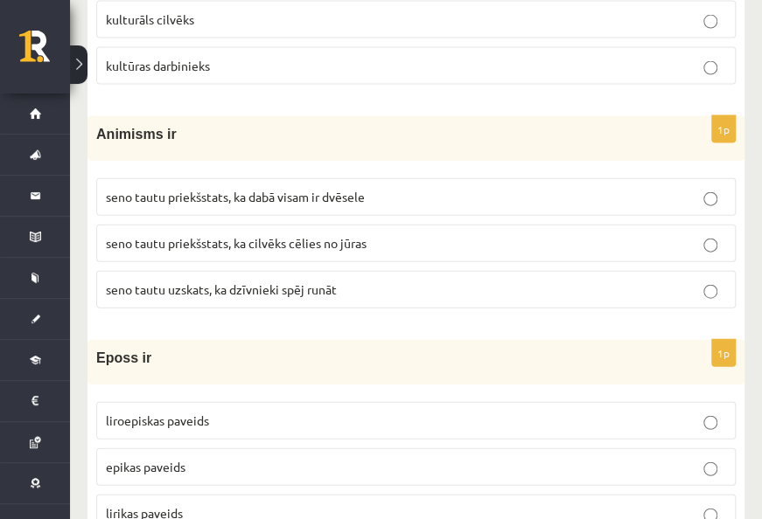
scroll to position [3585, 0]
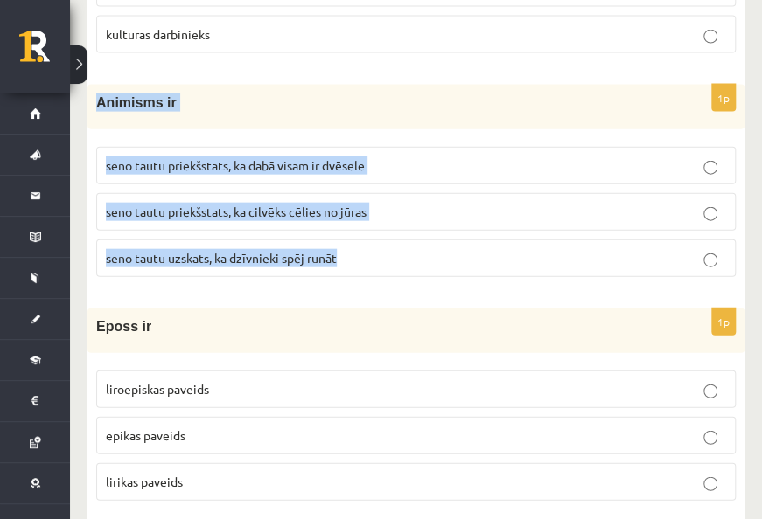
drag, startPoint x: 99, startPoint y: 89, endPoint x: 342, endPoint y: 246, distance: 289.1
click at [342, 246] on div "1p Animisms ir seno tautu priekšstats, ka dabā visam ir dvēsele seno tautu prie…" at bounding box center [415, 188] width 657 height 206
drag, startPoint x: 342, startPoint y: 246, endPoint x: 325, endPoint y: 215, distance: 34.8
click at [523, 157] on p "seno tautu priekšstats, ka dabā visam ir dvēsele" at bounding box center [416, 166] width 620 height 18
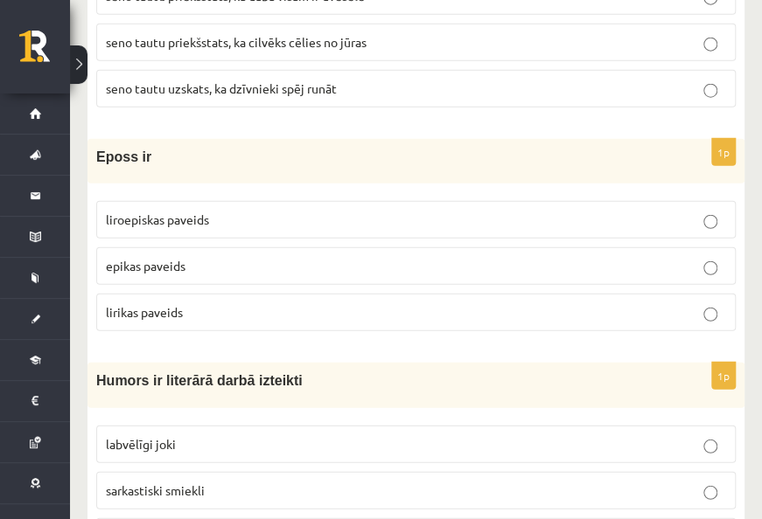
scroll to position [3847, 0]
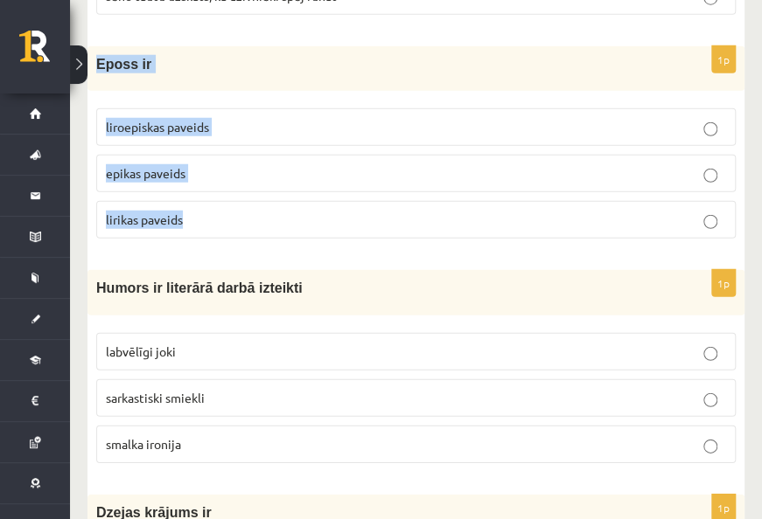
drag, startPoint x: 94, startPoint y: 45, endPoint x: 233, endPoint y: 184, distance: 196.6
click at [233, 184] on div "1p Eposs ir liroepiskas paveids epikas paveids lirikas paveids" at bounding box center [415, 149] width 657 height 206
click at [235, 118] on p "liroepiskas paveids" at bounding box center [416, 127] width 620 height 18
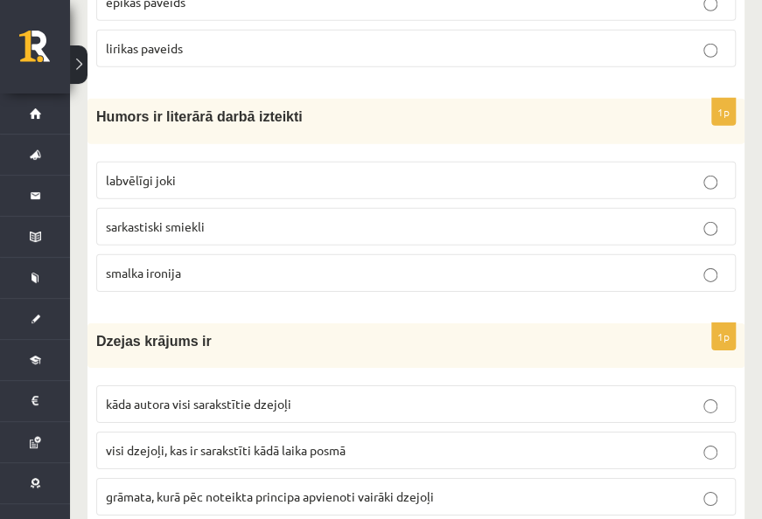
scroll to position [4022, 0]
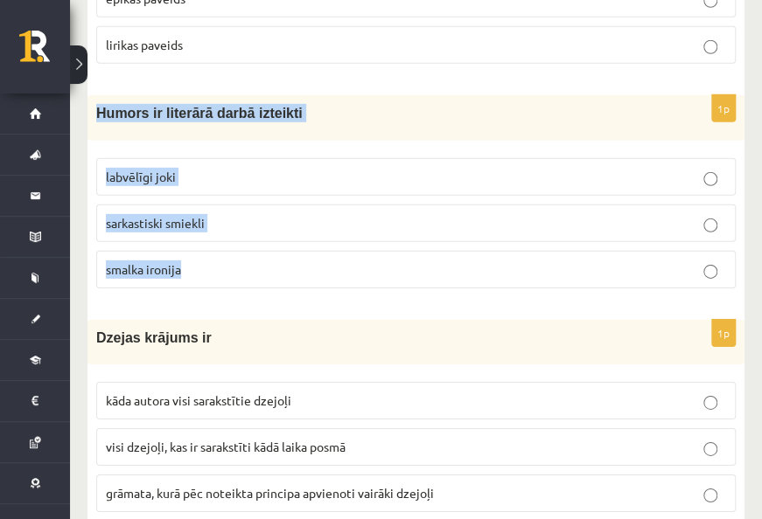
drag, startPoint x: 96, startPoint y: 94, endPoint x: 244, endPoint y: 238, distance: 205.9
click at [244, 238] on div "1p Humors ir literārā darbā izteikti labvēlīgi joki sarkastiski smiekli smalka …" at bounding box center [415, 198] width 657 height 206
click at [252, 261] on p "smalka ironija" at bounding box center [416, 270] width 620 height 18
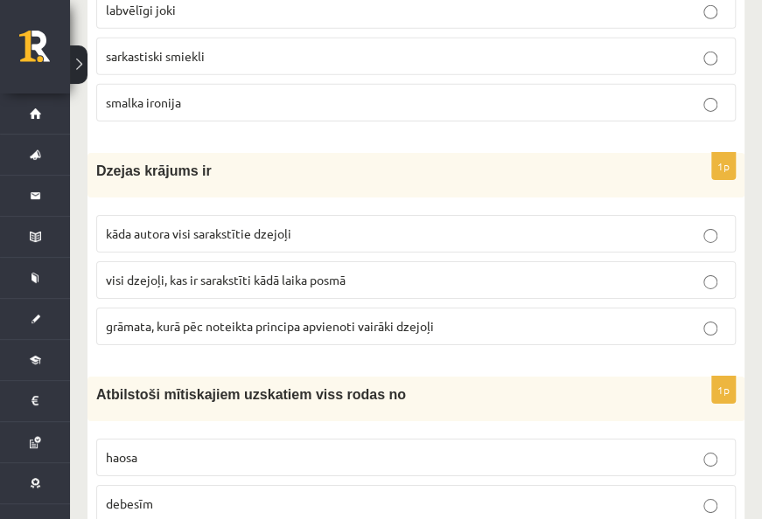
scroll to position [4197, 0]
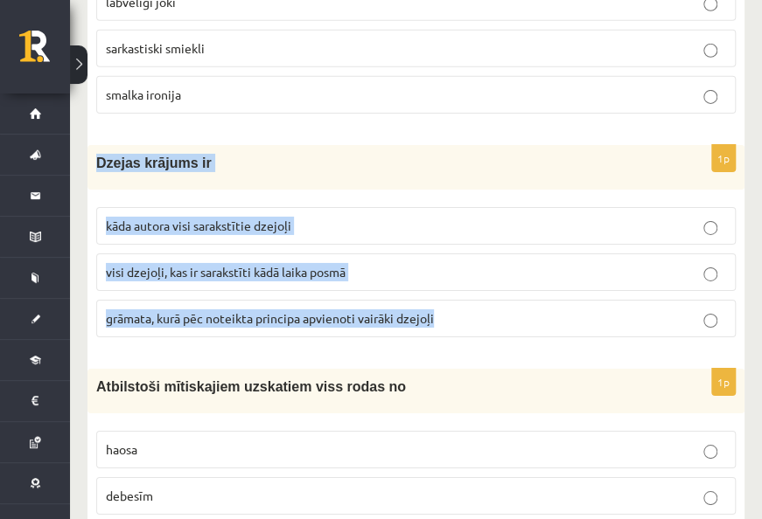
drag, startPoint x: 92, startPoint y: 142, endPoint x: 483, endPoint y: 306, distance: 424.0
click at [483, 306] on div "1p Dzejas krājums ir kāda autora visi sarakstītie dzejoļi visi dzejoļi, kas ir …" at bounding box center [415, 248] width 657 height 206
drag, startPoint x: 483, startPoint y: 306, endPoint x: 421, endPoint y: 299, distance: 61.6
click at [507, 310] on p "grāmata, kurā pēc noteikta principa apvienoti vairāki dzejoļi" at bounding box center [416, 319] width 620 height 18
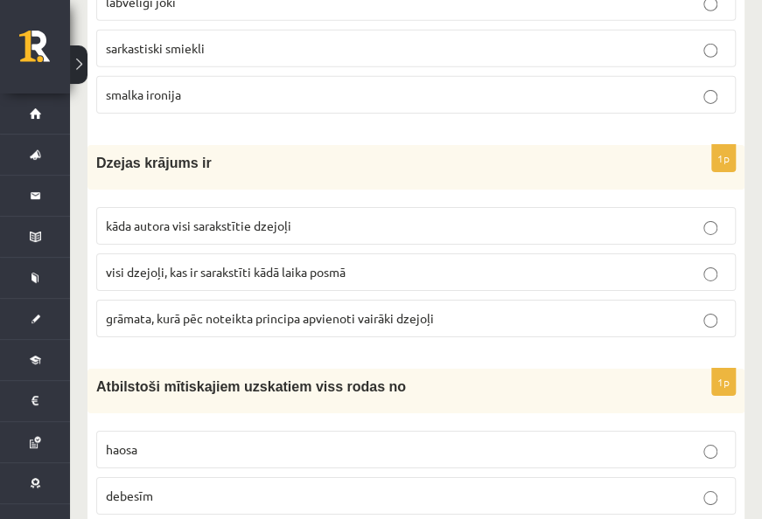
scroll to position [4372, 0]
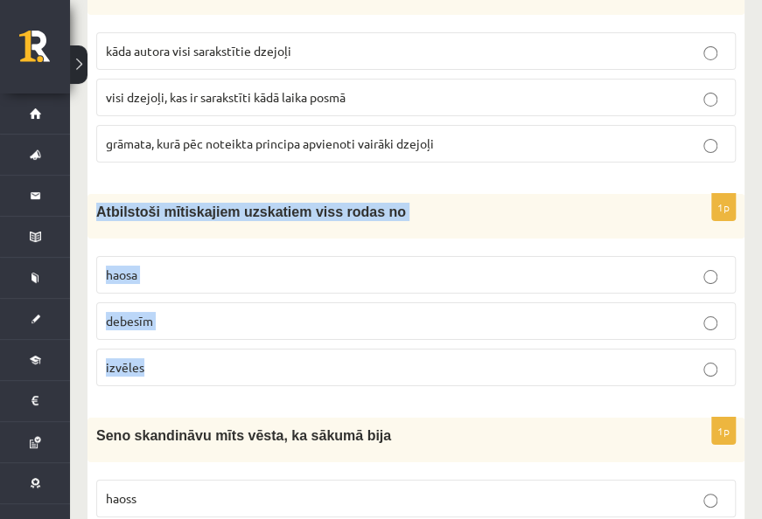
drag, startPoint x: 113, startPoint y: 191, endPoint x: 243, endPoint y: 324, distance: 186.7
click at [243, 324] on div "1p Atbilstoši mītiskajiem uzskatiem viss rodas no [GEOGRAPHIC_DATA] debesīm izv…" at bounding box center [415, 297] width 657 height 206
click at [563, 266] on p "haosa" at bounding box center [416, 275] width 620 height 18
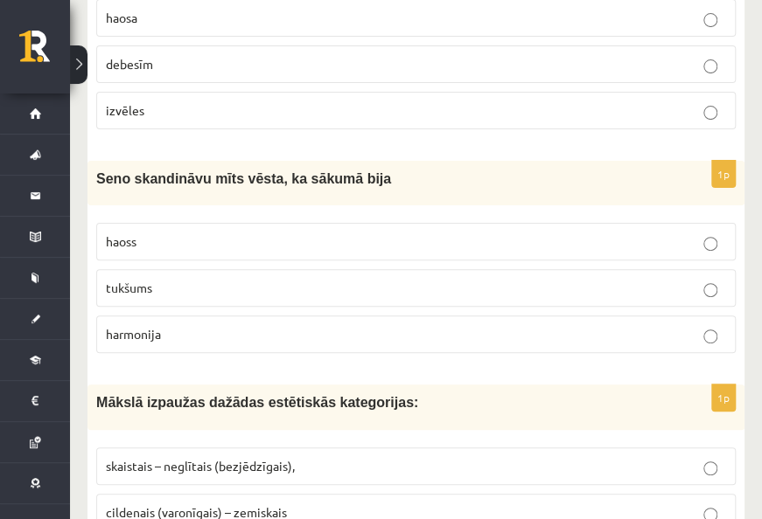
scroll to position [4634, 0]
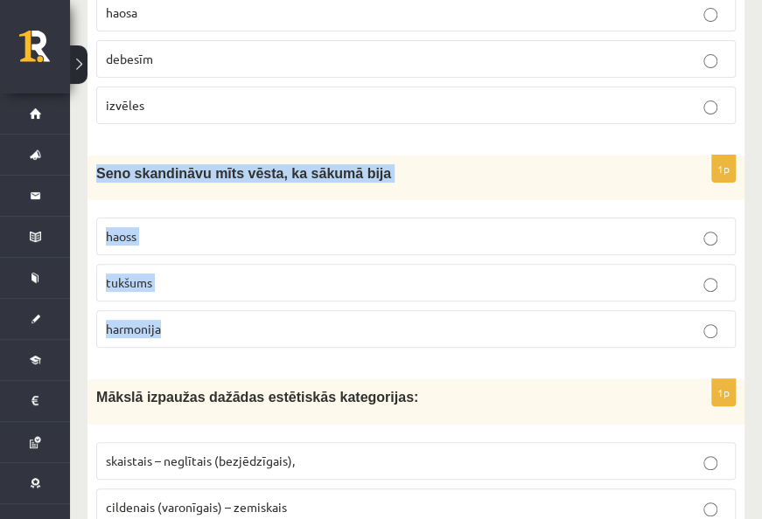
drag, startPoint x: 94, startPoint y: 156, endPoint x: 276, endPoint y: 291, distance: 226.8
click at [276, 291] on div "1p Seno skandināvu mīts vēsta, ka sākumā bija haoss [GEOGRAPHIC_DATA] harmonija" at bounding box center [415, 259] width 657 height 206
click at [238, 274] on p "tukšums" at bounding box center [416, 283] width 620 height 18
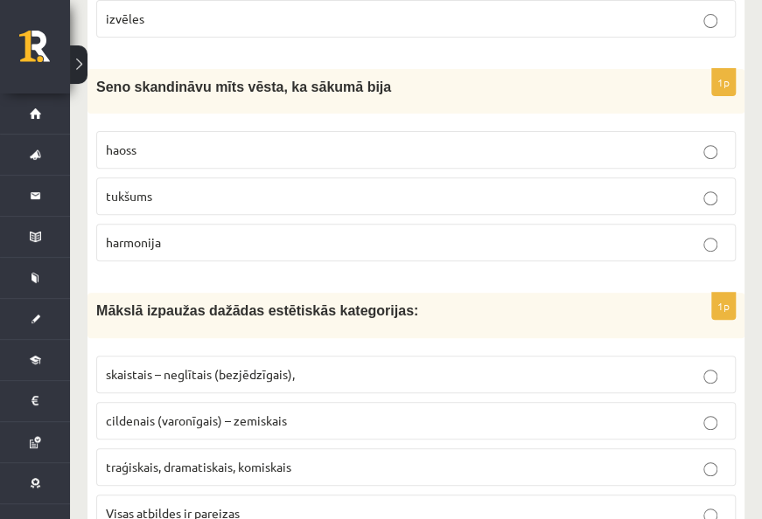
scroll to position [4809, 0]
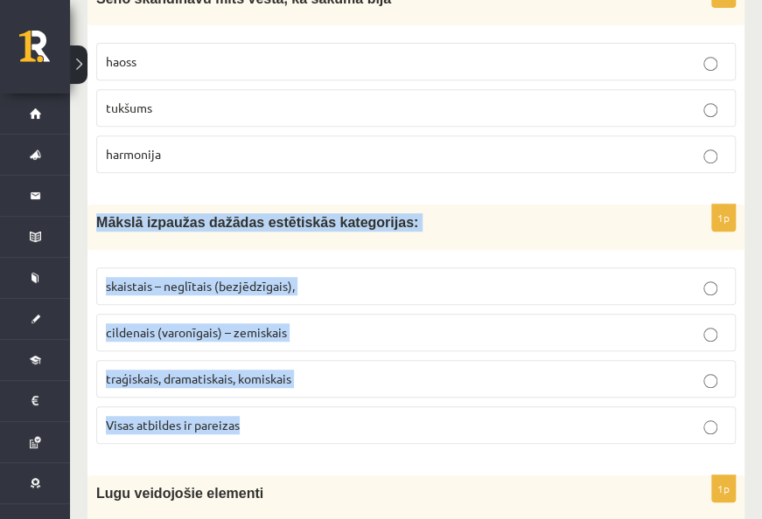
drag, startPoint x: 99, startPoint y: 208, endPoint x: 300, endPoint y: 400, distance: 278.3
click at [300, 400] on div "1p Mākslā izpaužas dažādas estētiskās kategorijas: skaistais – neglītais (bezjē…" at bounding box center [415, 331] width 657 height 253
click at [385, 416] on p "Visas atbildes ir pareizas" at bounding box center [416, 425] width 620 height 18
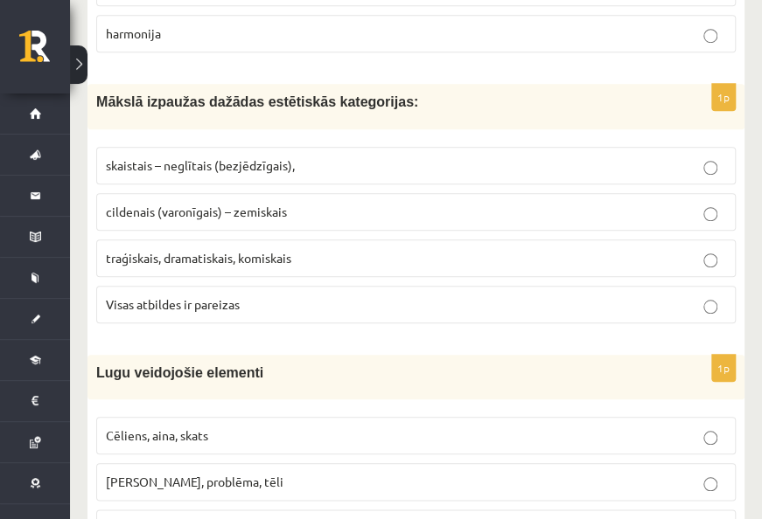
scroll to position [5071, 0]
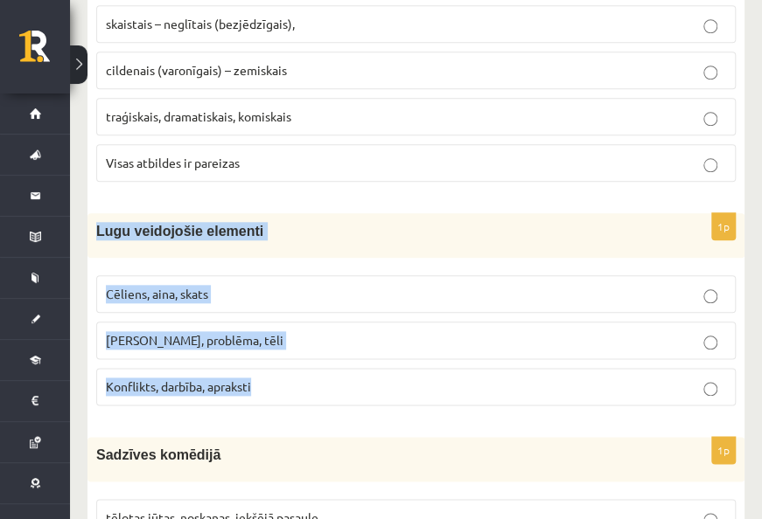
drag, startPoint x: 94, startPoint y: 201, endPoint x: 281, endPoint y: 352, distance: 239.9
click at [281, 352] on div "1p Lugu veidojošie elementi Cēliens, aina, skats Motīvs, problēma, tēli Konflik…" at bounding box center [415, 316] width 657 height 206
drag, startPoint x: 281, startPoint y: 352, endPoint x: 255, endPoint y: 347, distance: 25.9
click at [340, 285] on p "Cēliens, aina, skats" at bounding box center [416, 294] width 620 height 18
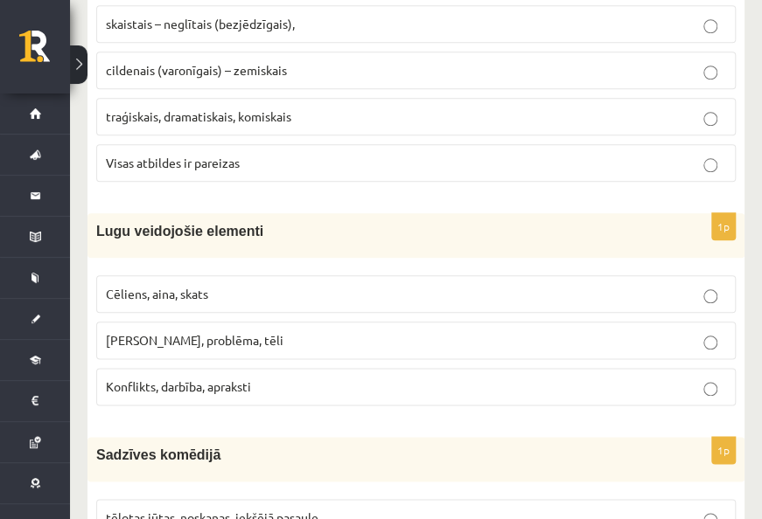
scroll to position [5246, 0]
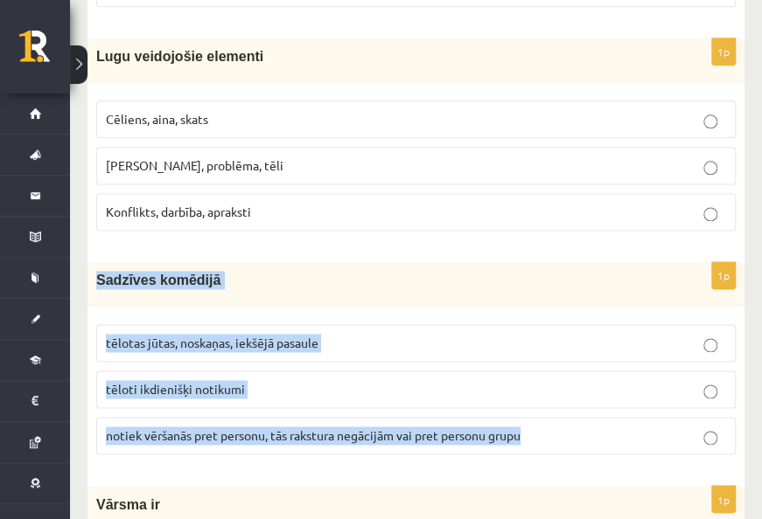
drag, startPoint x: 89, startPoint y: 252, endPoint x: 528, endPoint y: 407, distance: 465.7
click at [528, 407] on div "1p Sadzīves komēdijā tēlotas jūtas, noskaņas, iekšējā pasaule tēloti ikdienišķi…" at bounding box center [415, 365] width 657 height 206
click at [317, 380] on p "tēloti ikdienišķi notikumi" at bounding box center [416, 389] width 620 height 18
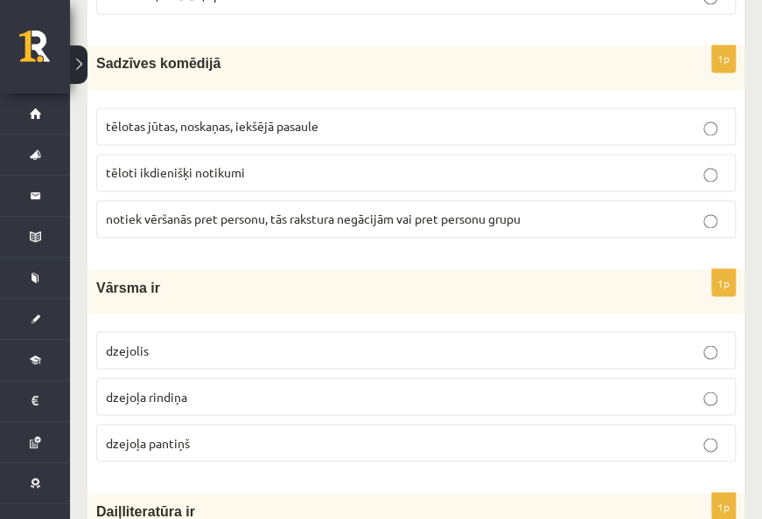
scroll to position [5596, 0]
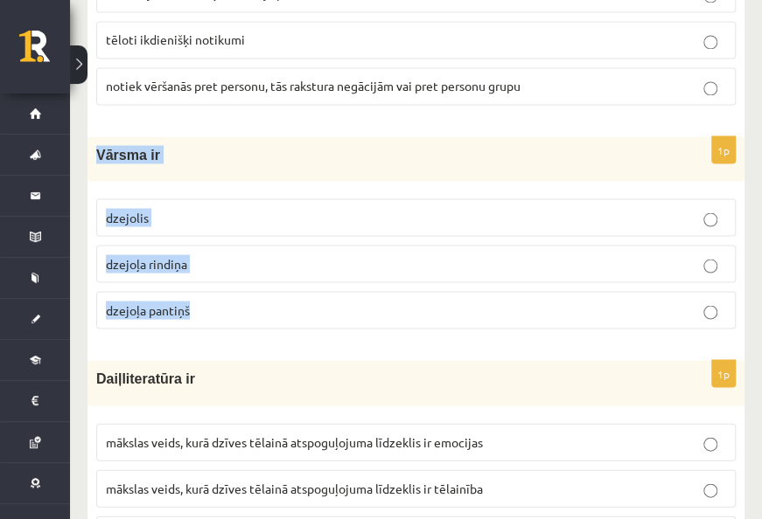
drag, startPoint x: 95, startPoint y: 122, endPoint x: 243, endPoint y: 256, distance: 199.3
click at [243, 256] on div "1p Vārsma ir [GEOGRAPHIC_DATA] dzejoļa rindiņa [PERSON_NAME]" at bounding box center [415, 239] width 657 height 206
click at [258, 254] on p "dzejoļa rindiņa" at bounding box center [416, 263] width 620 height 18
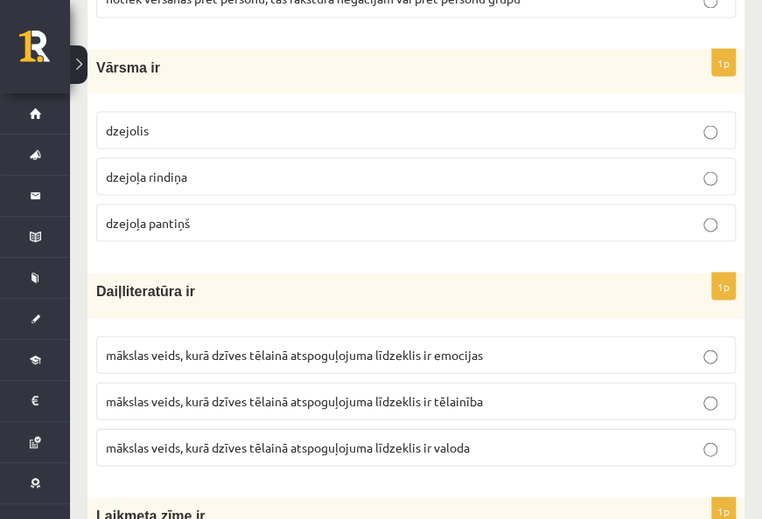
scroll to position [5771, 0]
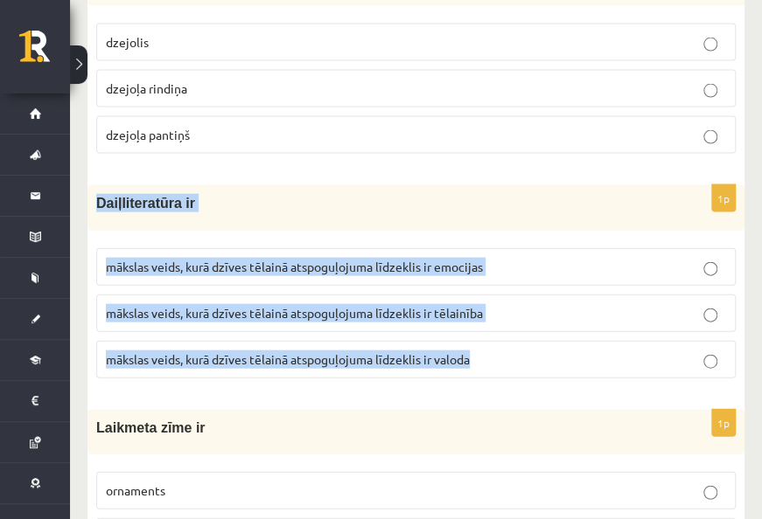
drag, startPoint x: 93, startPoint y: 166, endPoint x: 474, endPoint y: 329, distance: 414.5
click at [474, 329] on div "1p Daiļliteratūra ir mākslas veids, kurā dzīves tēlainā atspoguļojuma līdzeklis…" at bounding box center [415, 288] width 657 height 206
click at [496, 351] on p "mākslas veids, kurā dzīves tēlainā atspoguļojuma līdzeklis ir valoda" at bounding box center [416, 360] width 620 height 18
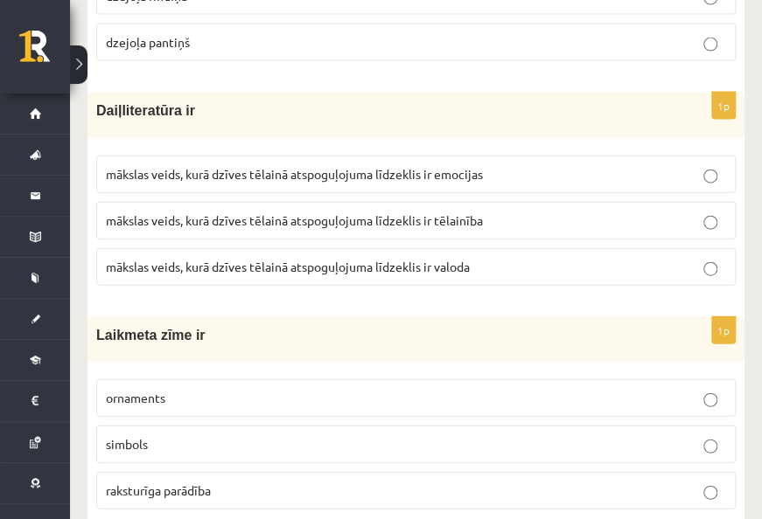
scroll to position [5946, 0]
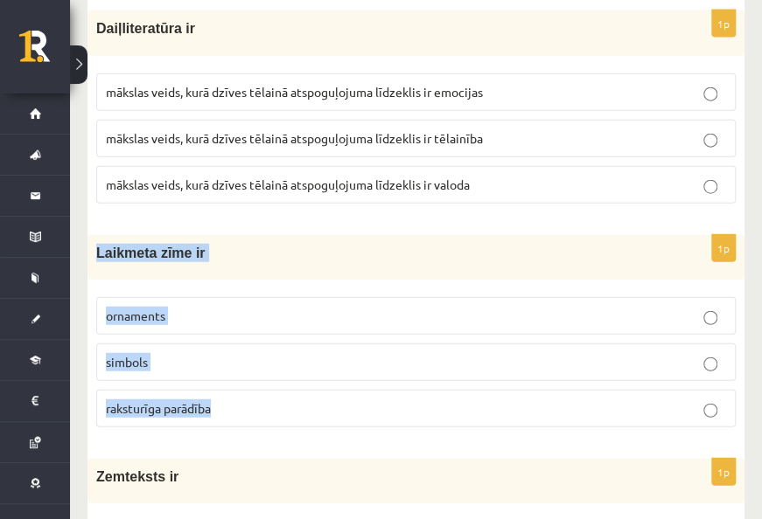
drag, startPoint x: 93, startPoint y: 218, endPoint x: 285, endPoint y: 362, distance: 240.4
click at [285, 362] on div "1p Laikmeta zīme ir ornaments simbols raksturīga parādība" at bounding box center [415, 338] width 657 height 206
click at [270, 400] on p "raksturīga parādība" at bounding box center [416, 409] width 620 height 18
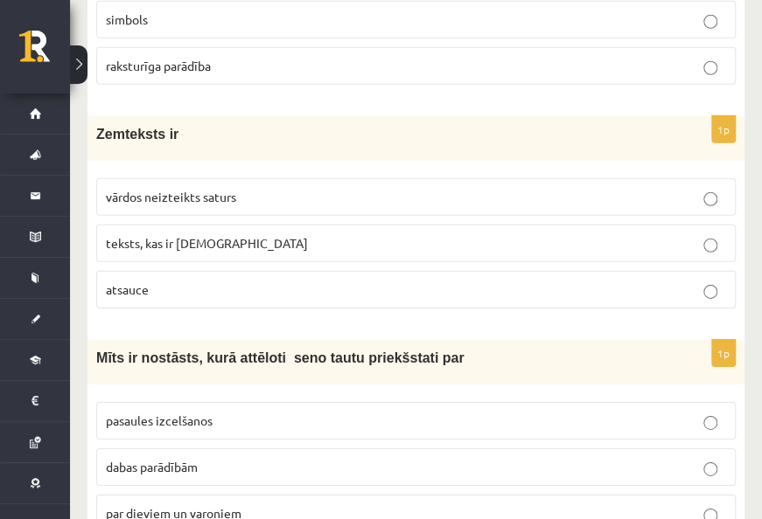
scroll to position [6295, 0]
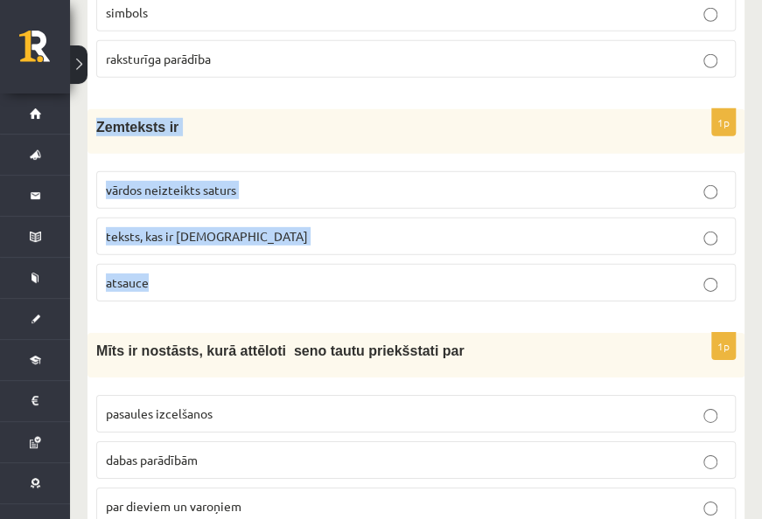
drag, startPoint x: 93, startPoint y: 94, endPoint x: 264, endPoint y: 231, distance: 219.0
click at [264, 231] on div "1p Zemteksts ir vārdos neizteikts saturs teksts, kas ir [DEMOGRAPHIC_DATA] [GEO…" at bounding box center [415, 212] width 657 height 206
drag, startPoint x: 264, startPoint y: 231, endPoint x: 273, endPoint y: 243, distance: 15.0
click at [285, 181] on p "vārdos neizteikts saturs" at bounding box center [416, 190] width 620 height 18
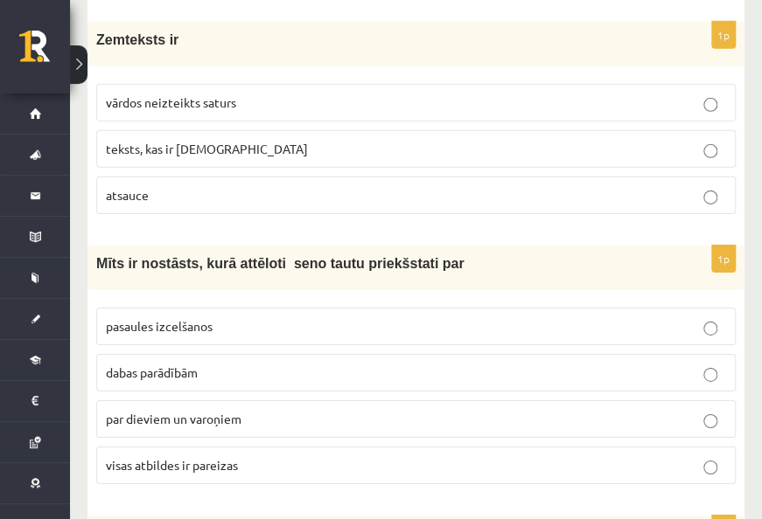
scroll to position [6470, 0]
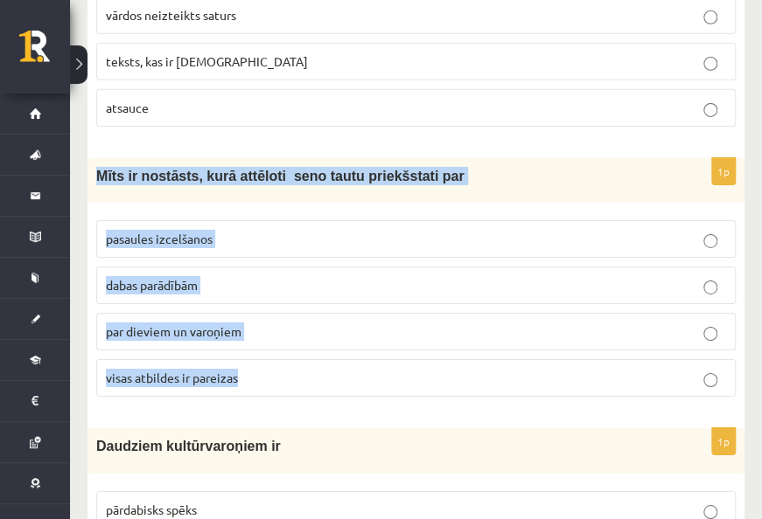
drag, startPoint x: 95, startPoint y: 138, endPoint x: 328, endPoint y: 325, distance: 298.5
click at [328, 325] on div "1p Mīts ir nostāsts, kurā attēloti seno tautu priekšstati par pasaules izcelšan…" at bounding box center [415, 284] width 657 height 253
drag, startPoint x: 328, startPoint y: 325, endPoint x: 329, endPoint y: 339, distance: 14.0
click at [278, 369] on p "visas atbildes ir pareizas" at bounding box center [416, 378] width 620 height 18
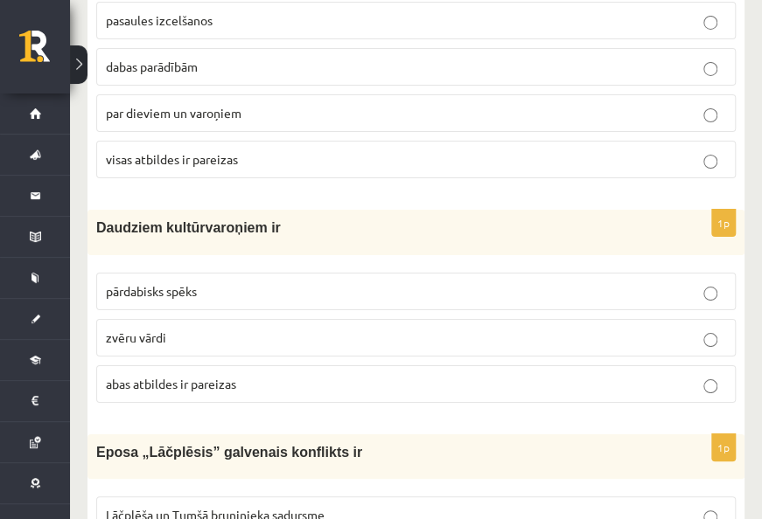
scroll to position [6732, 0]
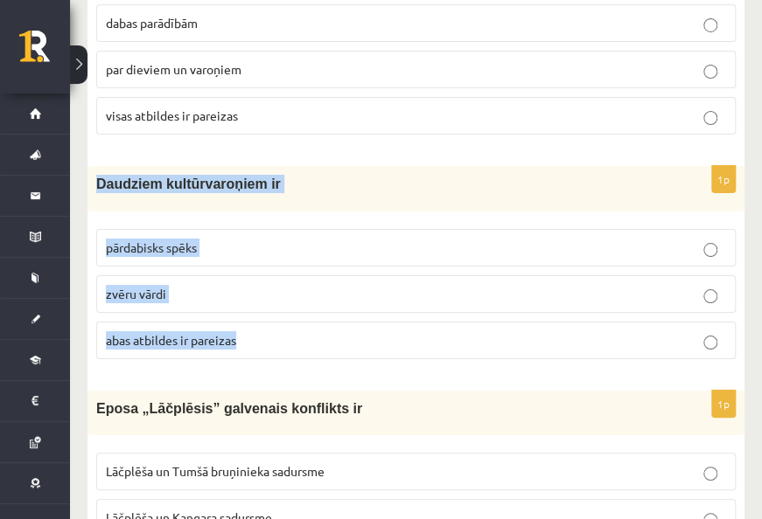
drag, startPoint x: 96, startPoint y: 145, endPoint x: 326, endPoint y: 296, distance: 274.8
click at [326, 296] on div "1p Daudziem kultūrvaroņiem ir pārdabisks spēks zvēru vārdi [PERSON_NAME] atbild…" at bounding box center [415, 269] width 657 height 206
drag, startPoint x: 326, startPoint y: 296, endPoint x: 333, endPoint y: 309, distance: 14.9
click at [276, 331] on p "abas atbildes ir pareizas" at bounding box center [416, 340] width 620 height 18
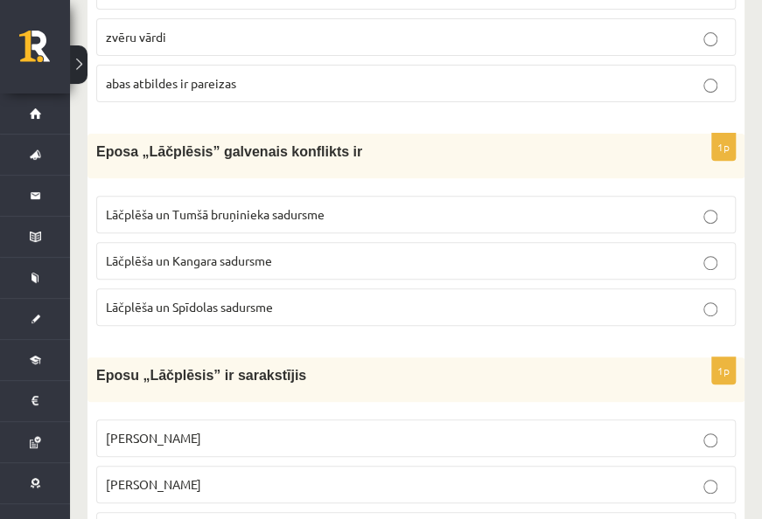
scroll to position [6995, 0]
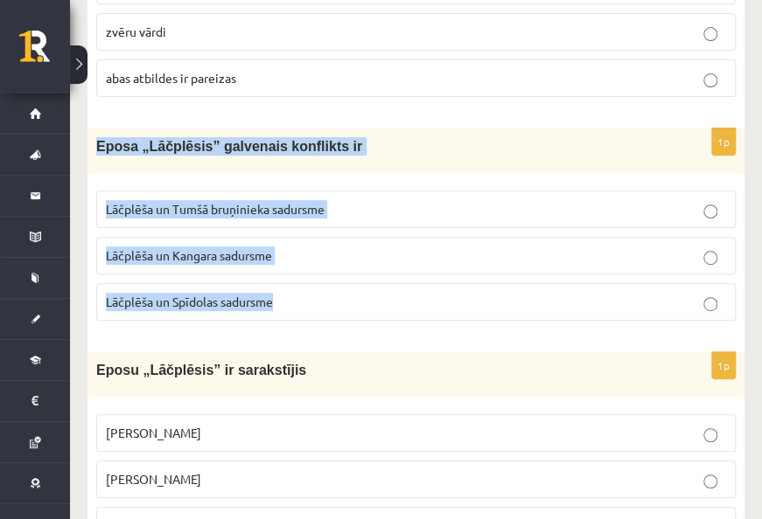
drag, startPoint x: 91, startPoint y: 108, endPoint x: 306, endPoint y: 250, distance: 257.5
click at [306, 250] on div "1p Eposa „Lāčplēsis” galvenais konflikts ir Lāčplēša un Tumšā bruņinieka sadurs…" at bounding box center [415, 232] width 657 height 206
drag, startPoint x: 306, startPoint y: 250, endPoint x: 315, endPoint y: 261, distance: 13.7
click at [378, 200] on p "Lāčplēša un Tumšā bruņinieka sadursme" at bounding box center [416, 209] width 620 height 18
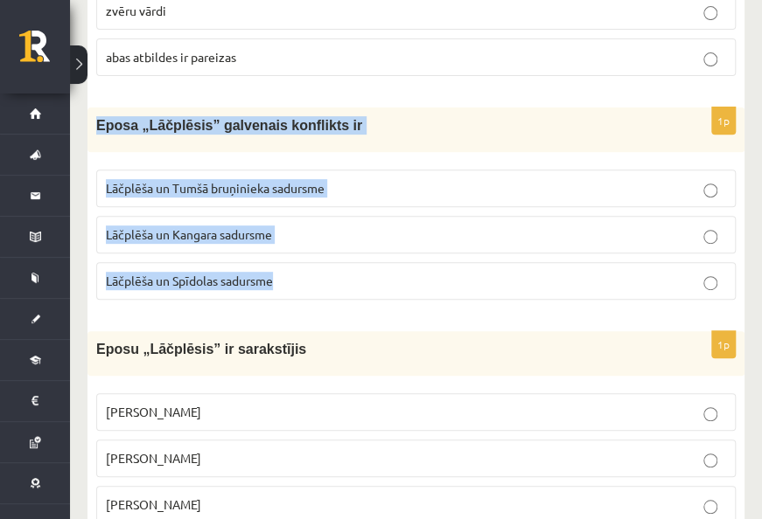
scroll to position [7023, 0]
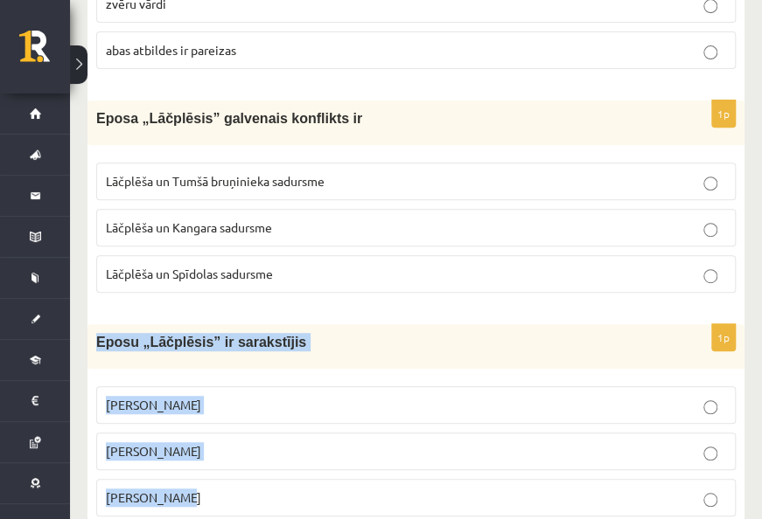
drag, startPoint x: 94, startPoint y: 299, endPoint x: 271, endPoint y: 434, distance: 222.1
click at [271, 434] on div "1p Eposu „Lāčplēsis” ir sarakstījis [PERSON_NAME] [PERSON_NAME] [PERSON_NAME]" at bounding box center [415, 427] width 657 height 206
drag, startPoint x: 271, startPoint y: 434, endPoint x: 276, endPoint y: 444, distance: 11.7
click at [231, 442] on p "[PERSON_NAME]" at bounding box center [416, 451] width 620 height 18
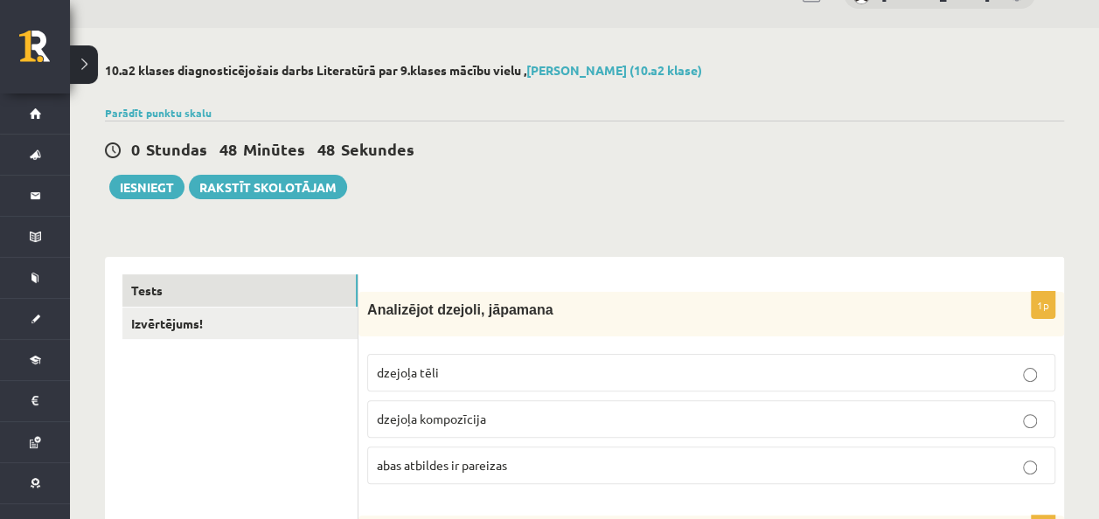
scroll to position [0, 0]
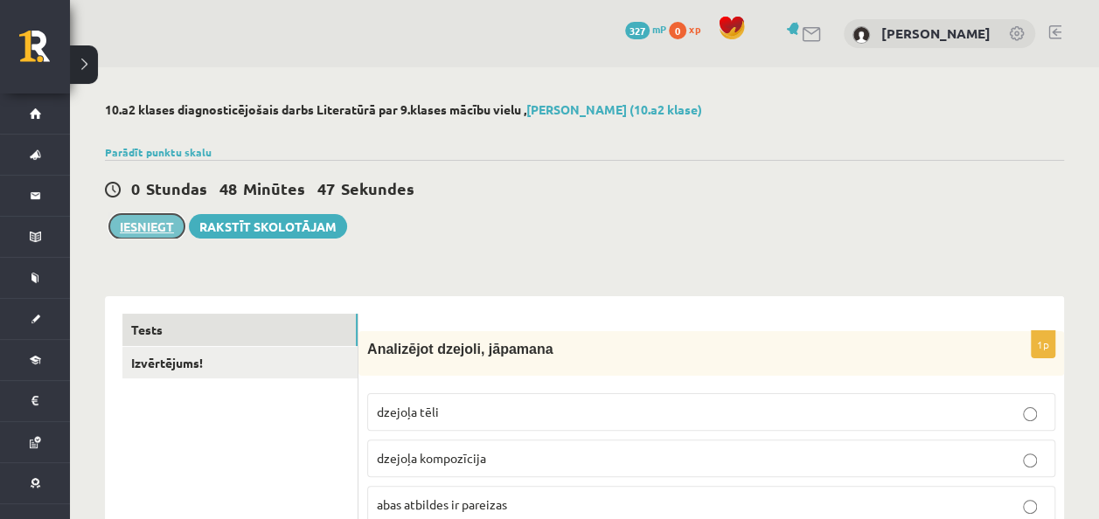
click at [161, 225] on button "Iesniegt" at bounding box center [146, 226] width 75 height 24
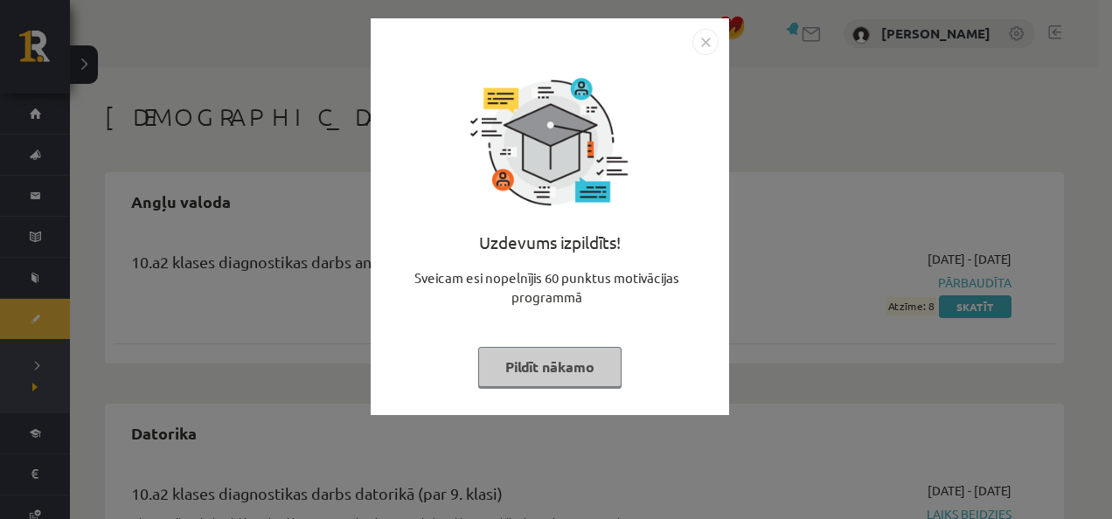
click at [703, 45] on img "Close" at bounding box center [705, 42] width 26 height 26
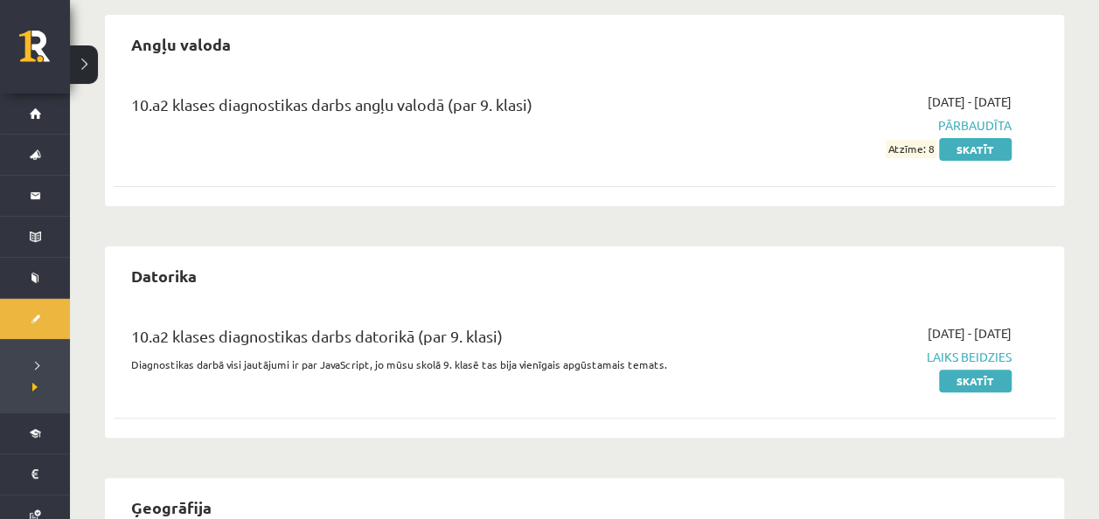
scroll to position [73, 0]
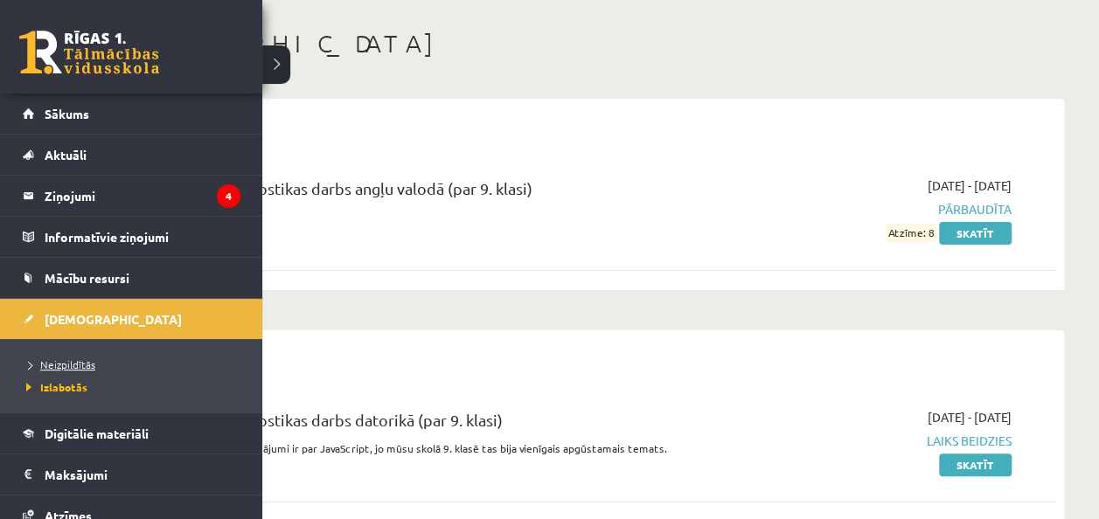
click at [64, 358] on span "Neizpildītās" at bounding box center [58, 365] width 73 height 14
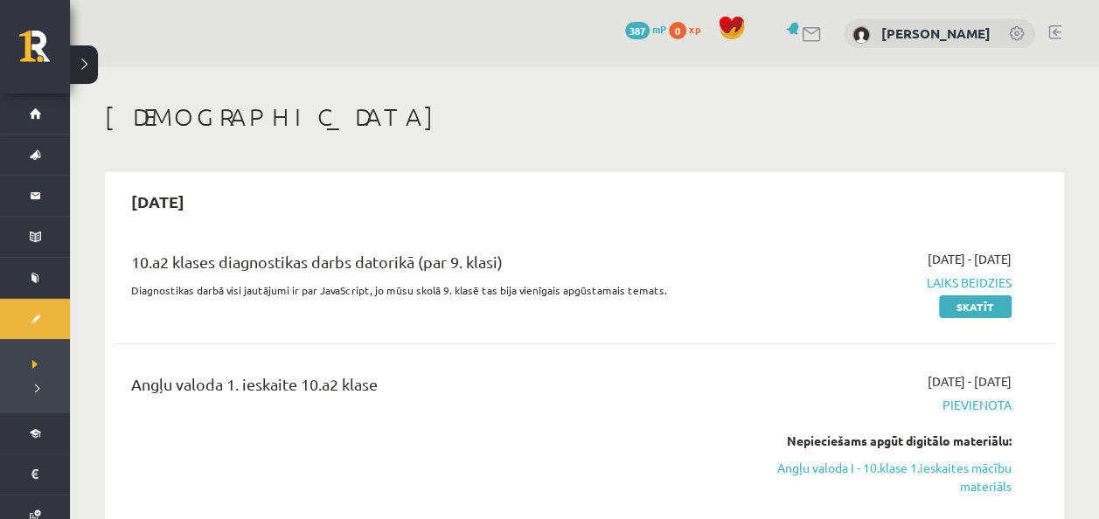
click at [958, 285] on span "Laiks beidzies" at bounding box center [873, 283] width 276 height 18
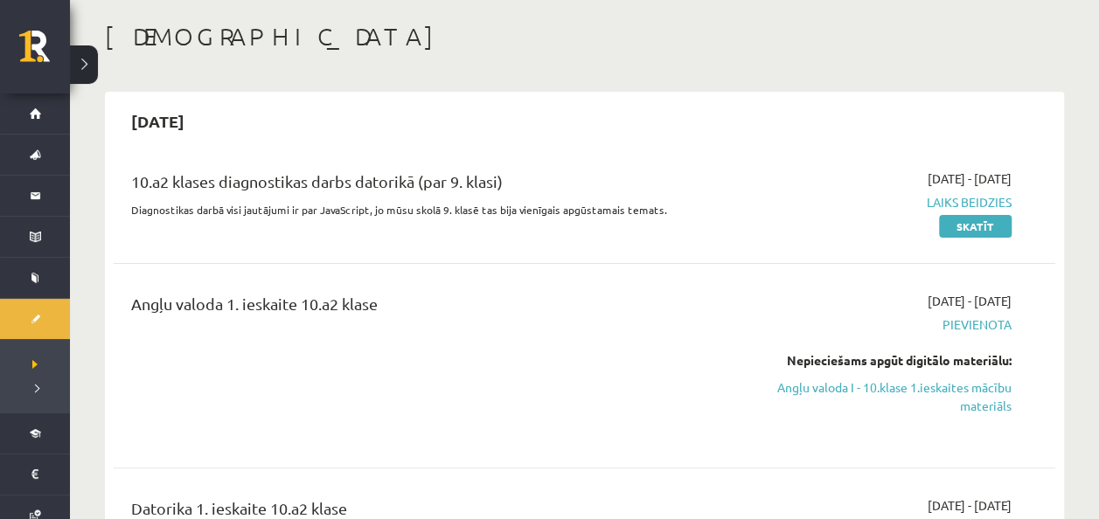
scroll to position [175, 0]
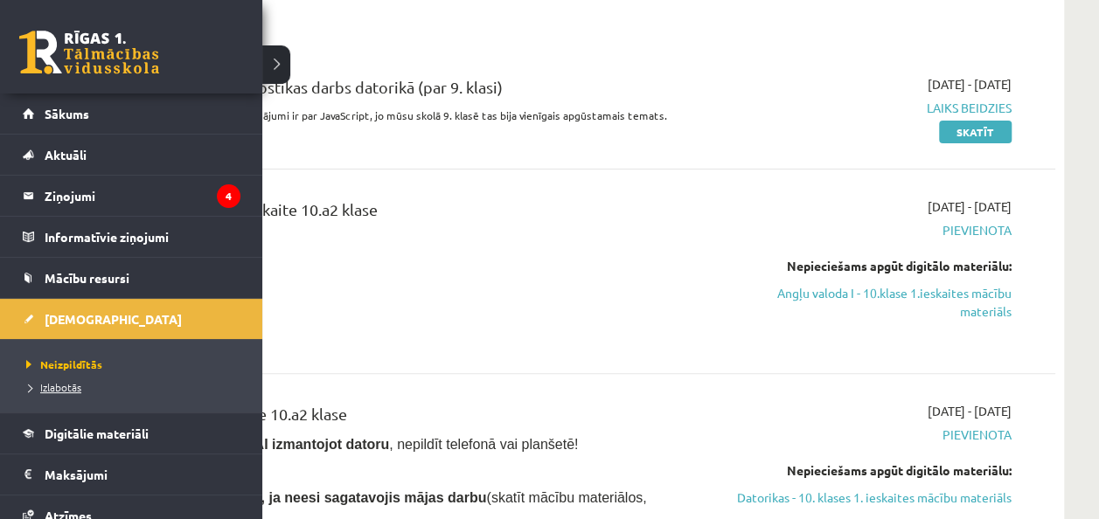
click at [63, 386] on span "Izlabotās" at bounding box center [51, 387] width 59 height 14
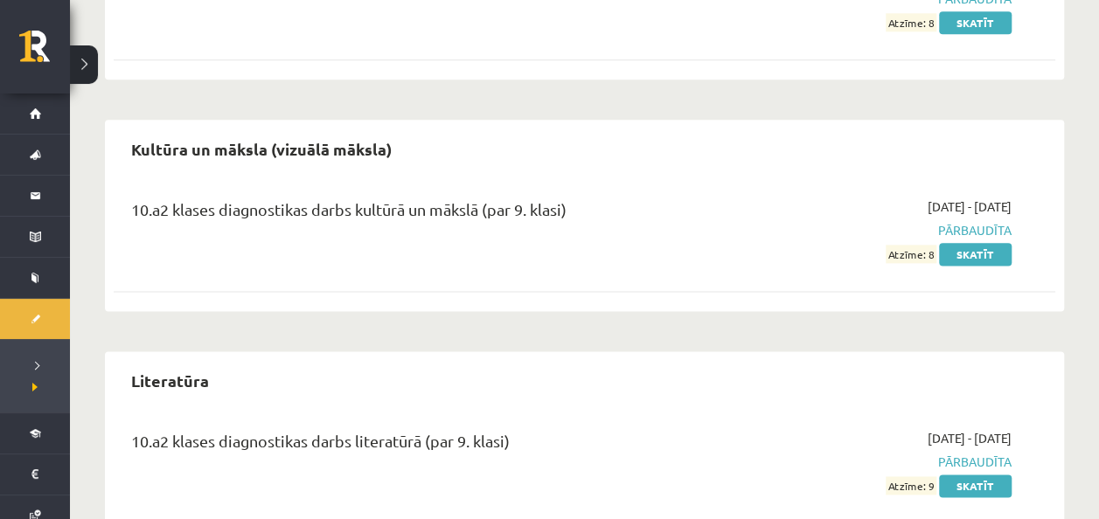
scroll to position [1035, 0]
